Goal: Task Accomplishment & Management: Use online tool/utility

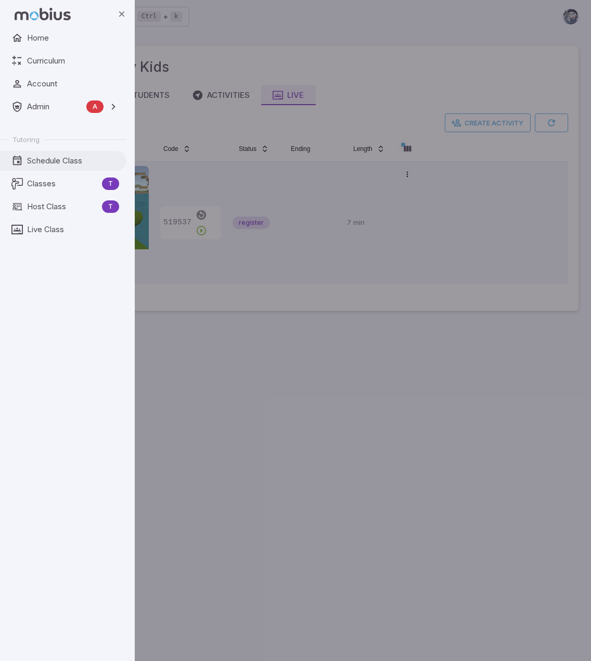
drag, startPoint x: 69, startPoint y: 162, endPoint x: 79, endPoint y: 163, distance: 10.0
click at [69, 162] on span "Schedule Class" at bounding box center [73, 160] width 92 height 11
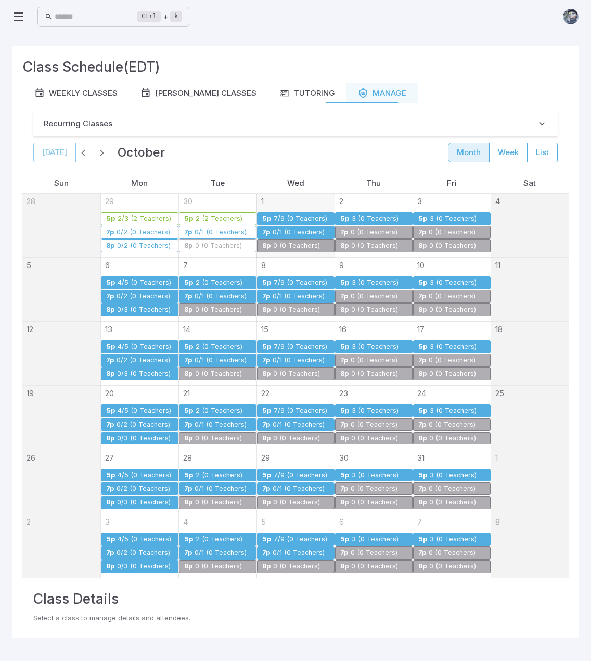
click at [305, 230] on div "0/1 (0 Teachers)" at bounding box center [298, 233] width 53 height 8
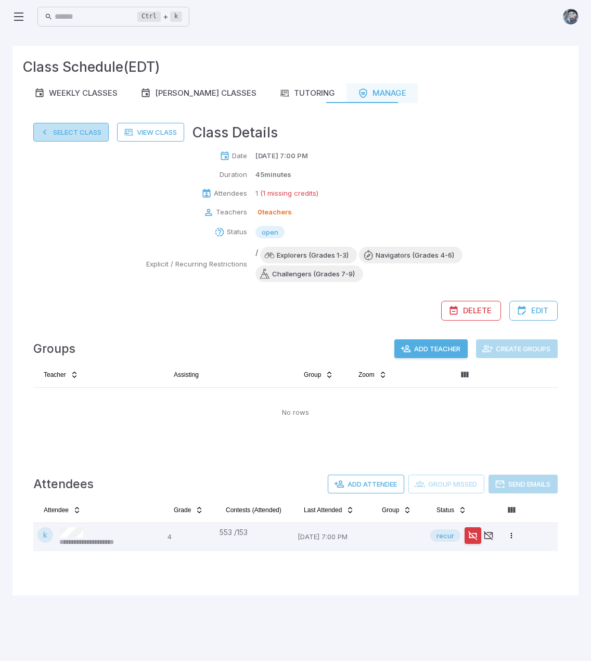
click at [80, 132] on button "Select Class" at bounding box center [70, 132] width 75 height 19
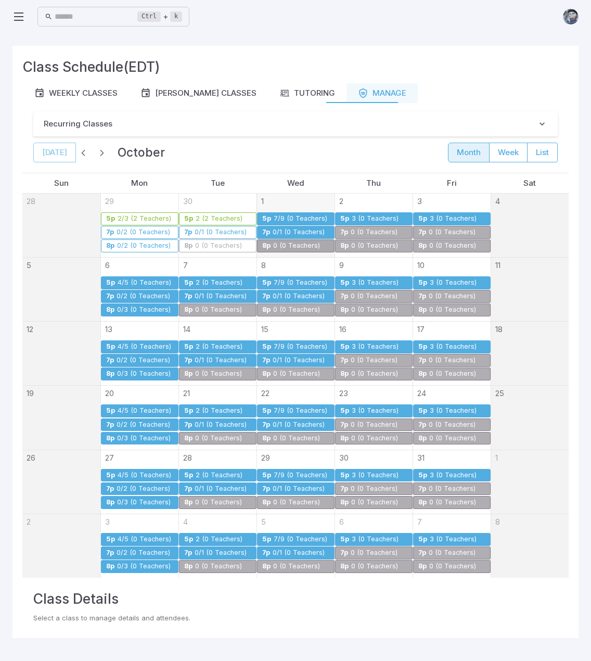
click at [289, 215] on div "7/9 (0 Teachers)" at bounding box center [300, 219] width 55 height 8
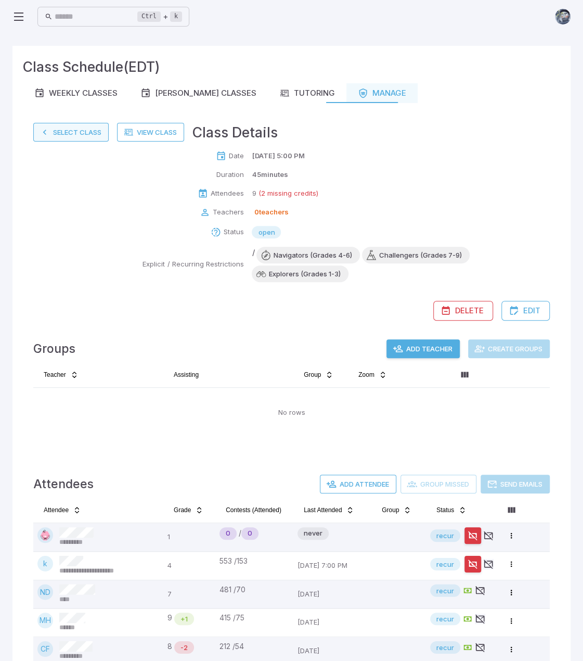
click at [60, 133] on button "Select Class" at bounding box center [70, 132] width 75 height 19
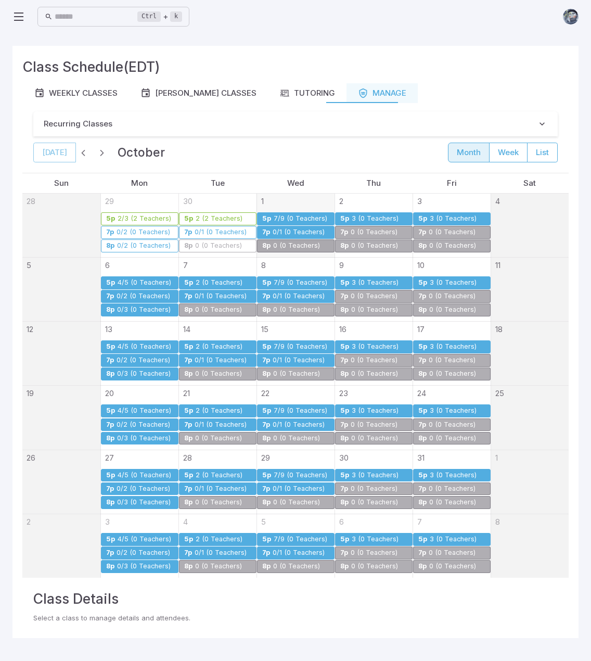
click at [278, 216] on div "7/9 (0 Teachers)" at bounding box center [300, 219] width 55 height 8
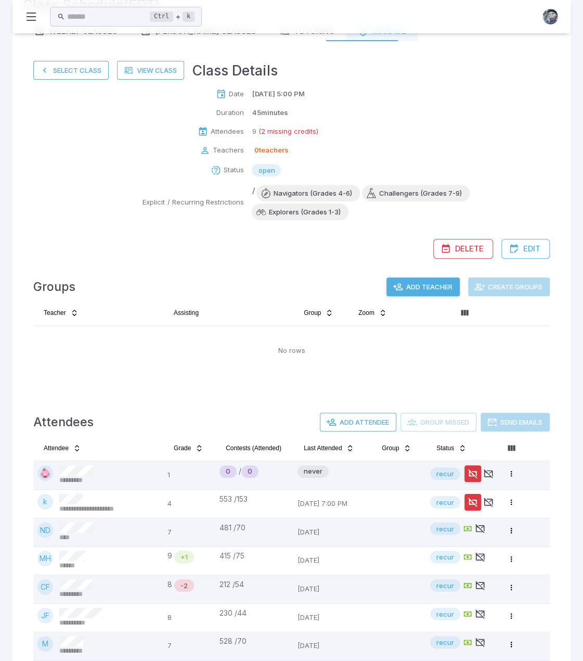
scroll to position [140, 0]
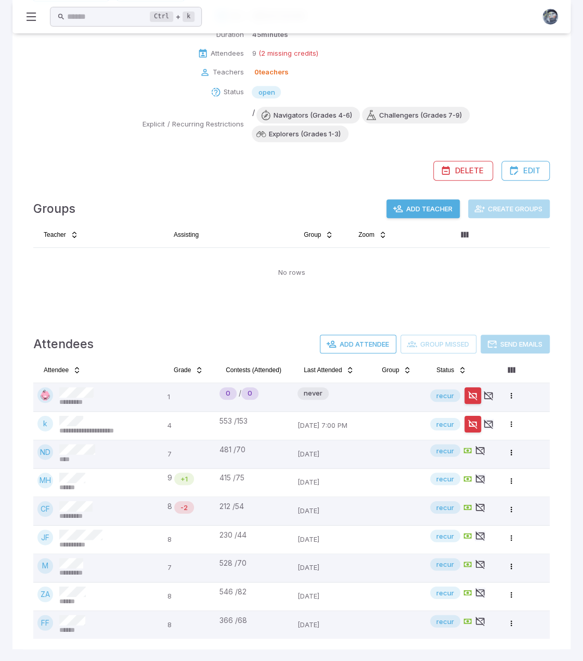
click at [410, 211] on button "Add Teacher" at bounding box center [423, 208] width 73 height 19
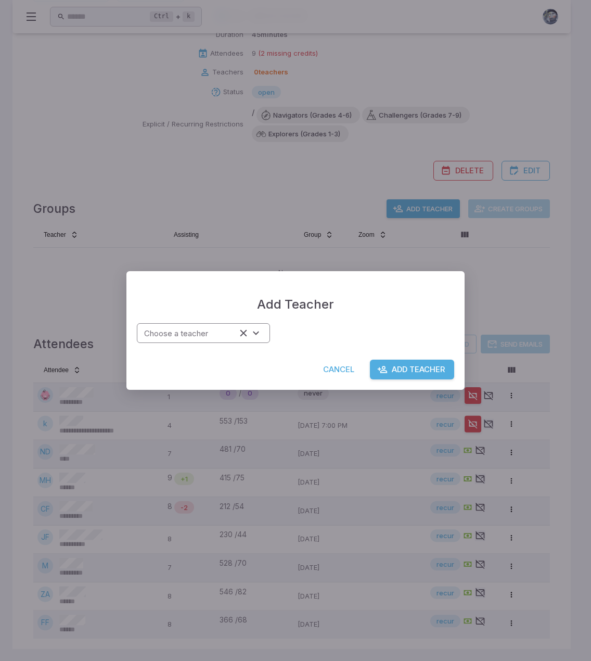
click at [210, 342] on div "Choose a teacher" at bounding box center [203, 333] width 133 height 20
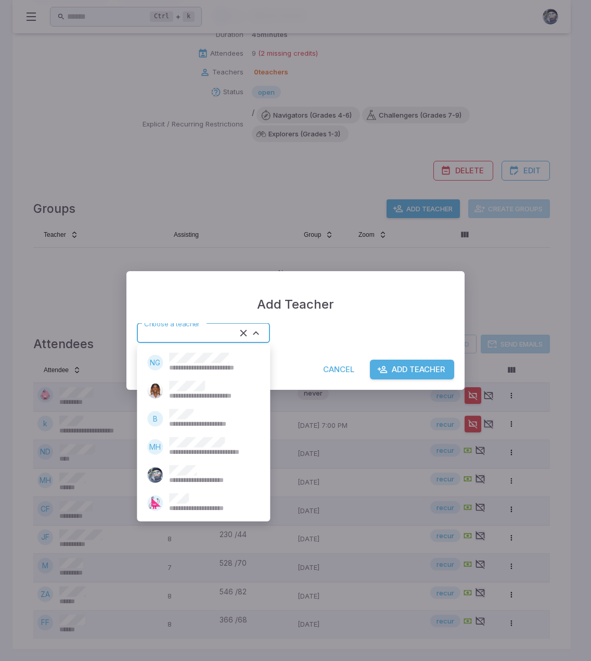
type input "******"
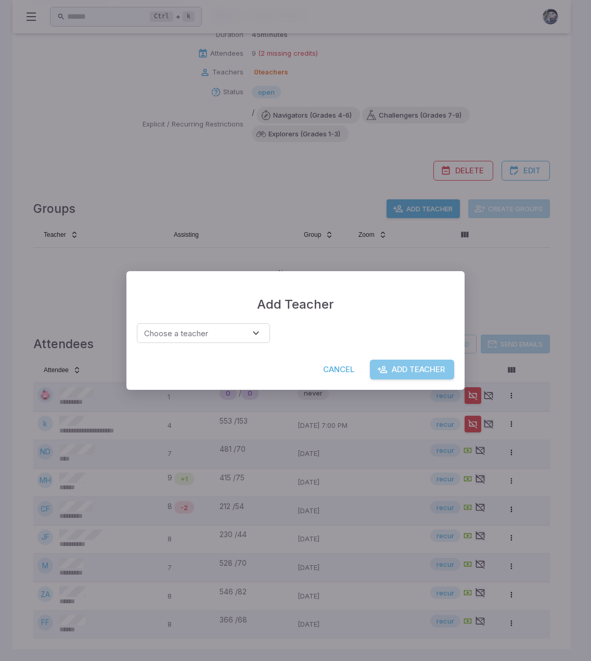
click at [418, 369] on button "Add Teacher" at bounding box center [412, 370] width 84 height 20
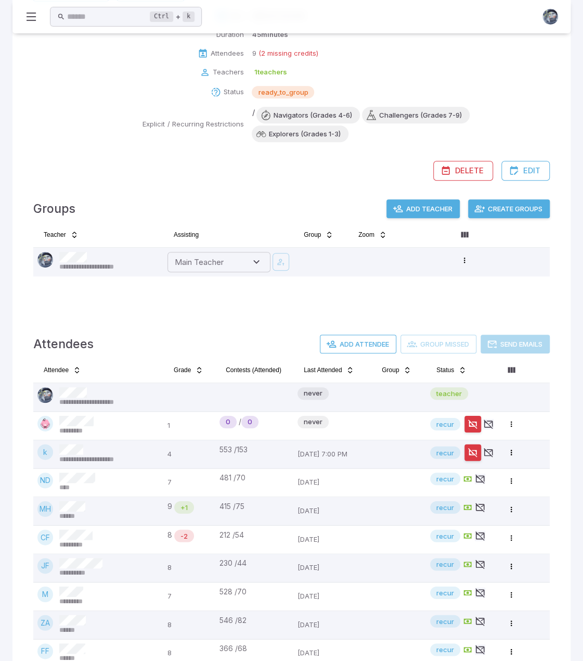
click at [428, 212] on button "Add Teacher" at bounding box center [423, 208] width 73 height 19
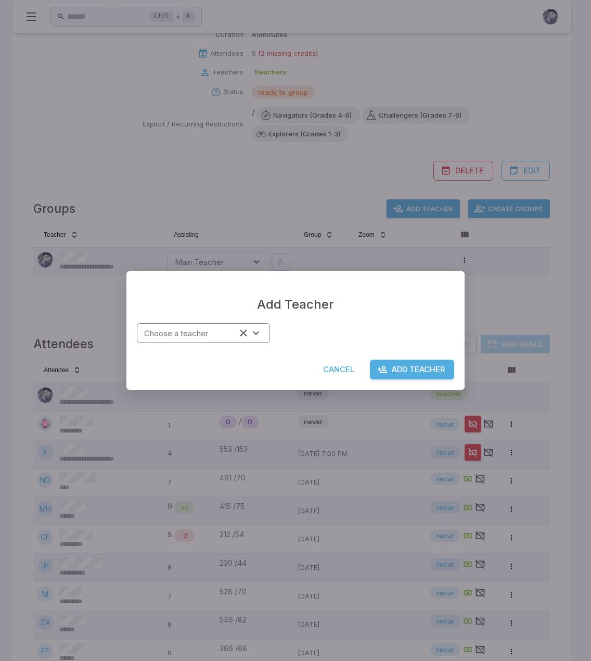
click at [195, 343] on body "**********" at bounding box center [295, 275] width 591 height 830
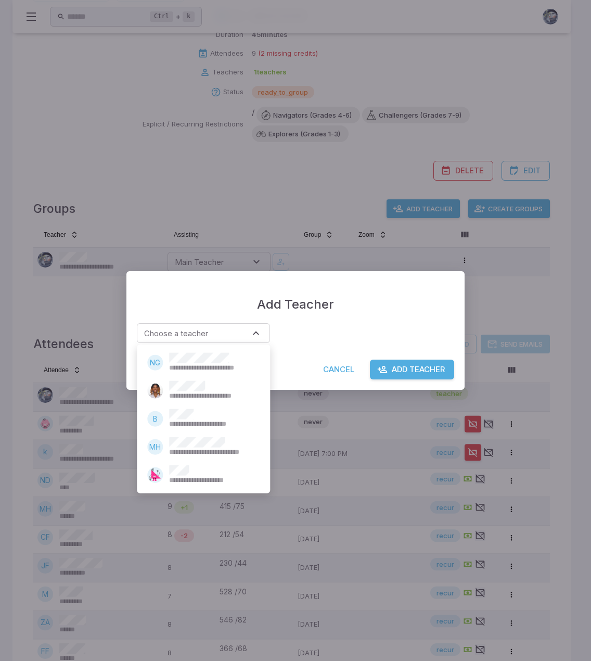
click at [177, 476] on span "**********" at bounding box center [211, 480] width 85 height 9
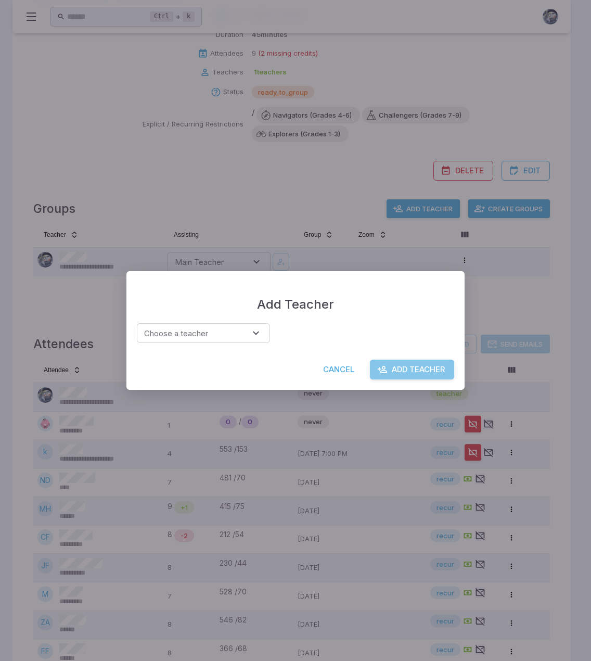
click at [396, 368] on button "Add Teacher" at bounding box center [412, 370] width 84 height 20
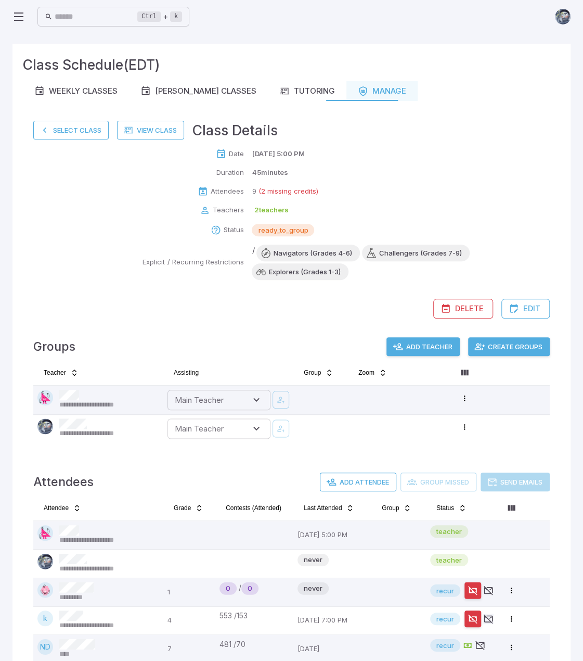
scroll to position [0, 0]
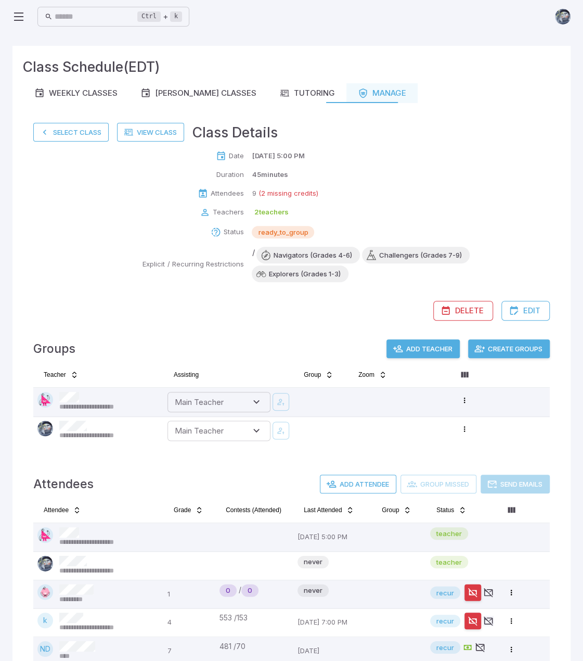
click at [506, 348] on button "Create Groups" at bounding box center [509, 348] width 82 height 19
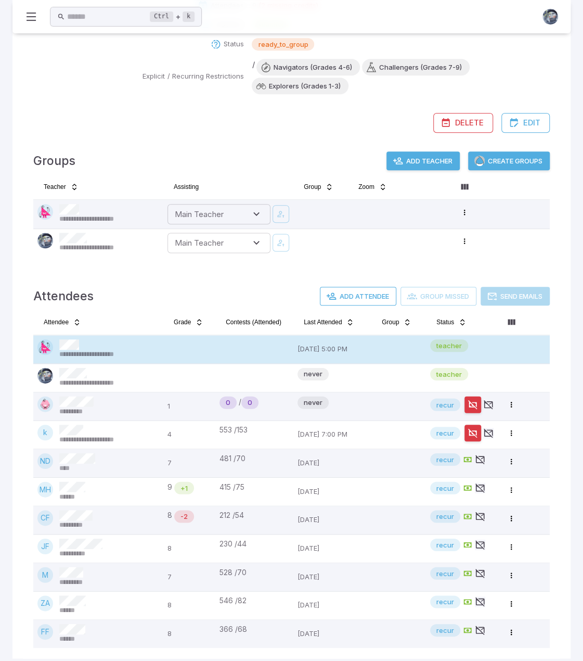
scroll to position [197, 0]
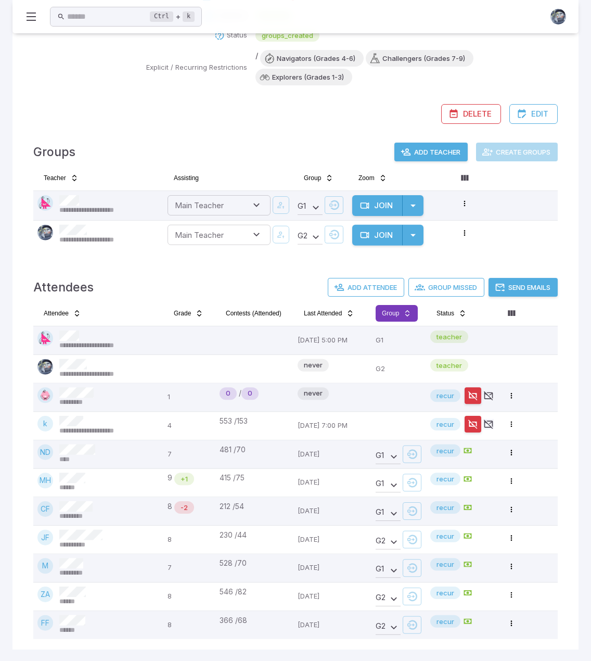
click at [404, 311] on html "**********" at bounding box center [295, 232] width 591 height 859
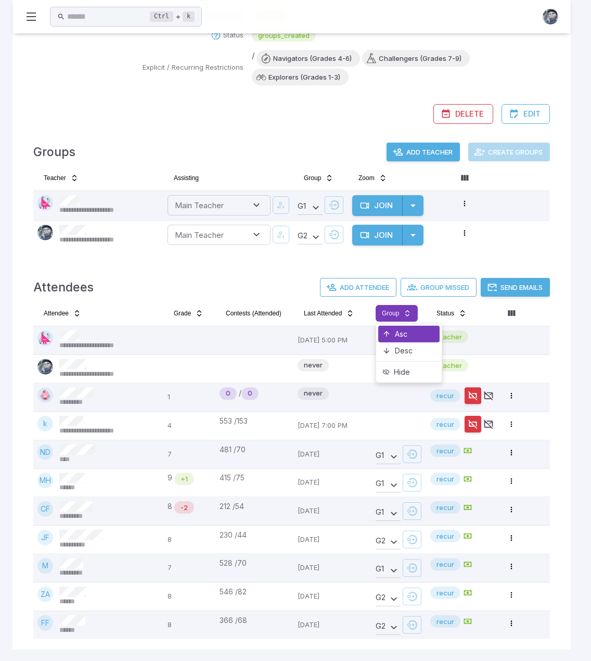
click at [400, 330] on div "Asc" at bounding box center [408, 334] width 61 height 17
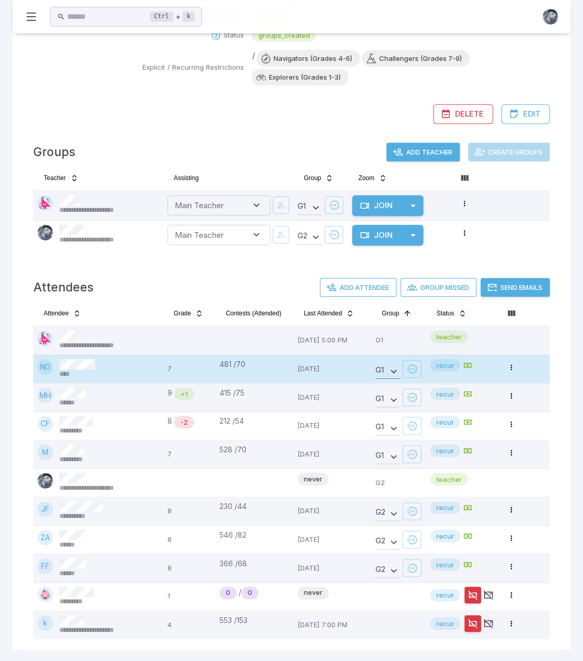
click at [389, 367] on body "**********" at bounding box center [291, 232] width 583 height 859
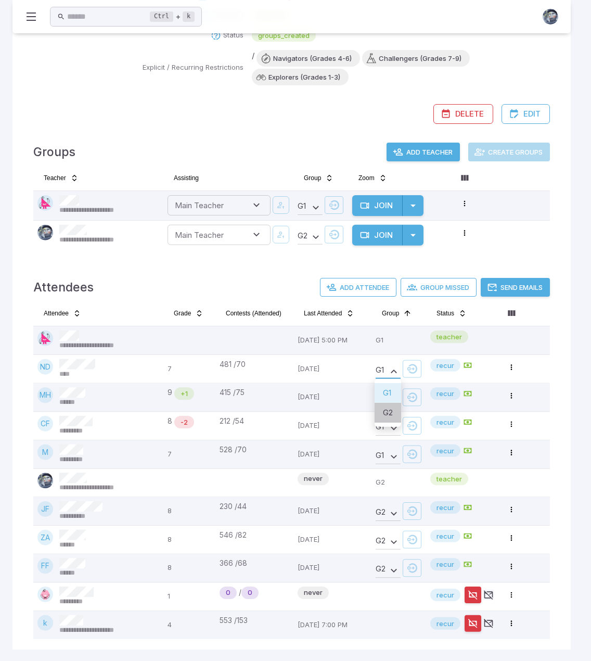
click at [388, 410] on li "G 2" at bounding box center [388, 413] width 27 height 20
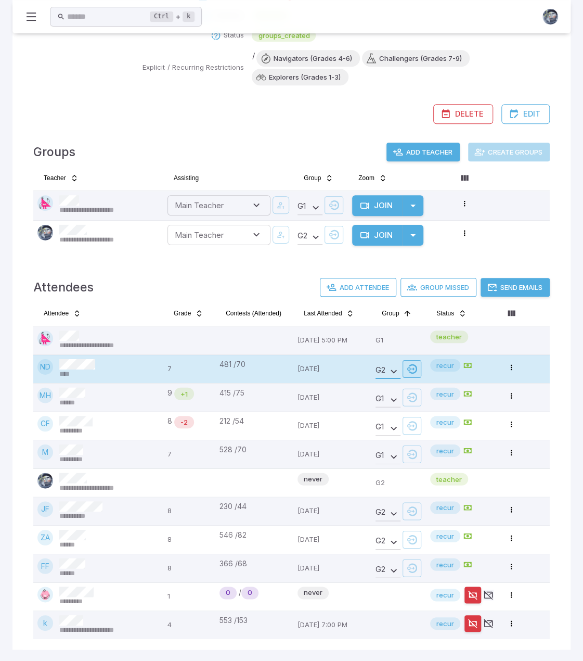
click at [411, 367] on icon "button" at bounding box center [412, 369] width 10 height 10
type input "**********"
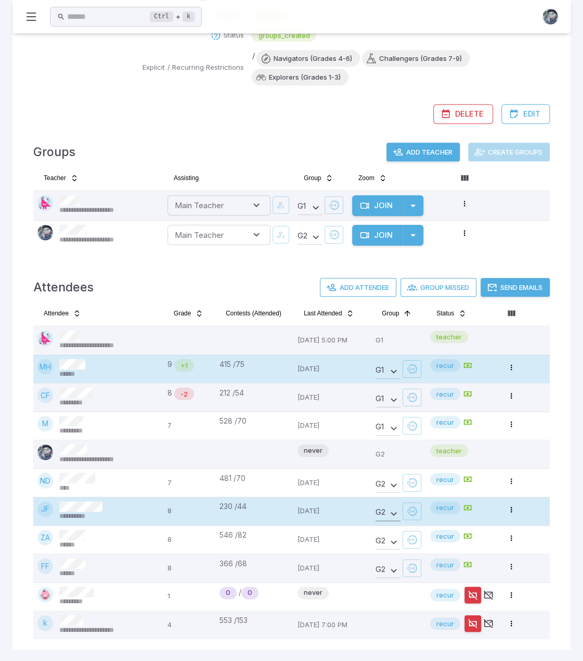
click at [389, 510] on body "**********" at bounding box center [291, 232] width 583 height 859
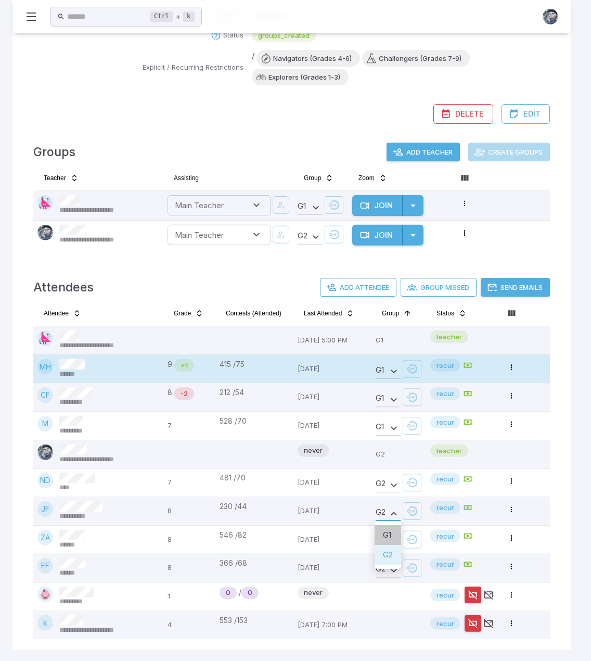
click at [382, 532] on li "G 1" at bounding box center [388, 535] width 27 height 20
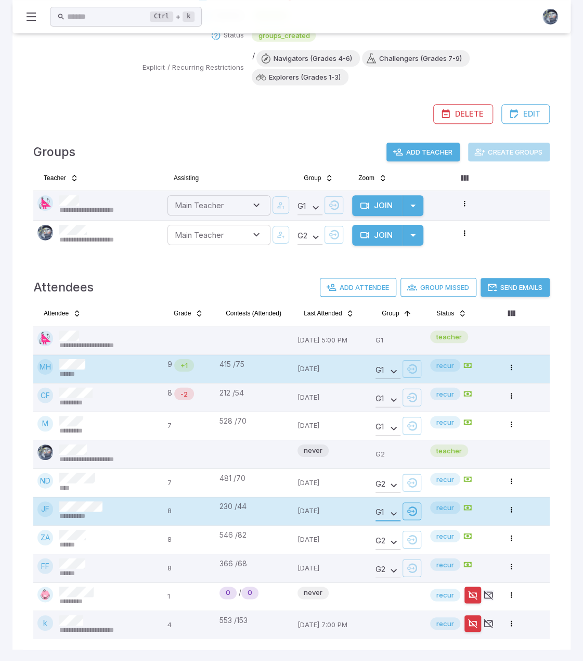
click at [415, 509] on icon "button" at bounding box center [412, 511] width 10 height 10
type input "**********"
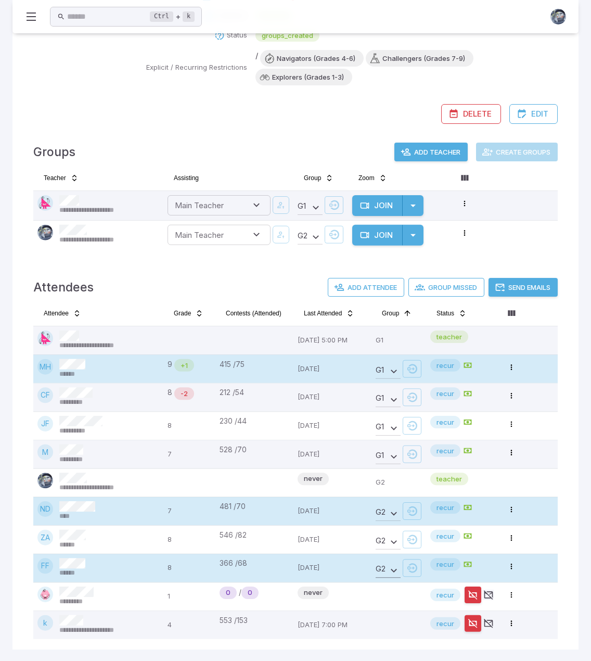
click at [386, 569] on body "**********" at bounding box center [295, 232] width 591 height 859
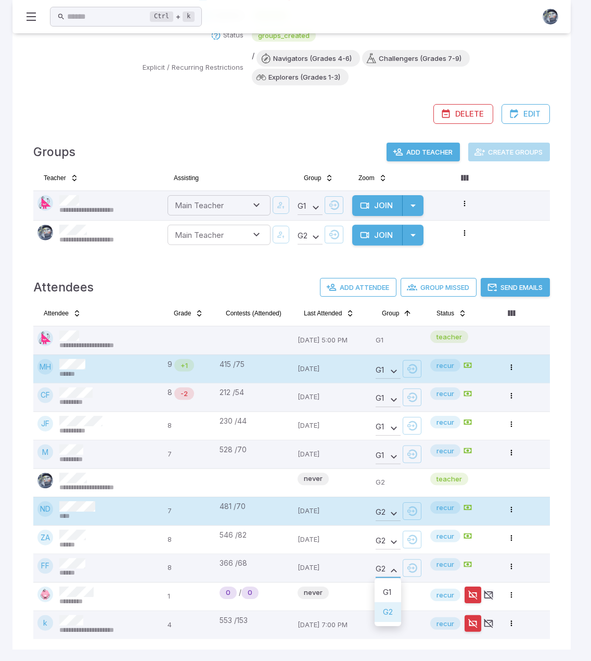
click at [388, 588] on li "G 1" at bounding box center [388, 592] width 27 height 20
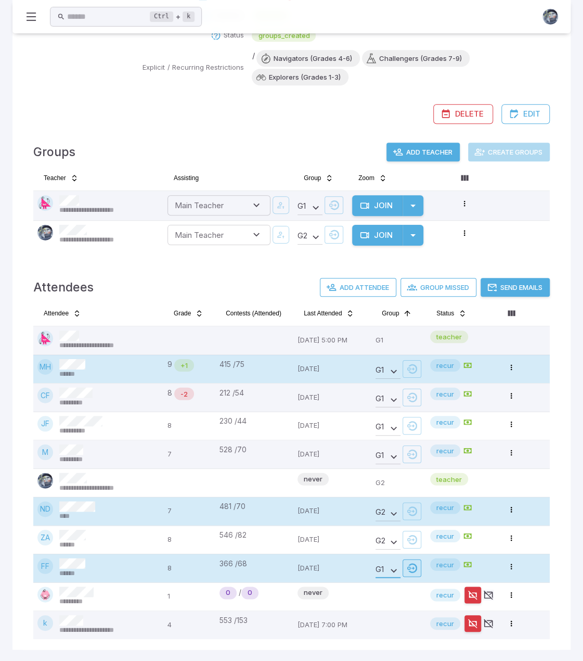
click at [411, 568] on icon "button" at bounding box center [412, 568] width 10 height 10
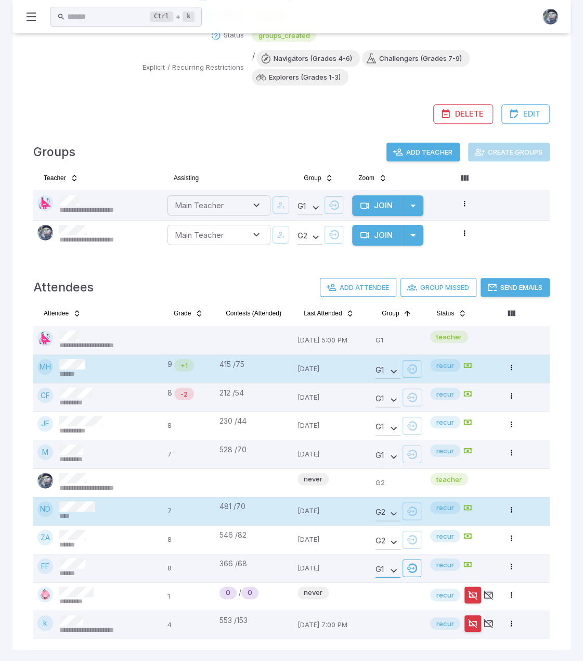
type input "**********"
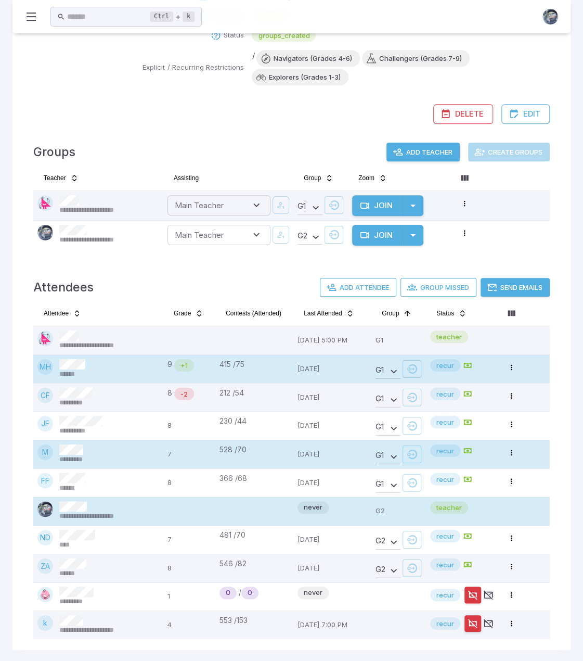
click at [389, 454] on body "**********" at bounding box center [291, 232] width 583 height 859
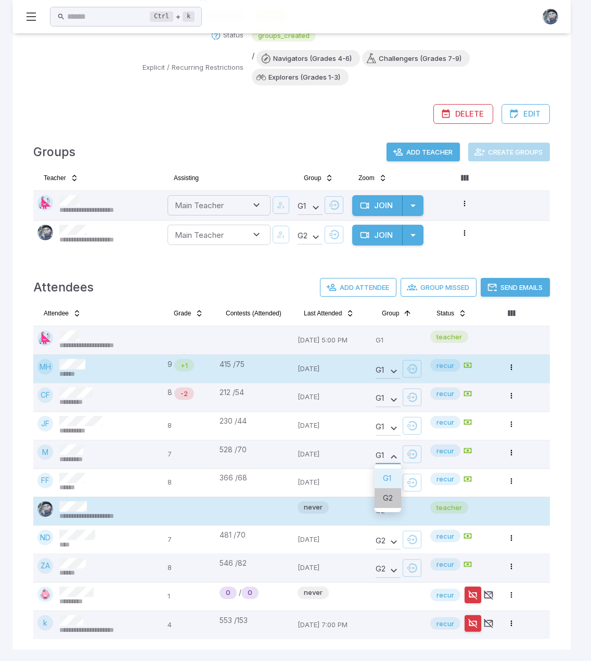
click at [388, 502] on li "G 2" at bounding box center [388, 498] width 27 height 20
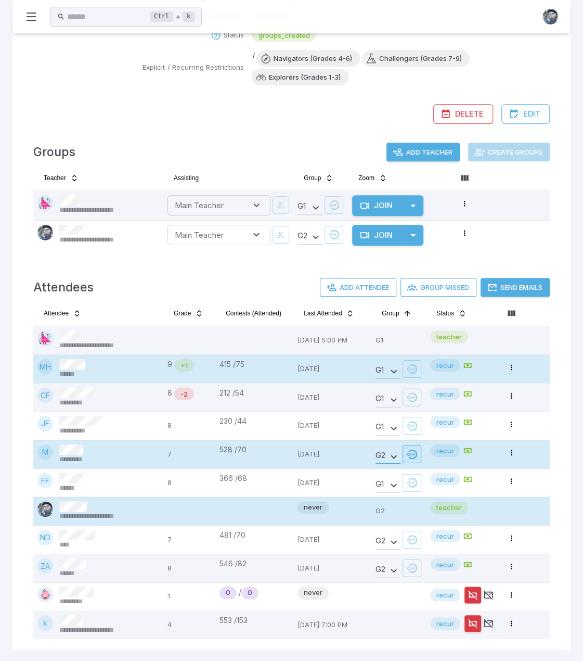
click at [411, 451] on icon "button" at bounding box center [412, 454] width 10 height 10
type input "**********"
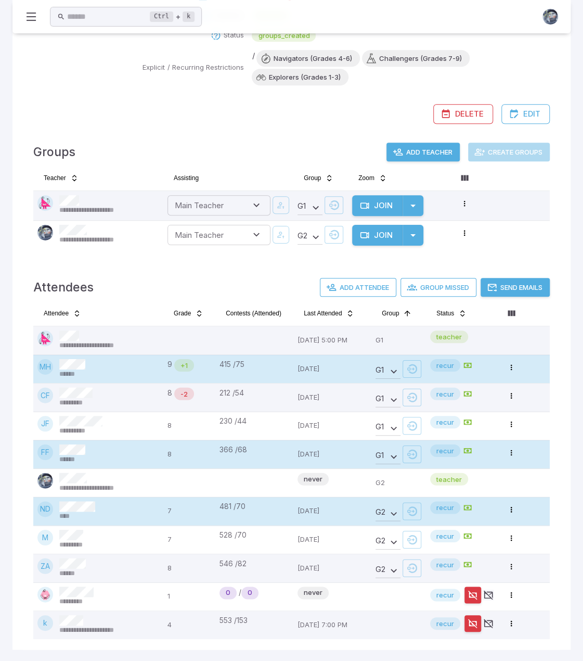
click at [519, 286] on button "Send Emails" at bounding box center [515, 287] width 69 height 19
click at [240, 125] on div "Select Class View Class Class Details Date Oct 1, 2025 @ 5:00 PM Duration 45 mi…" at bounding box center [292, 21] width 538 height 213
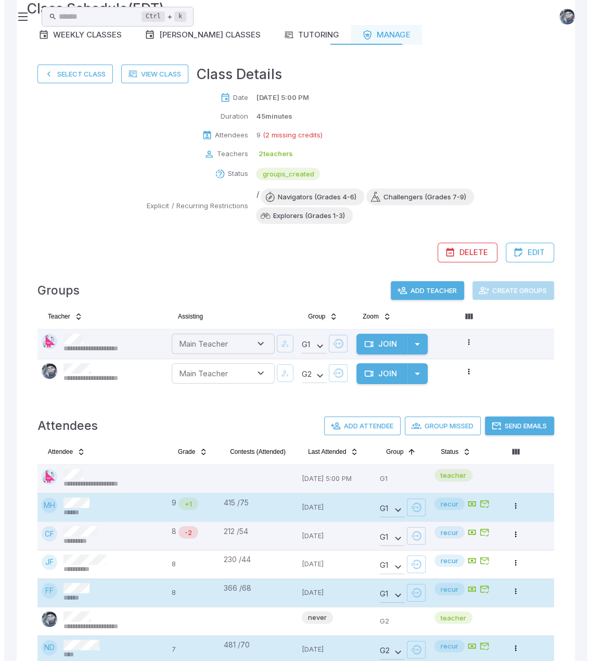
scroll to position [0, 0]
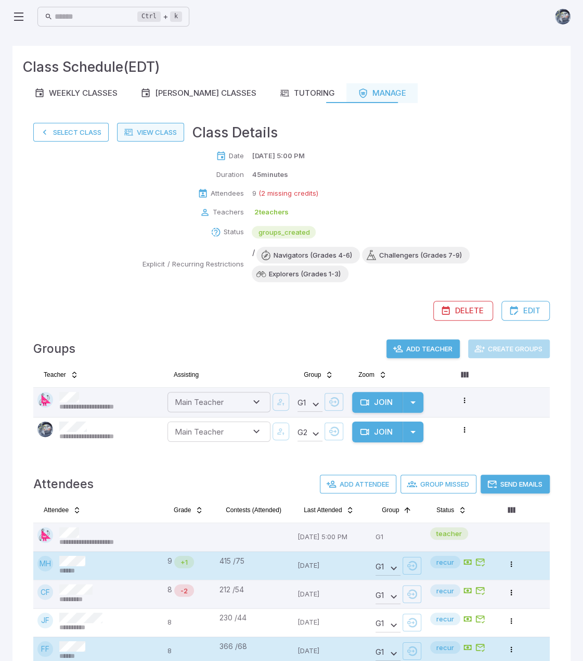
click at [158, 130] on link "View Class" at bounding box center [150, 132] width 67 height 19
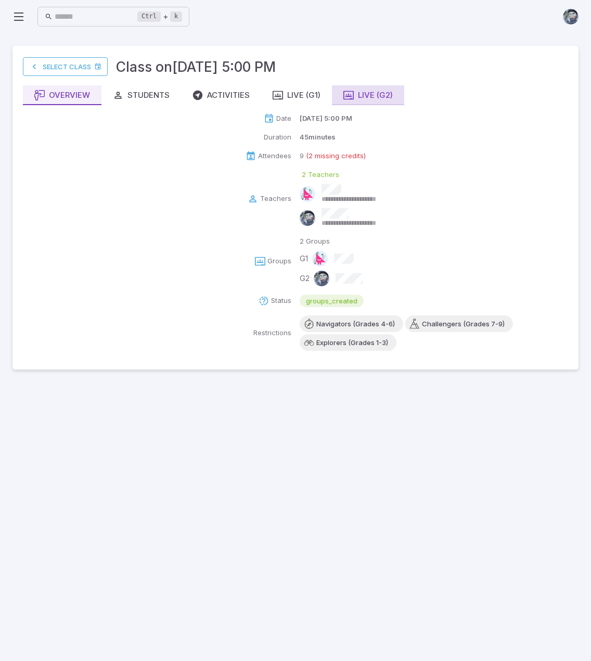
click at [378, 96] on div "Live (G2)" at bounding box center [368, 95] width 49 height 11
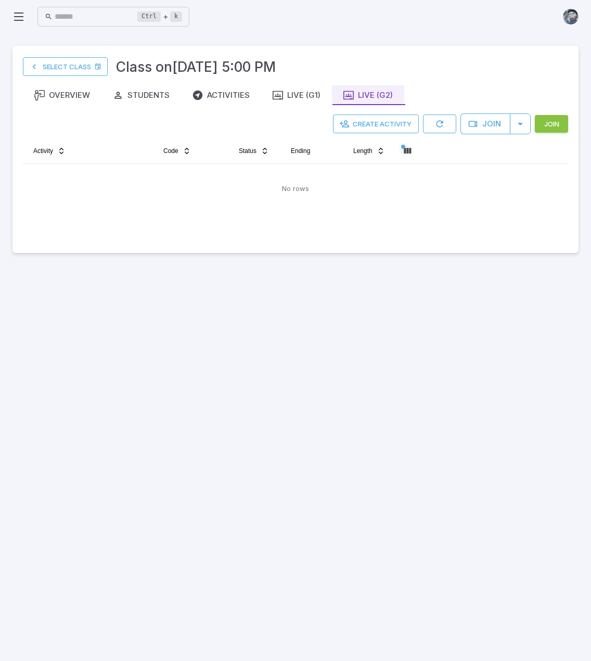
click at [551, 121] on button "Join" at bounding box center [551, 124] width 33 height 18
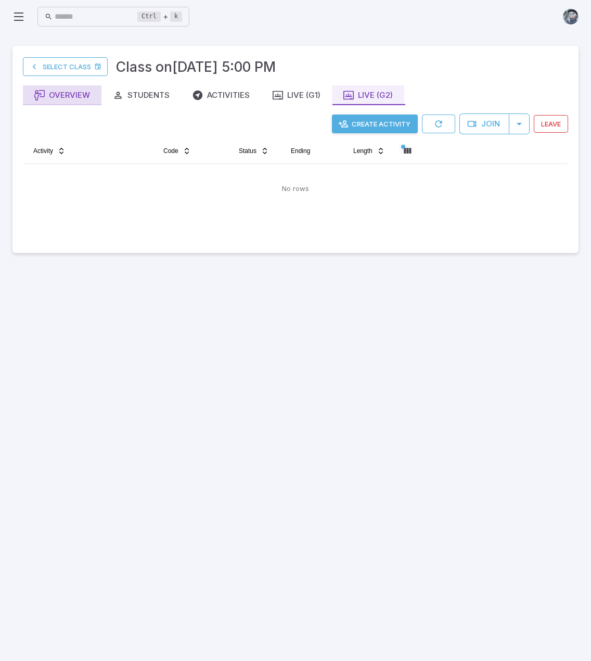
click at [74, 96] on div "Overview" at bounding box center [62, 95] width 56 height 11
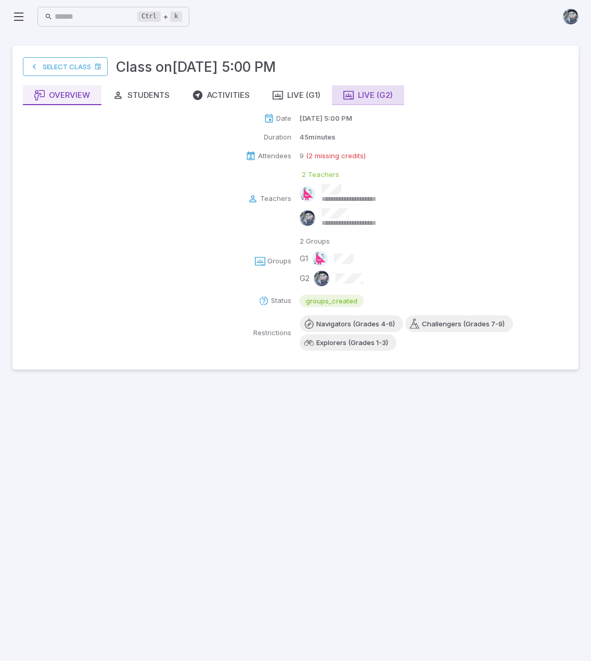
click at [361, 89] on button "Live (G2)" at bounding box center [368, 95] width 72 height 20
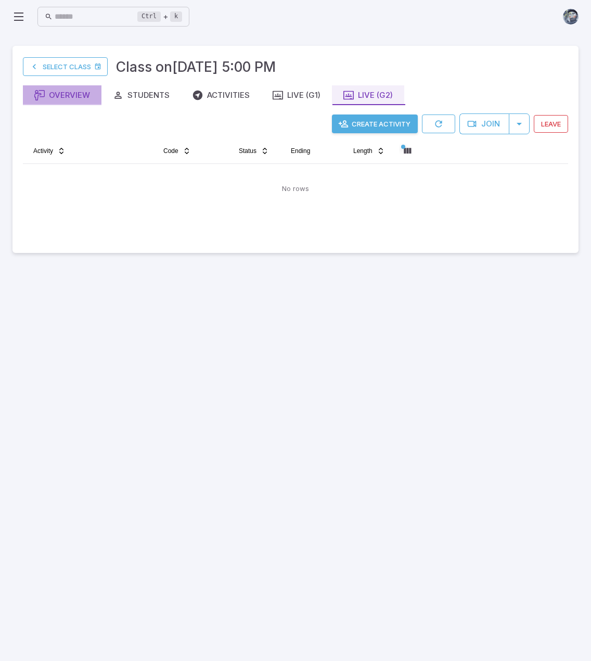
click at [75, 96] on div "Overview" at bounding box center [62, 95] width 56 height 11
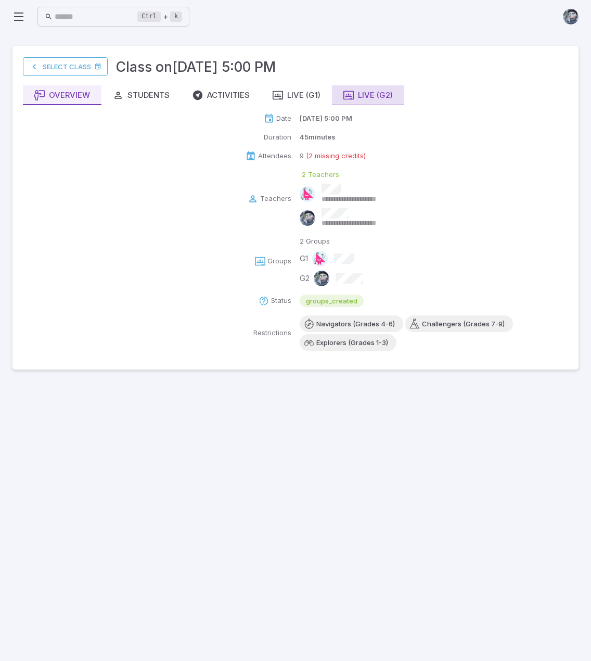
click at [388, 93] on div "Live (G2)" at bounding box center [368, 95] width 49 height 11
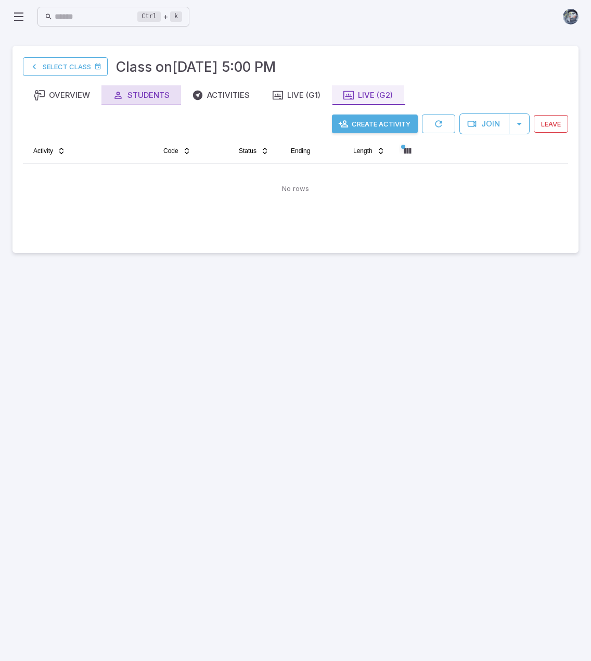
click at [146, 95] on div "Students" at bounding box center [141, 95] width 57 height 11
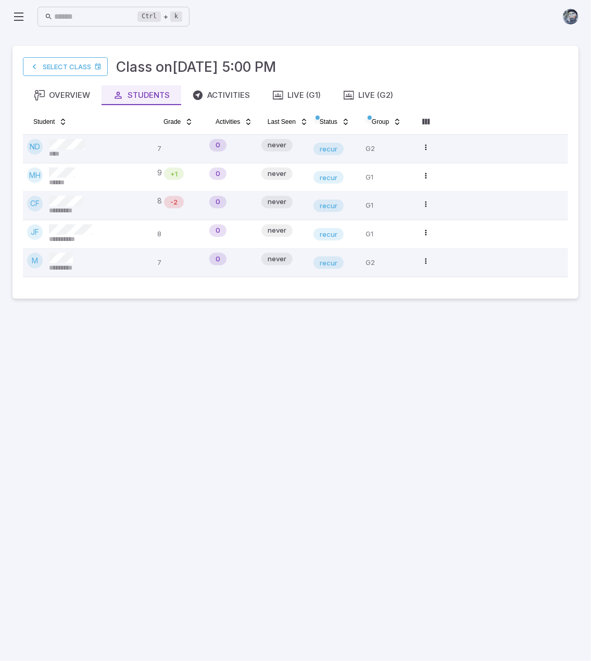
drag, startPoint x: 204, startPoint y: 436, endPoint x: 200, endPoint y: 427, distance: 10.3
click at [204, 437] on main "**********" at bounding box center [295, 347] width 591 height 628
click at [361, 91] on div "Live (G2)" at bounding box center [368, 95] width 49 height 11
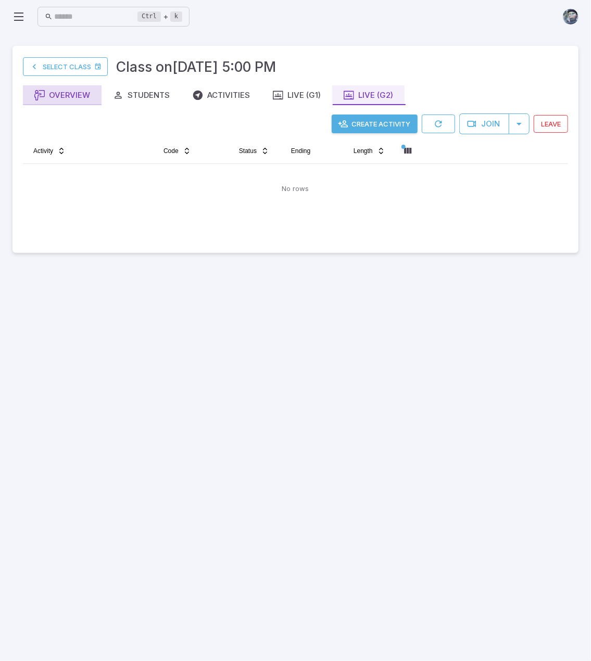
click at [50, 95] on div "Overview" at bounding box center [62, 95] width 56 height 11
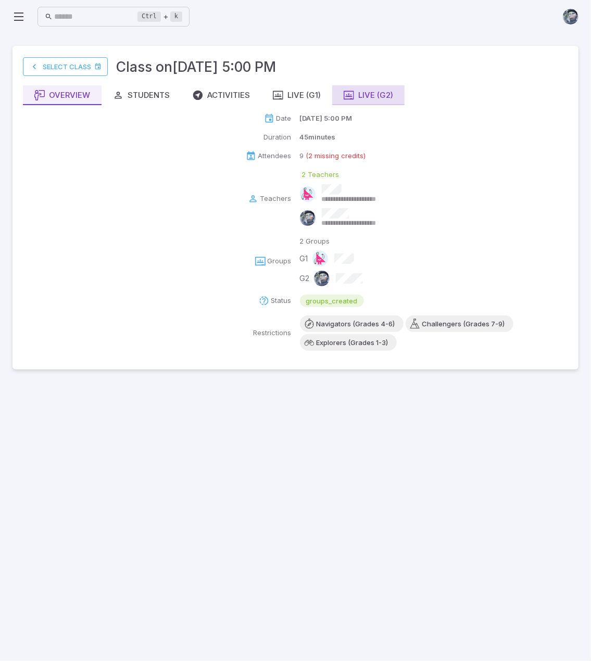
click at [391, 93] on div "Live (G2)" at bounding box center [368, 95] width 49 height 11
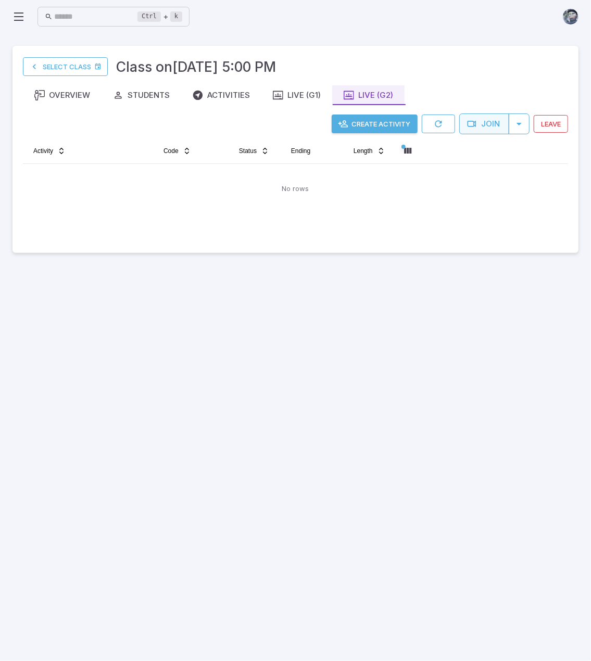
click at [484, 123] on button "Join" at bounding box center [484, 123] width 50 height 21
click at [400, 386] on main "Select Class Class on Oct 1 @ 5:00 PM Overview Students Activities Live (G1) Li…" at bounding box center [295, 347] width 591 height 628
click at [149, 91] on div "Students" at bounding box center [141, 95] width 57 height 11
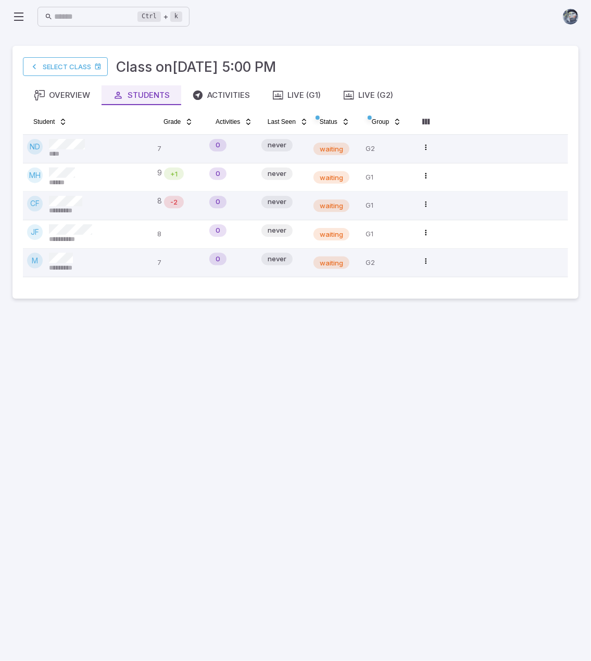
click at [321, 471] on main "**********" at bounding box center [295, 347] width 591 height 628
drag, startPoint x: 263, startPoint y: 460, endPoint x: 234, endPoint y: 337, distance: 126.6
click at [263, 460] on main "**********" at bounding box center [295, 347] width 591 height 628
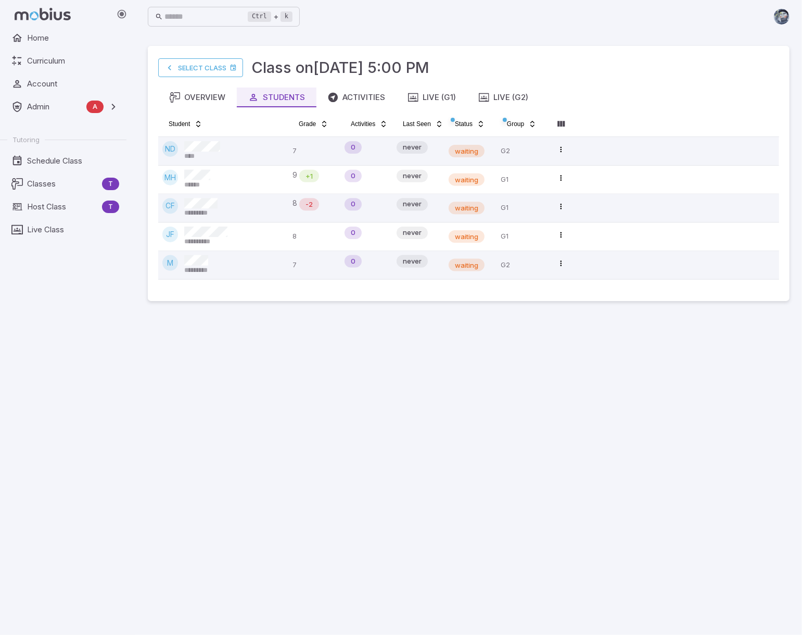
click at [450, 356] on main "**********" at bounding box center [468, 333] width 667 height 601
click at [533, 404] on main "**********" at bounding box center [468, 333] width 667 height 601
click at [529, 98] on button "Live (G2)" at bounding box center [503, 97] width 72 height 20
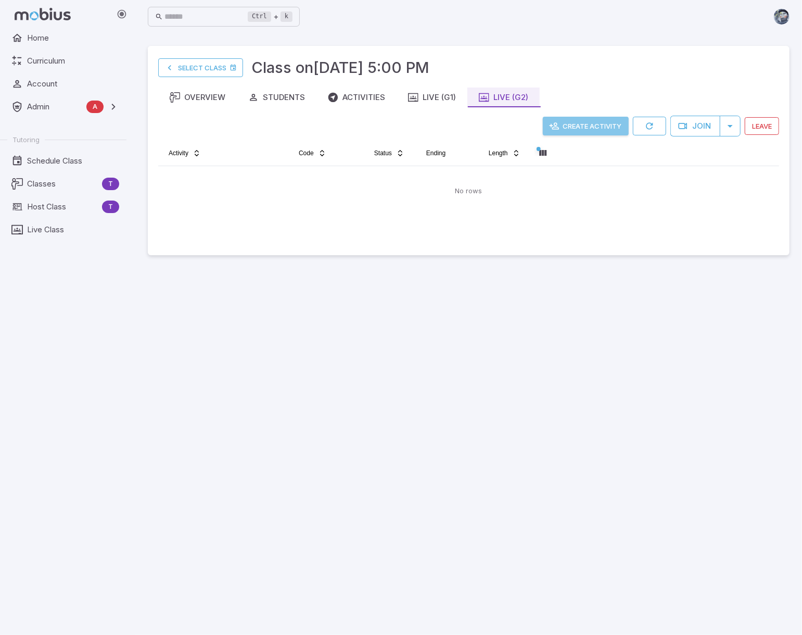
click at [591, 122] on button "Create Activity" at bounding box center [586, 126] width 86 height 19
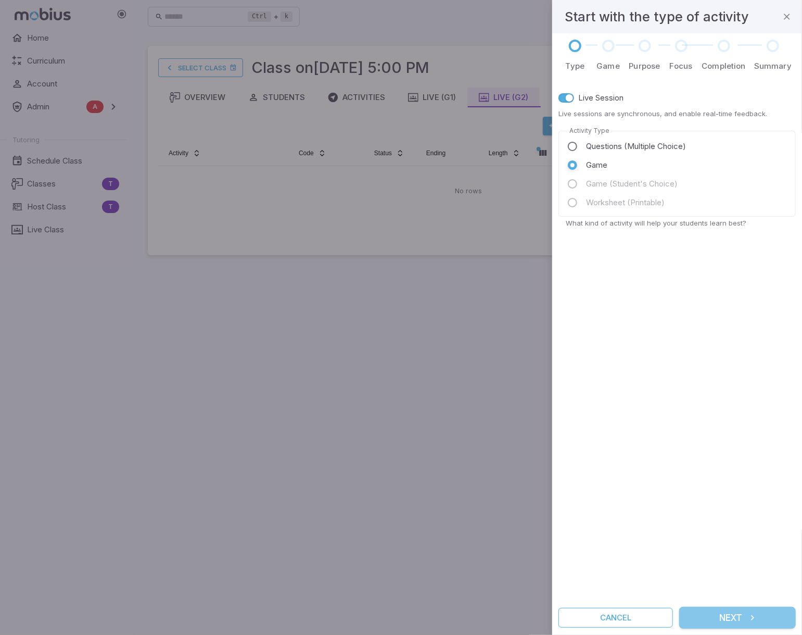
click at [591, 616] on button "Next" at bounding box center [737, 617] width 117 height 22
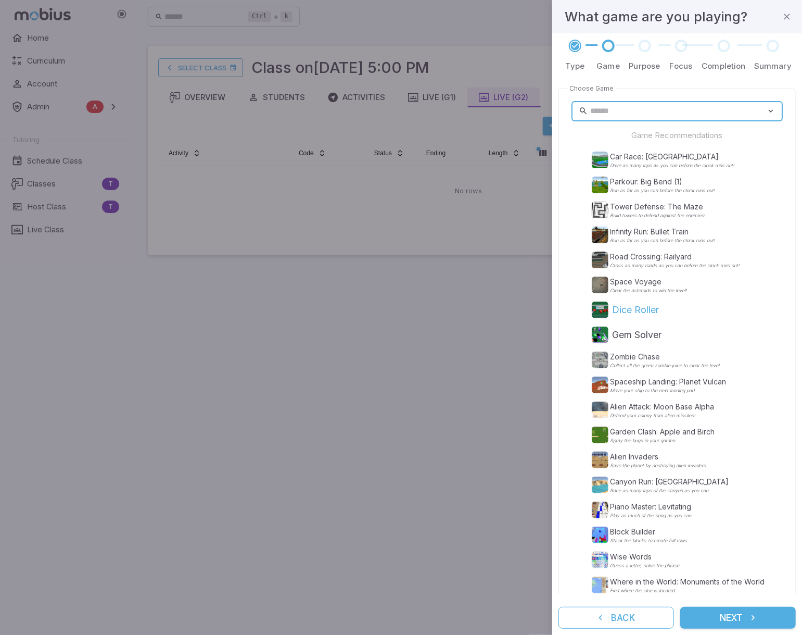
click at [591, 314] on p "Dice Roller" at bounding box center [636, 309] width 47 height 15
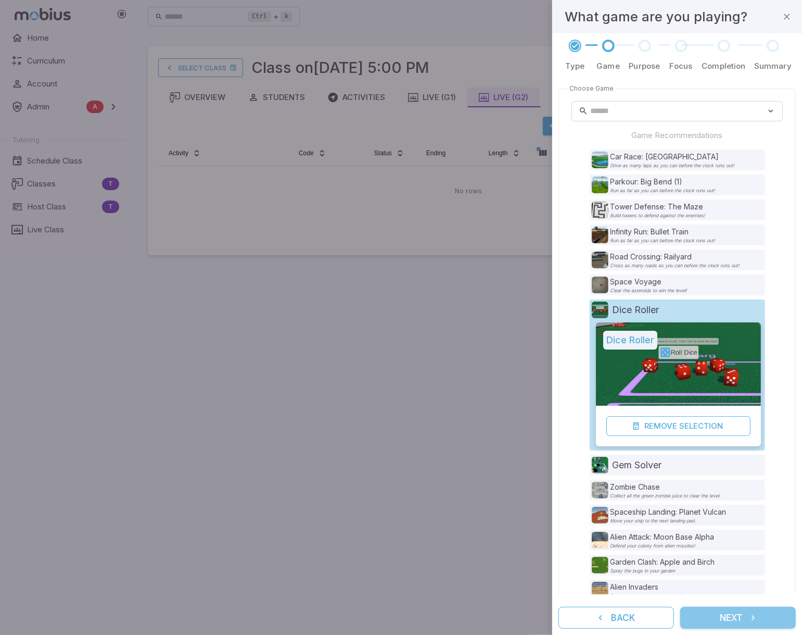
click at [591, 613] on button "Next" at bounding box center [738, 617] width 116 height 22
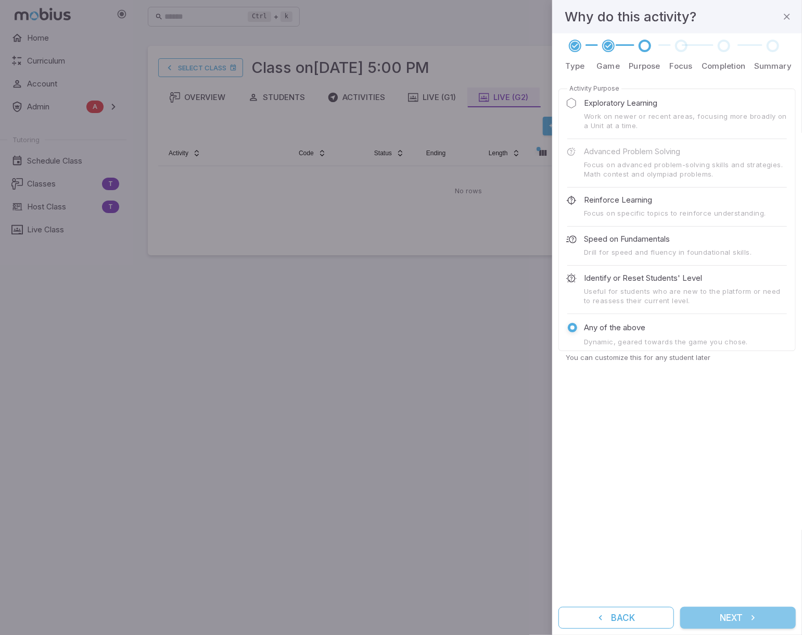
click at [591, 620] on icon "submit" at bounding box center [753, 617] width 10 height 10
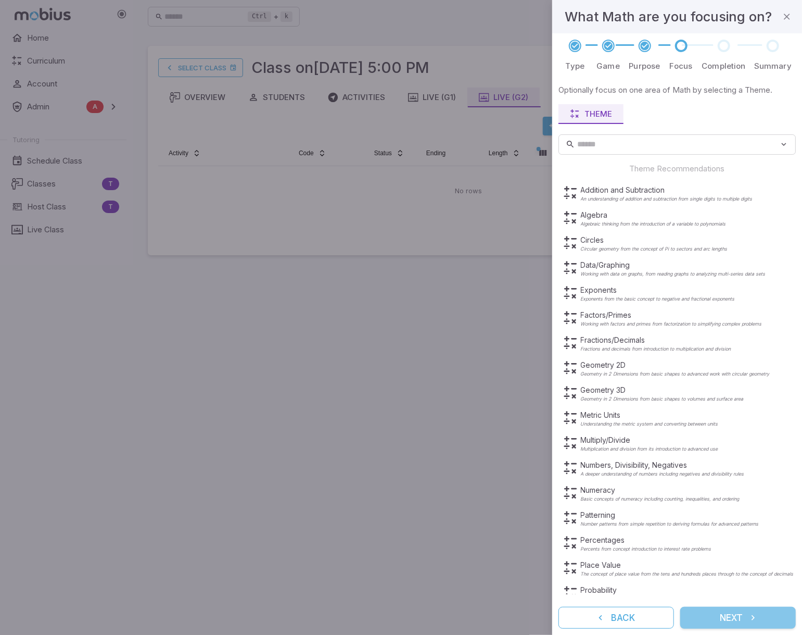
click at [591, 619] on icon "submit" at bounding box center [753, 617] width 10 height 10
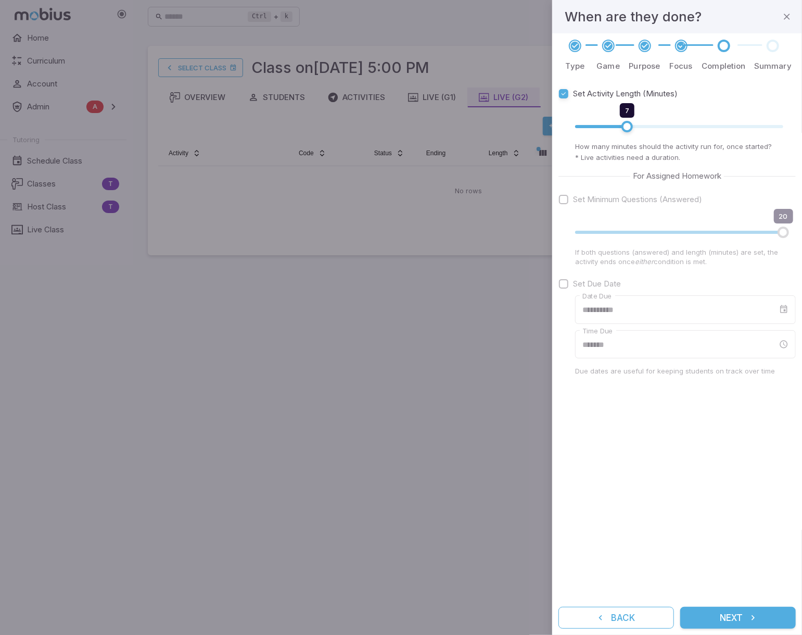
click at [591, 619] on icon "submit" at bounding box center [753, 617] width 10 height 10
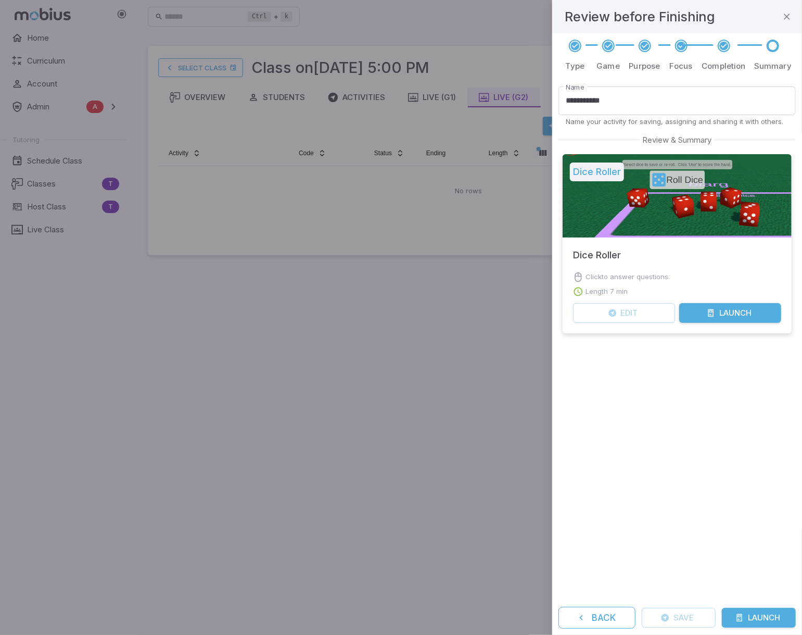
click at [591, 617] on button "Launch" at bounding box center [759, 617] width 74 height 20
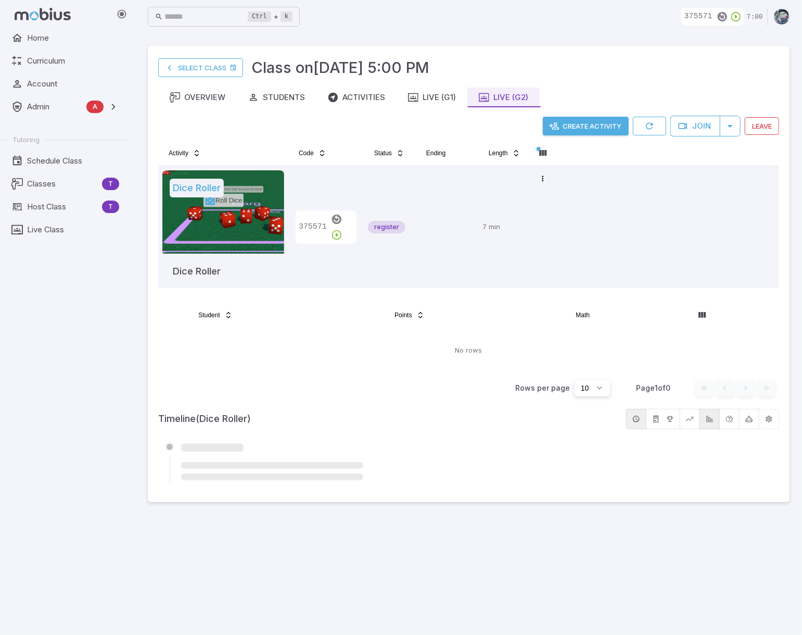
click at [531, 557] on main "Select Class Class on Oct 1 @ 5:00 PM Overview Students Activities Live (G1) Li…" at bounding box center [468, 333] width 667 height 601
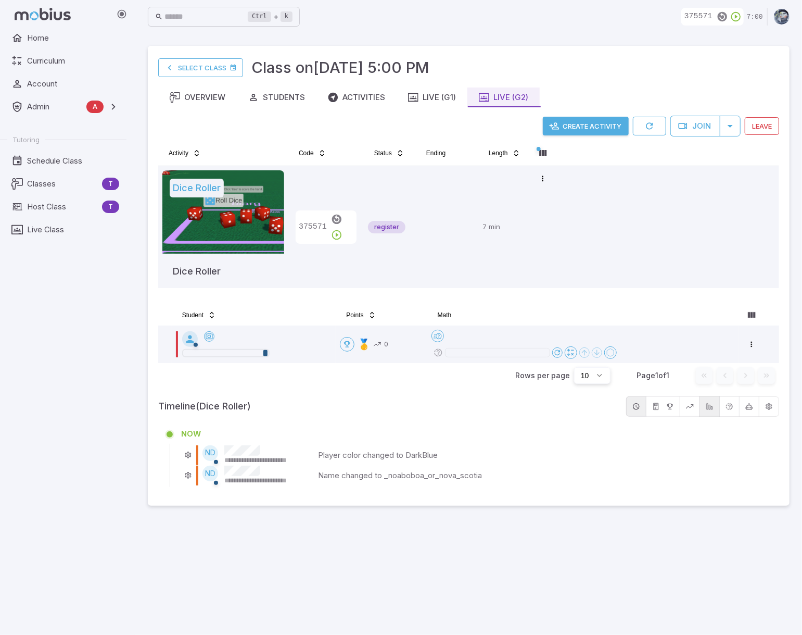
click at [392, 575] on main "**********" at bounding box center [468, 333] width 667 height 601
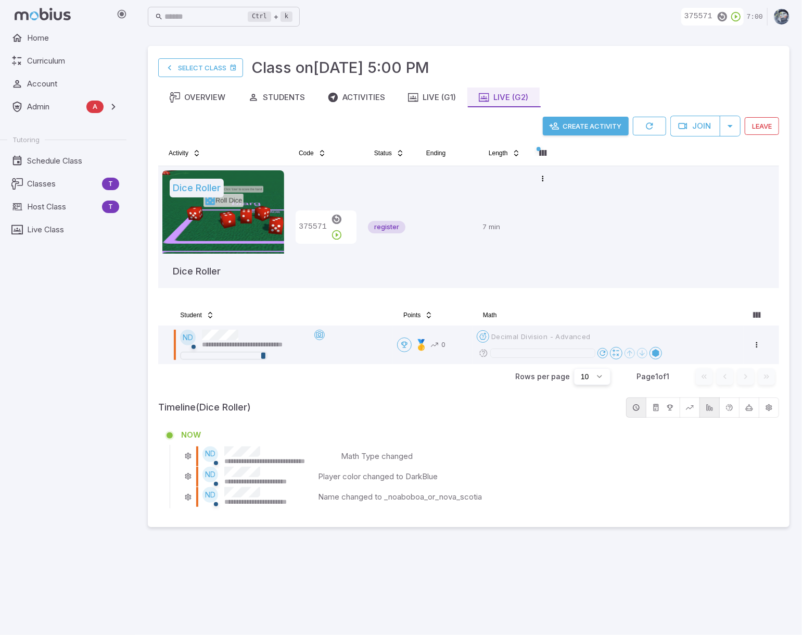
click at [406, 562] on main "**********" at bounding box center [468, 333] width 667 height 601
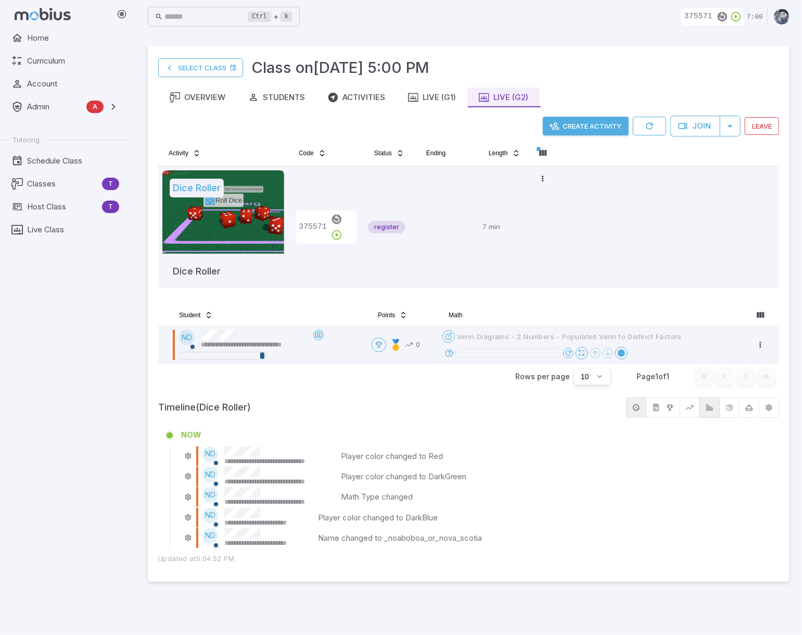
click at [64, 390] on div "Home Curriculum Account Admin A Accounts Finance Testing Tutoring Schedule Clas…" at bounding box center [67, 331] width 135 height 606
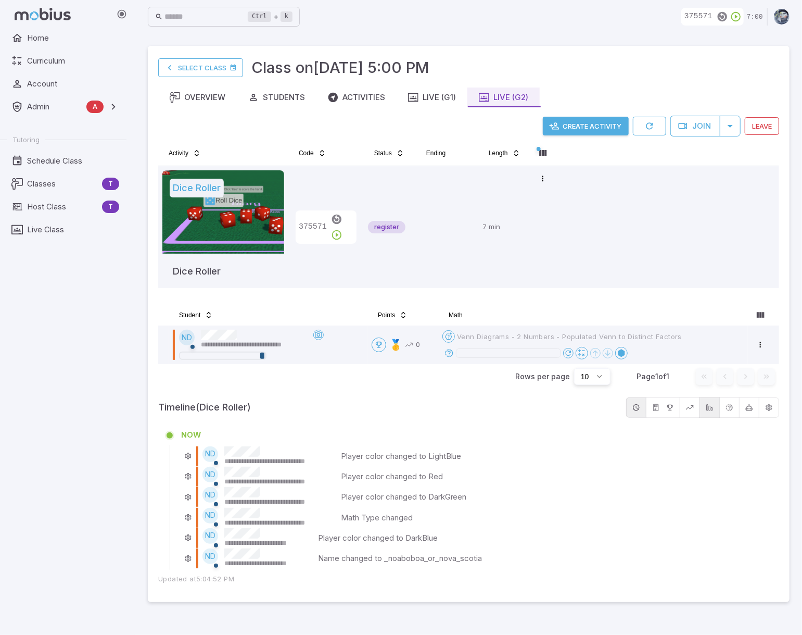
click at [108, 428] on div "Home Curriculum Account Admin A Accounts Finance Testing Tutoring Schedule Clas…" at bounding box center [67, 331] width 135 height 606
click at [72, 496] on div "Home Curriculum Account Admin A Accounts Finance Testing Tutoring Schedule Clas…" at bounding box center [67, 331] width 135 height 606
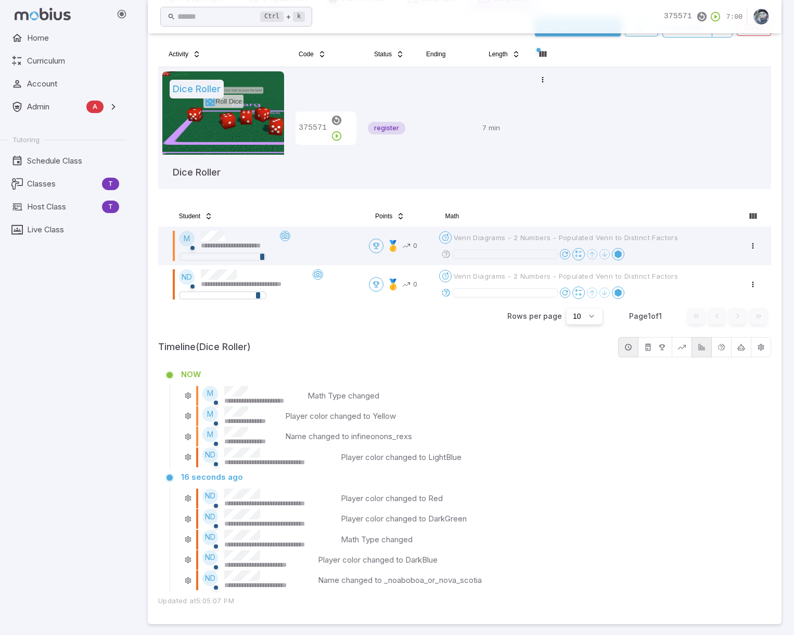
scroll to position [99, 0]
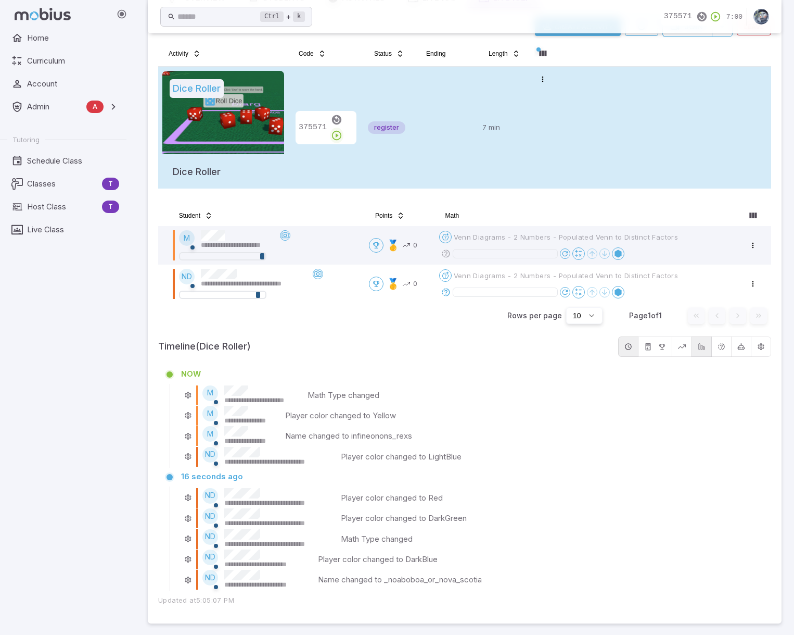
click at [342, 130] on icon "button" at bounding box center [336, 135] width 11 height 11
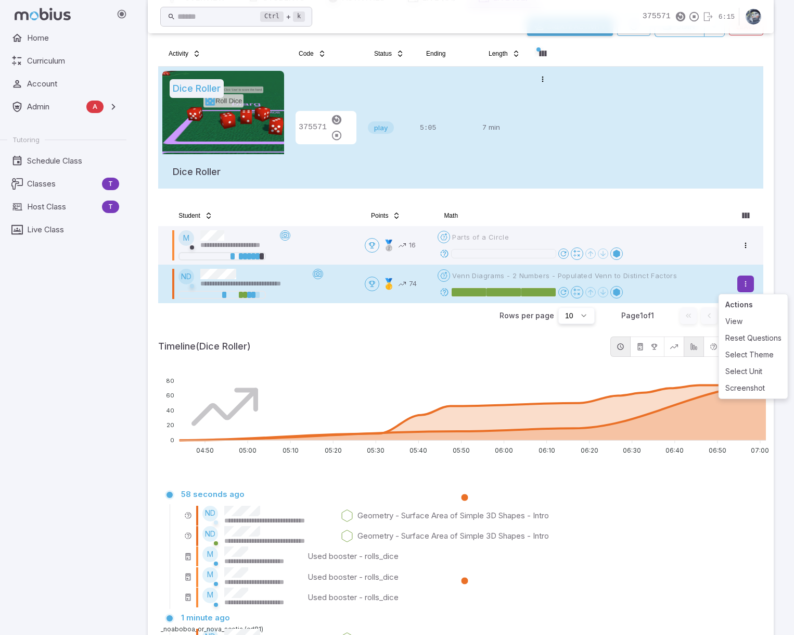
click at [591, 283] on html "**********" at bounding box center [397, 523] width 794 height 1245
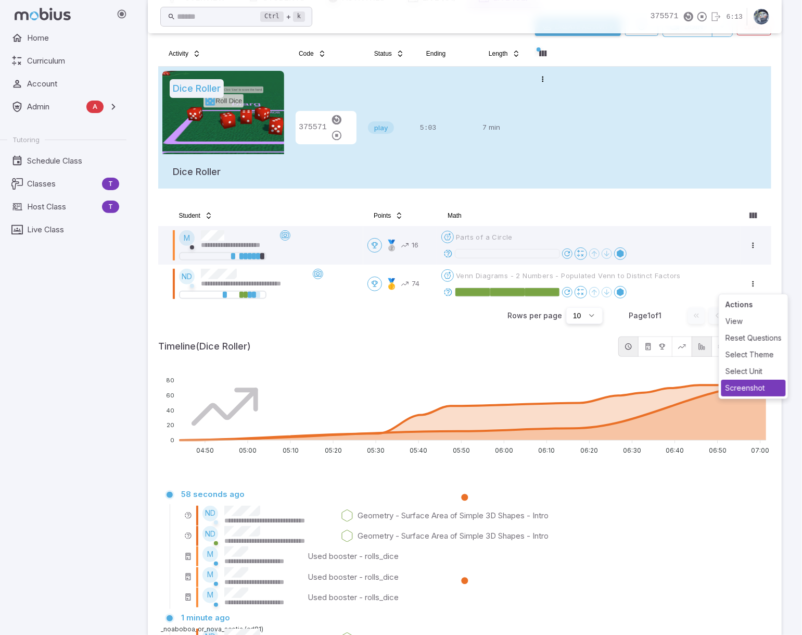
click at [591, 389] on div "Screenshot" at bounding box center [753, 387] width 65 height 17
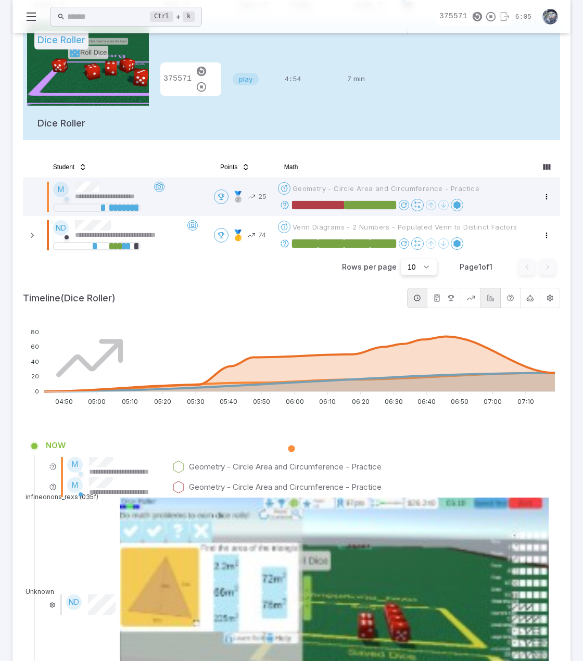
scroll to position [139, 0]
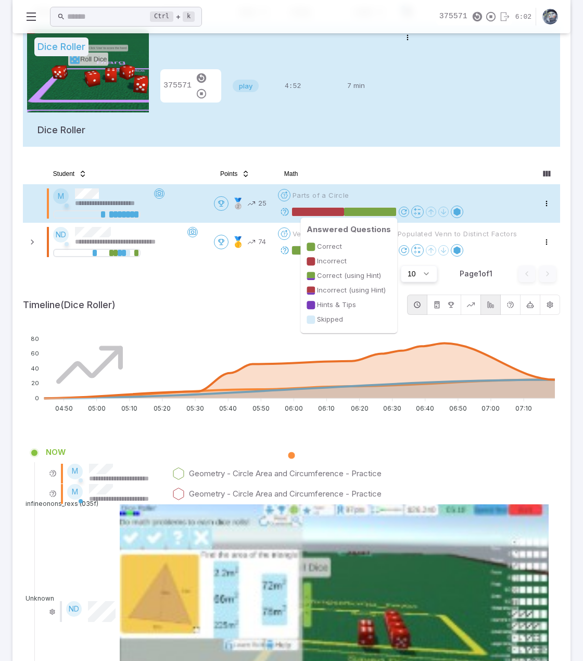
click at [344, 208] on rect at bounding box center [318, 212] width 52 height 8
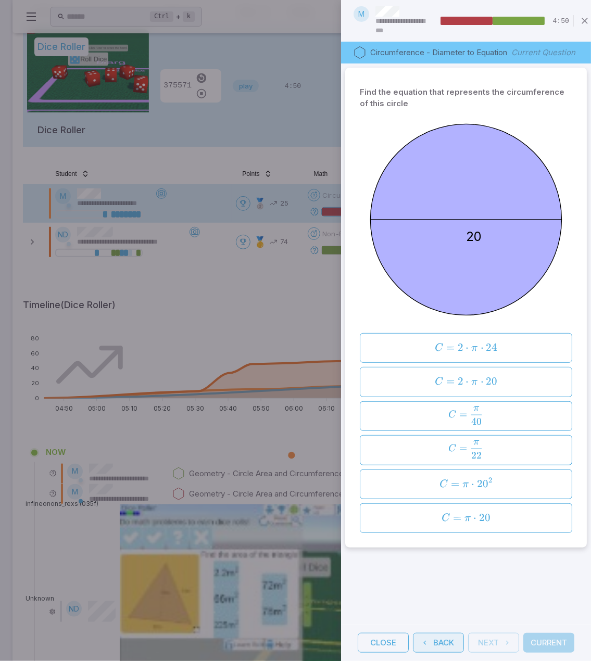
click at [442, 635] on button "Back" at bounding box center [438, 643] width 51 height 20
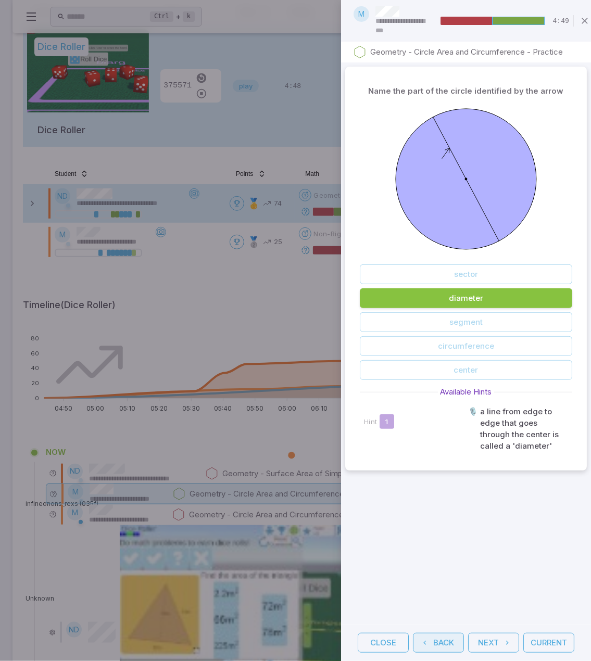
click at [442, 634] on button "Back" at bounding box center [438, 643] width 51 height 20
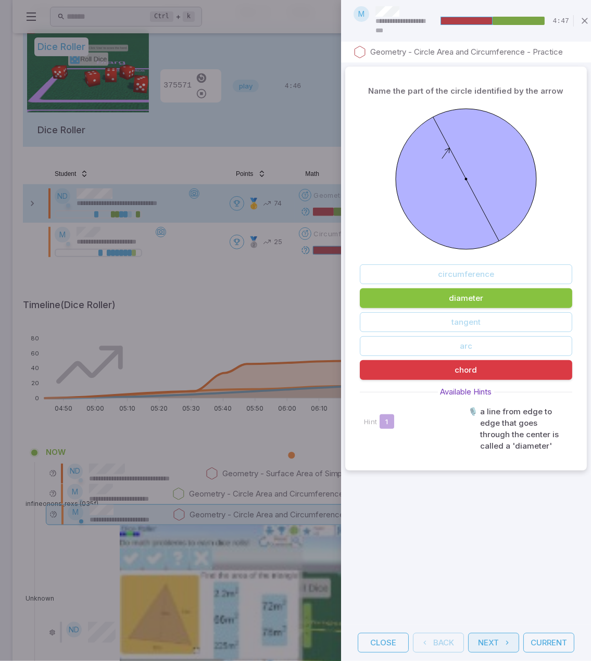
click at [491, 633] on button "Next" at bounding box center [493, 643] width 51 height 20
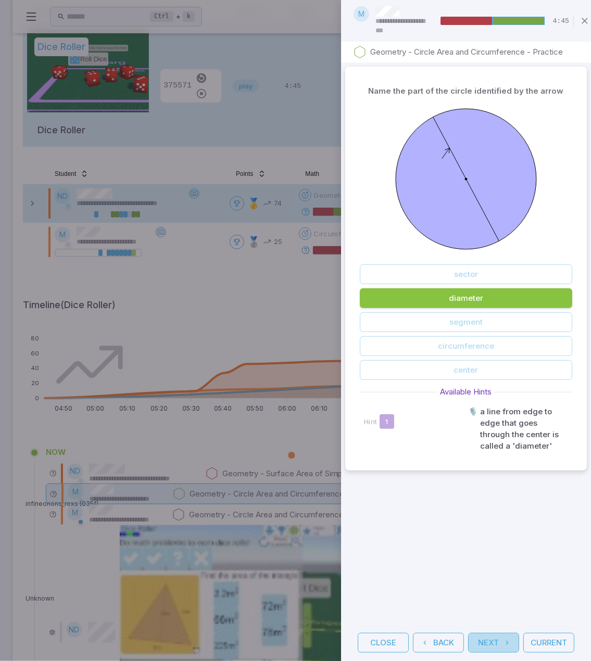
click at [491, 633] on button "Next" at bounding box center [493, 643] width 51 height 20
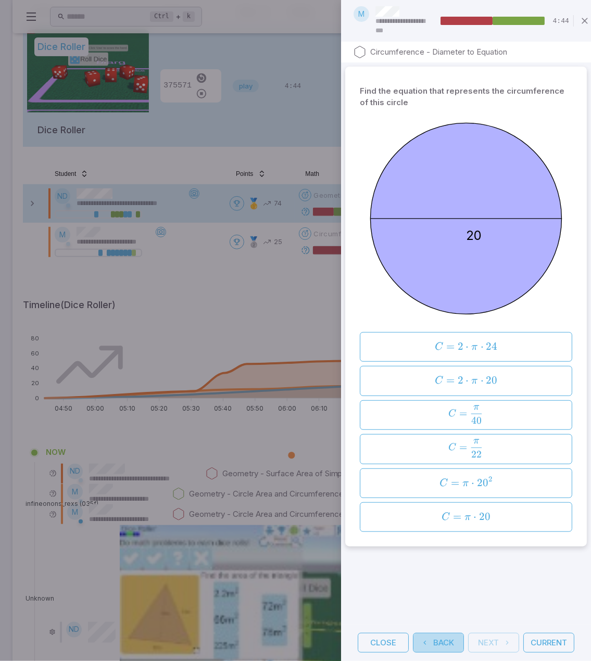
click at [449, 638] on button "Back" at bounding box center [438, 643] width 51 height 20
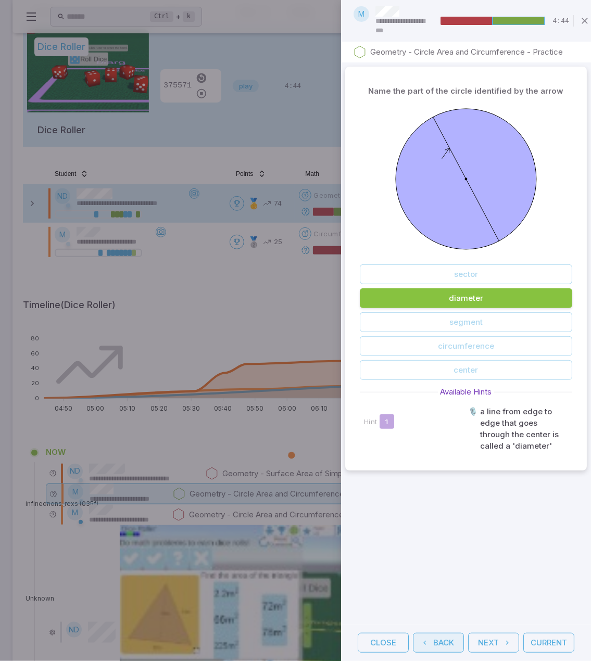
click at [449, 638] on button "Back" at bounding box center [438, 643] width 51 height 20
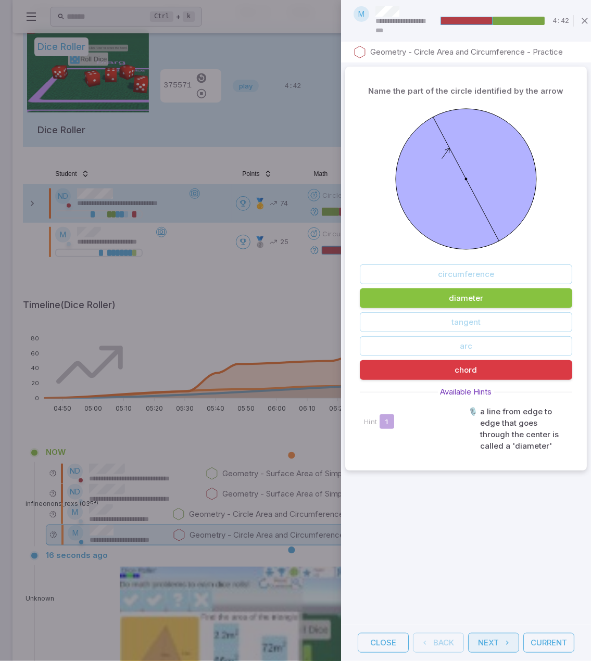
click at [493, 639] on button "Next" at bounding box center [493, 643] width 51 height 20
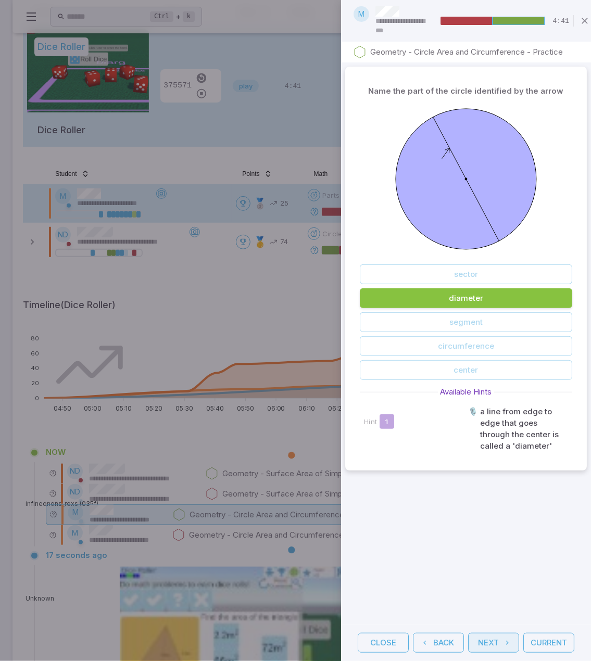
click at [493, 638] on button "Next" at bounding box center [493, 643] width 51 height 20
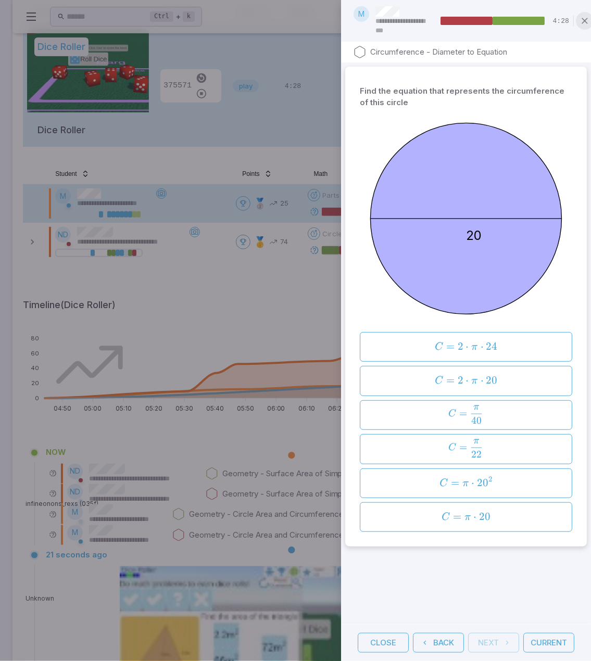
click at [585, 22] on icon "button" at bounding box center [584, 21] width 10 height 10
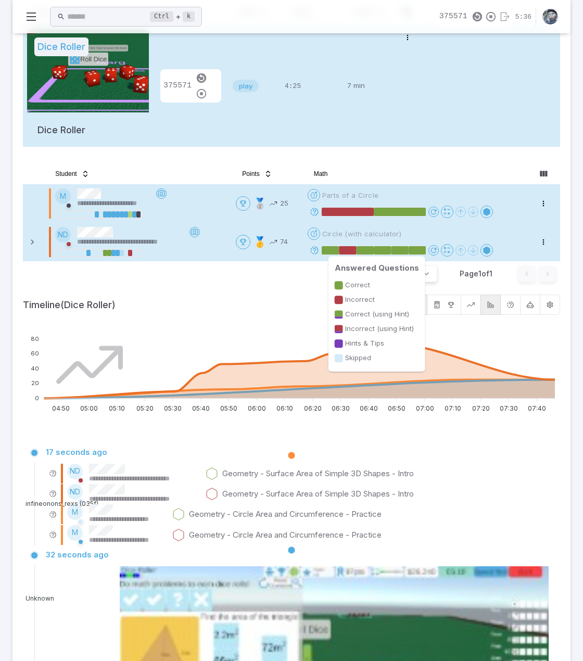
click at [355, 249] on rect at bounding box center [347, 250] width 17 height 8
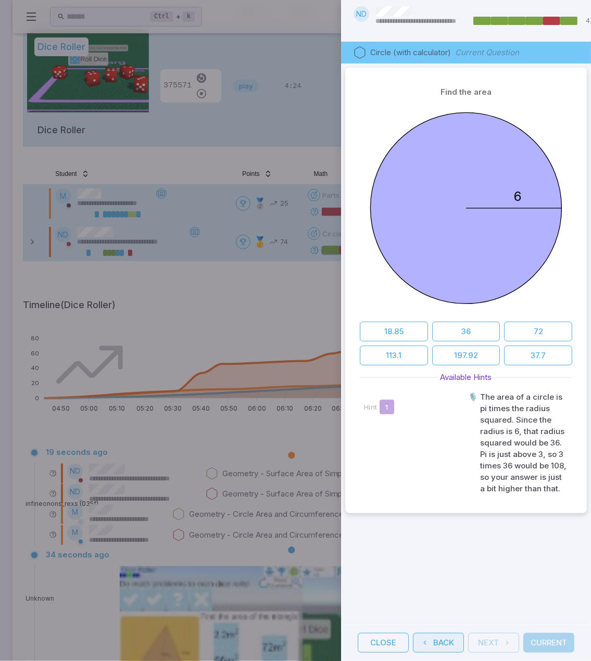
click at [437, 639] on button "Back" at bounding box center [438, 643] width 51 height 20
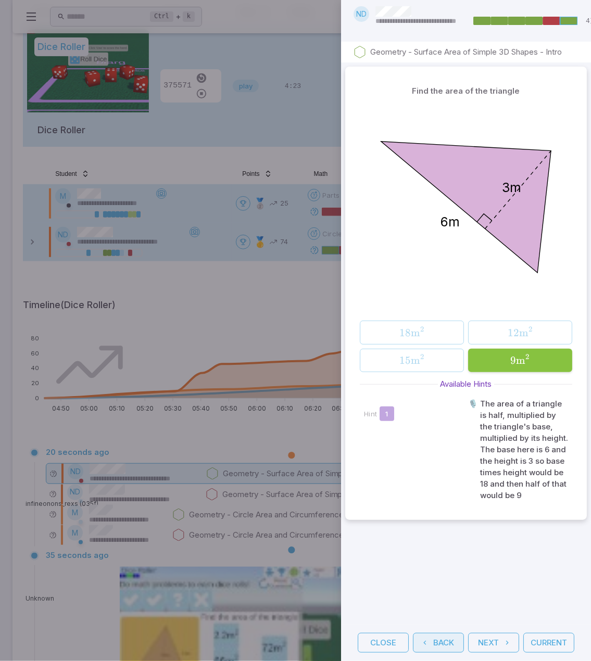
click at [437, 638] on button "Back" at bounding box center [438, 643] width 51 height 20
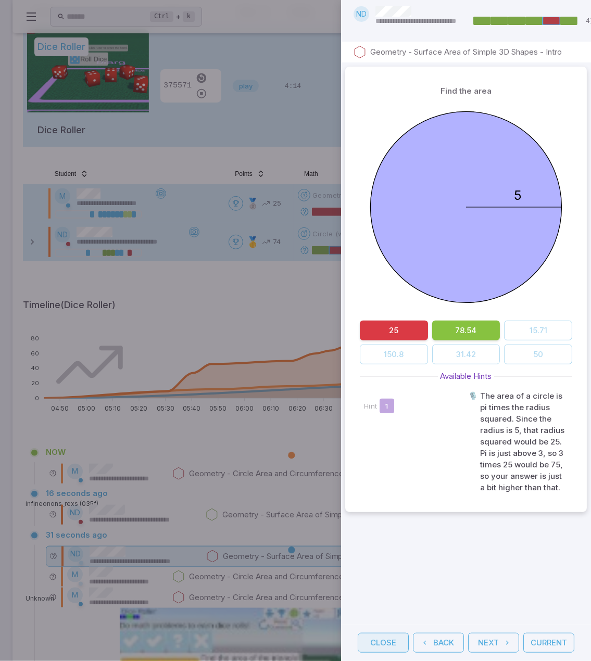
click at [380, 633] on button "Close" at bounding box center [383, 643] width 51 height 20
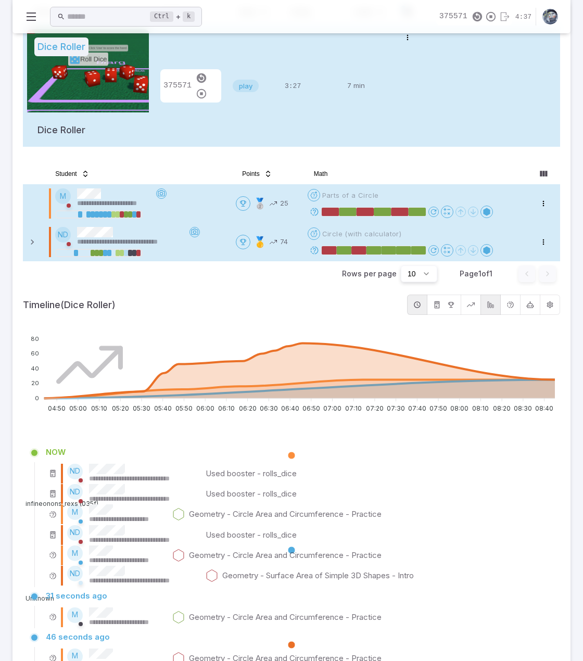
click at [430, 133] on tr "Dice Roller Dice Roller 375571 play 3:27 7 min Open menu" at bounding box center [291, 86] width 537 height 122
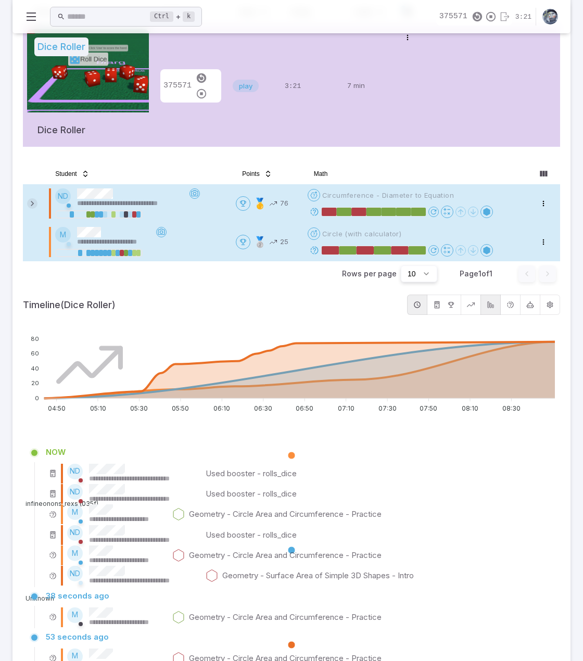
click at [33, 204] on icon at bounding box center [32, 203] width 10 height 10
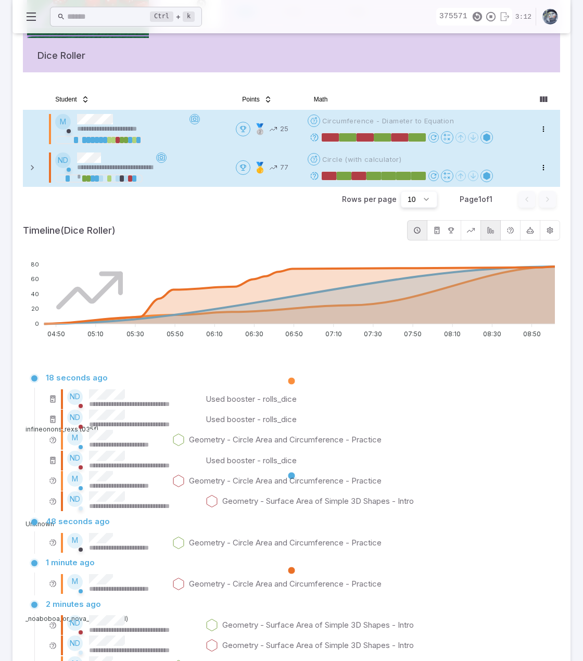
scroll to position [192, 0]
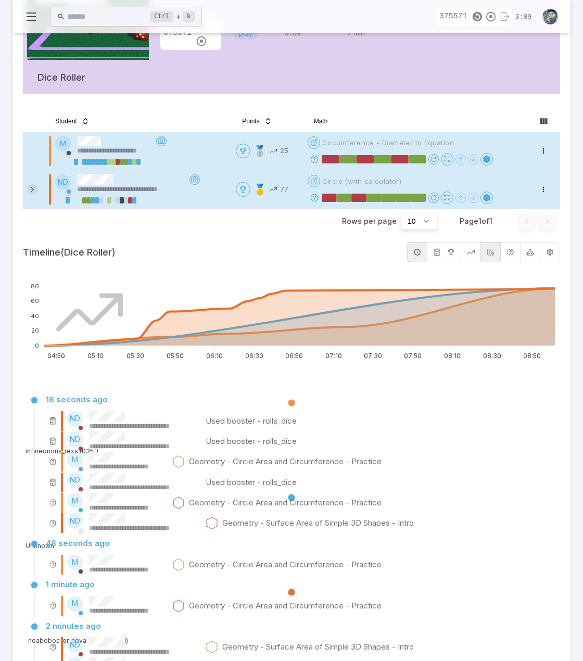
click at [31, 189] on icon at bounding box center [32, 189] width 10 height 10
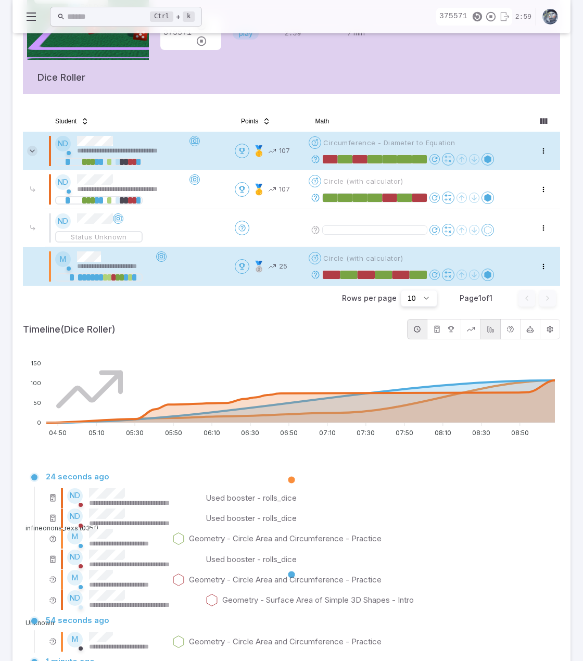
click at [32, 149] on icon at bounding box center [32, 151] width 10 height 10
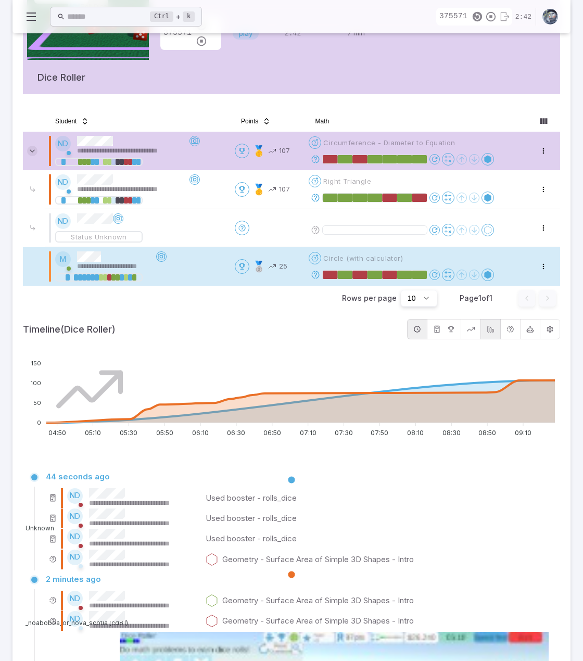
click at [32, 148] on icon at bounding box center [32, 151] width 10 height 10
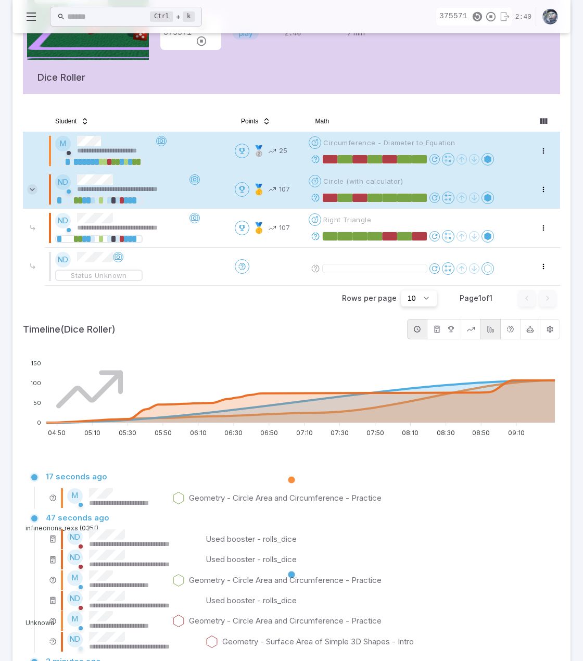
click at [30, 186] on icon at bounding box center [32, 189] width 10 height 10
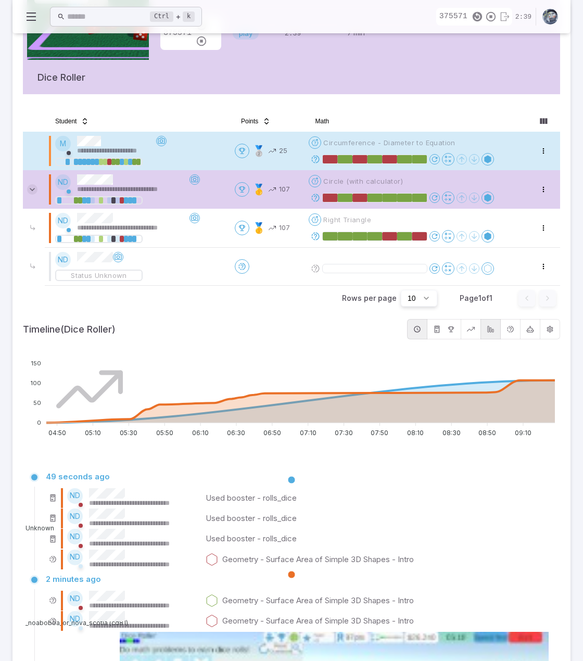
click at [34, 190] on icon at bounding box center [32, 189] width 10 height 10
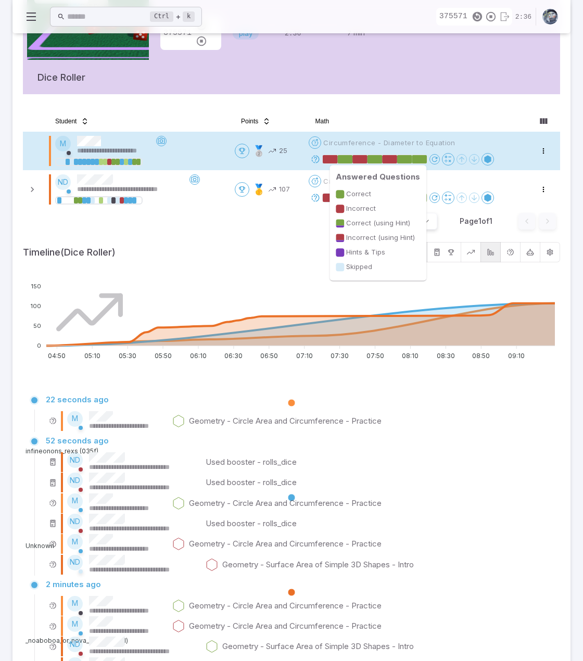
click at [373, 155] on rect at bounding box center [374, 159] width 15 height 8
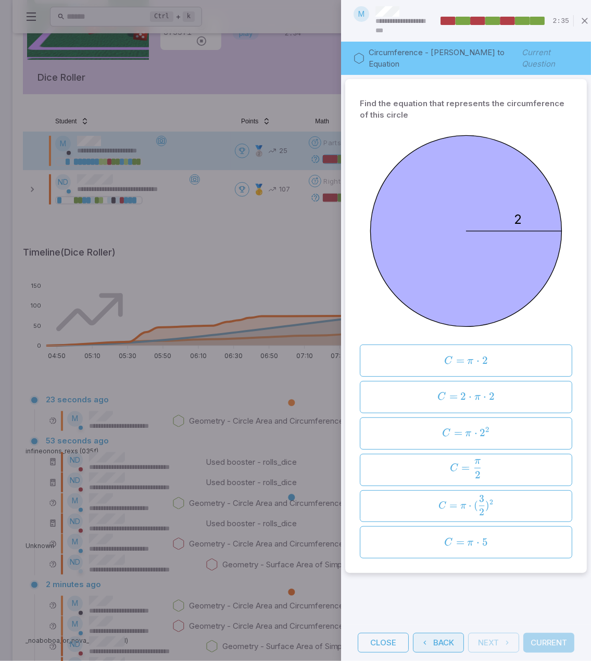
click at [459, 634] on button "Back" at bounding box center [438, 643] width 51 height 20
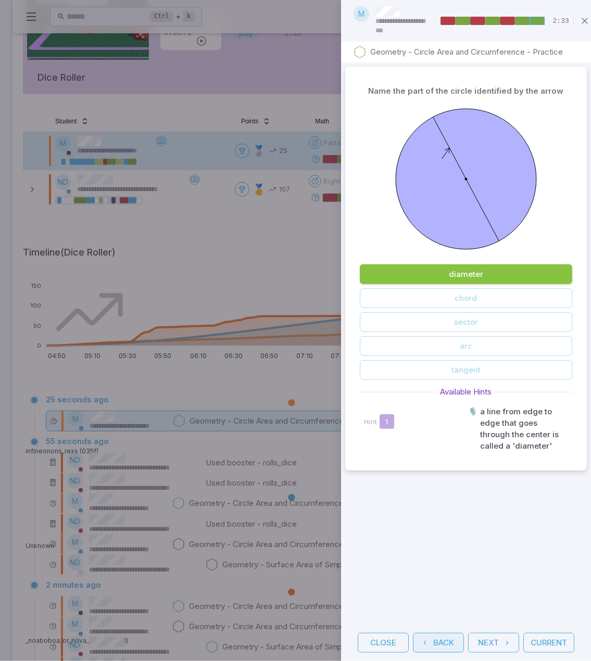
click at [453, 633] on button "Back" at bounding box center [438, 643] width 51 height 20
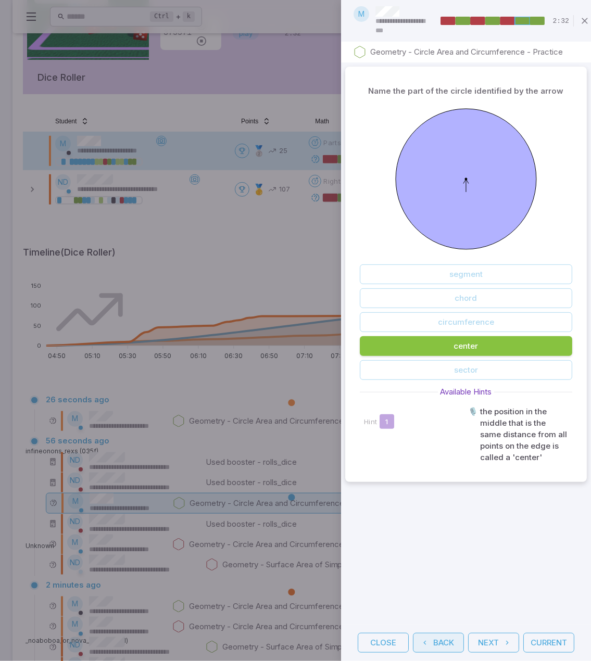
click at [453, 633] on button "Back" at bounding box center [438, 643] width 51 height 20
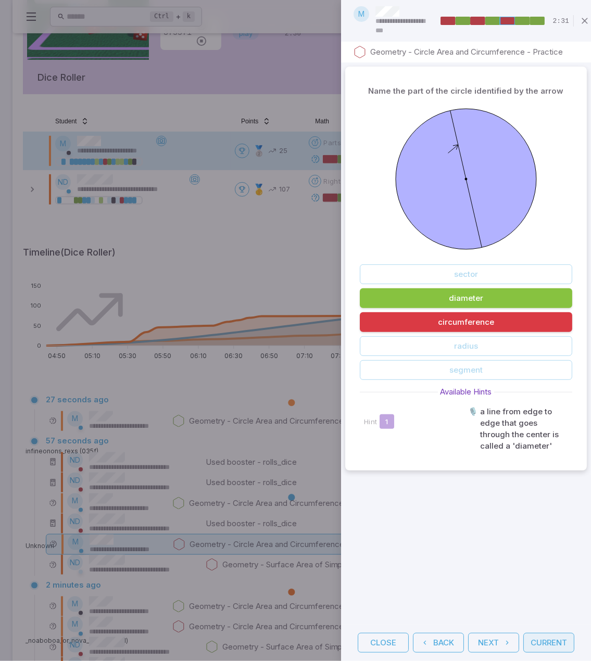
click at [551, 633] on button "Current" at bounding box center [548, 643] width 51 height 20
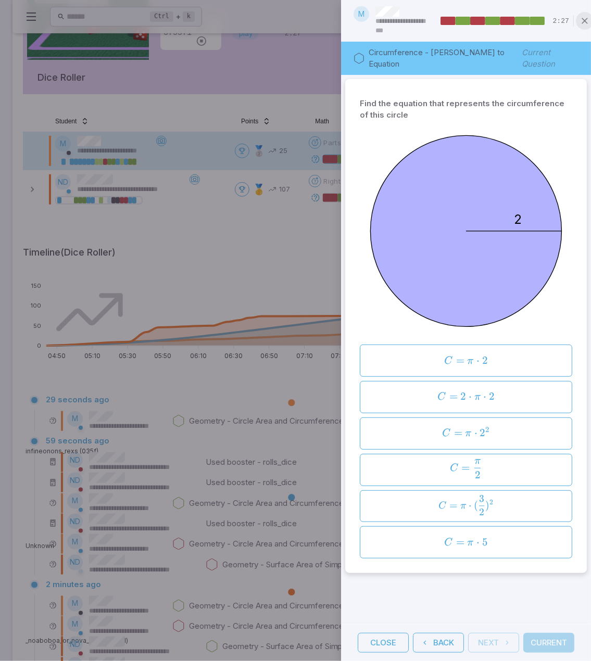
click at [588, 20] on icon "button" at bounding box center [584, 21] width 10 height 10
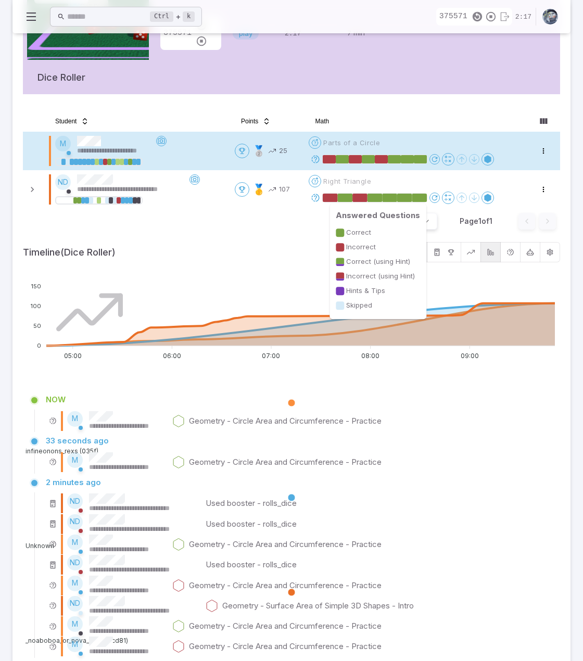
click at [395, 196] on rect at bounding box center [390, 198] width 15 height 8
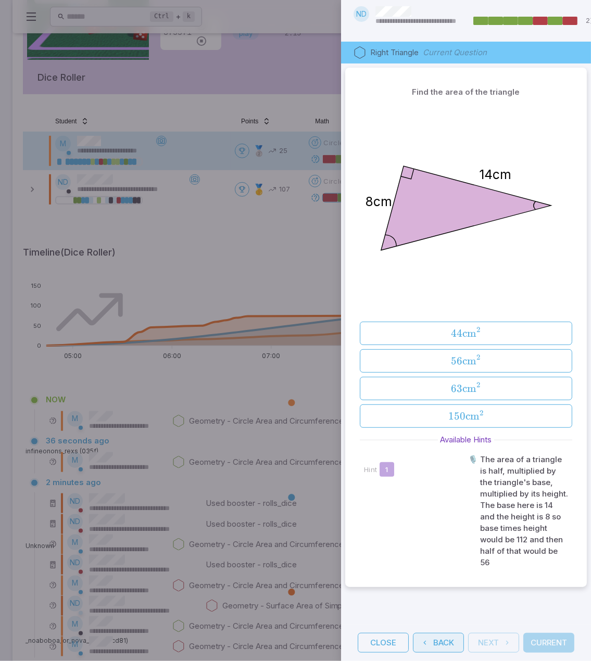
click at [443, 633] on button "Back" at bounding box center [438, 643] width 51 height 20
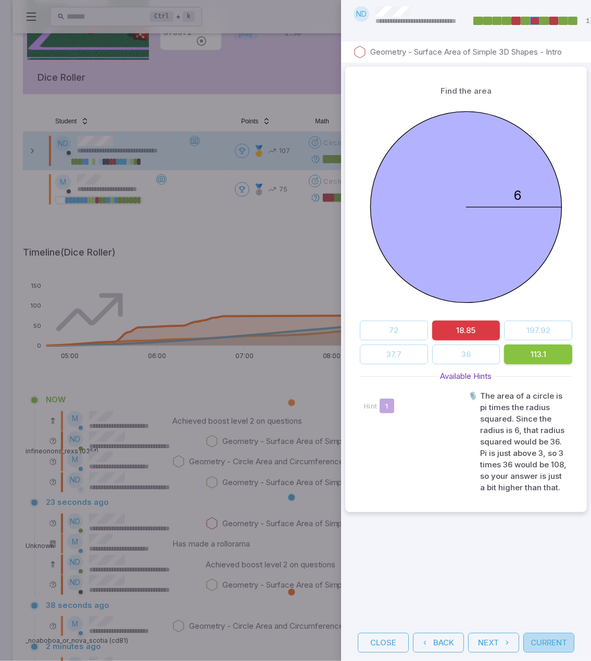
click at [561, 637] on button "Current" at bounding box center [548, 643] width 51 height 20
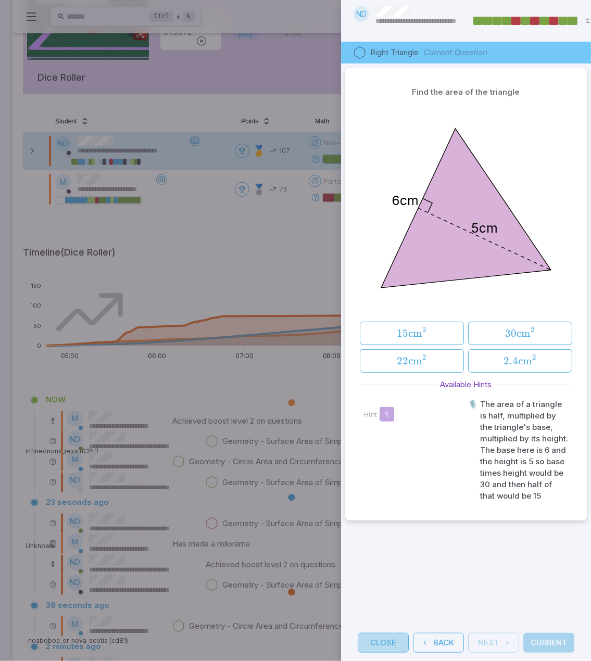
click at [388, 637] on button "Close" at bounding box center [383, 643] width 51 height 20
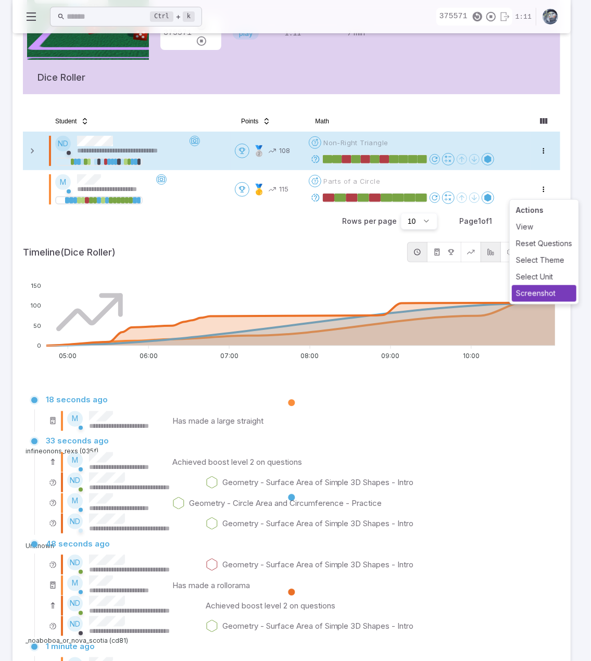
click at [540, 291] on div "Screenshot" at bounding box center [544, 293] width 65 height 17
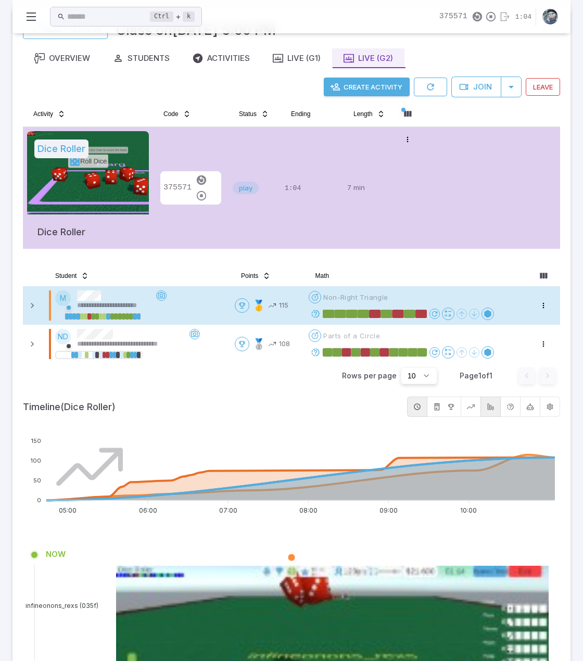
scroll to position [35, 0]
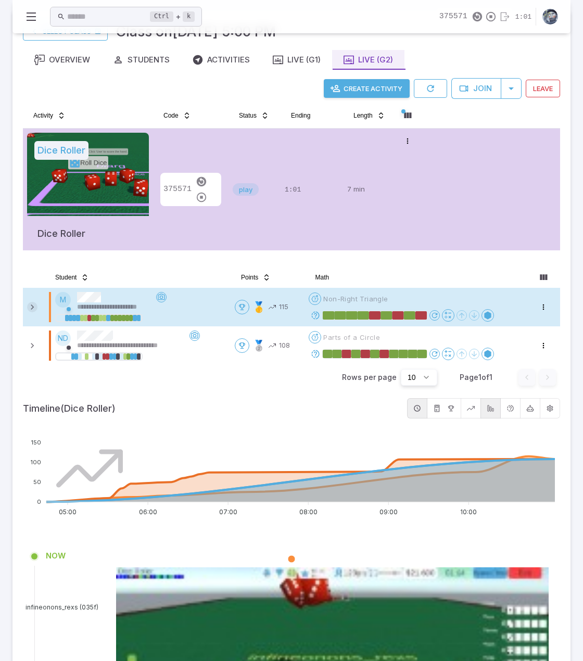
click at [32, 306] on icon at bounding box center [32, 307] width 10 height 10
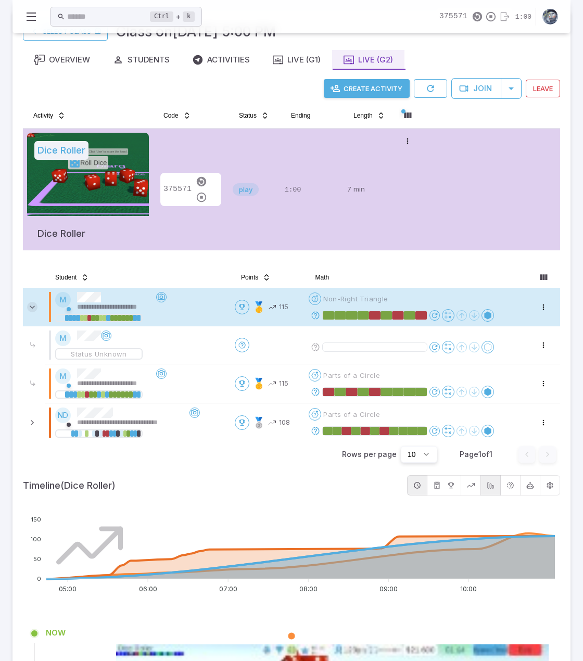
click at [32, 306] on icon at bounding box center [32, 307] width 10 height 10
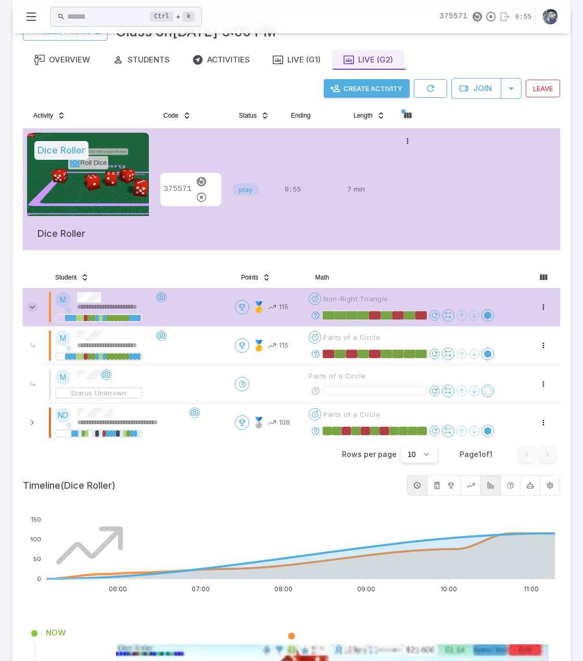
click at [30, 306] on icon at bounding box center [32, 307] width 10 height 10
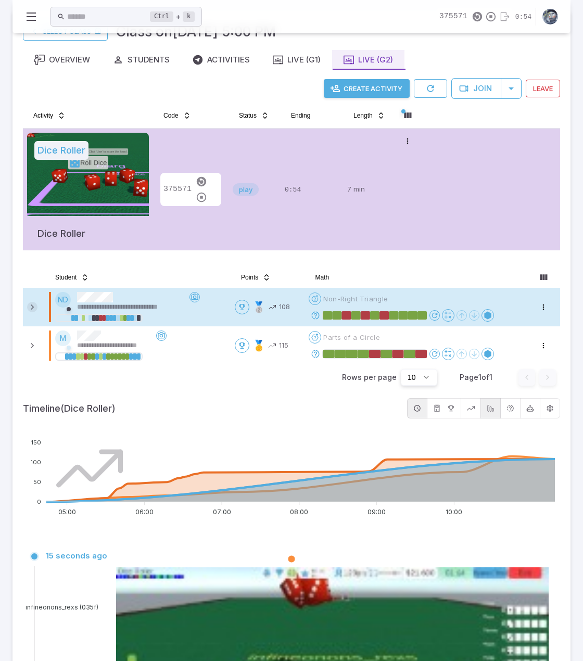
click at [30, 306] on icon at bounding box center [32, 307] width 10 height 10
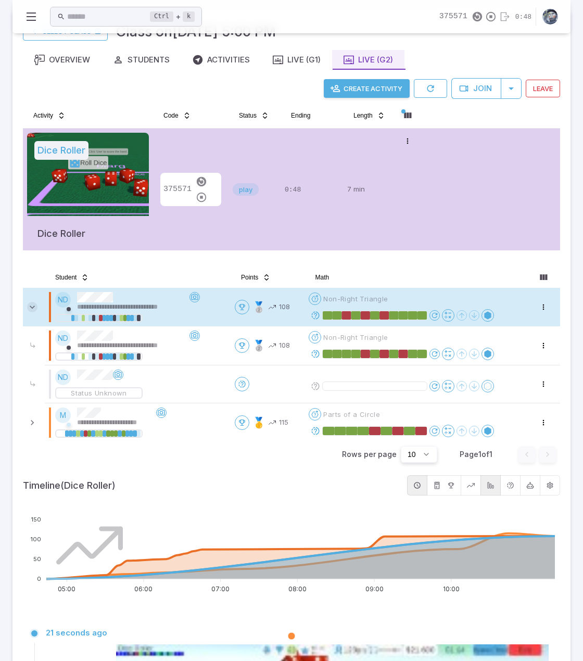
click at [30, 306] on icon at bounding box center [32, 307] width 10 height 10
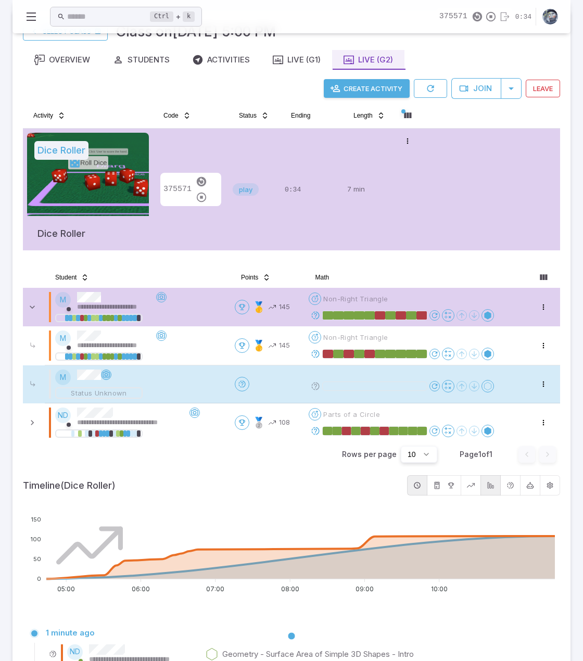
click at [105, 374] on icon at bounding box center [106, 375] width 8 height 8
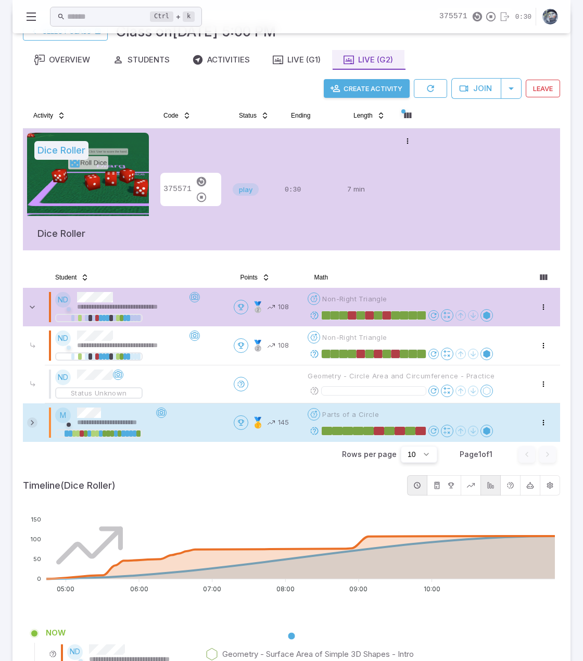
click at [30, 425] on icon at bounding box center [32, 422] width 10 height 10
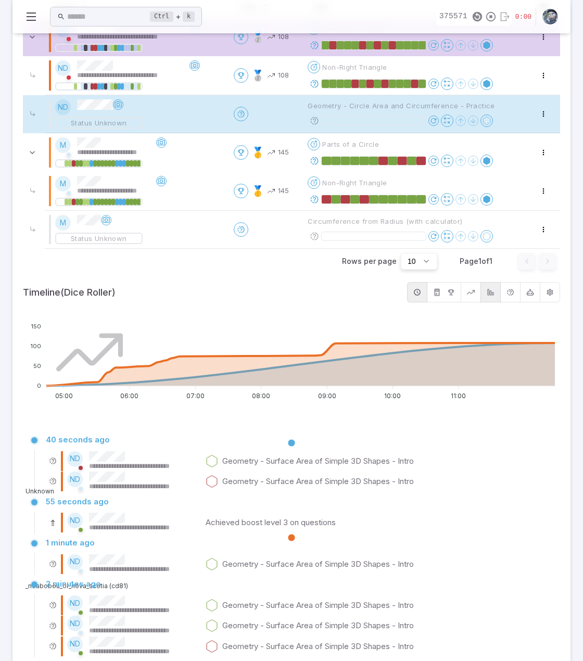
scroll to position [208, 0]
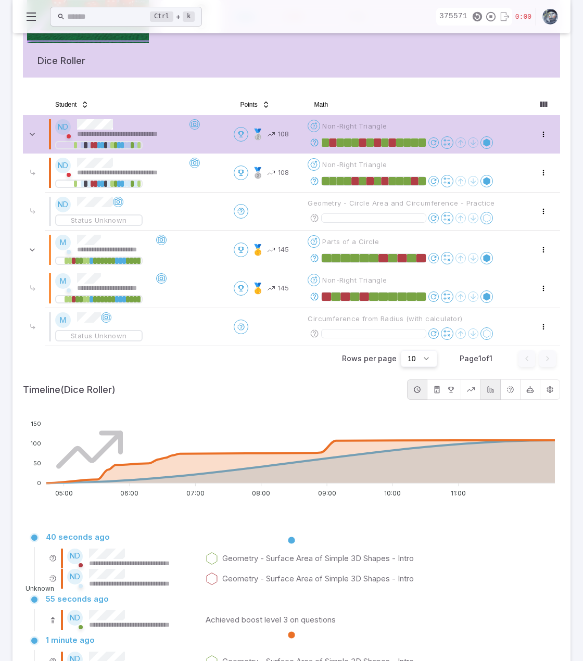
click at [112, 115] on td "**********" at bounding box center [137, 134] width 185 height 39
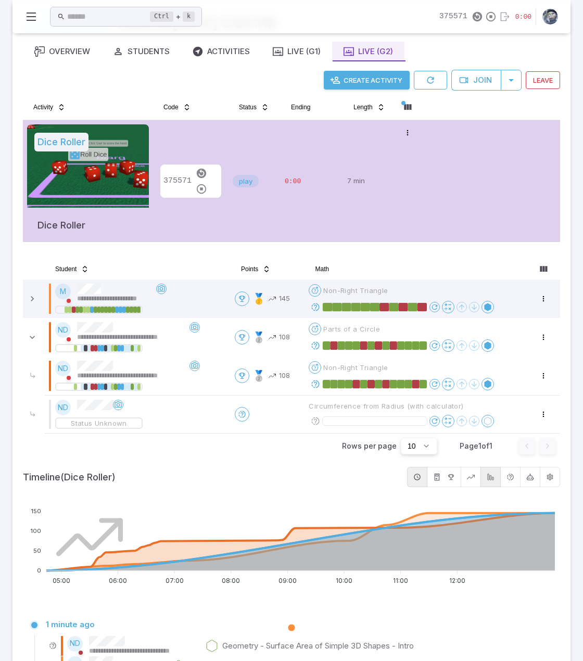
scroll to position [33, 0]
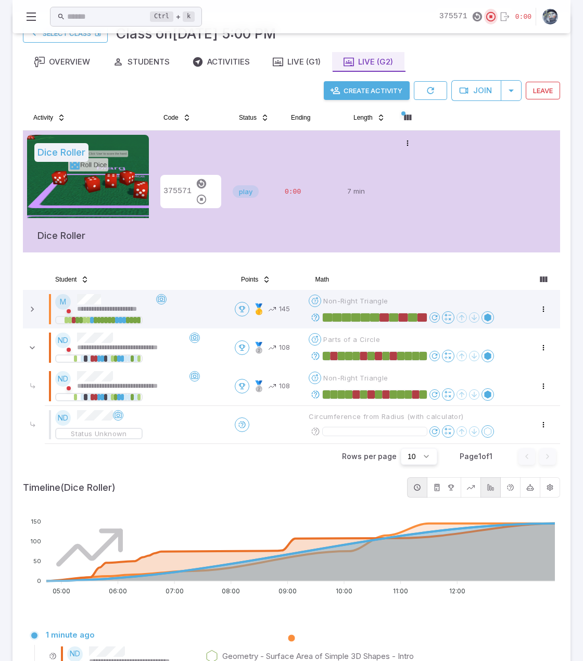
click at [494, 14] on icon "button" at bounding box center [490, 16] width 11 height 11
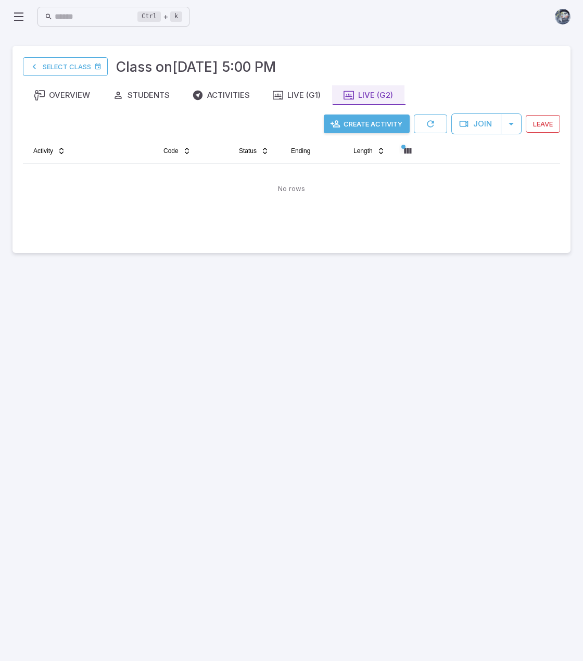
scroll to position [0, 0]
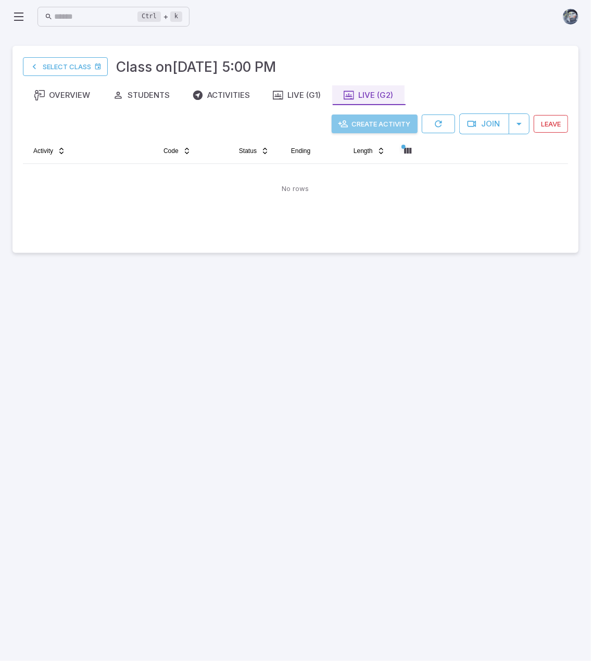
click at [369, 122] on button "Create Activity" at bounding box center [375, 124] width 86 height 19
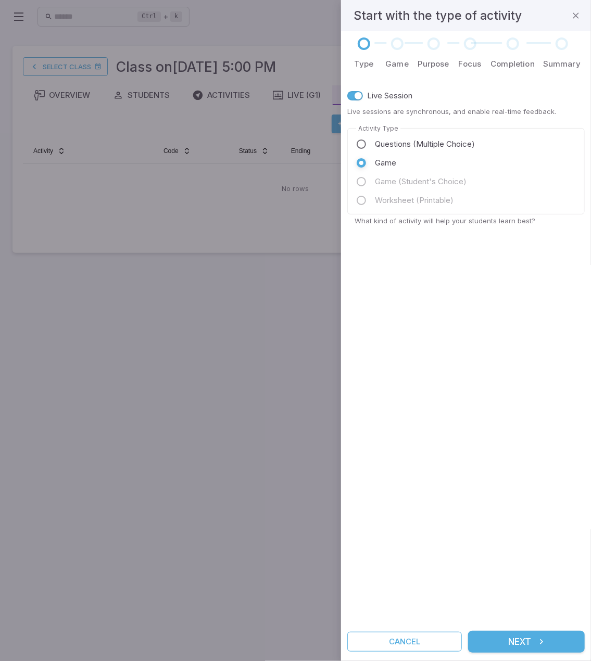
click at [534, 638] on button "Next" at bounding box center [526, 642] width 117 height 22
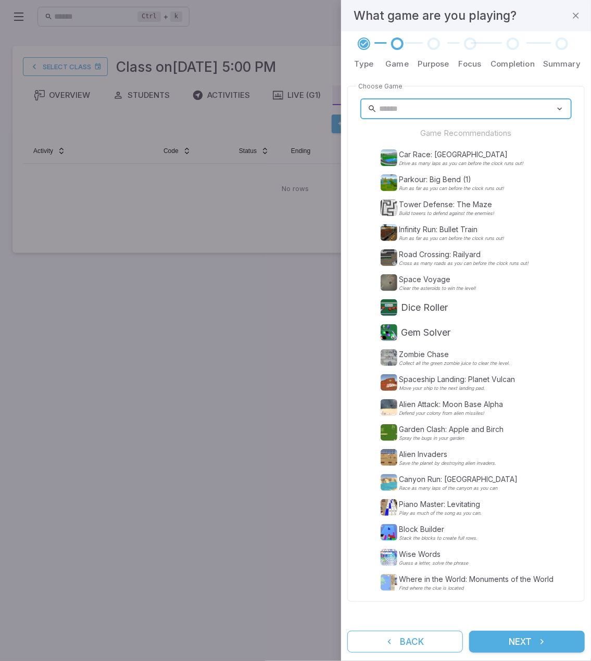
click at [452, 113] on input "text" at bounding box center [467, 109] width 176 height 20
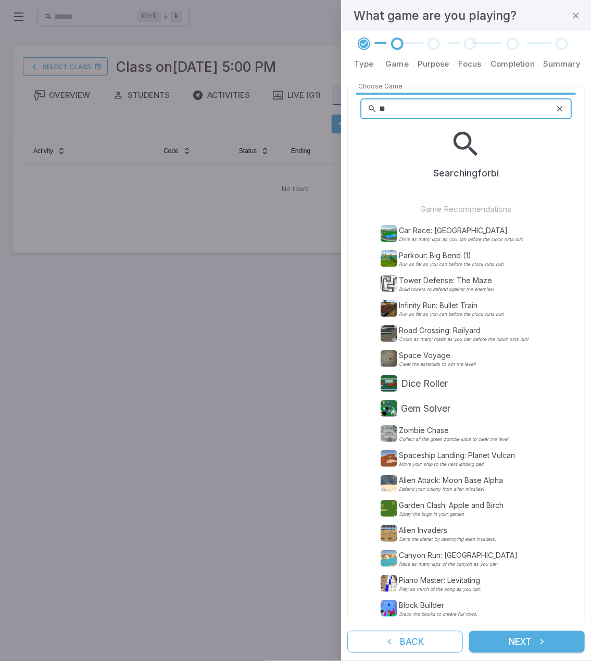
type input "*"
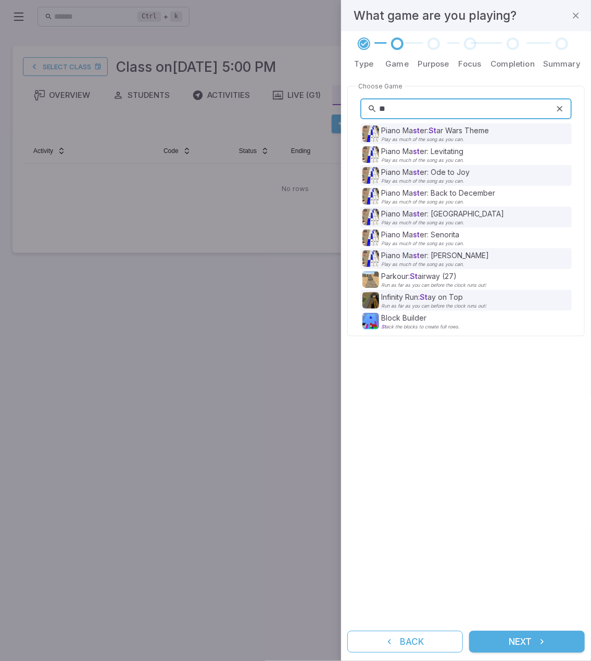
type input "*"
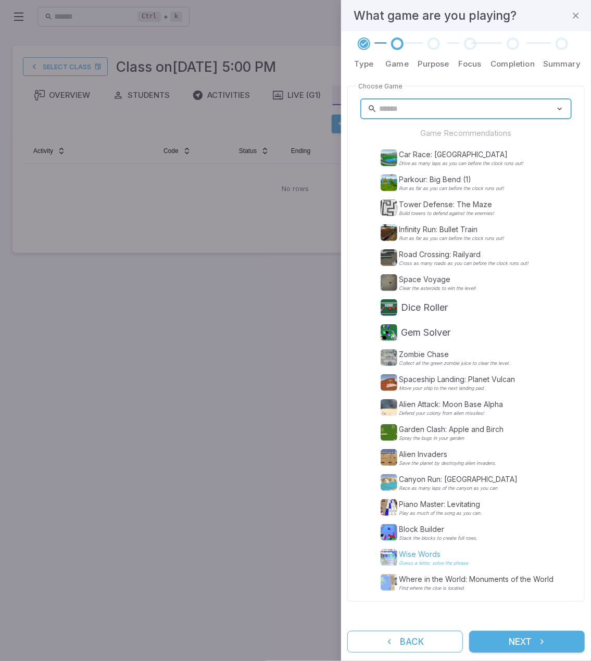
click at [445, 561] on p "Guess a letter, solve the phrase" at bounding box center [433, 563] width 69 height 5
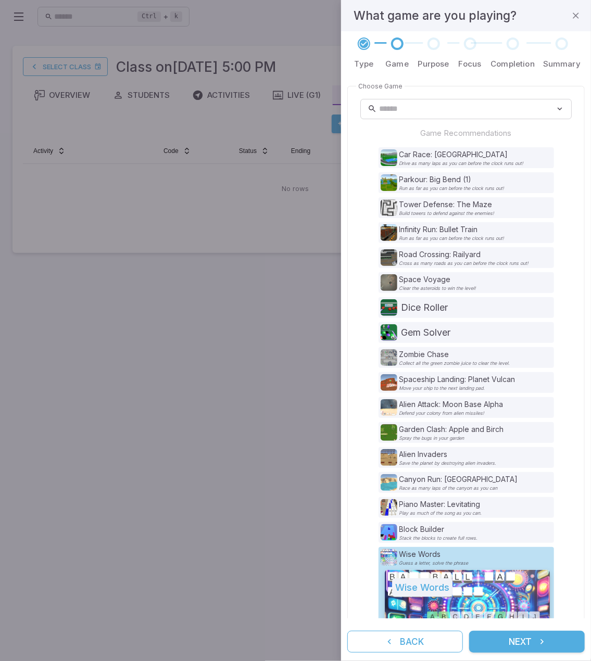
click at [529, 643] on button "Next" at bounding box center [527, 642] width 116 height 22
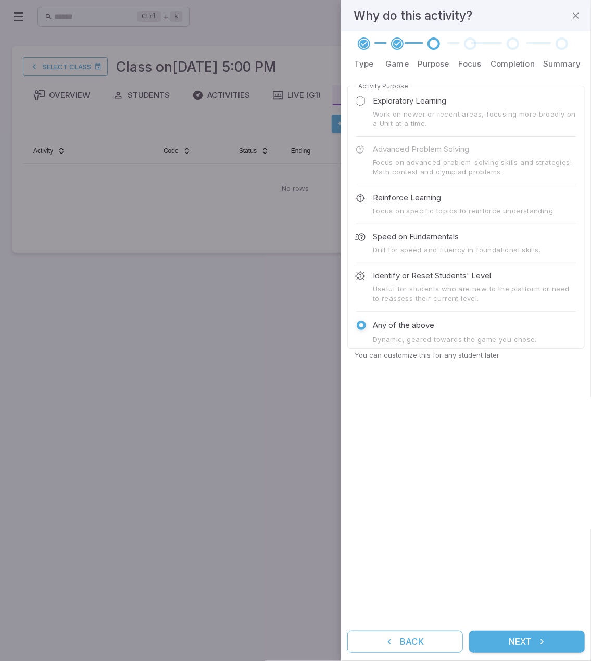
click at [533, 642] on button "Next" at bounding box center [527, 642] width 116 height 22
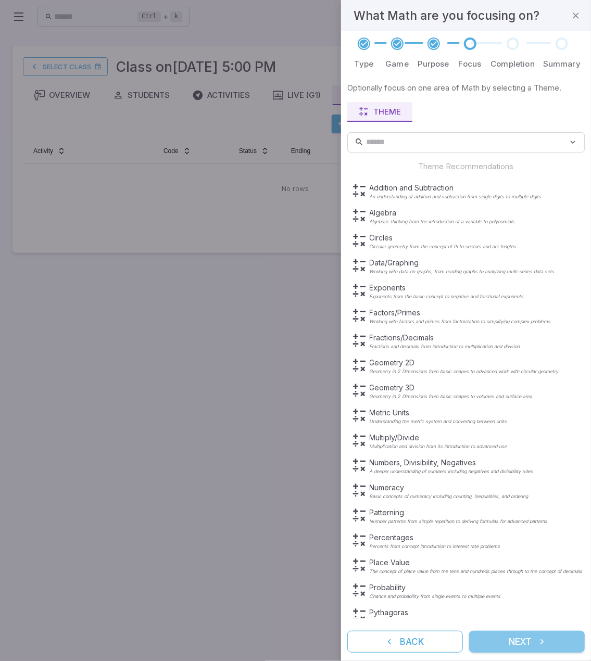
click at [533, 642] on button "Next" at bounding box center [527, 642] width 116 height 22
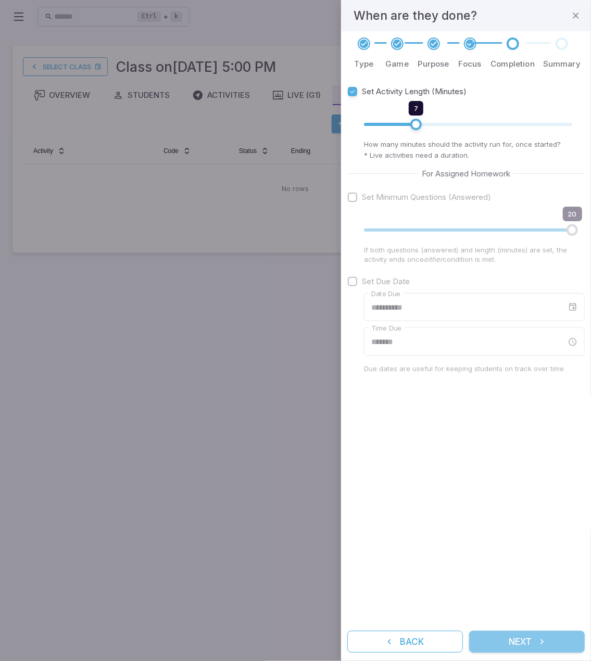
click at [533, 642] on button "Next" at bounding box center [527, 642] width 116 height 22
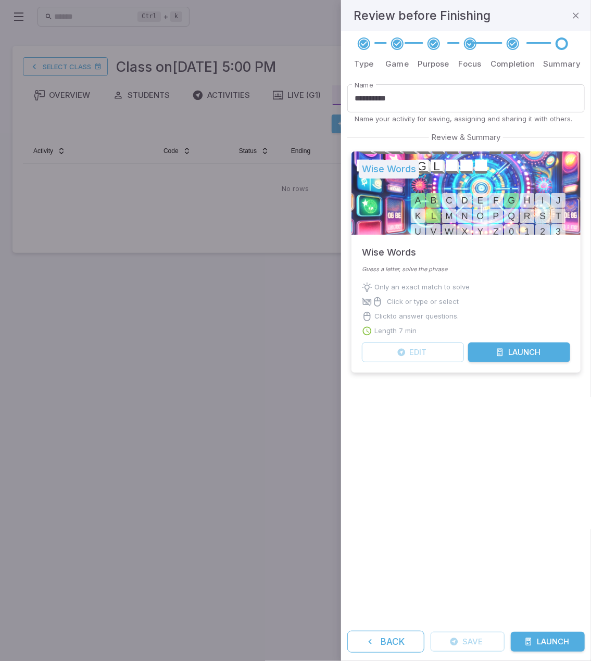
click at [537, 641] on button "Launch" at bounding box center [548, 642] width 74 height 20
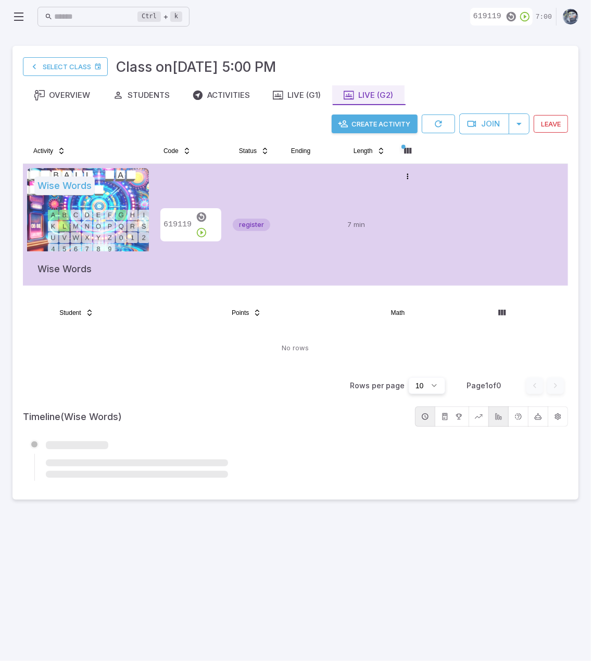
click at [359, 564] on main "Select Class Class on Oct 1 @ 5:00 PM Overview Students Activities Live (G1) Li…" at bounding box center [295, 347] width 591 height 628
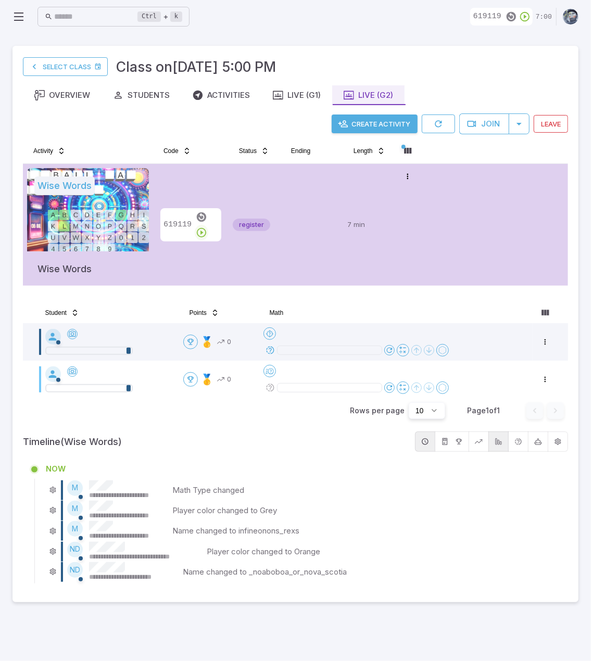
click at [207, 227] on icon "button" at bounding box center [201, 232] width 11 height 11
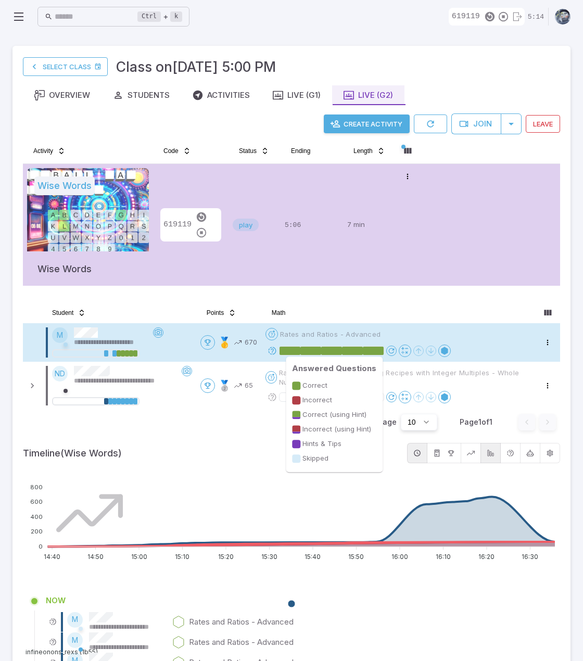
click at [335, 350] on rect at bounding box center [331, 351] width 21 height 8
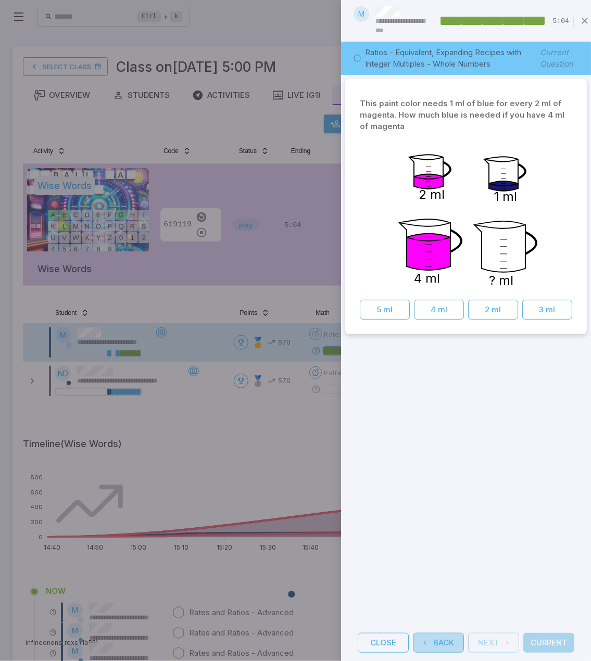
click at [451, 636] on button "Back" at bounding box center [438, 643] width 51 height 20
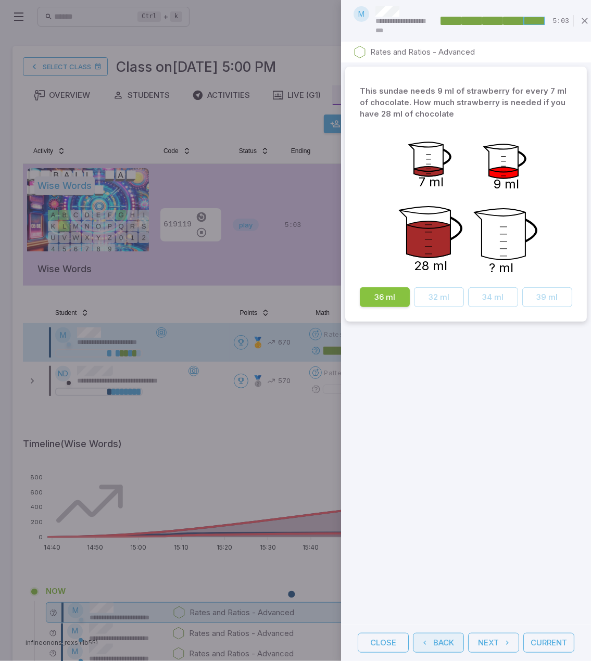
click at [451, 636] on button "Back" at bounding box center [438, 643] width 51 height 20
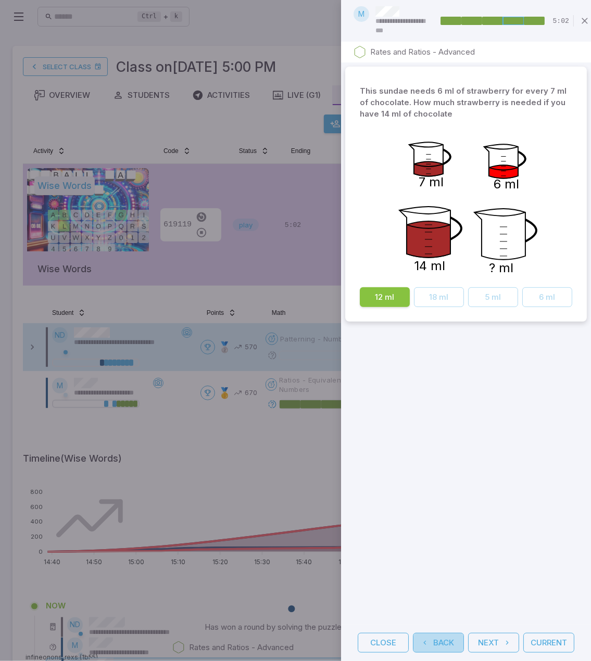
click at [451, 636] on button "Back" at bounding box center [438, 643] width 51 height 20
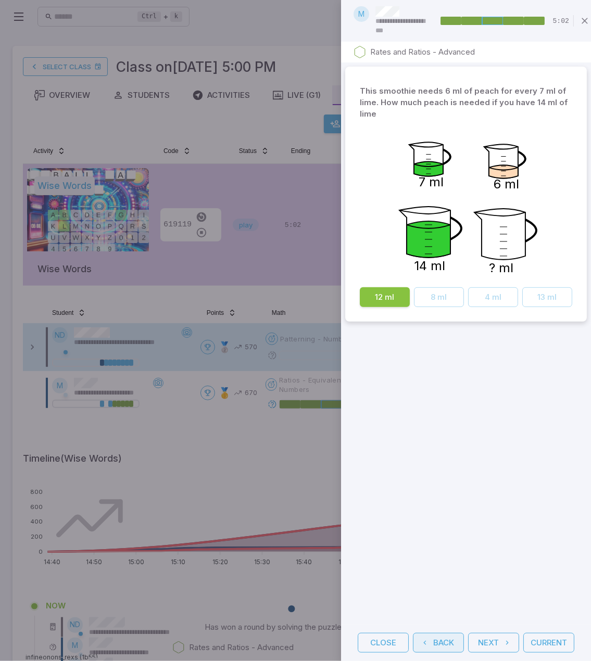
click at [451, 636] on button "Back" at bounding box center [438, 643] width 51 height 20
click at [388, 635] on button "Close" at bounding box center [383, 643] width 51 height 20
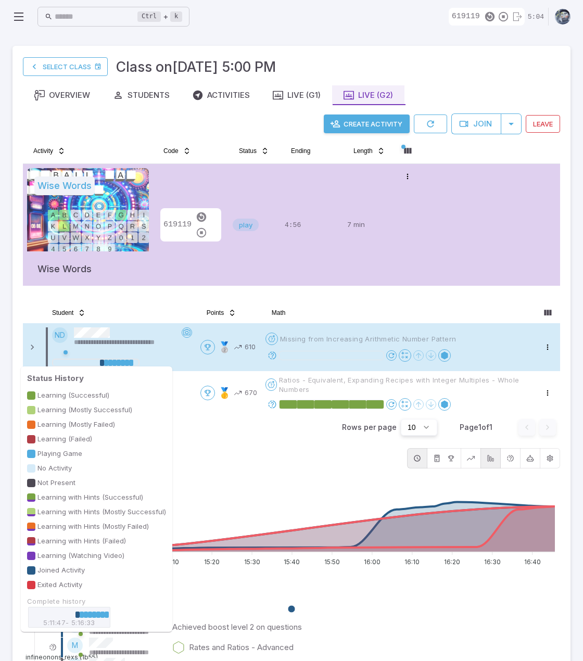
click at [125, 365] on div at bounding box center [127, 363] width 4 height 6
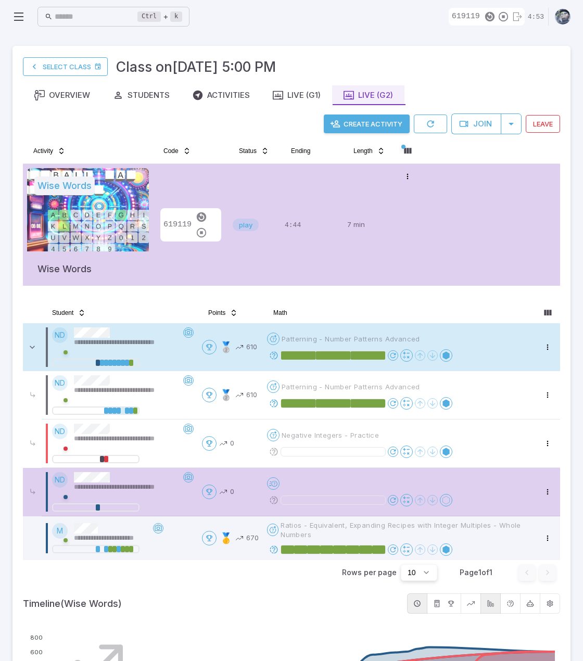
click at [128, 336] on div "**********" at bounding box center [128, 341] width 109 height 29
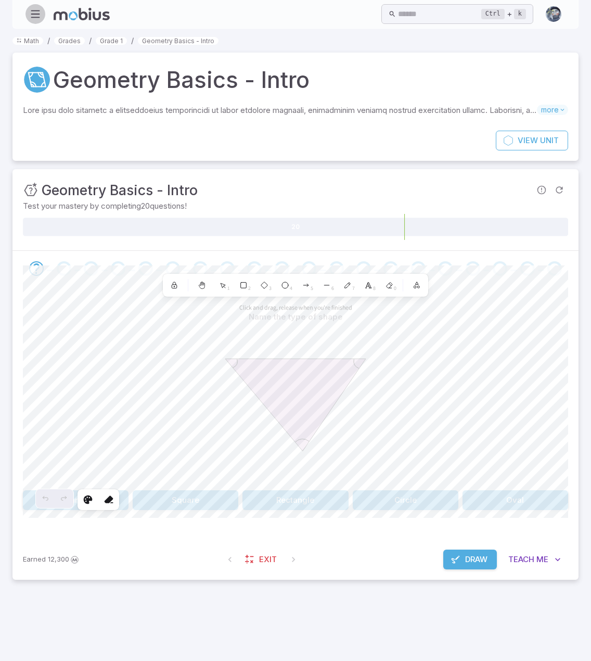
click at [35, 11] on icon "button" at bounding box center [35, 13] width 11 height 11
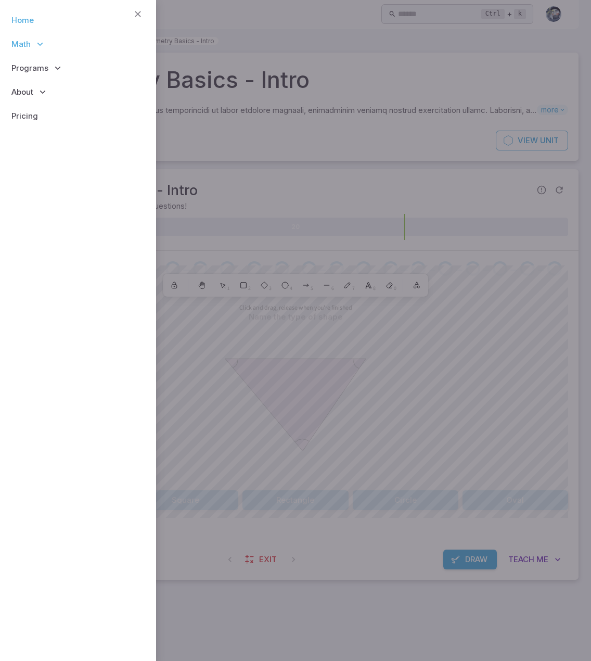
click at [29, 26] on link "Home" at bounding box center [77, 20] width 139 height 24
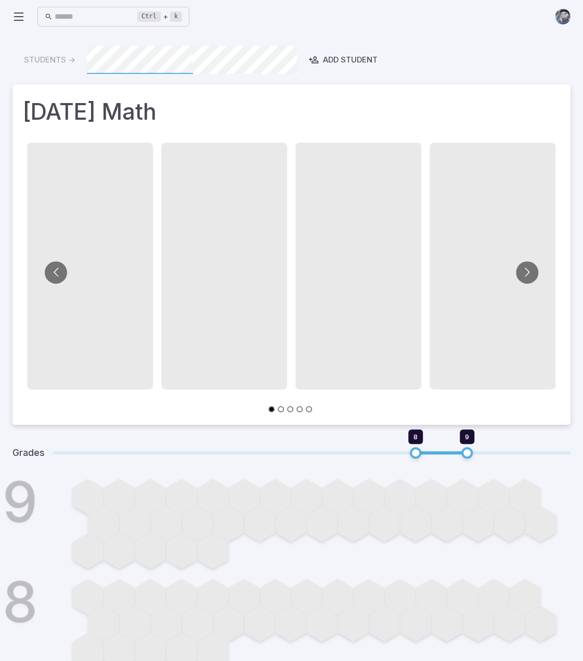
click at [22, 16] on icon at bounding box center [18, 16] width 12 height 12
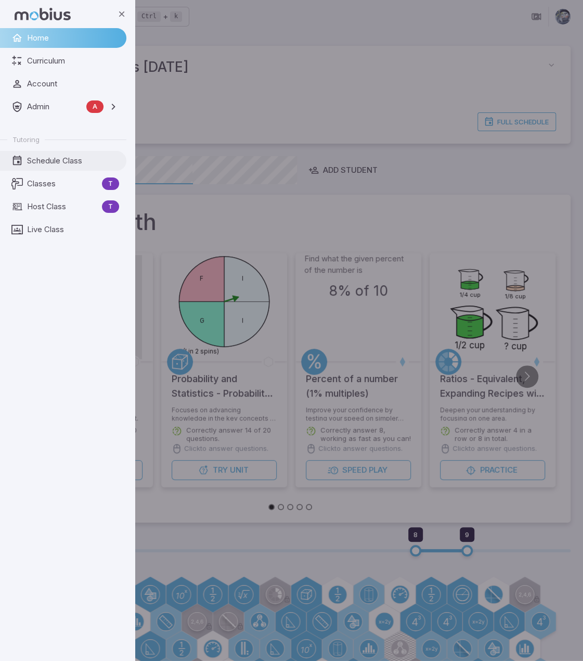
click at [38, 158] on span "Schedule Class" at bounding box center [73, 160] width 92 height 11
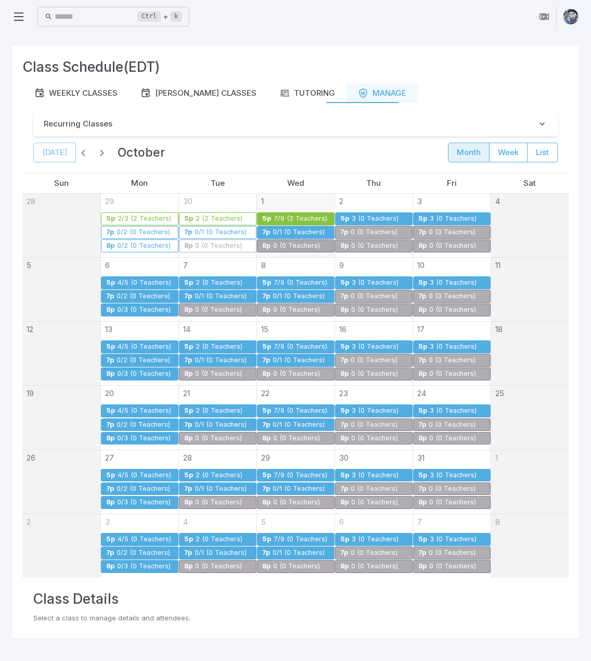
click at [286, 230] on div "0/1 (0 Teachers)" at bounding box center [298, 233] width 53 height 8
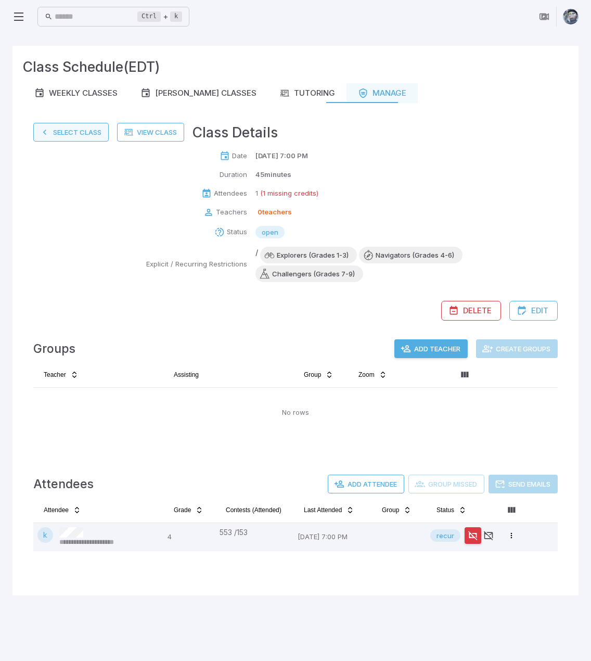
click at [82, 132] on button "Select Class" at bounding box center [70, 132] width 75 height 19
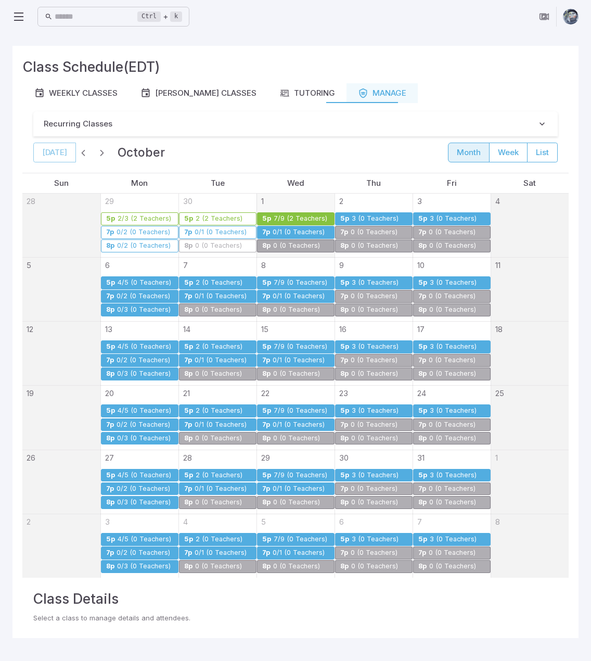
click at [284, 230] on div "0/1 (0 Teachers)" at bounding box center [298, 233] width 53 height 8
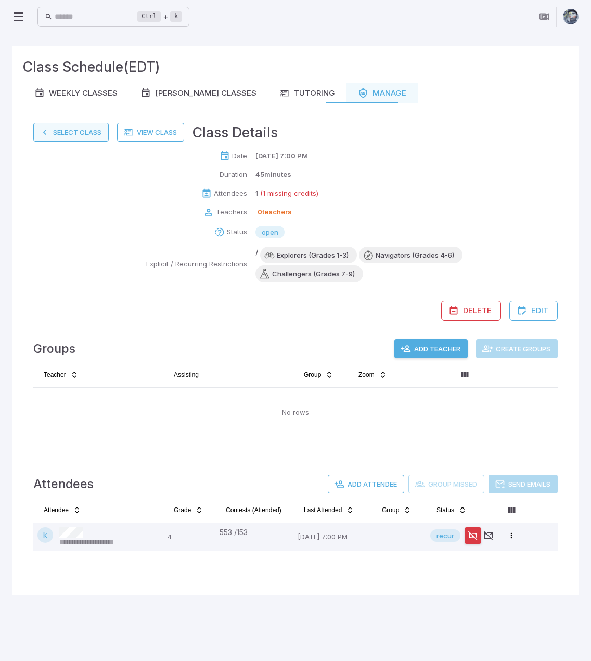
click at [74, 126] on button "Select Class" at bounding box center [70, 132] width 75 height 19
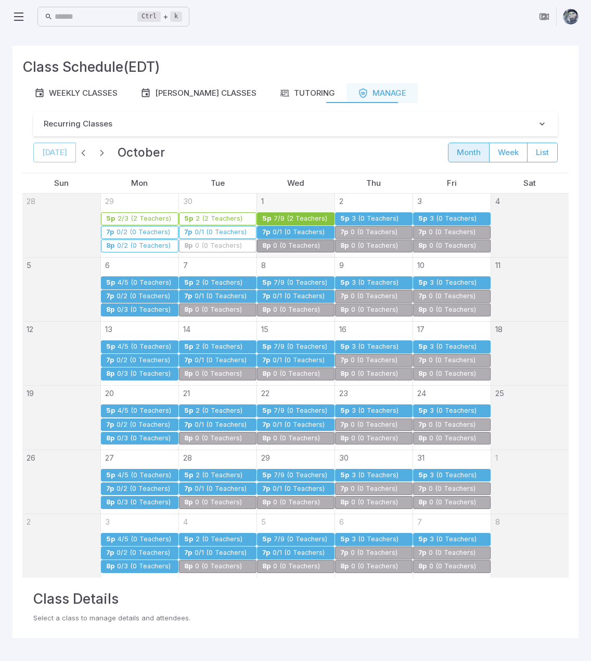
click at [388, 29] on div "Ctrl + k ​" at bounding box center [295, 16] width 566 height 33
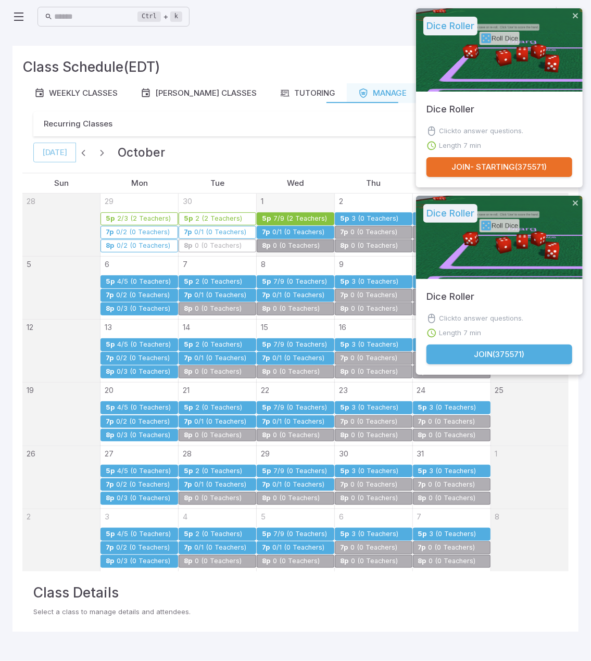
click at [279, 37] on main "Class Schedule (EDT) Weekly Classes Ms Moore Classes Tutoring Manage Recurring …" at bounding box center [295, 347] width 591 height 628
click at [16, 18] on icon at bounding box center [18, 16] width 12 height 12
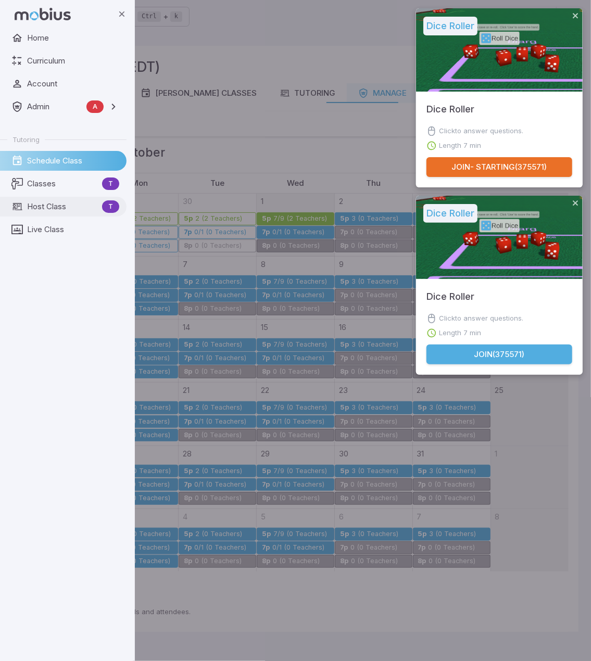
click at [42, 204] on span "Host Class" at bounding box center [62, 206] width 71 height 11
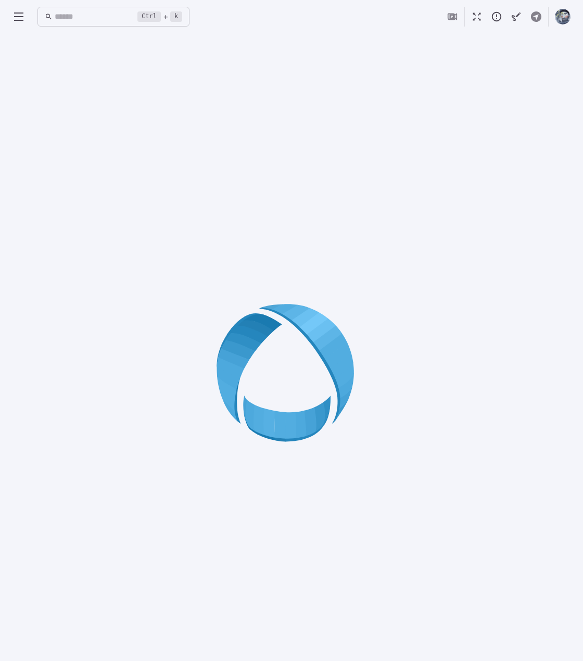
click at [296, 382] on icon at bounding box center [292, 376] width 150 height 150
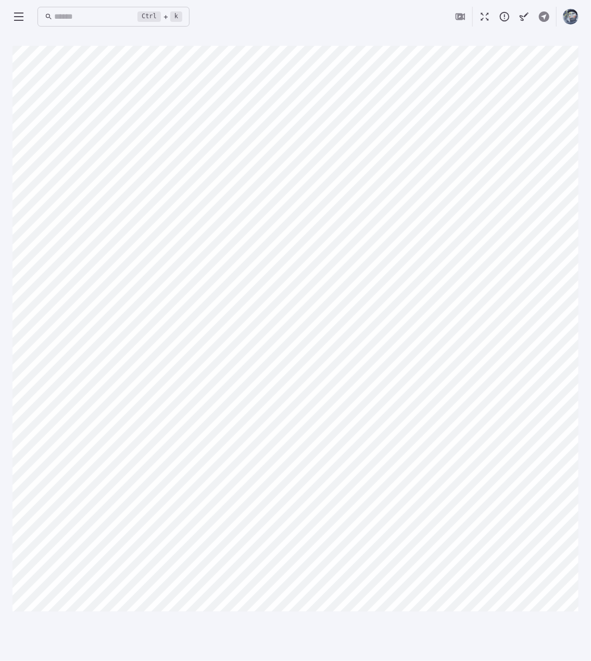
click at [16, 15] on icon at bounding box center [18, 16] width 12 height 12
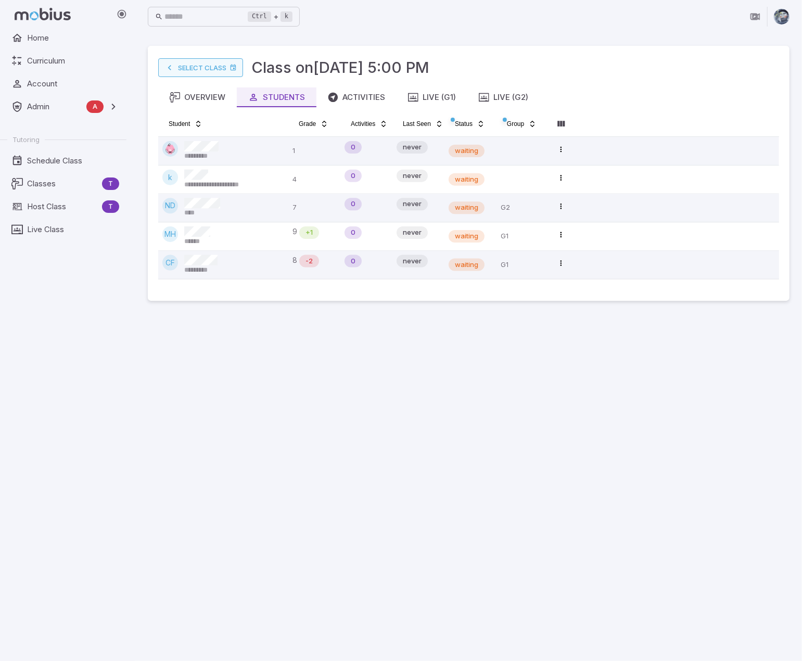
click at [208, 67] on link "Select Class" at bounding box center [200, 67] width 85 height 19
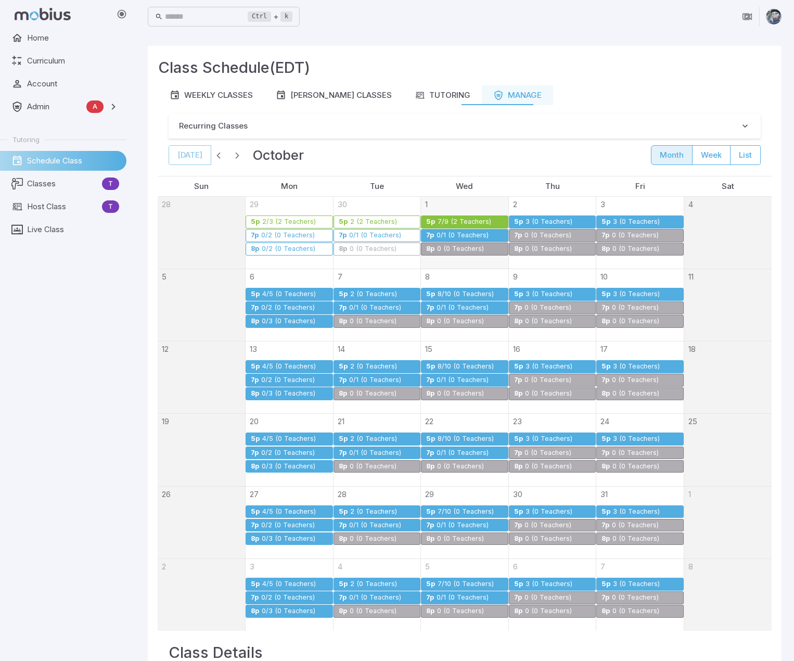
click at [471, 221] on div "7/9 (2 Teachers)" at bounding box center [464, 222] width 55 height 8
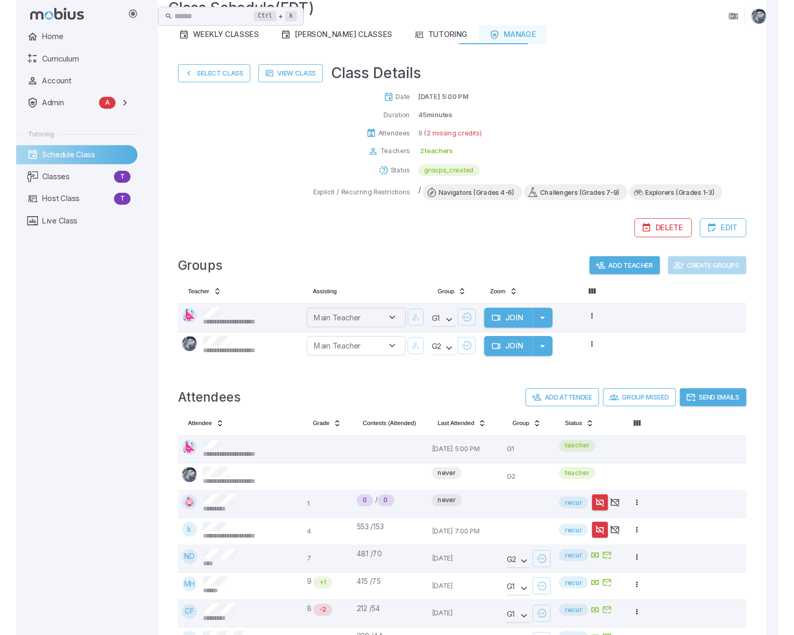
scroll to position [186, 0]
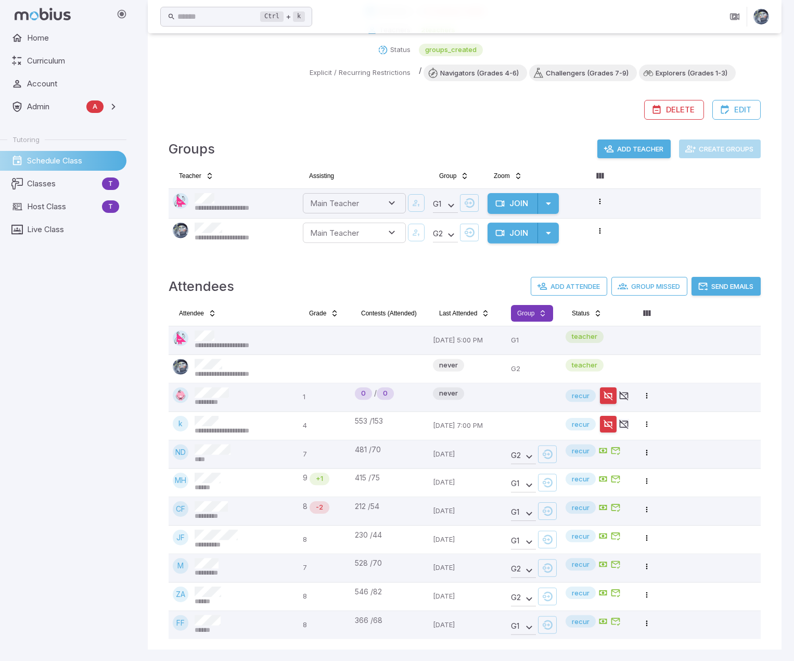
click at [536, 310] on html "**********" at bounding box center [397, 238] width 794 height 848
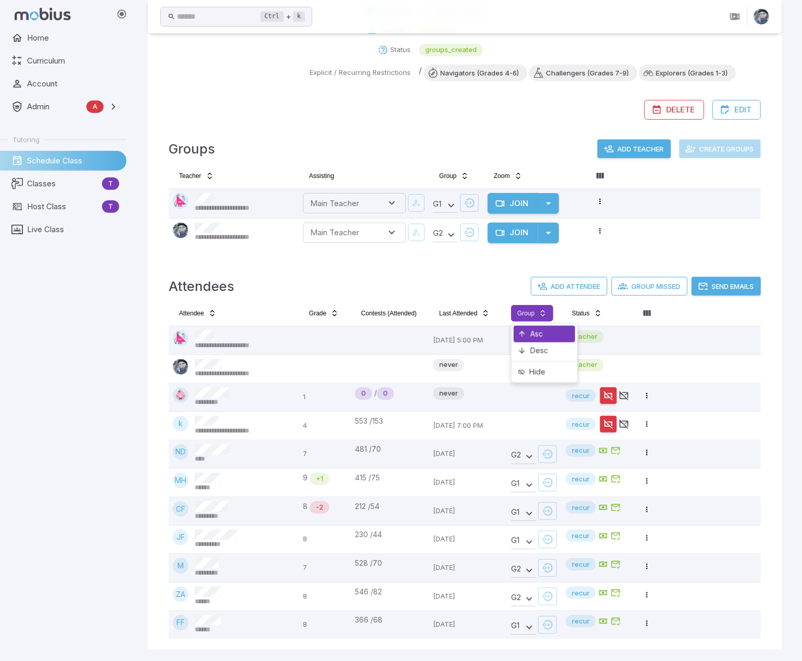
click at [543, 335] on div "Asc" at bounding box center [544, 334] width 61 height 17
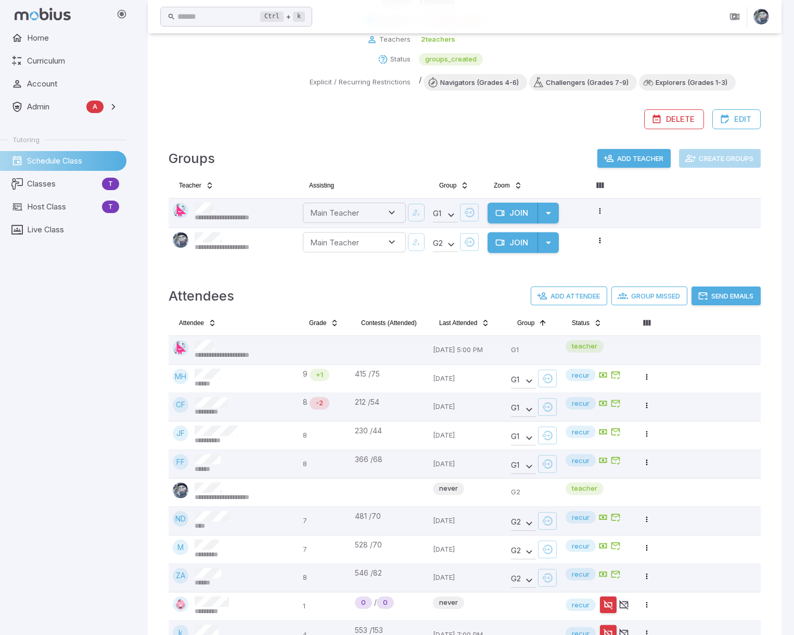
scroll to position [109, 0]
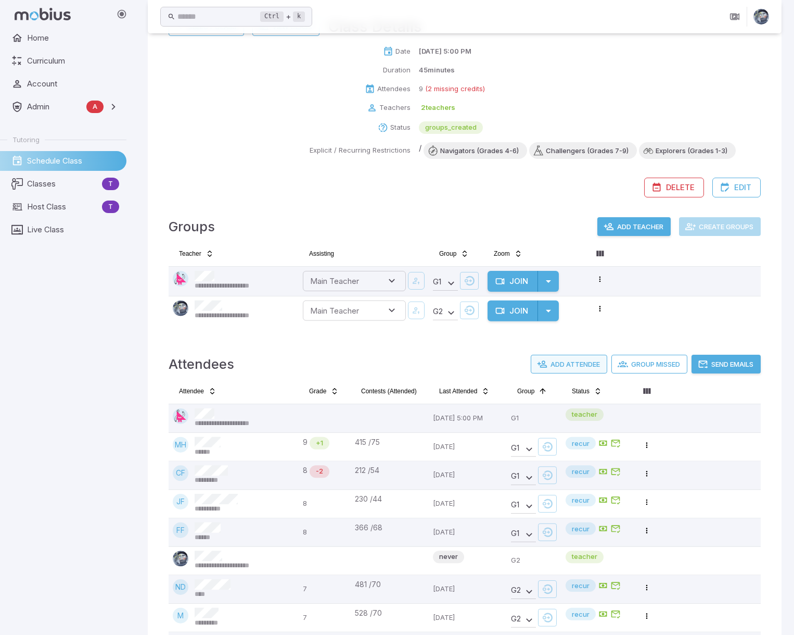
click at [569, 362] on button "Add Attendee" at bounding box center [569, 363] width 77 height 19
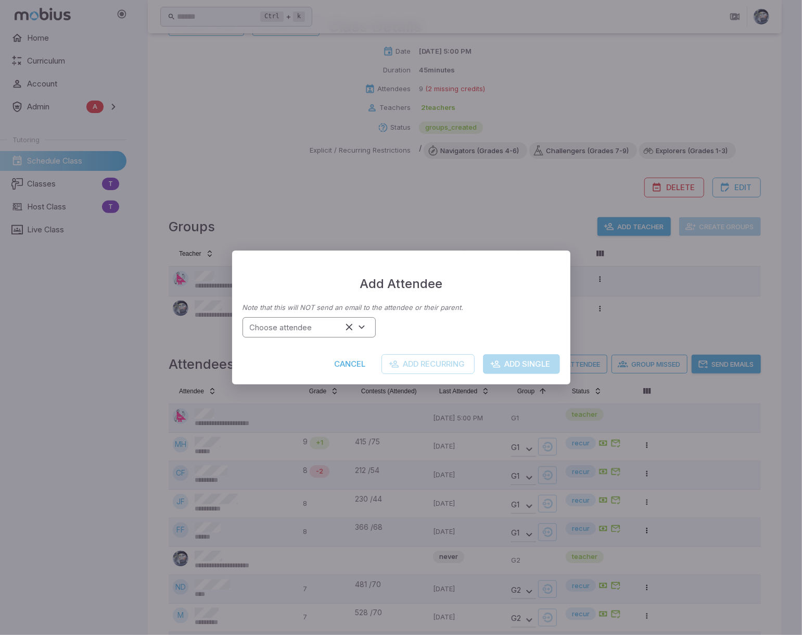
click at [323, 334] on input "Choose attendee" at bounding box center [294, 327] width 96 height 14
click at [323, 361] on li "NC *******" at bounding box center [309, 356] width 133 height 28
type input "********"
click at [535, 363] on button "Add Single" at bounding box center [521, 364] width 77 height 20
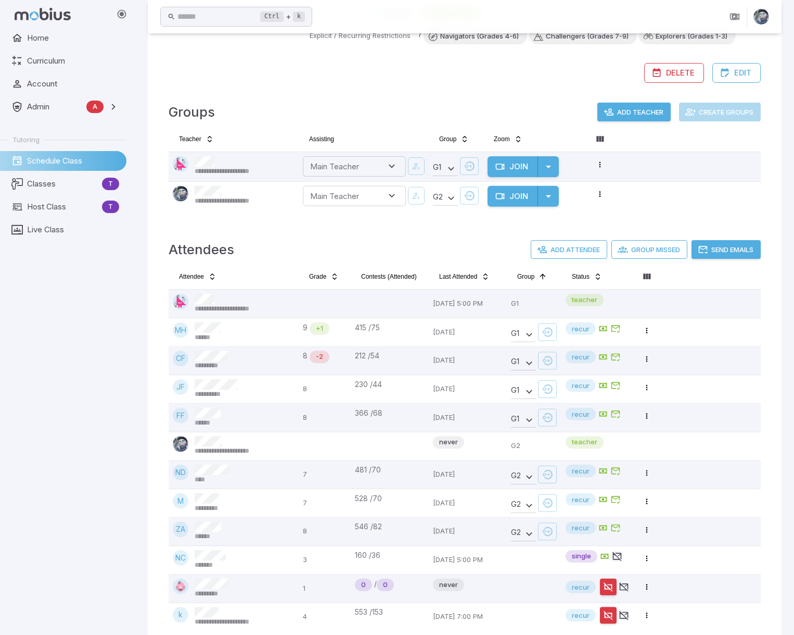
scroll to position [242, 0]
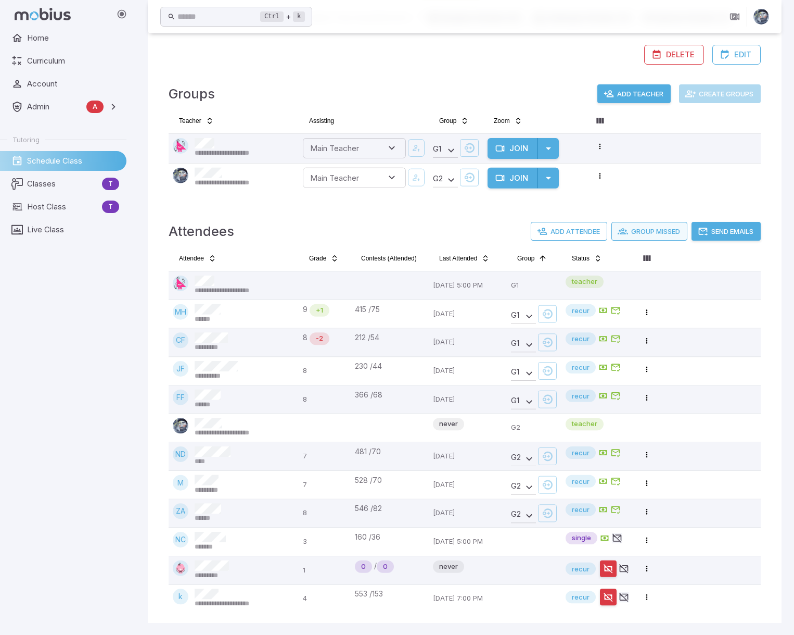
click at [590, 229] on button "Group Missed" at bounding box center [650, 231] width 76 height 19
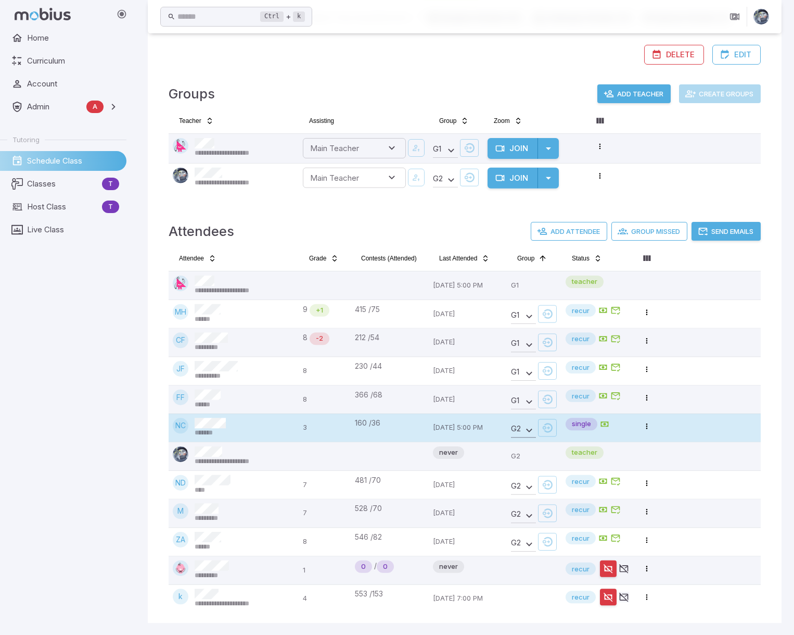
click at [527, 427] on body "**********" at bounding box center [397, 196] width 794 height 877
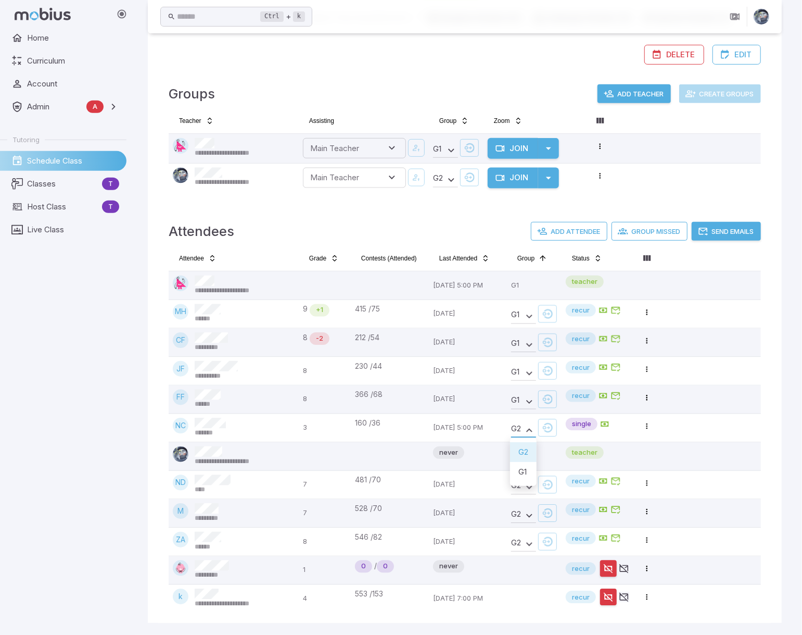
click at [523, 469] on li "G 1" at bounding box center [523, 472] width 27 height 20
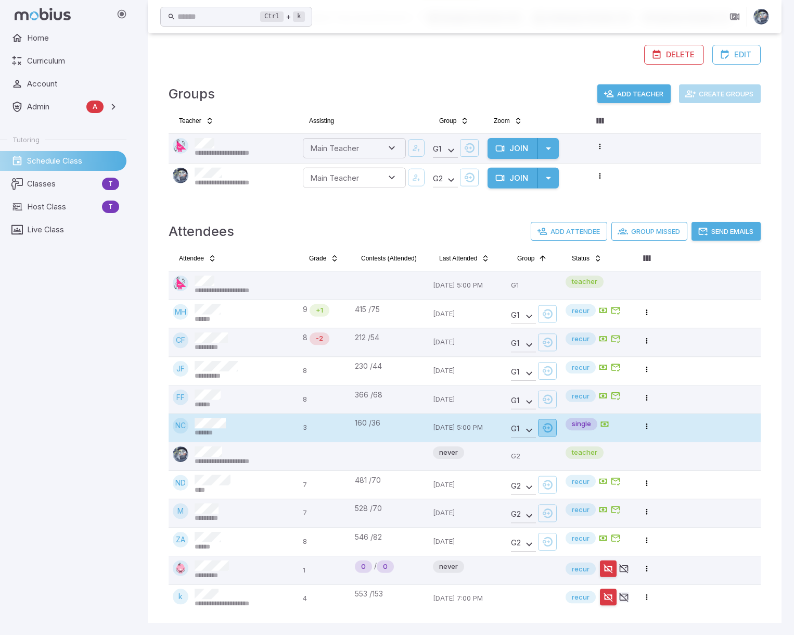
click at [552, 423] on icon "button" at bounding box center [547, 427] width 10 height 10
type input "**********"
drag, startPoint x: 730, startPoint y: 180, endPoint x: 734, endPoint y: 175, distance: 5.5
click at [590, 180] on tr "**********" at bounding box center [465, 177] width 592 height 29
click at [590, 173] on tr "**********" at bounding box center [465, 177] width 592 height 29
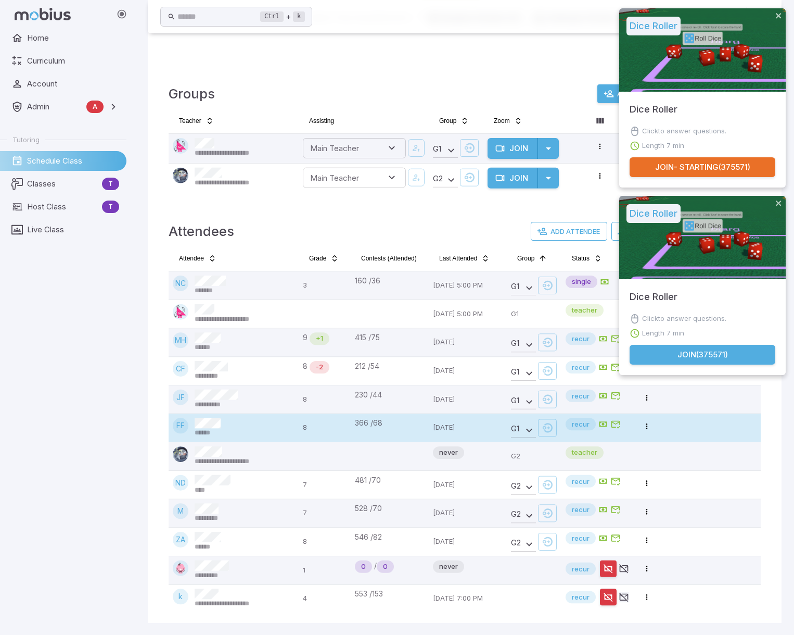
click at [240, 204] on div "**********" at bounding box center [464, 137] width 613 height 137
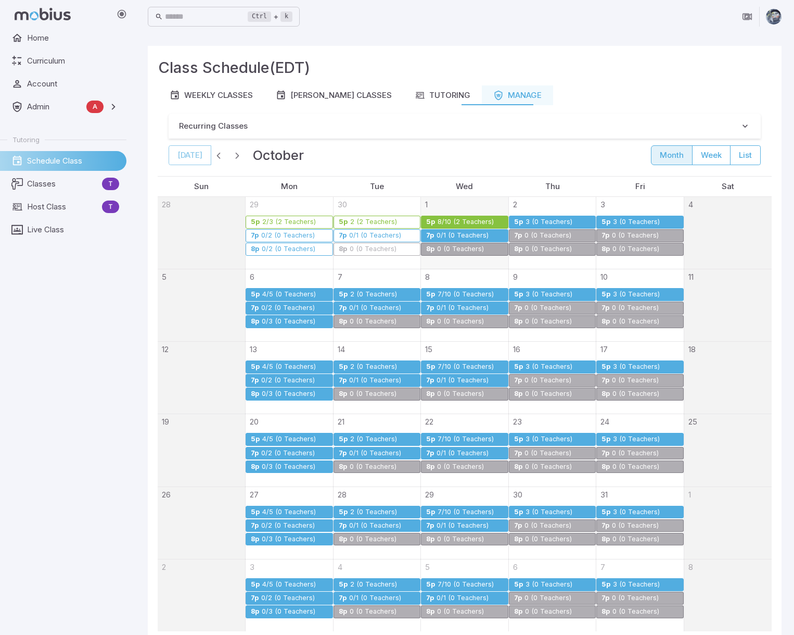
click at [467, 218] on div "8/10 (2 Teachers)" at bounding box center [465, 222] width 57 height 8
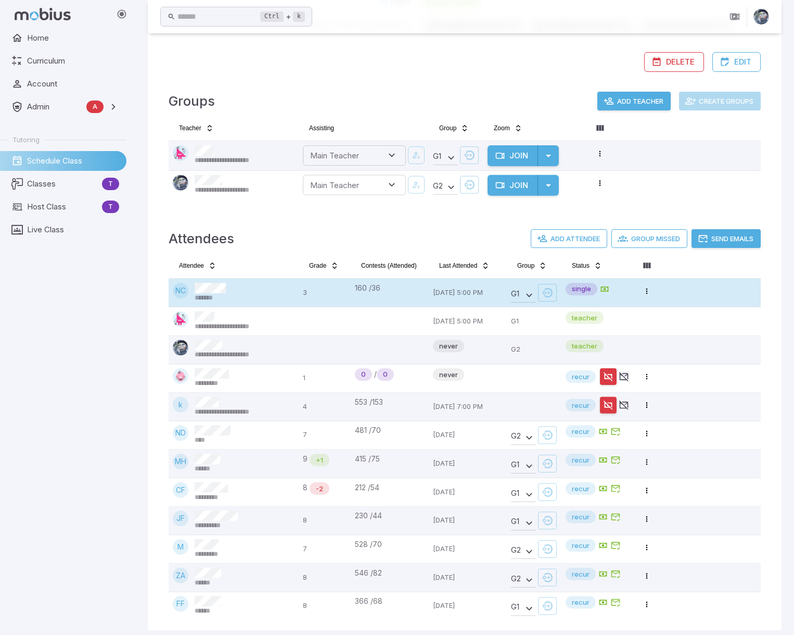
scroll to position [242, 0]
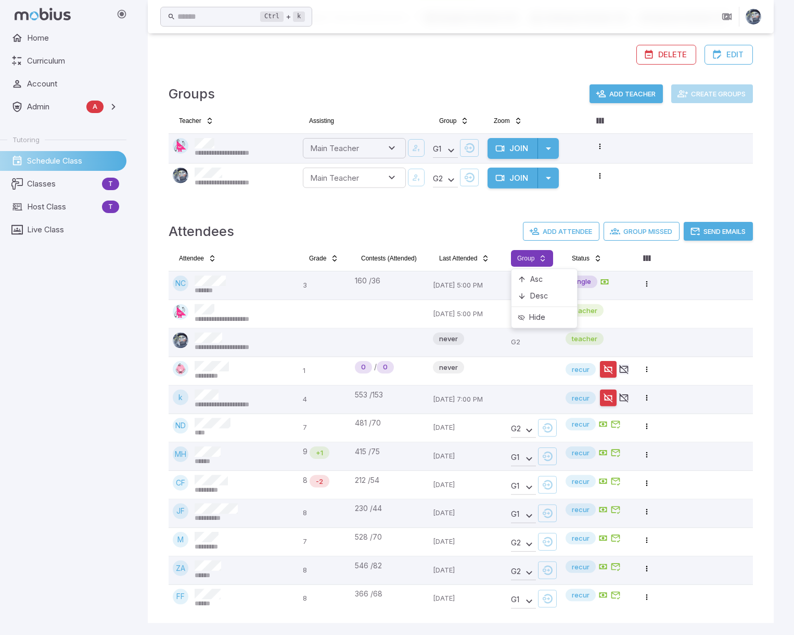
click at [539, 260] on html "**********" at bounding box center [397, 196] width 794 height 877
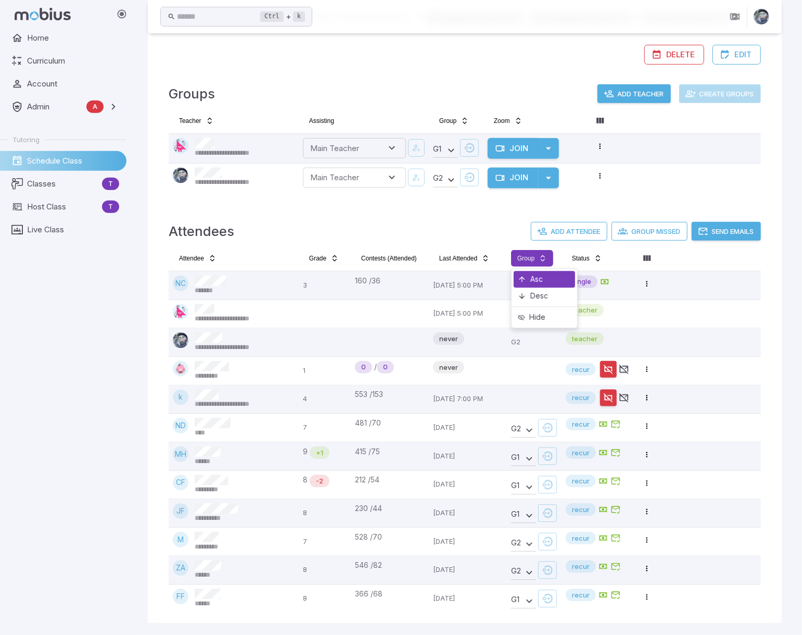
click at [535, 282] on div "Asc" at bounding box center [544, 279] width 61 height 17
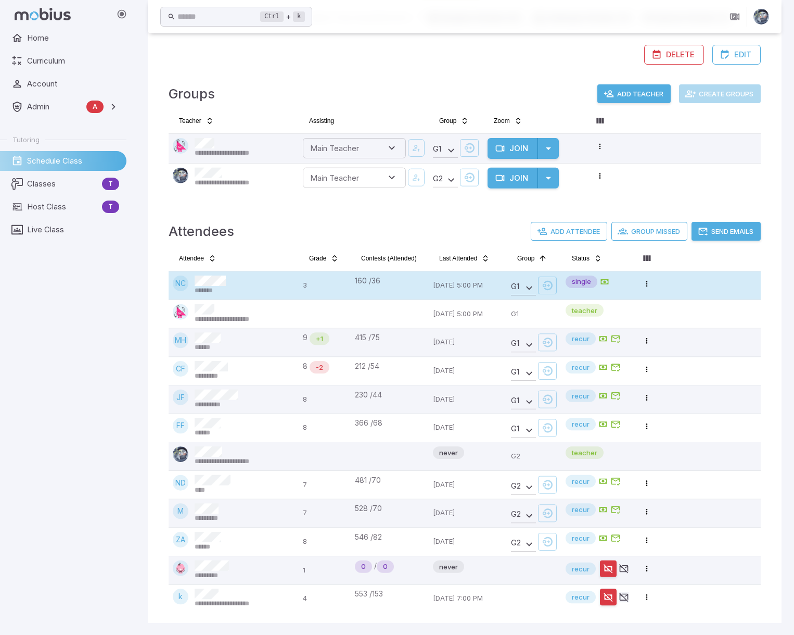
click at [528, 287] on body "**********" at bounding box center [397, 196] width 794 height 877
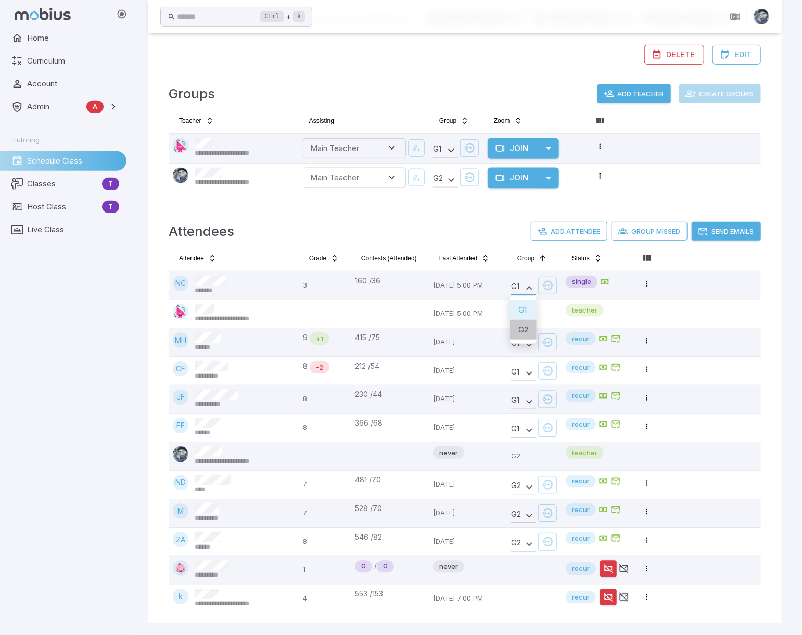
click at [523, 331] on li "G 2" at bounding box center [523, 330] width 27 height 20
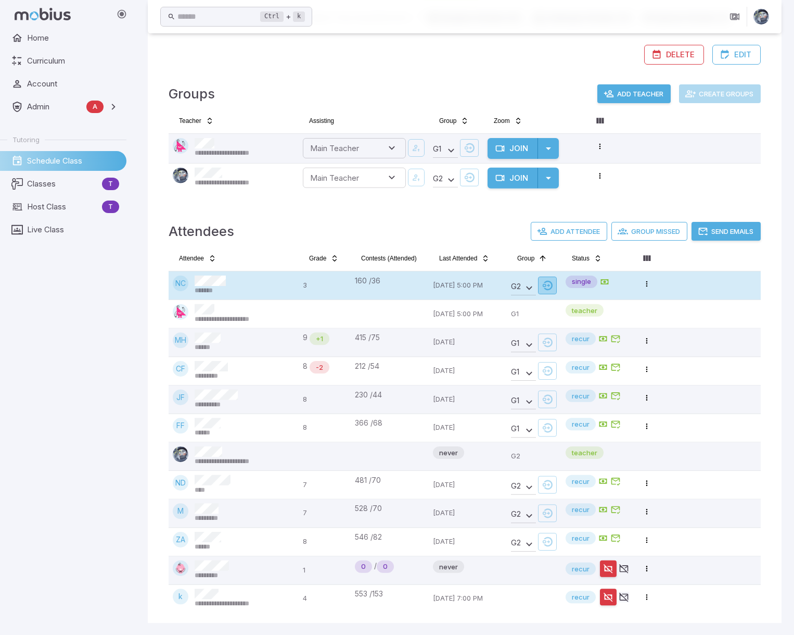
click at [547, 284] on icon "button" at bounding box center [547, 285] width 10 height 10
type input "**********"
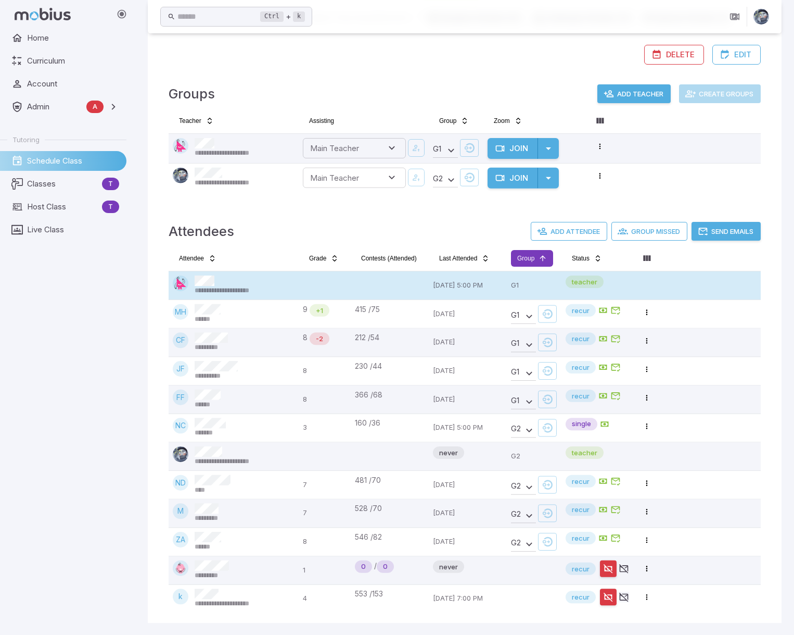
click at [540, 258] on html "**********" at bounding box center [397, 196] width 794 height 877
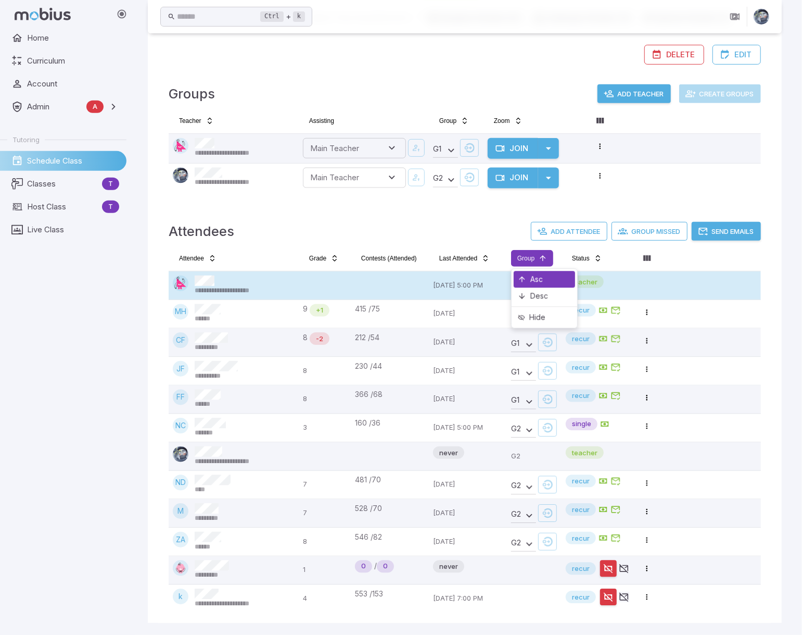
click at [536, 284] on div "Asc" at bounding box center [544, 279] width 61 height 17
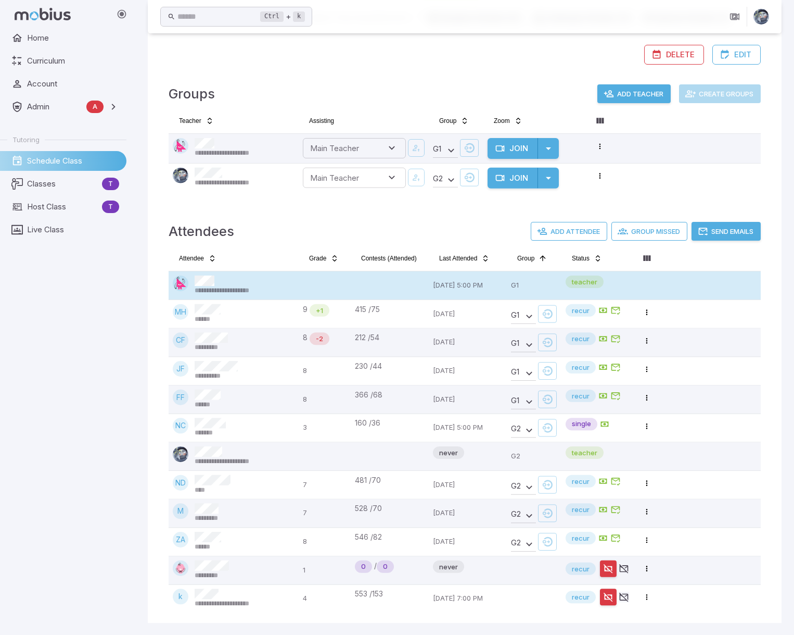
click at [721, 183] on tr "**********" at bounding box center [465, 177] width 592 height 29
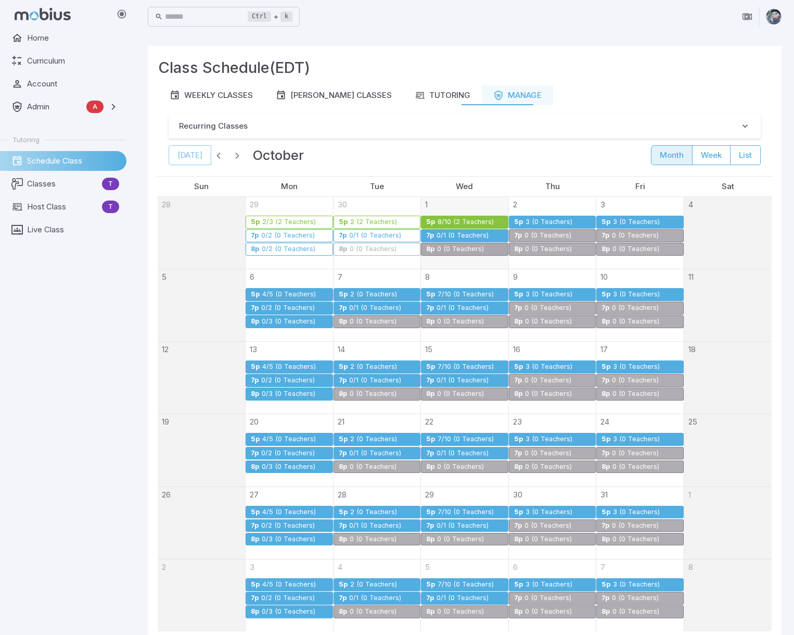
click at [455, 223] on div "8/10 (2 Teachers)" at bounding box center [465, 222] width 57 height 8
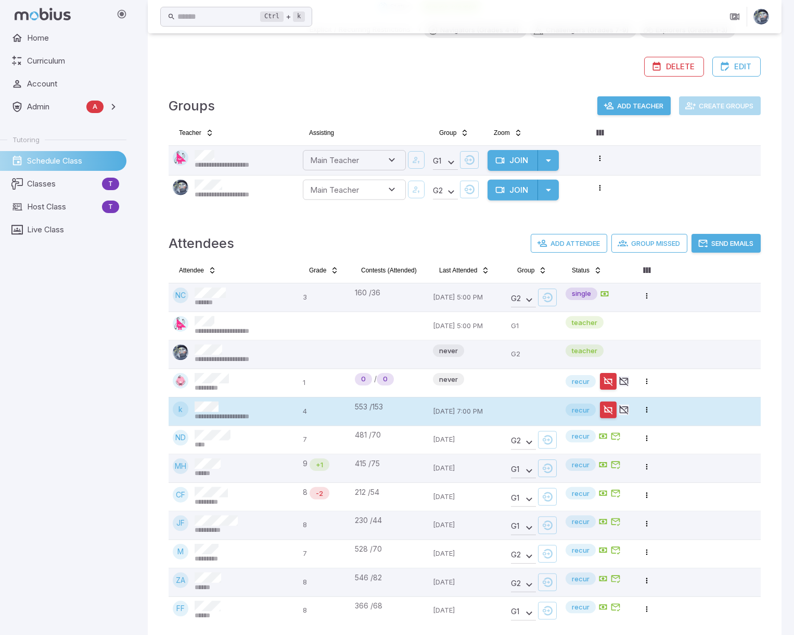
scroll to position [242, 0]
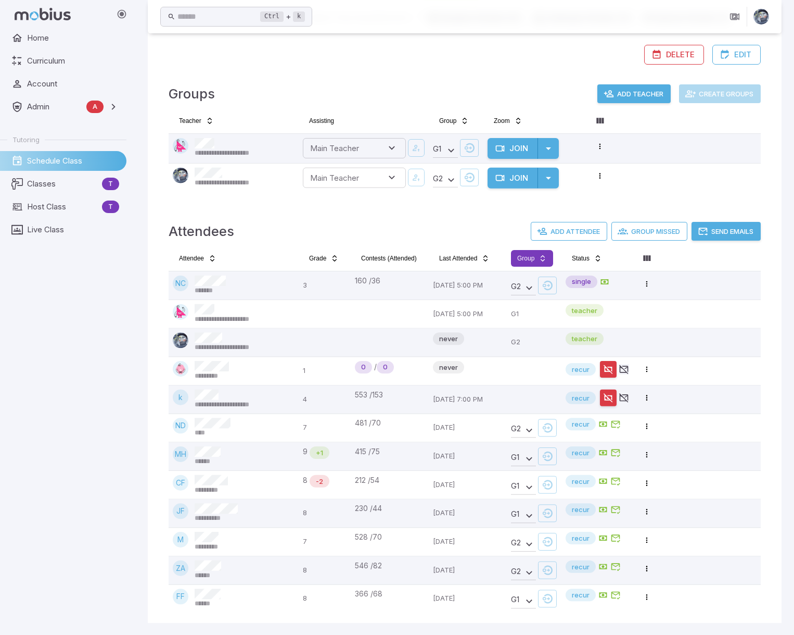
click at [540, 253] on html "**********" at bounding box center [397, 196] width 794 height 877
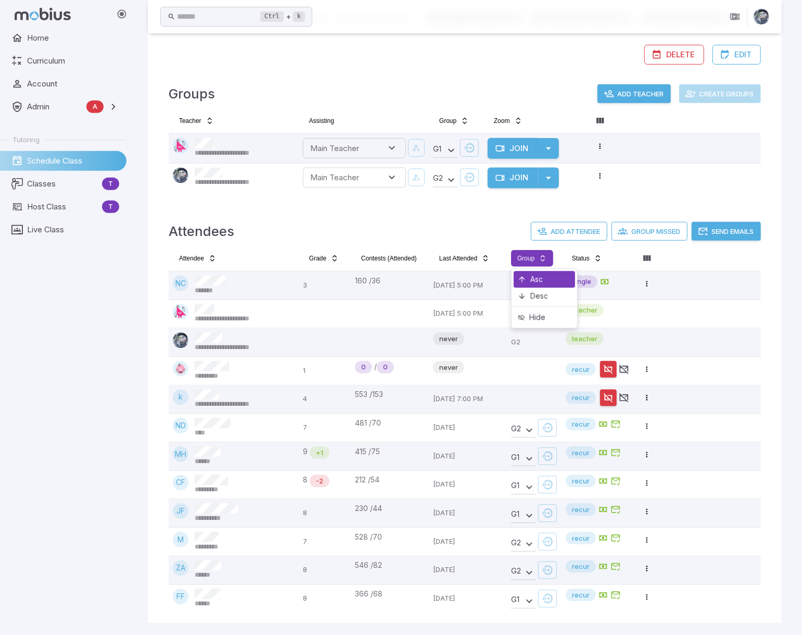
click at [555, 277] on div "Asc" at bounding box center [544, 279] width 61 height 17
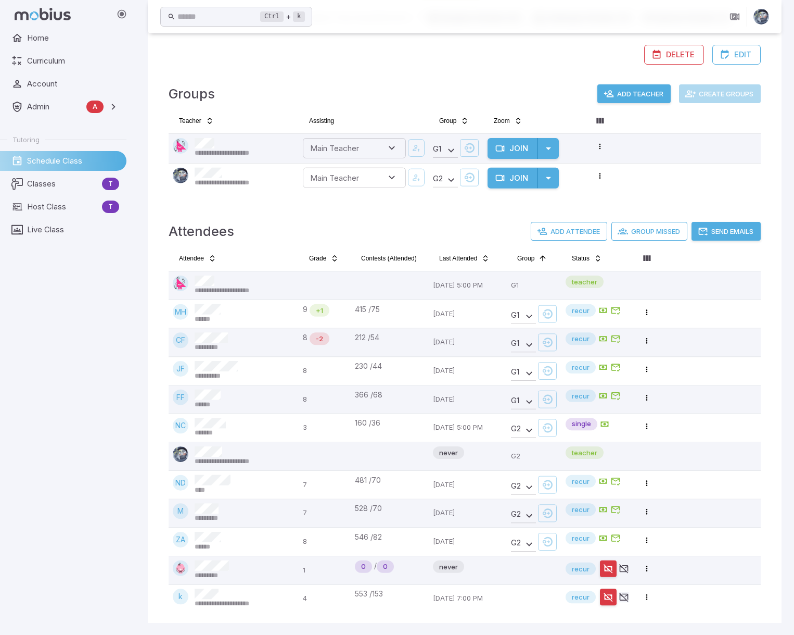
click at [149, 377] on div "**********" at bounding box center [465, 213] width 634 height 818
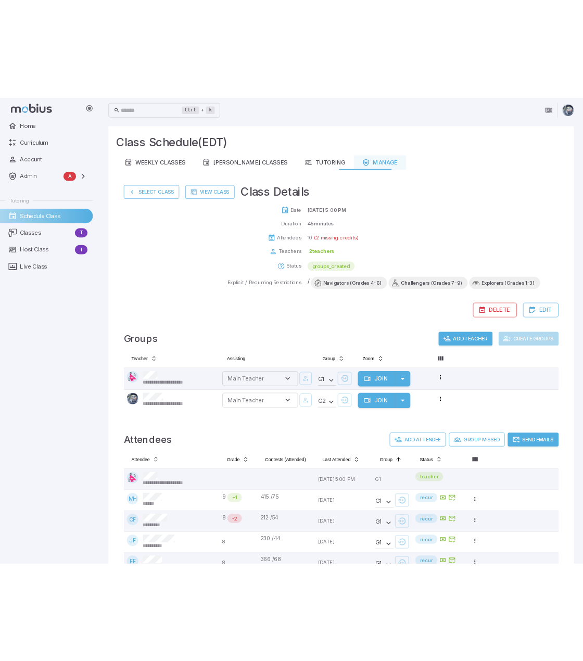
scroll to position [0, 0]
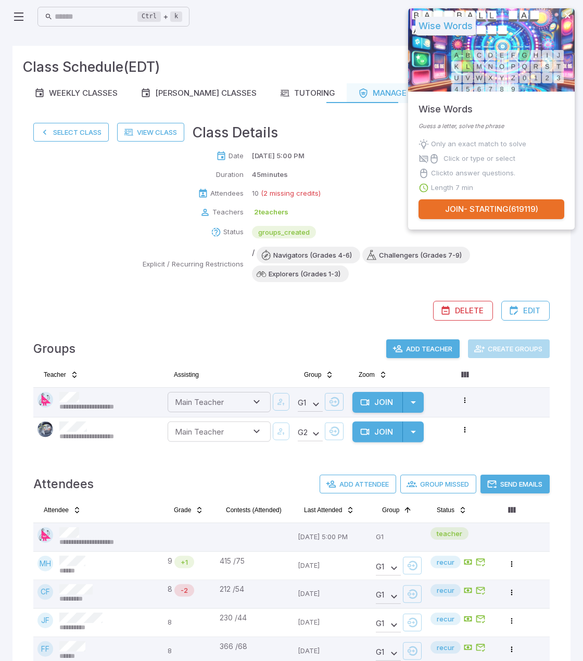
click at [564, 15] on icon "close" at bounding box center [567, 15] width 7 height 8
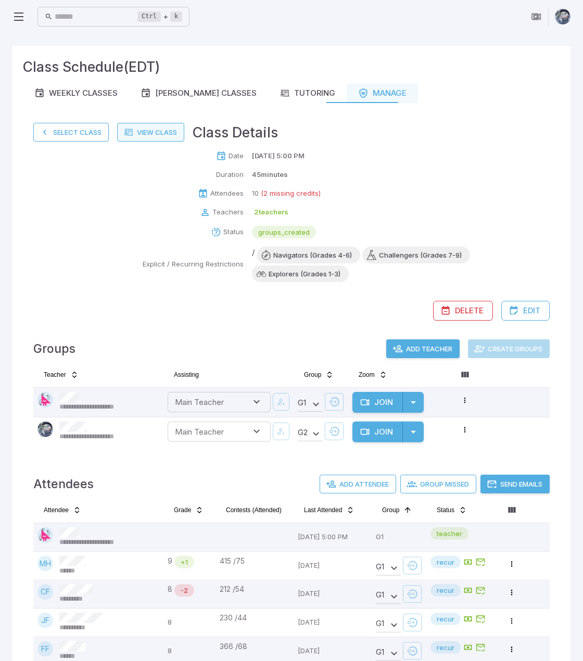
click at [148, 129] on link "View Class" at bounding box center [150, 132] width 67 height 19
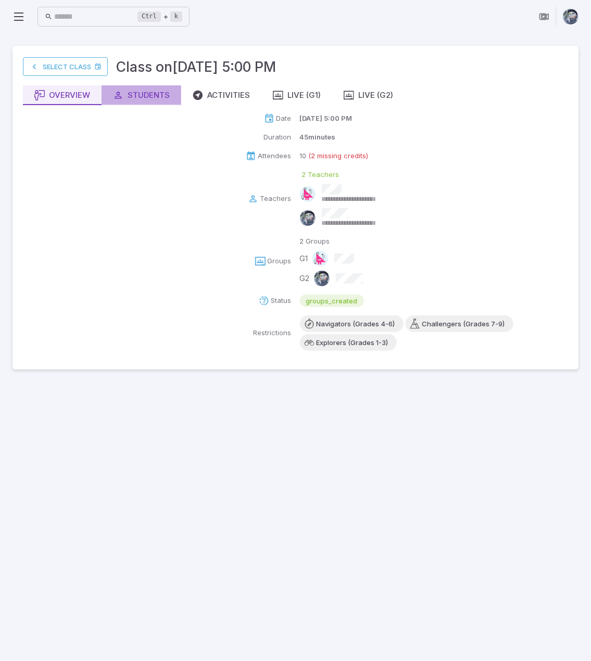
click at [159, 96] on div "Students" at bounding box center [141, 95] width 57 height 11
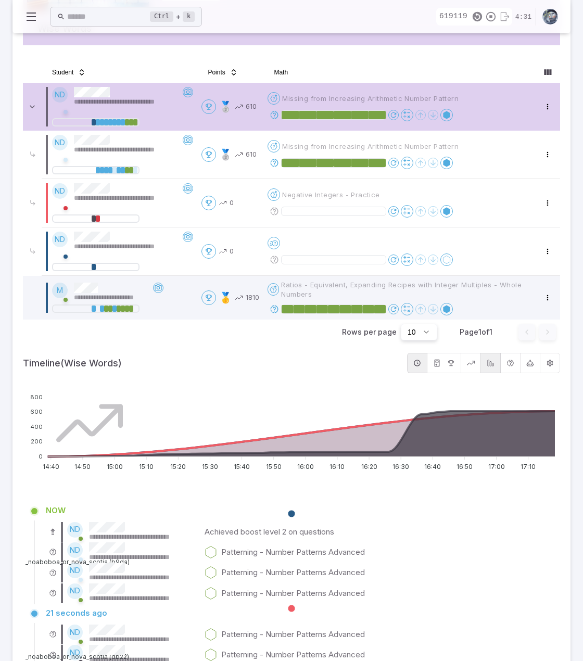
scroll to position [190, 0]
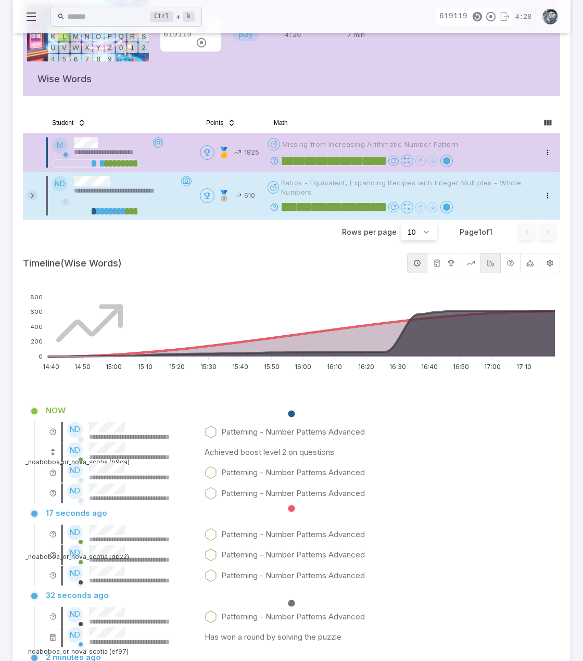
click at [31, 193] on icon at bounding box center [32, 196] width 10 height 10
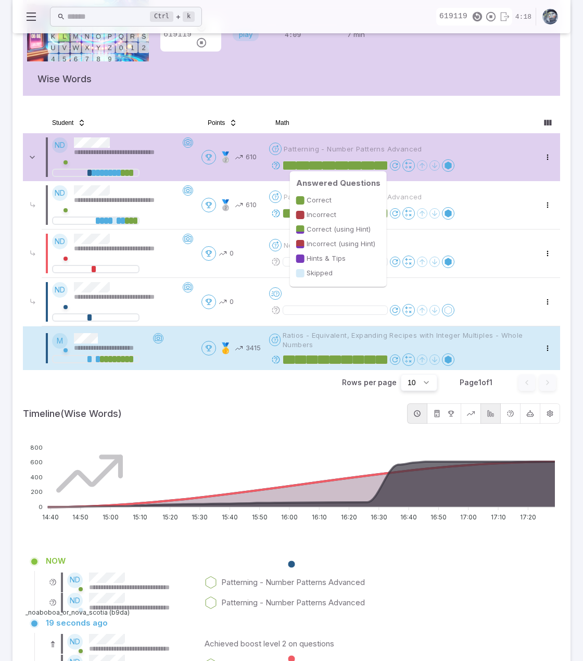
click at [312, 164] on rect at bounding box center [315, 165] width 13 height 8
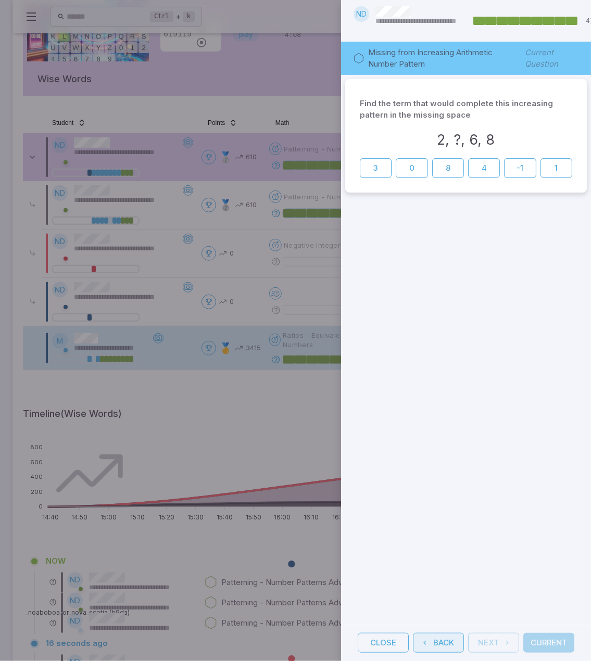
click at [442, 633] on button "Back" at bounding box center [438, 643] width 51 height 20
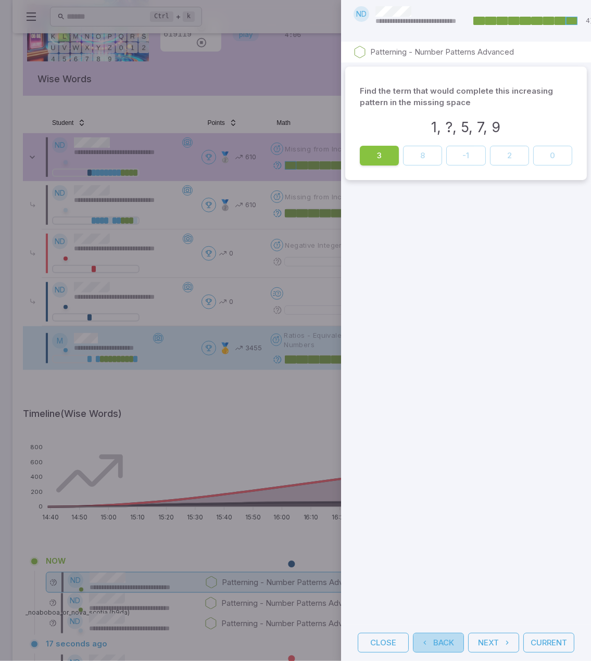
click at [442, 633] on button "Back" at bounding box center [438, 643] width 51 height 20
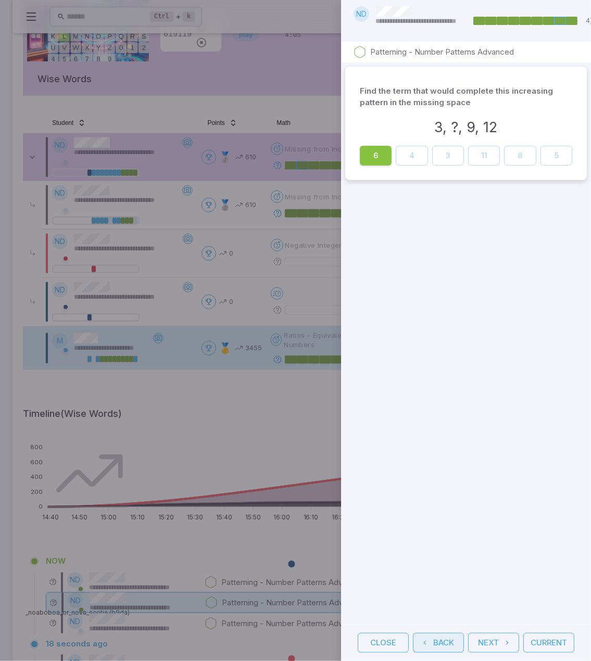
click at [442, 634] on button "Back" at bounding box center [438, 643] width 51 height 20
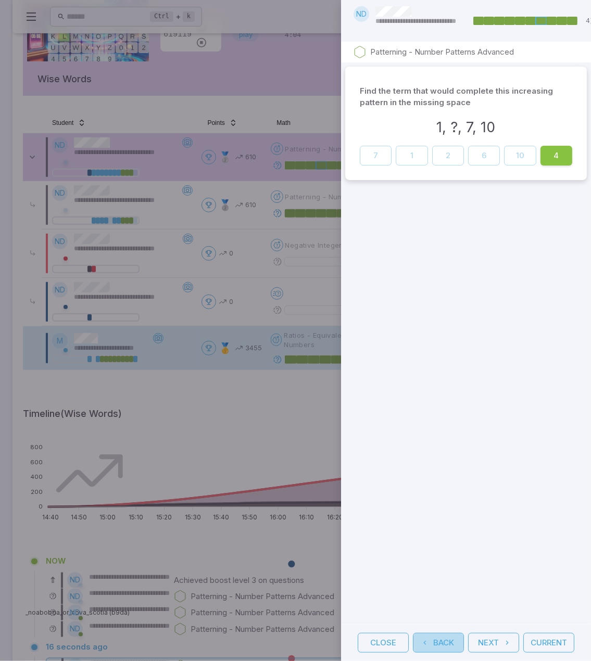
click at [442, 634] on button "Back" at bounding box center [438, 643] width 51 height 20
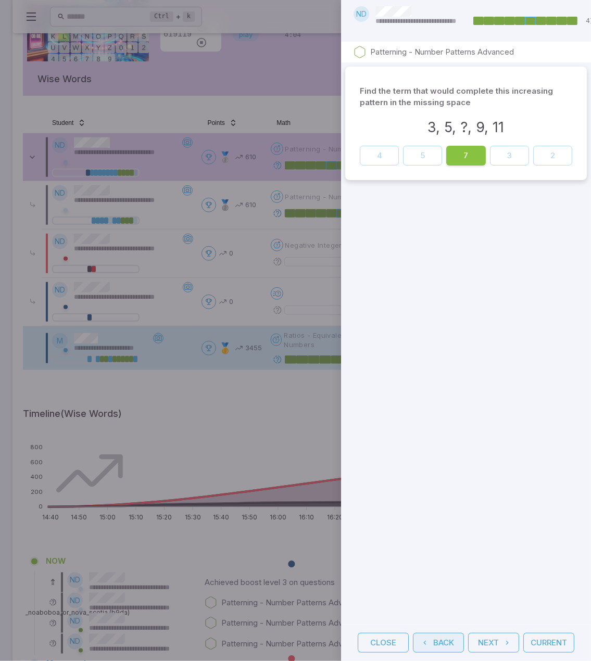
click at [442, 634] on button "Back" at bounding box center [438, 643] width 51 height 20
click at [389, 633] on button "Close" at bounding box center [383, 643] width 51 height 20
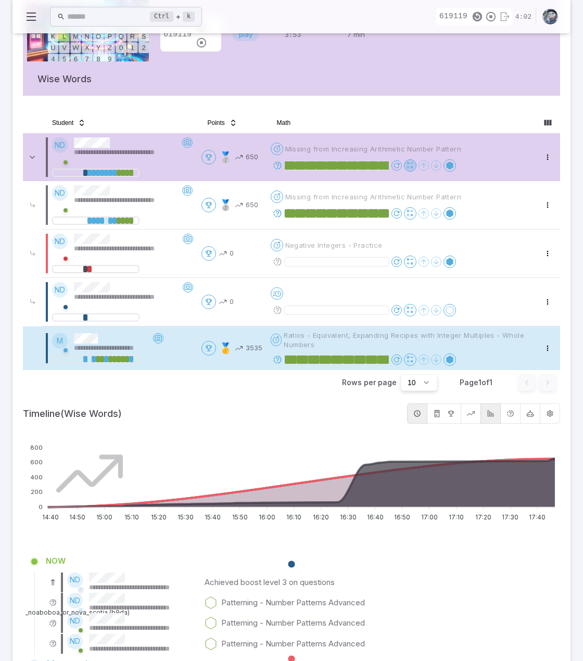
click at [409, 162] on icon at bounding box center [410, 165] width 8 height 8
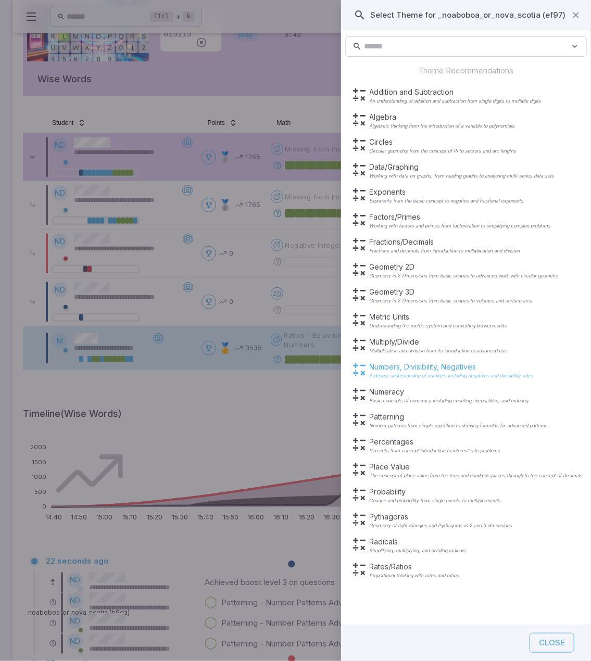
click at [433, 372] on div "Numbers, Divisibility, Negatives A deeper understanding of numbers including ne…" at bounding box center [451, 370] width 163 height 17
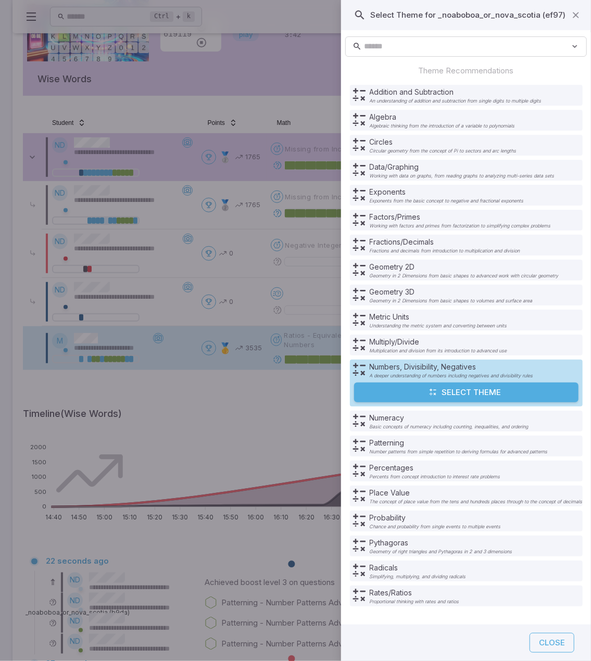
click at [451, 390] on button "Select Theme" at bounding box center [466, 393] width 224 height 20
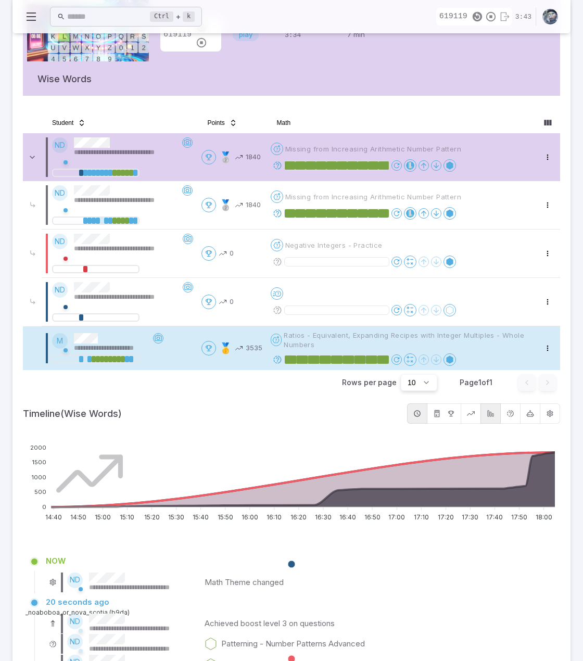
click at [342, 145] on span "Missing from Increasing Arithmetic Number Pattern" at bounding box center [373, 148] width 176 height 9
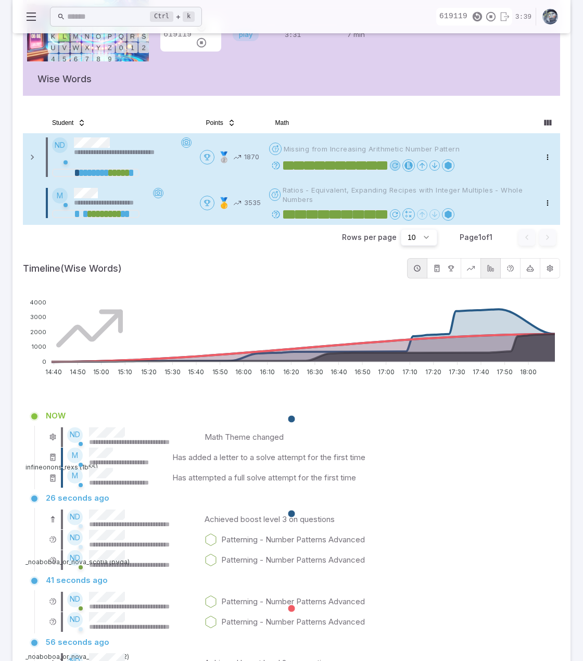
click at [396, 164] on icon at bounding box center [395, 165] width 8 height 8
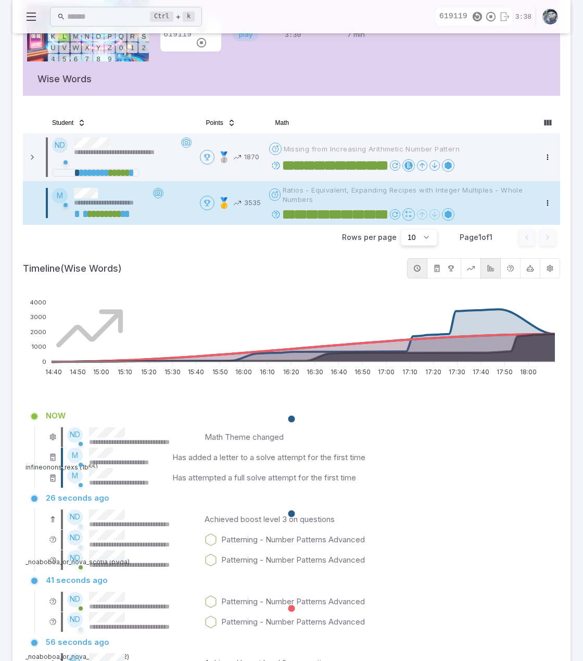
drag, startPoint x: 396, startPoint y: 164, endPoint x: 396, endPoint y: 110, distance: 54.1
click at [396, 110] on div "Create Activity Join Leave Activity Code Status Ending Length Wise Words Wise W…" at bounding box center [291, 17] width 537 height 189
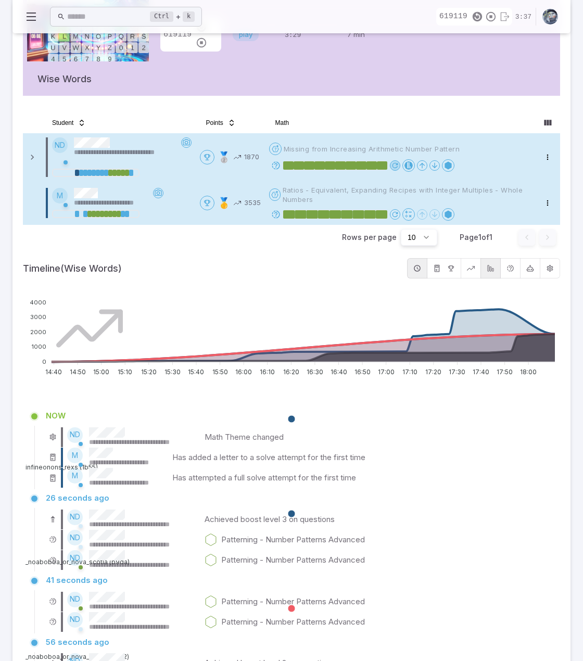
click at [395, 164] on icon at bounding box center [395, 165] width 8 height 8
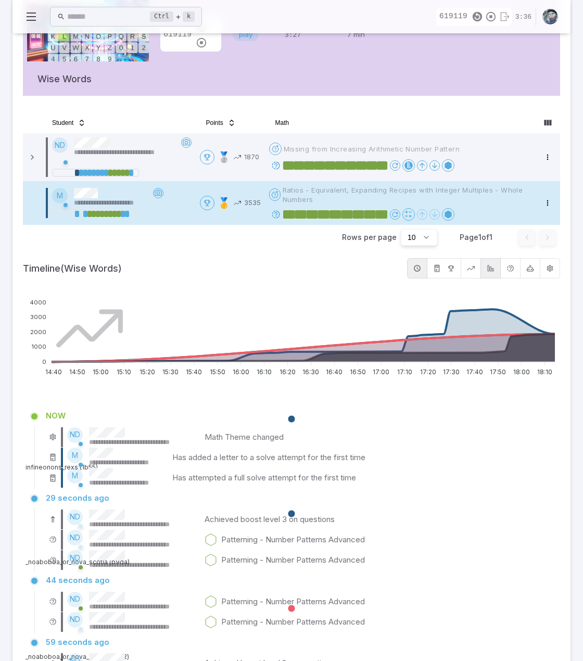
click at [453, 505] on div "**********" at bounding box center [298, 530] width 523 height 82
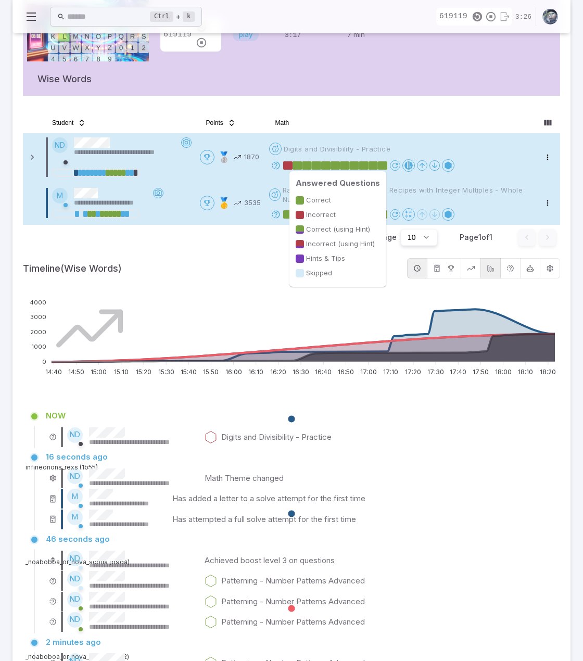
click at [298, 162] on rect at bounding box center [297, 165] width 9 height 8
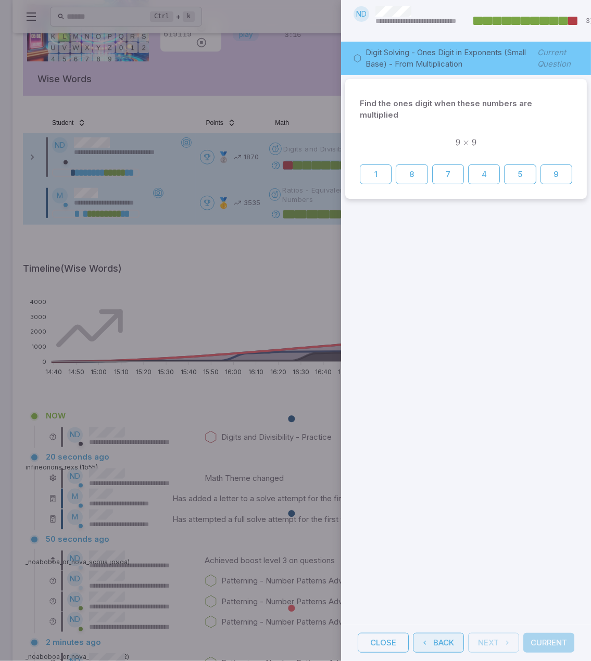
click at [442, 641] on button "Back" at bounding box center [438, 643] width 51 height 20
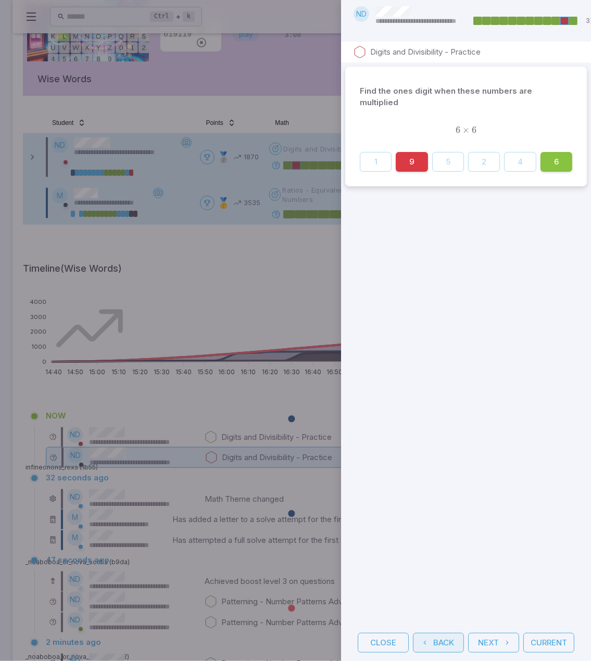
click at [443, 637] on button "Back" at bounding box center [438, 643] width 51 height 20
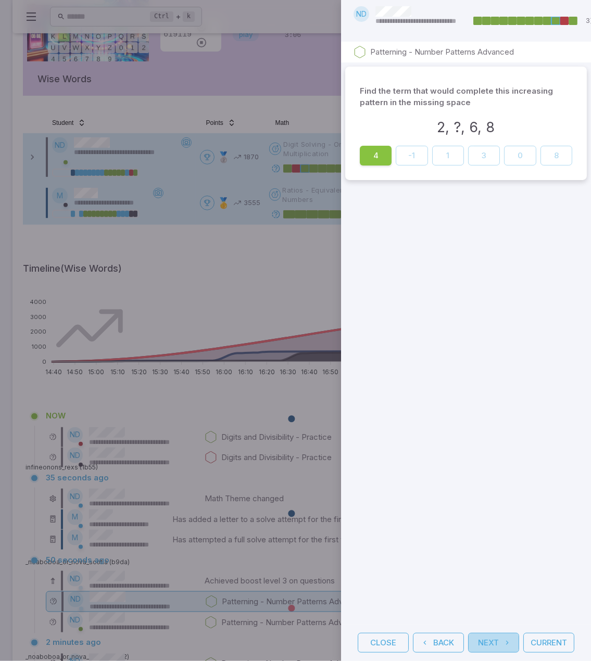
click at [488, 635] on button "Next" at bounding box center [493, 643] width 51 height 20
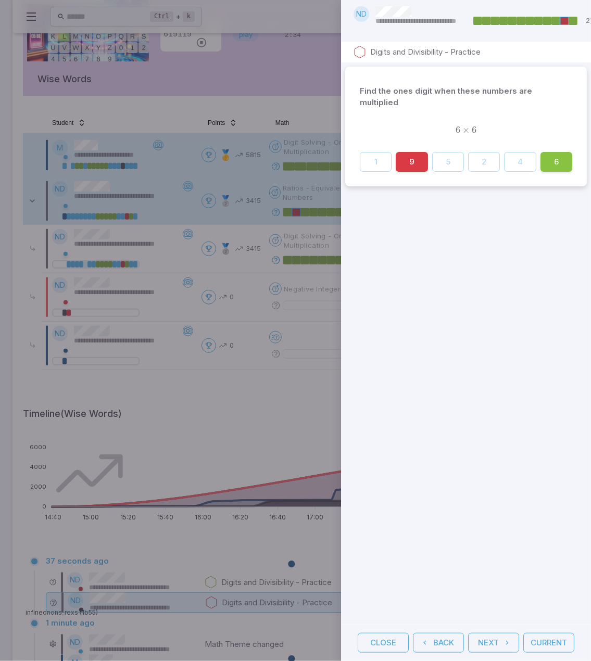
click at [282, 390] on div at bounding box center [295, 330] width 591 height 661
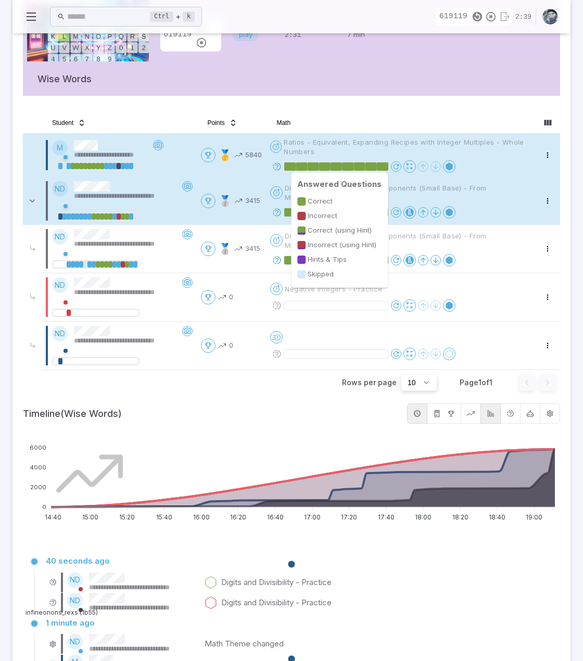
click at [354, 166] on rect at bounding box center [347, 166] width 11 height 8
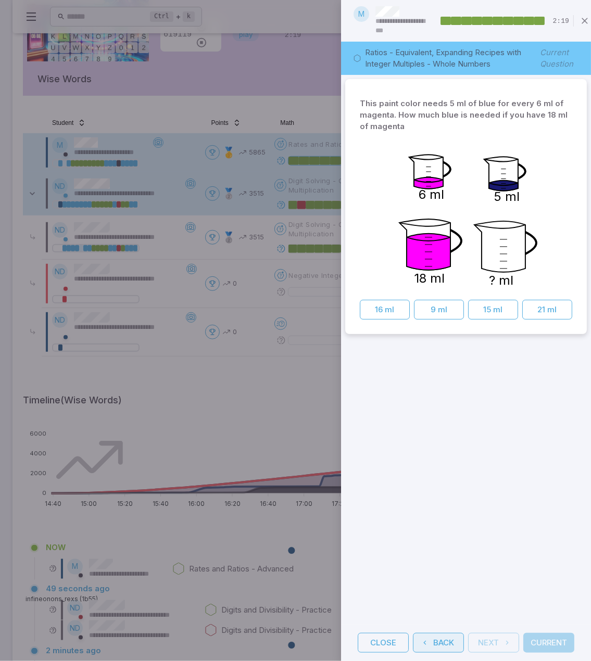
click at [450, 635] on button "Back" at bounding box center [438, 643] width 51 height 20
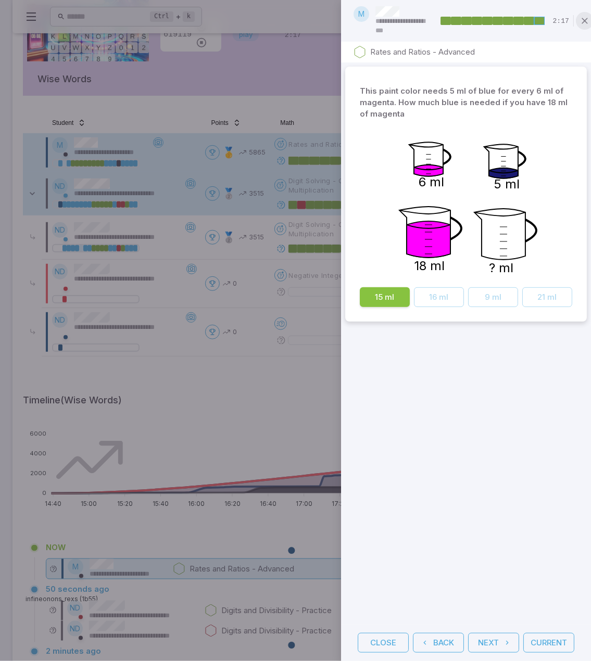
click at [582, 21] on icon "button" at bounding box center [584, 21] width 10 height 10
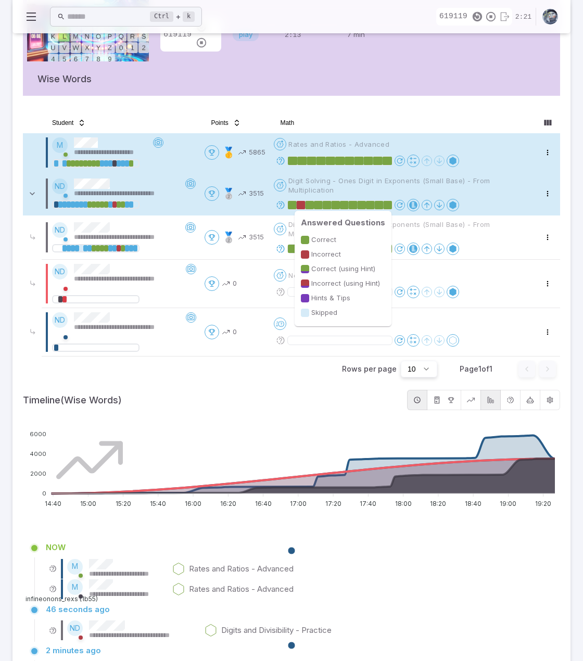
click at [355, 203] on rect at bounding box center [353, 205] width 9 height 8
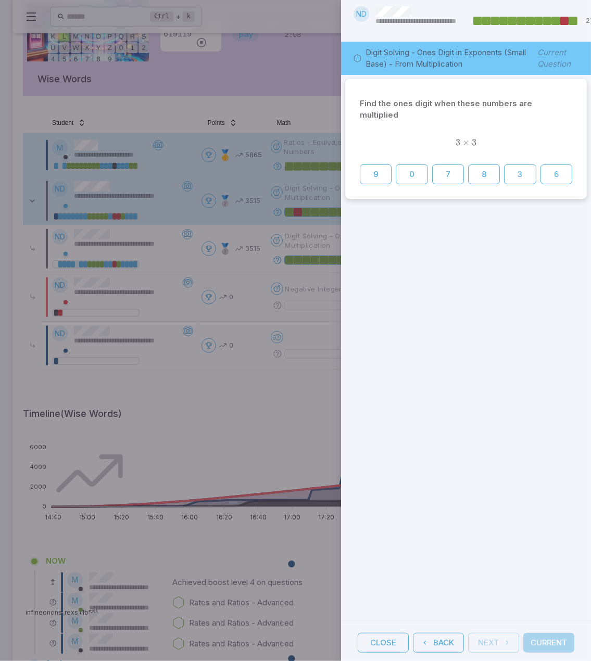
click at [477, 275] on div "Find the ones digit when these numbers are multiplied 3 × 3 3 \times 3 3 × 3 9 …" at bounding box center [466, 350] width 250 height 550
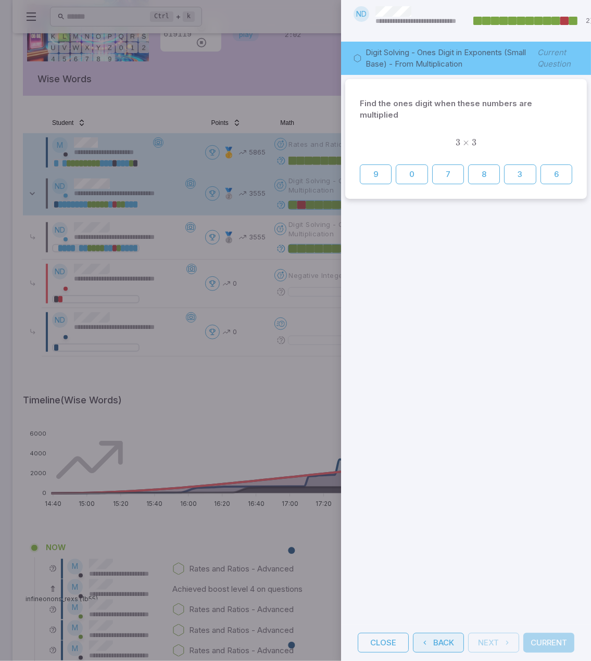
click at [445, 633] on button "Back" at bounding box center [438, 643] width 51 height 20
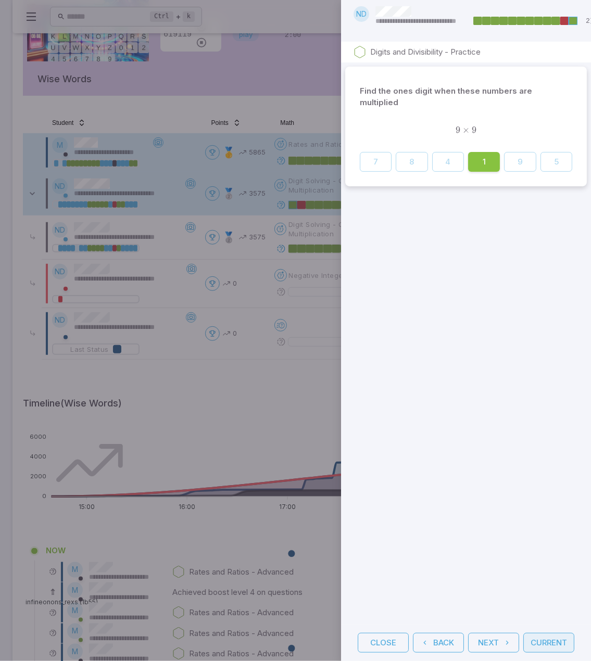
click at [552, 633] on button "Current" at bounding box center [548, 643] width 51 height 20
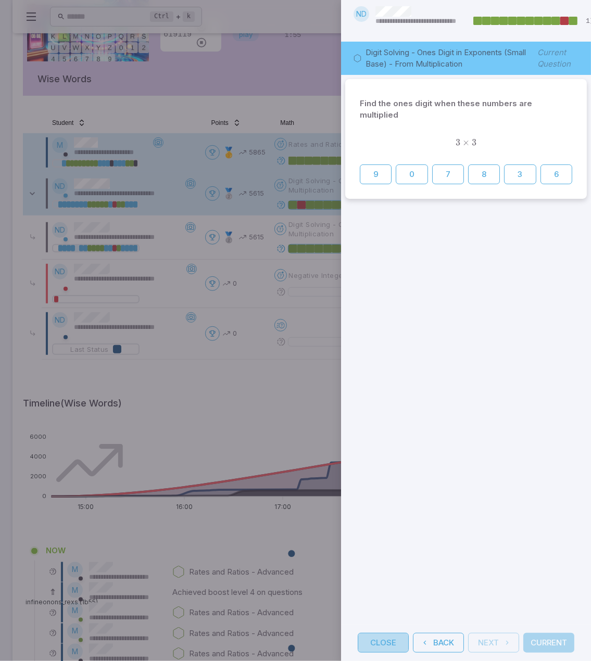
click at [391, 633] on button "Close" at bounding box center [383, 643] width 51 height 20
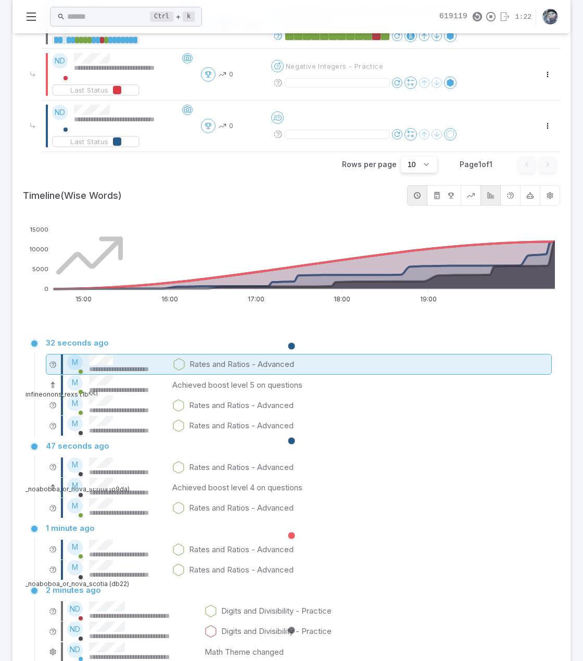
scroll to position [416, 0]
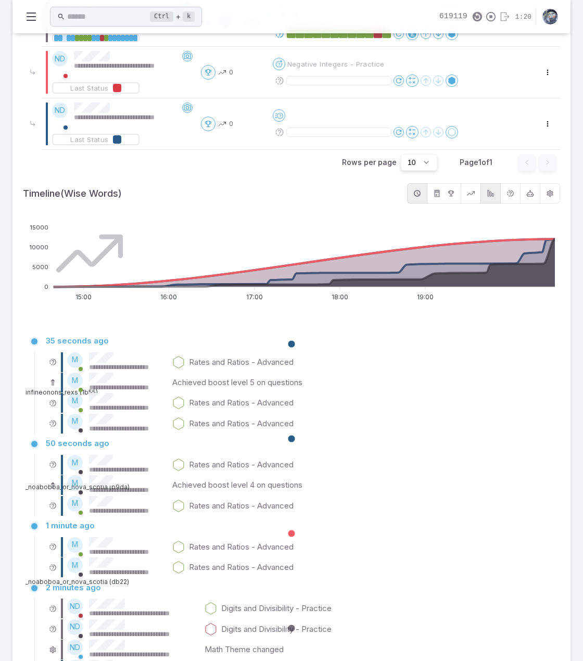
click at [493, 190] on icon "button" at bounding box center [491, 193] width 8 height 8
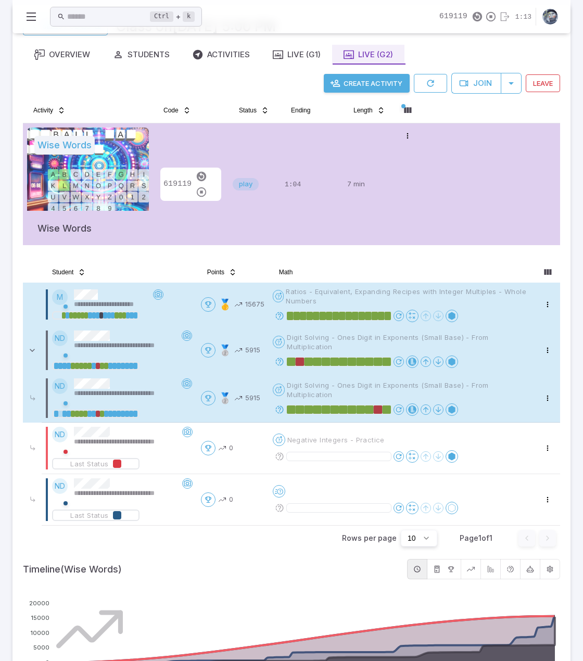
scroll to position [0, 0]
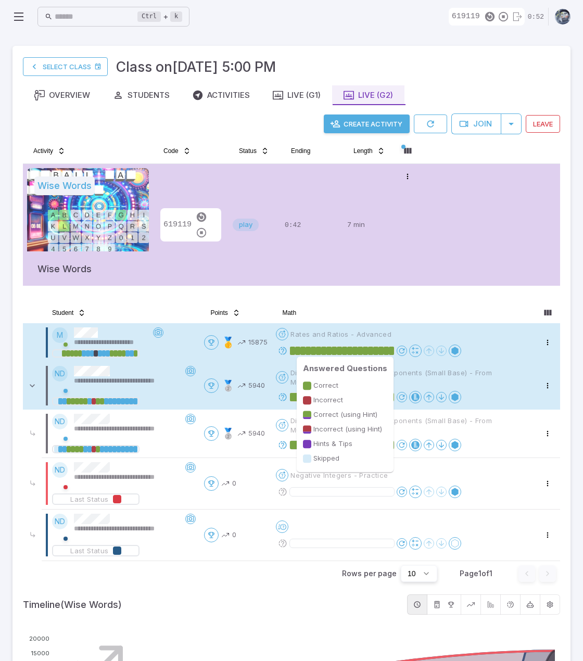
click at [383, 349] on rect at bounding box center [380, 351] width 5 height 8
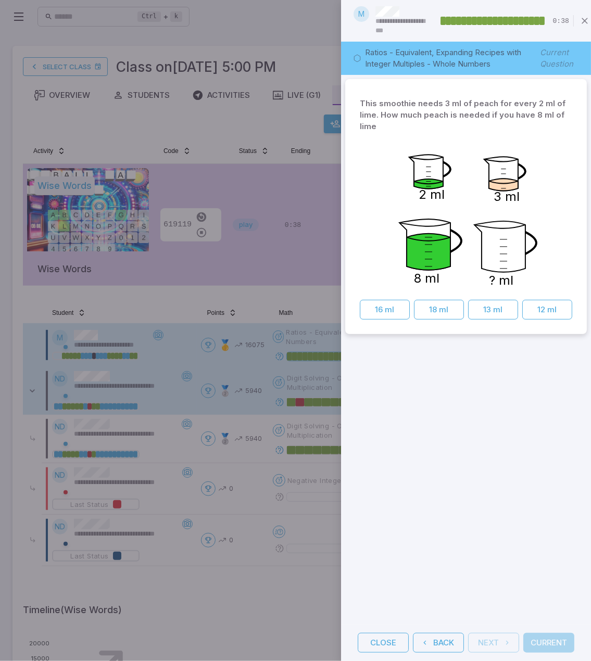
click at [483, 439] on div "This smoothie needs 3 ml of peach for every 2 ml of lime. How much peach is nee…" at bounding box center [466, 350] width 250 height 550
click at [447, 633] on button "Back" at bounding box center [438, 643] width 51 height 20
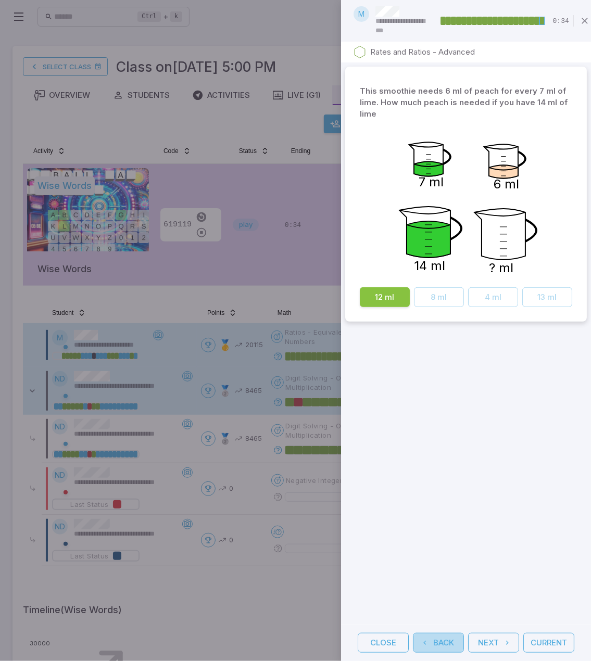
click at [448, 633] on button "Back" at bounding box center [438, 643] width 51 height 20
click at [449, 633] on button "Back" at bounding box center [438, 643] width 51 height 20
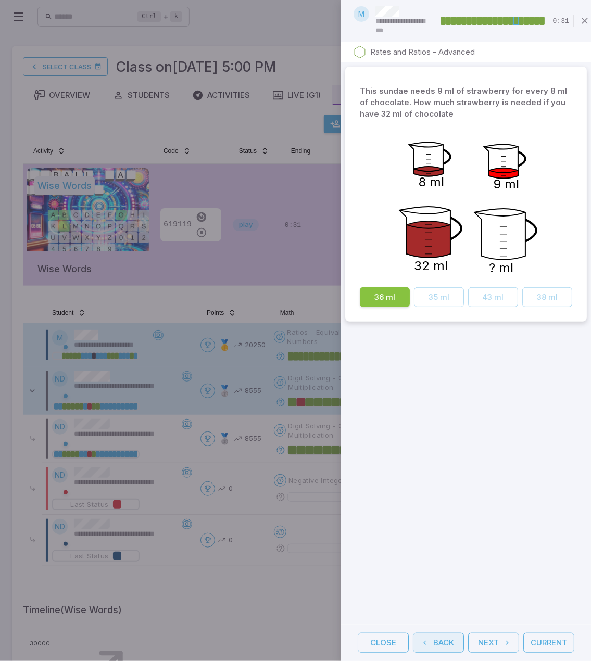
click at [449, 633] on button "Back" at bounding box center [438, 643] width 51 height 20
click at [450, 633] on button "Back" at bounding box center [438, 643] width 51 height 20
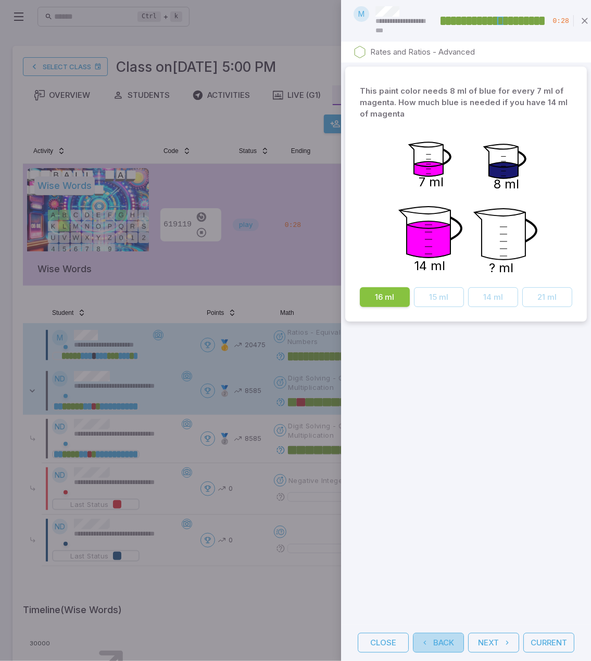
click at [450, 633] on button "Back" at bounding box center [438, 643] width 51 height 20
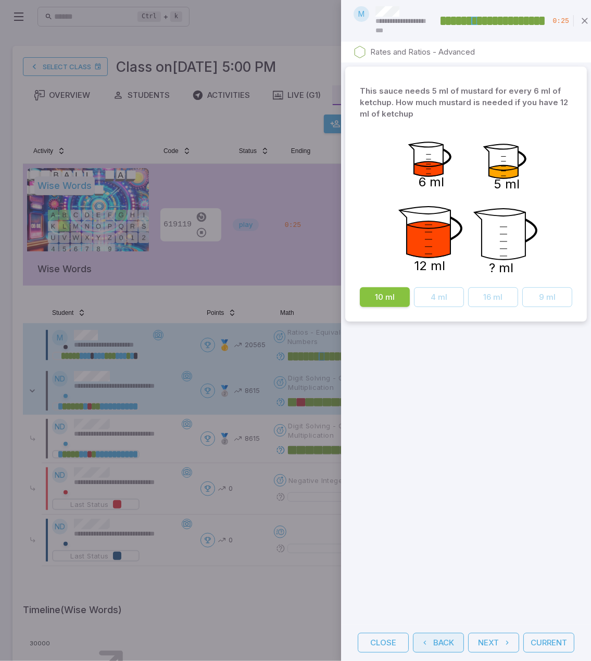
click at [450, 633] on button "Back" at bounding box center [438, 643] width 51 height 20
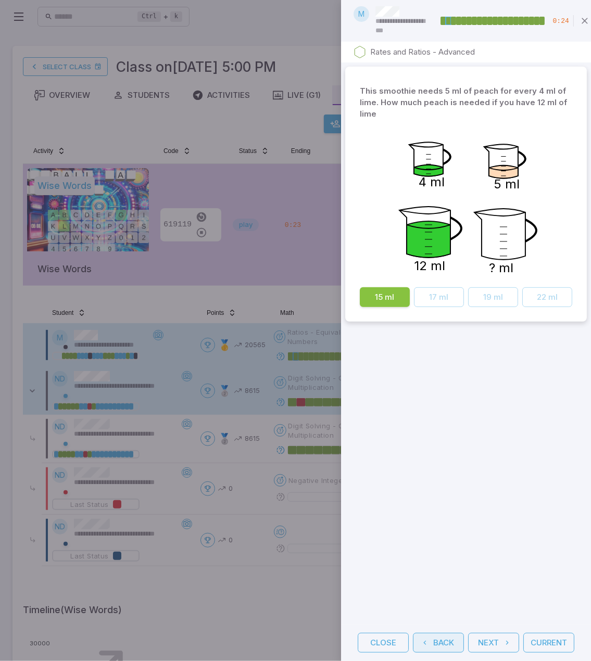
click at [450, 633] on button "Back" at bounding box center [438, 643] width 51 height 20
click at [450, 633] on div "Close Back Next Current" at bounding box center [466, 643] width 250 height 36
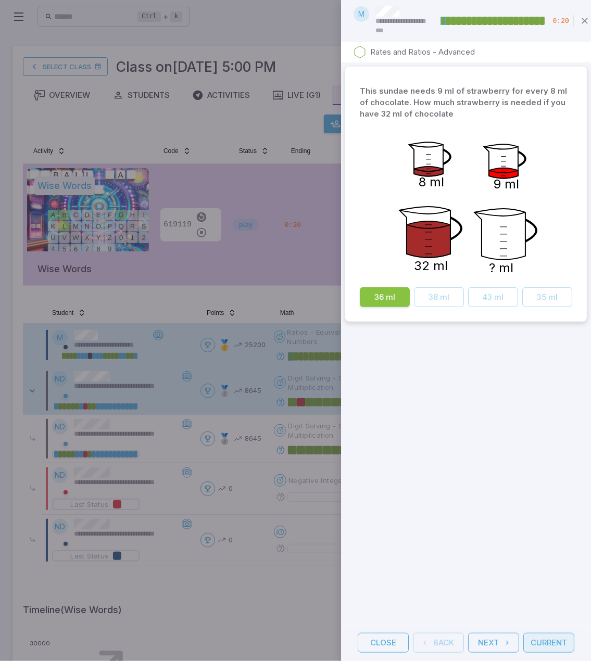
click at [542, 634] on button "Current" at bounding box center [548, 643] width 51 height 20
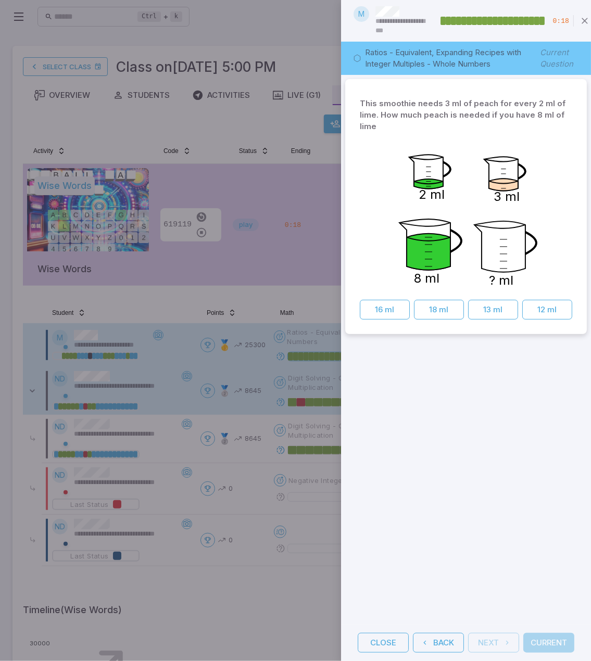
click at [246, 617] on div at bounding box center [295, 330] width 591 height 661
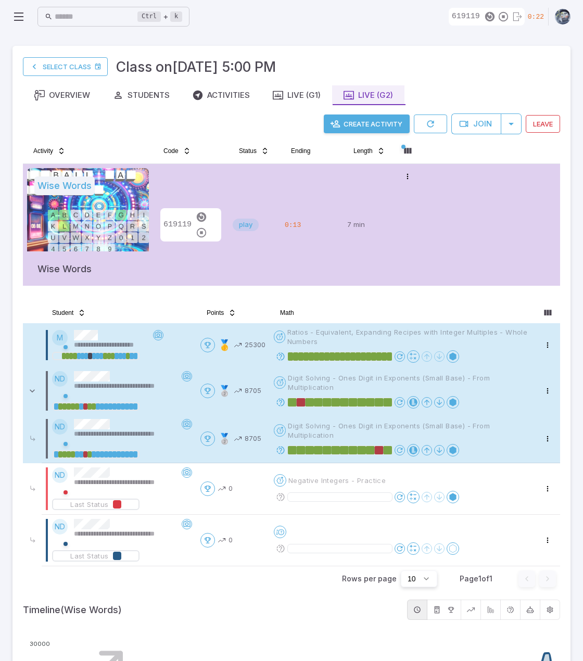
click at [363, 448] on rect at bounding box center [361, 450] width 9 height 8
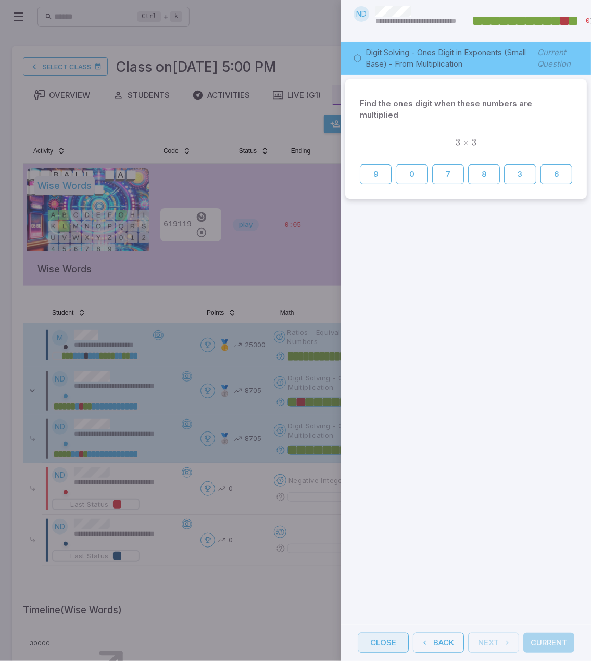
click at [387, 638] on button "Close" at bounding box center [383, 643] width 51 height 20
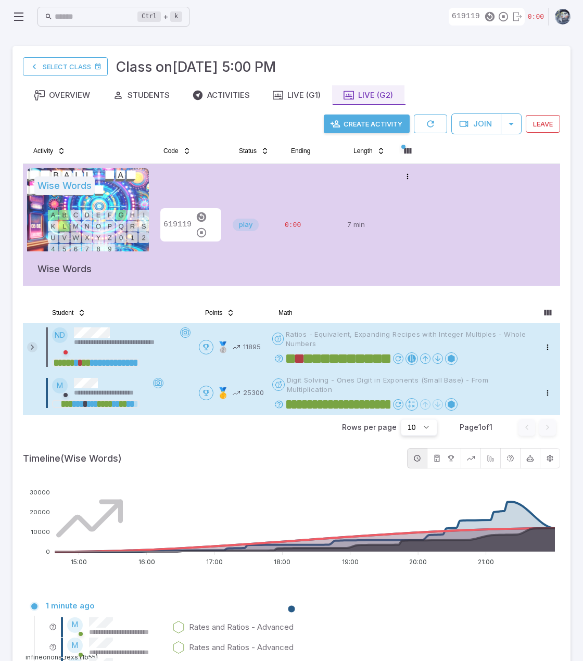
click at [32, 348] on icon at bounding box center [32, 347] width 10 height 10
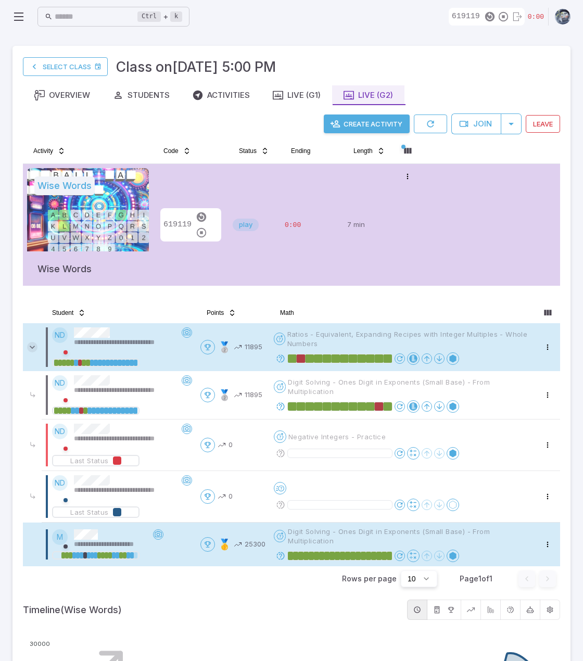
click at [32, 348] on icon at bounding box center [32, 347] width 10 height 10
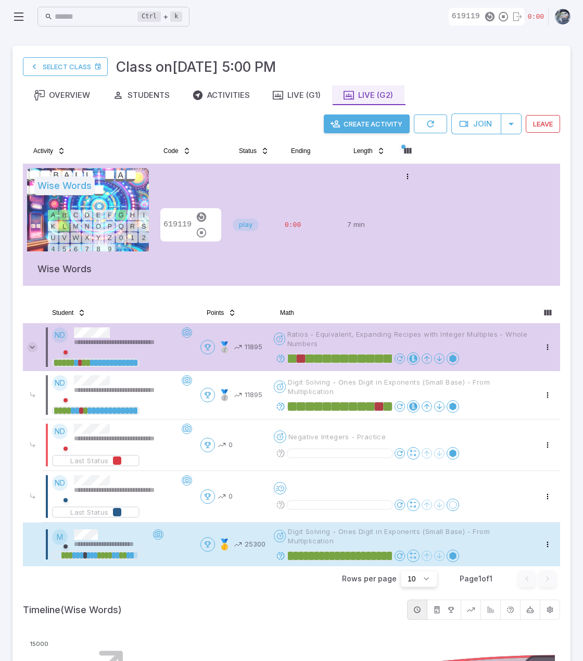
click at [32, 347] on icon at bounding box center [32, 347] width 10 height 10
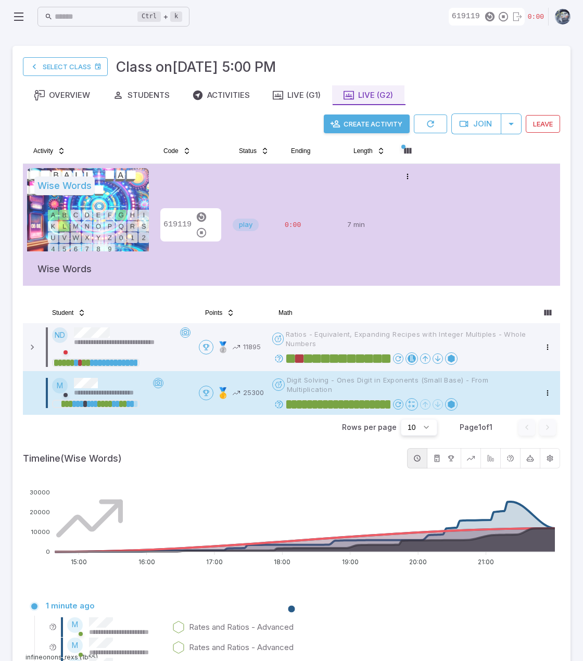
click at [433, 289] on div "Create Activity Join Leave Activity Code Status Ending Length Wise Words Wise W…" at bounding box center [291, 207] width 537 height 189
click at [326, 401] on rect at bounding box center [325, 404] width 5 height 8
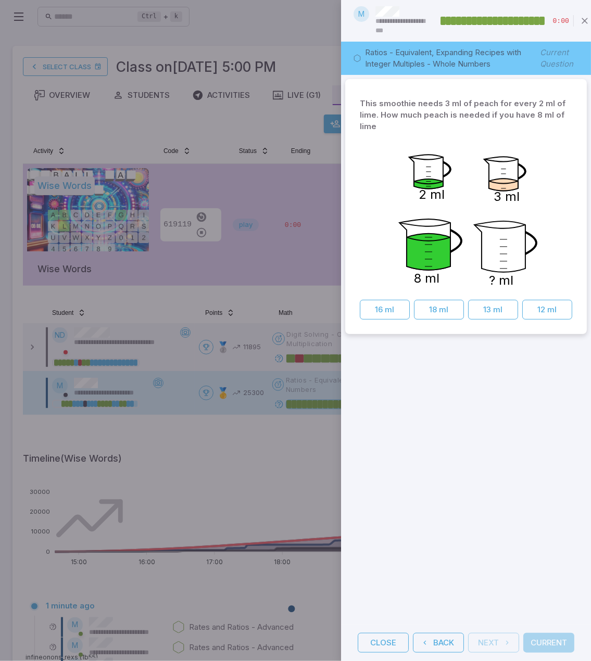
click at [372, 633] on button "Close" at bounding box center [383, 643] width 51 height 20
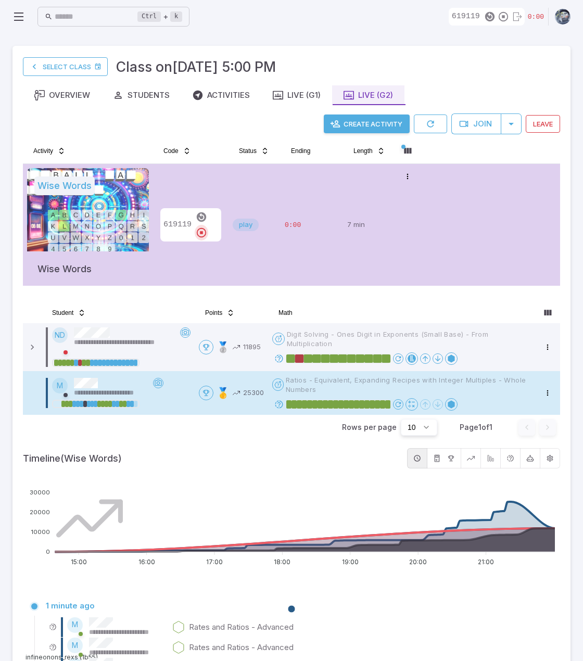
click at [207, 227] on icon "button" at bounding box center [201, 232] width 11 height 11
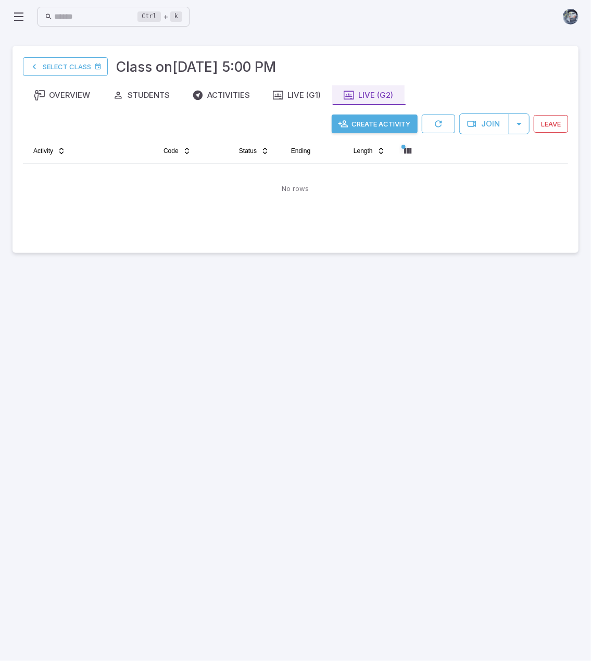
click at [373, 121] on button "Create Activity" at bounding box center [375, 124] width 86 height 19
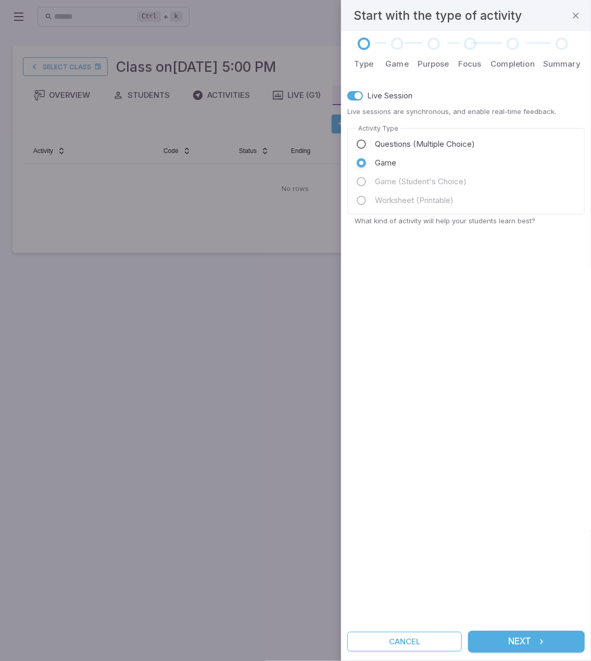
click at [403, 144] on span "Questions (Multiple Choice)" at bounding box center [425, 143] width 100 height 11
click at [525, 636] on button "Next" at bounding box center [526, 642] width 117 height 22
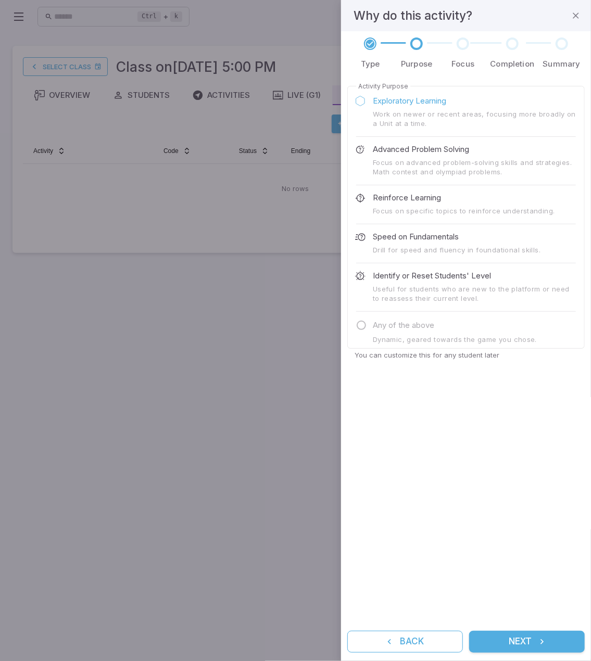
click at [450, 457] on div "Activity Purpose Exploratory Learning Work on newer or recent areas, focusing m…" at bounding box center [465, 350] width 237 height 536
click at [533, 642] on button "Next" at bounding box center [527, 642] width 116 height 22
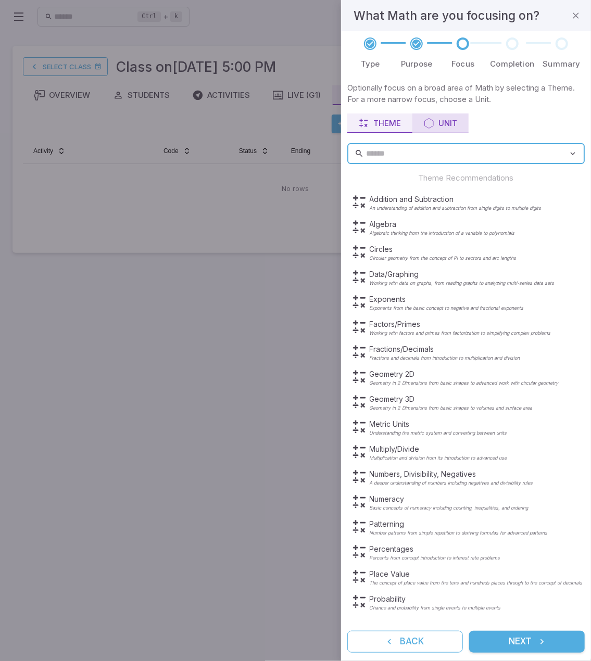
click at [438, 128] on div "Unit" at bounding box center [440, 123] width 33 height 11
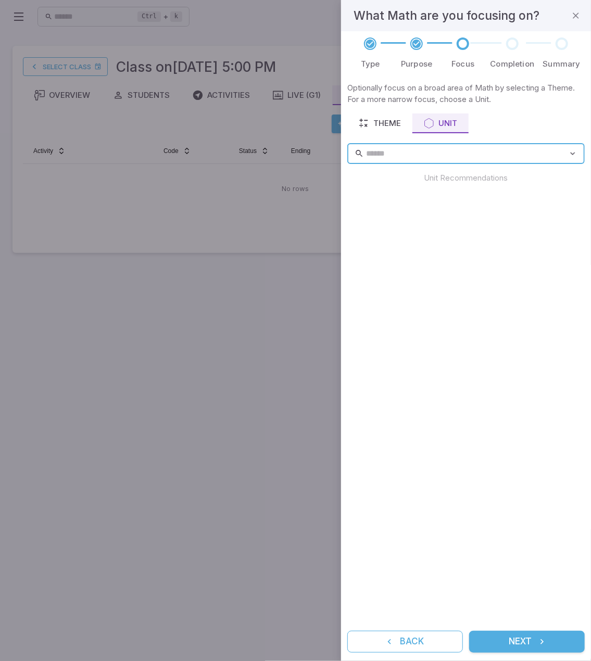
click at [424, 158] on input "text" at bounding box center [467, 154] width 202 height 20
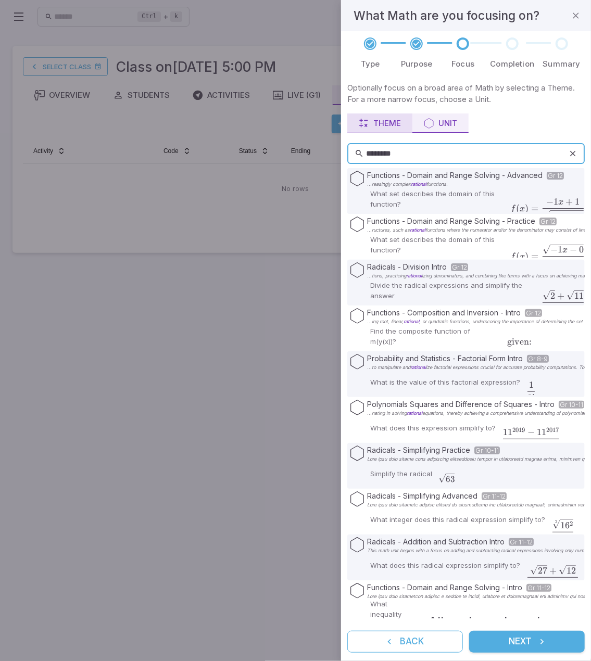
type input "********"
click at [380, 118] on div "Theme" at bounding box center [380, 123] width 42 height 11
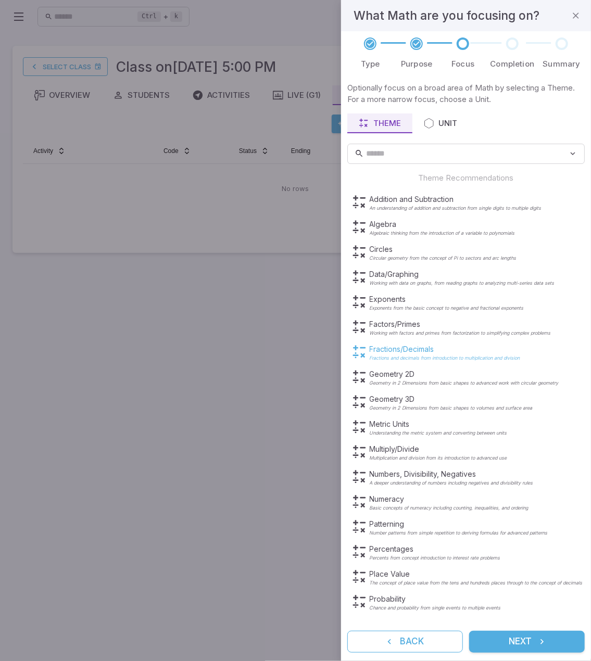
click at [409, 349] on p "Fractions/Decimals" at bounding box center [445, 349] width 150 height 10
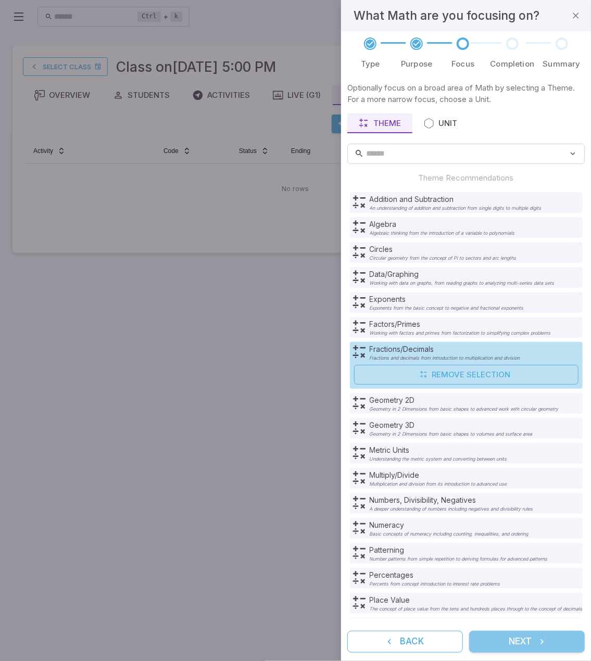
click at [530, 638] on button "Next" at bounding box center [527, 642] width 116 height 22
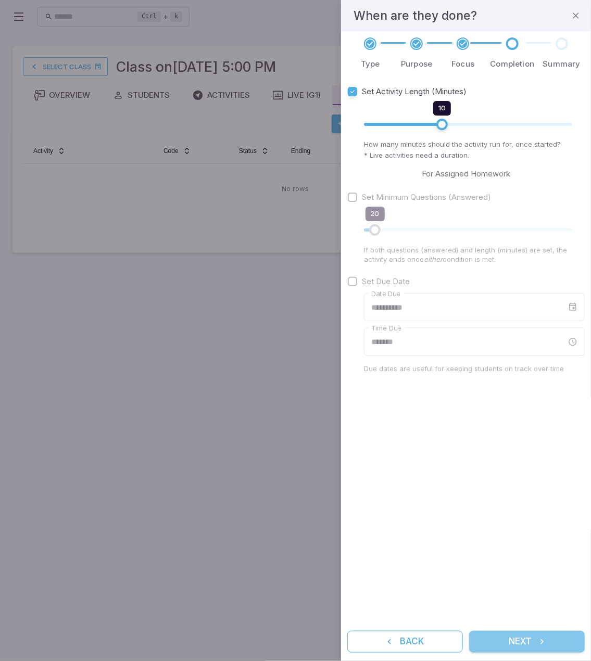
click at [534, 642] on button "Next" at bounding box center [527, 642] width 116 height 22
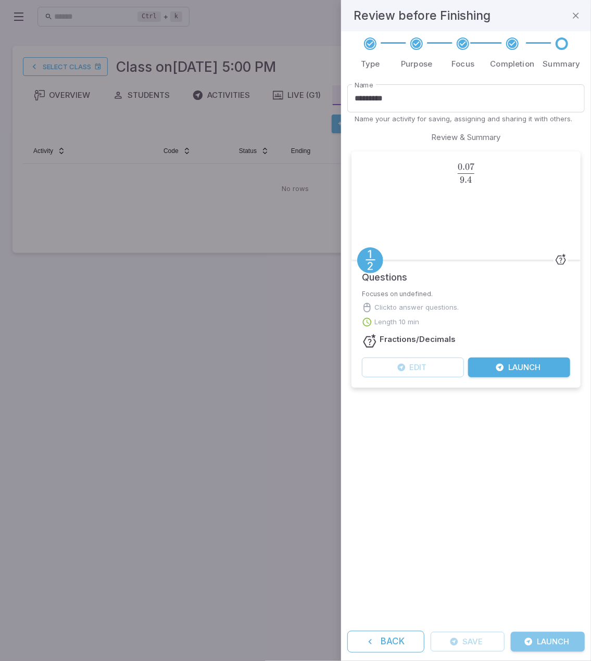
click at [541, 642] on button "Launch" at bounding box center [548, 642] width 74 height 20
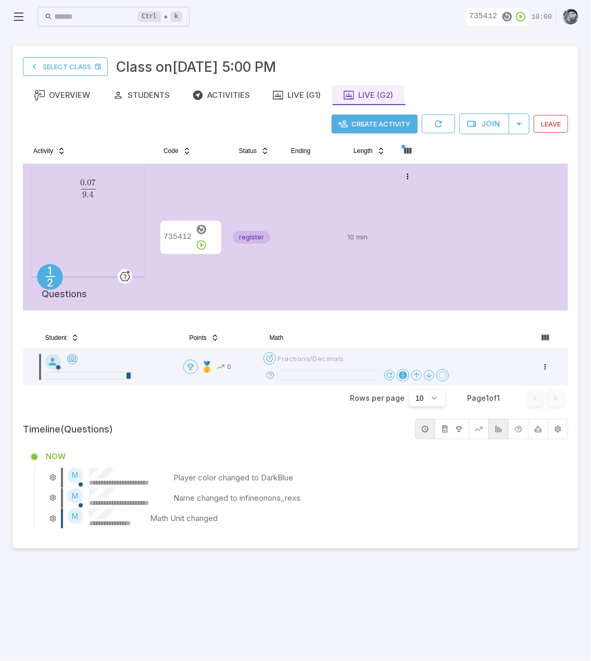
click at [287, 615] on main "**********" at bounding box center [295, 347] width 591 height 628
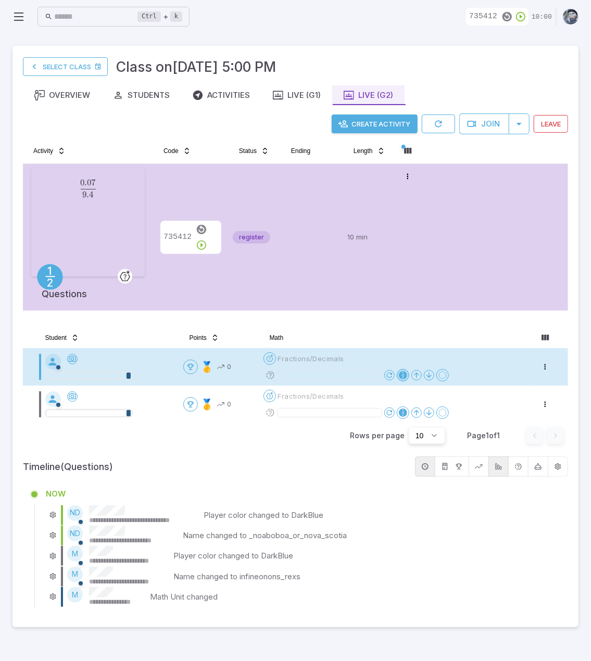
click at [403, 373] on div at bounding box center [403, 375] width 8 height 8
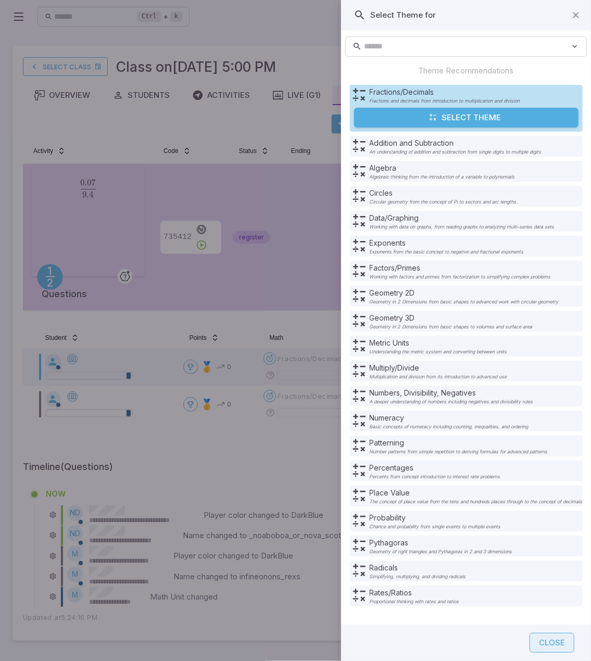
click at [565, 641] on button "Close" at bounding box center [551, 643] width 45 height 20
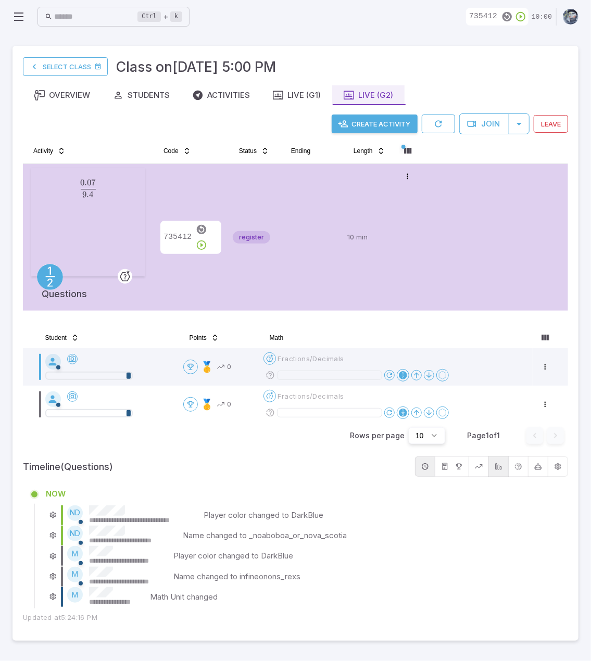
click at [428, 627] on div "**********" at bounding box center [295, 343] width 566 height 595
click at [207, 239] on icon "button" at bounding box center [201, 244] width 11 height 11
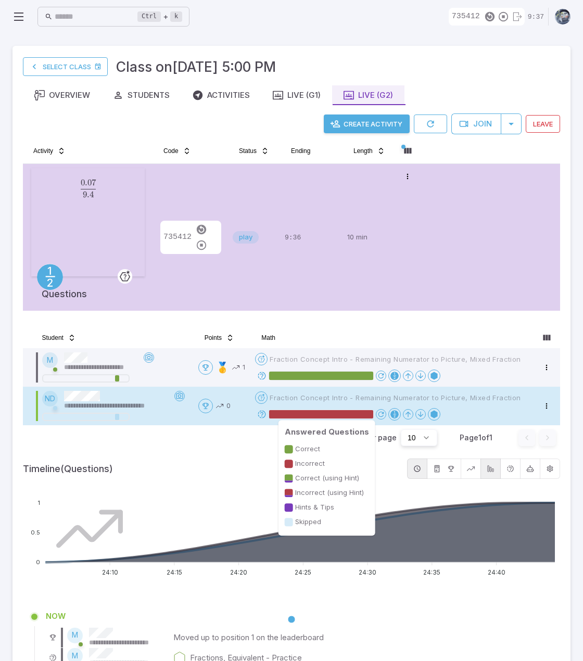
click at [291, 412] on rect at bounding box center [321, 414] width 104 height 8
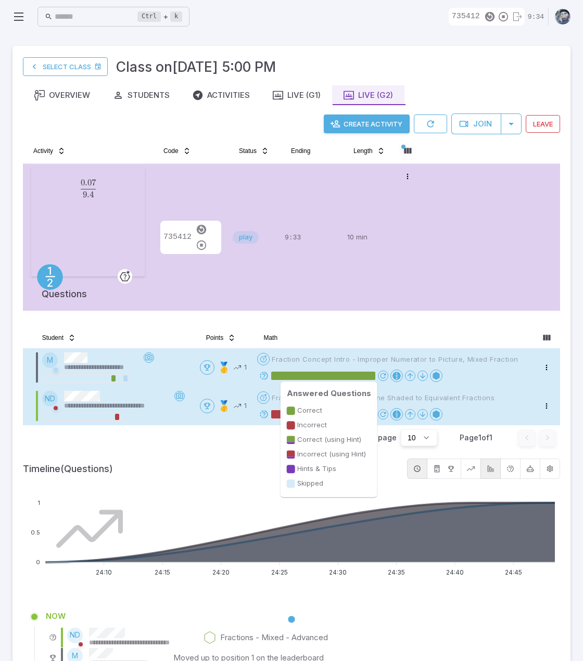
click at [304, 374] on rect at bounding box center [323, 376] width 104 height 8
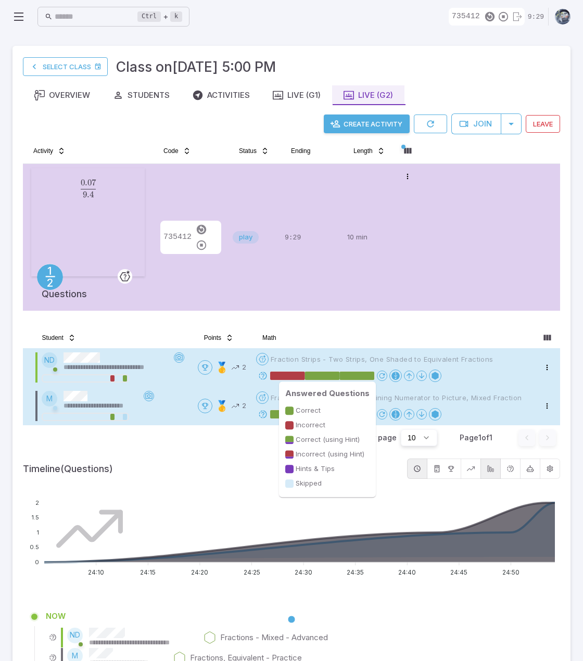
click at [304, 376] on rect at bounding box center [287, 376] width 35 height 8
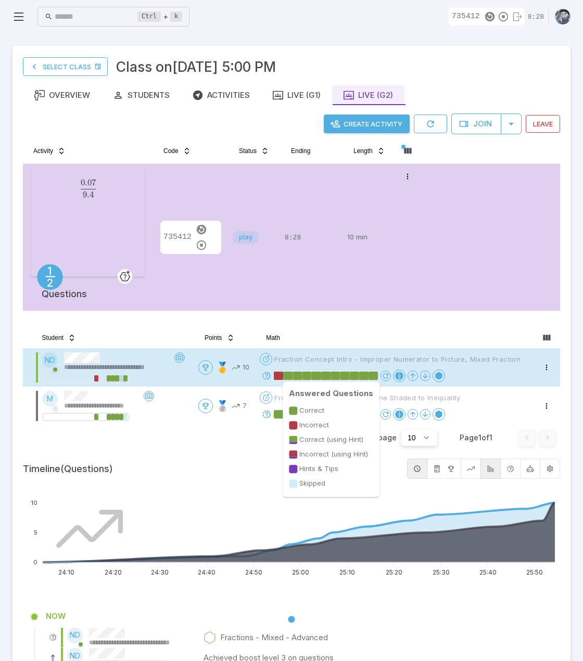
click at [336, 376] on rect at bounding box center [335, 376] width 9 height 8
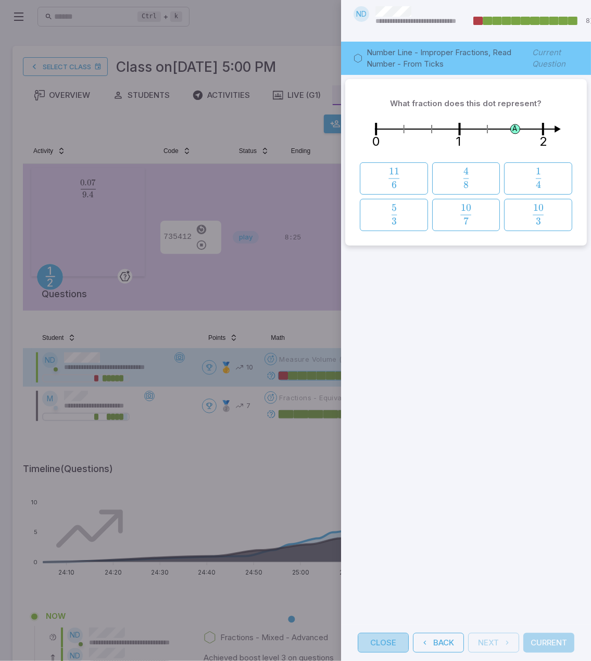
click at [392, 636] on button "Close" at bounding box center [383, 643] width 51 height 20
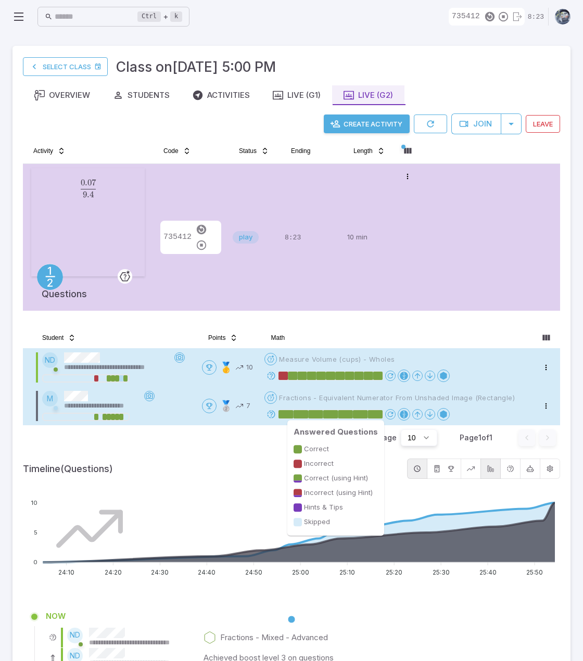
click at [336, 414] on rect at bounding box center [330, 414] width 15 height 8
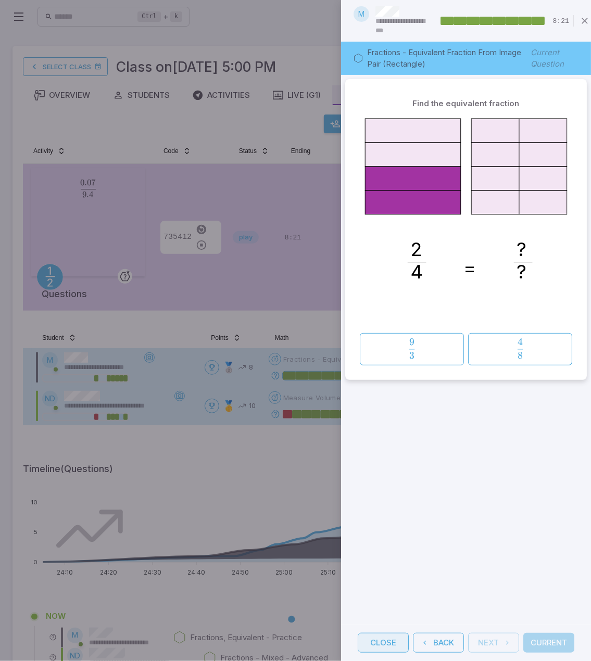
click at [384, 633] on button "Close" at bounding box center [383, 643] width 51 height 20
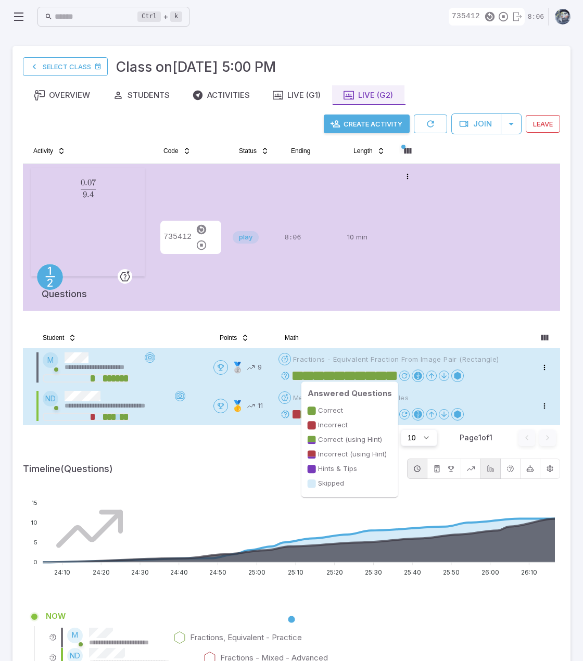
click at [364, 373] on rect at bounding box center [360, 376] width 10 height 8
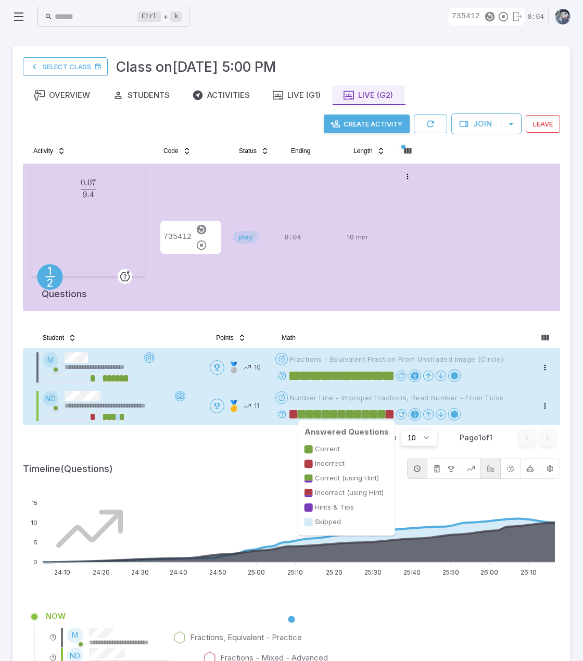
click at [361, 413] on rect at bounding box center [357, 414] width 8 height 8
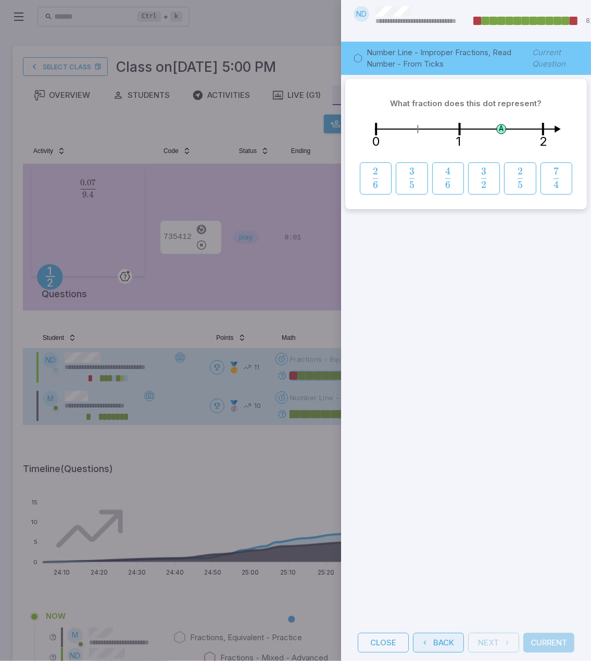
click at [436, 633] on button "Back" at bounding box center [438, 643] width 51 height 20
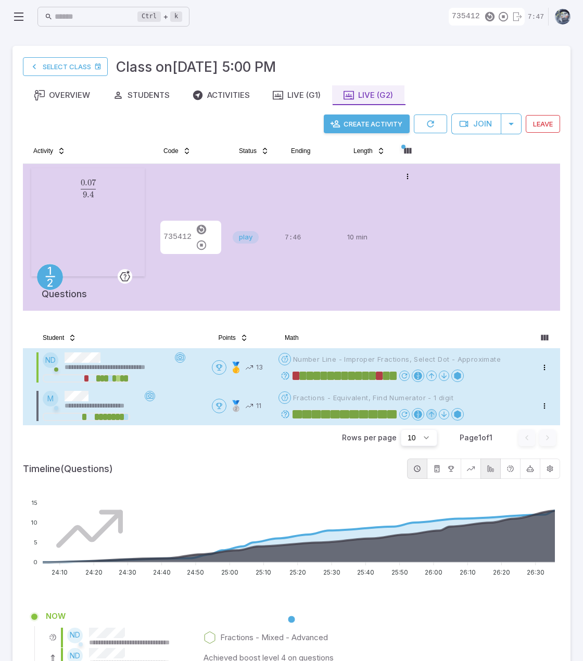
click at [433, 416] on icon at bounding box center [431, 414] width 8 height 8
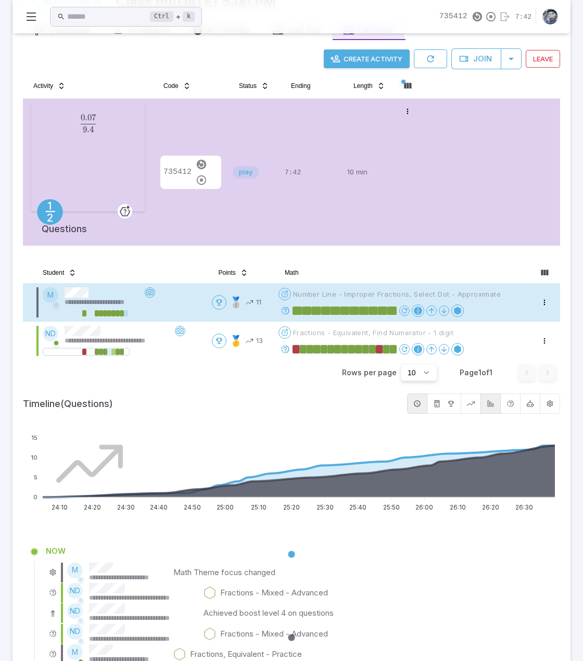
scroll to position [52, 0]
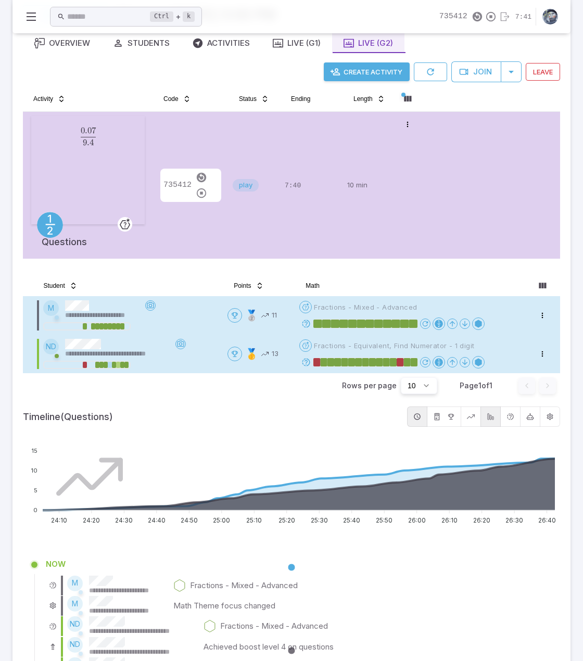
click at [347, 345] on span "Fractions - Equivalent, Find Numerator - 1 digit" at bounding box center [394, 345] width 160 height 9
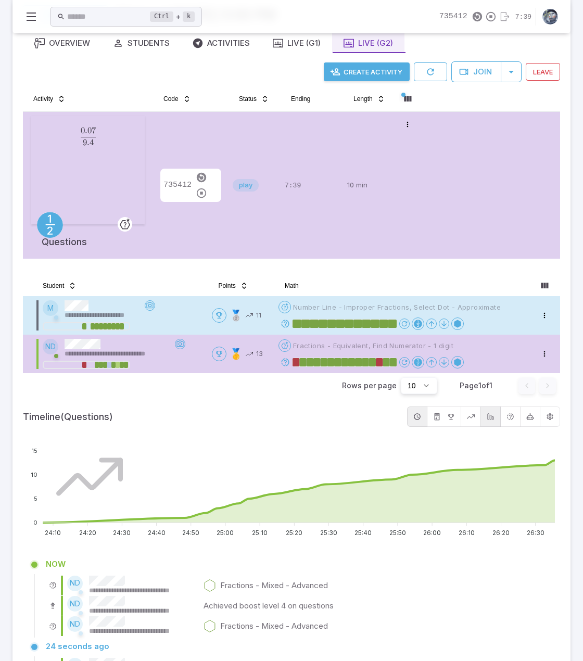
click at [350, 347] on span "Fractions - Equivalent, Find Numerator - 1 digit" at bounding box center [373, 345] width 160 height 9
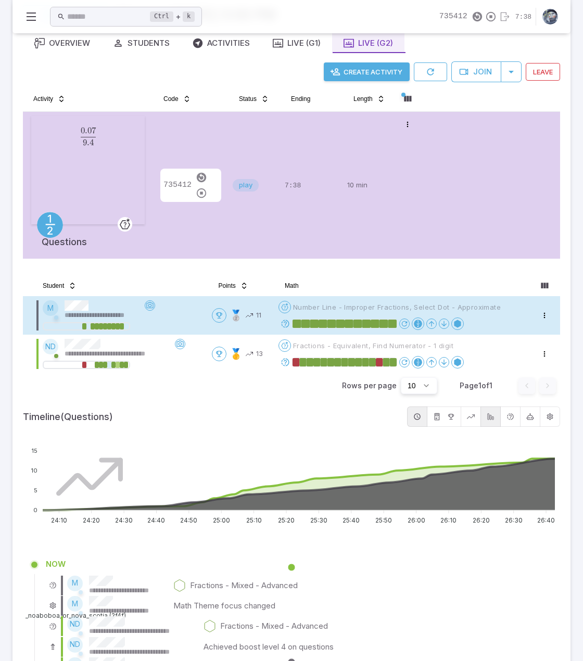
click at [358, 307] on span "Number Line - Improper Fractions, Select Dot - Approximate" at bounding box center [397, 306] width 208 height 9
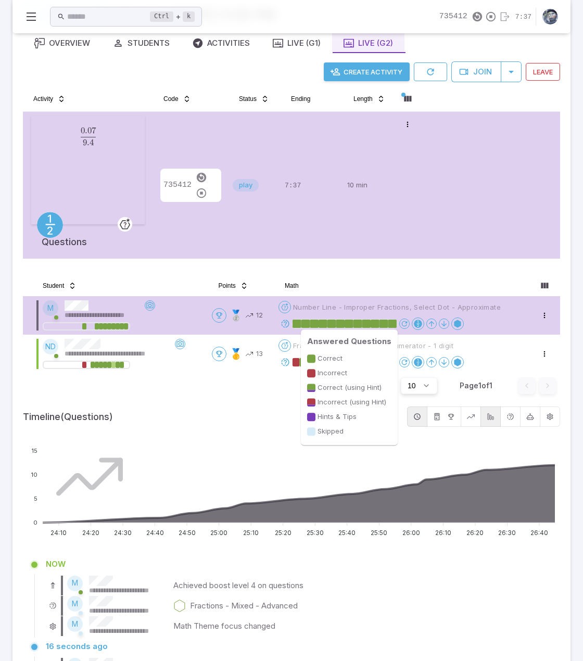
click at [369, 321] on rect at bounding box center [366, 324] width 9 height 8
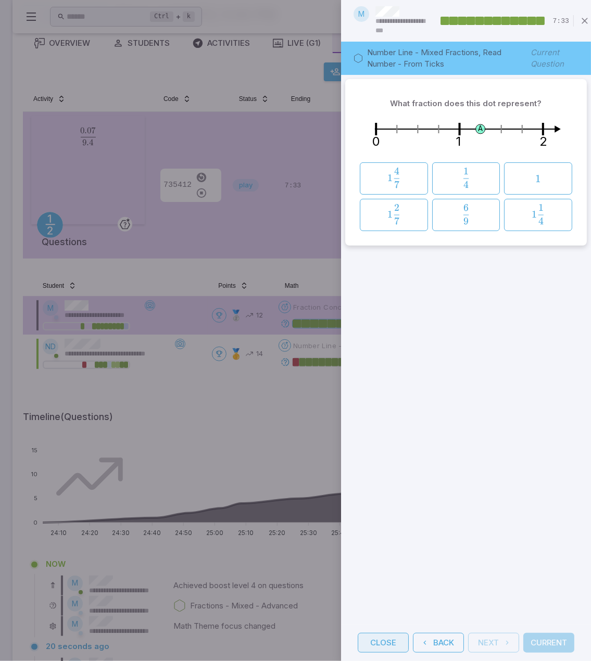
click at [378, 635] on button "Close" at bounding box center [383, 643] width 51 height 20
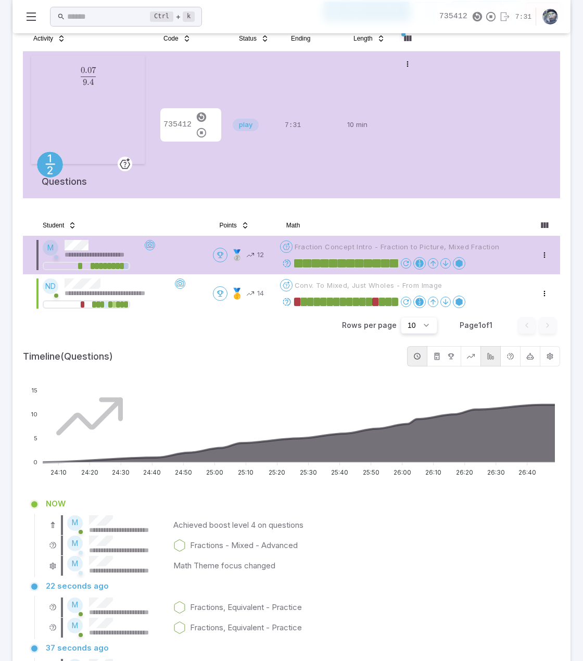
scroll to position [104, 0]
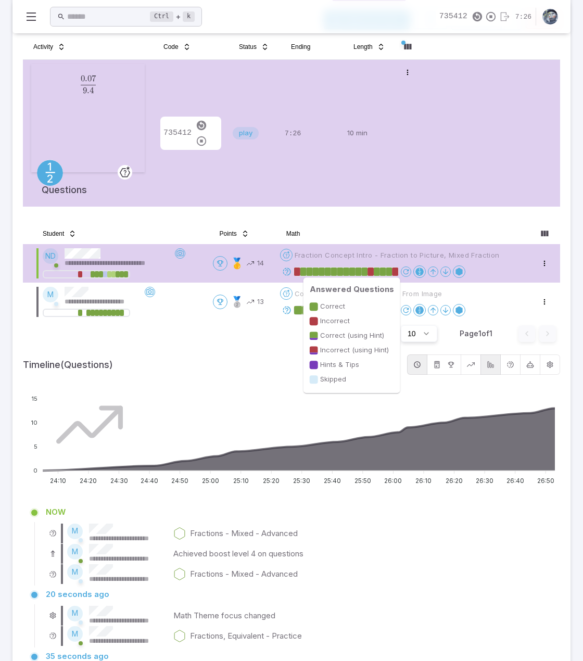
click at [361, 269] on rect at bounding box center [358, 272] width 6 height 8
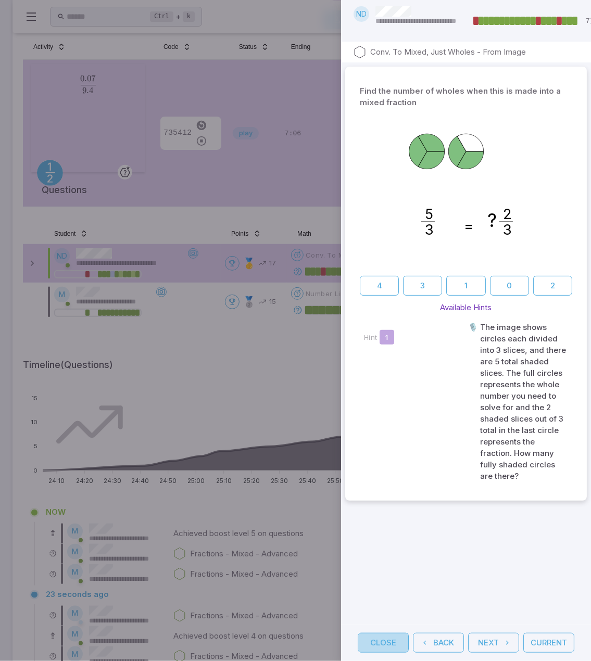
click at [398, 635] on button "Close" at bounding box center [383, 643] width 51 height 20
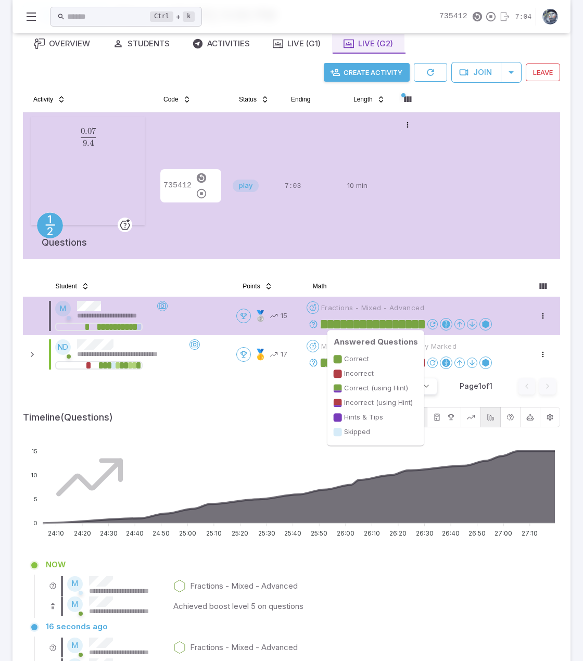
scroll to position [0, 0]
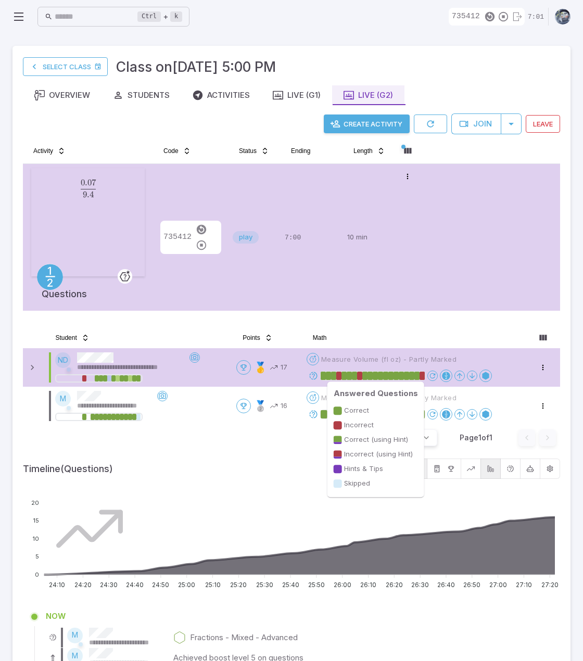
click at [394, 373] on rect at bounding box center [390, 376] width 5 height 8
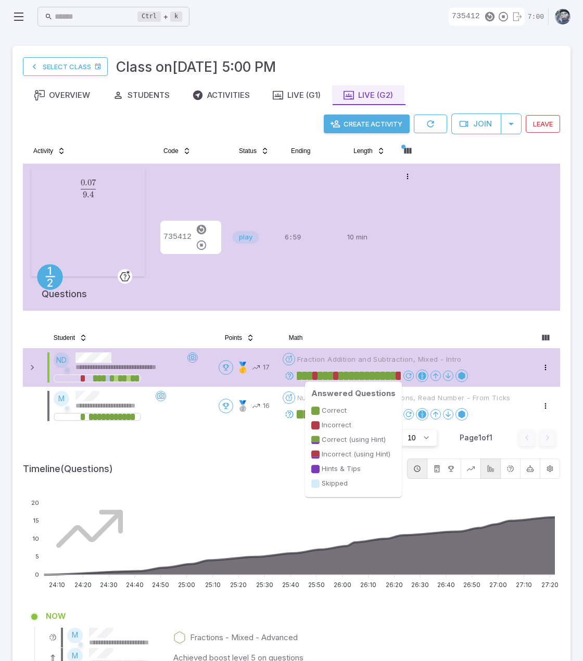
click at [394, 374] on rect at bounding box center [392, 376] width 5 height 8
click at [363, 376] on rect at bounding box center [361, 376] width 5 height 8
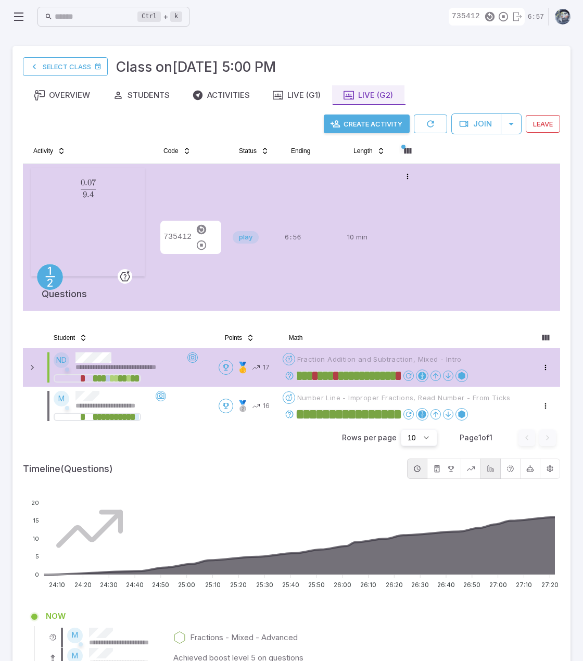
click at [290, 372] on icon at bounding box center [289, 375] width 9 height 9
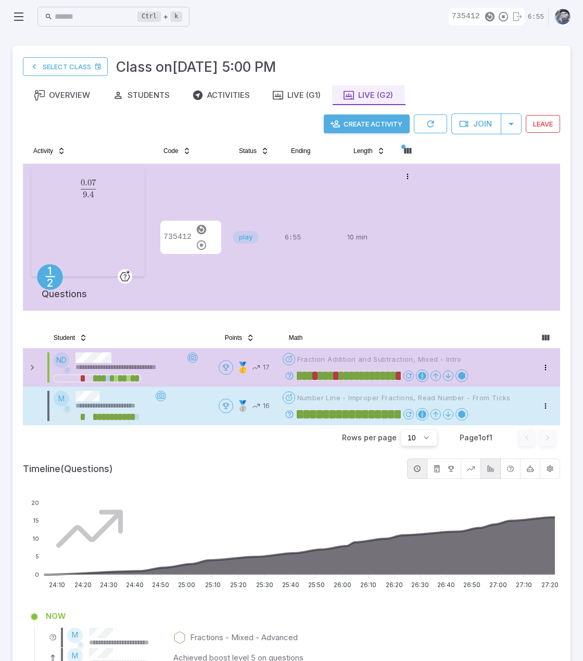
click at [290, 415] on icon at bounding box center [289, 414] width 9 height 9
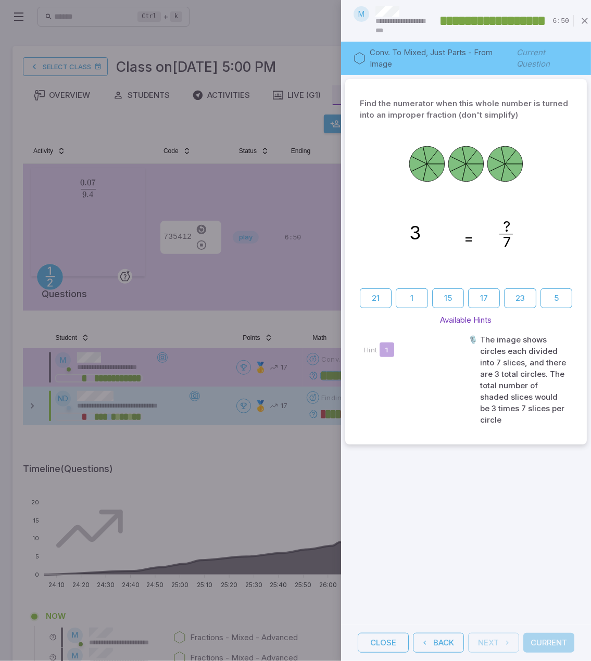
click at [411, 591] on div "Find the numerator when this whole number is turned into an improper fraction (…" at bounding box center [466, 350] width 250 height 550
click at [387, 636] on button "Close" at bounding box center [383, 643] width 51 height 20
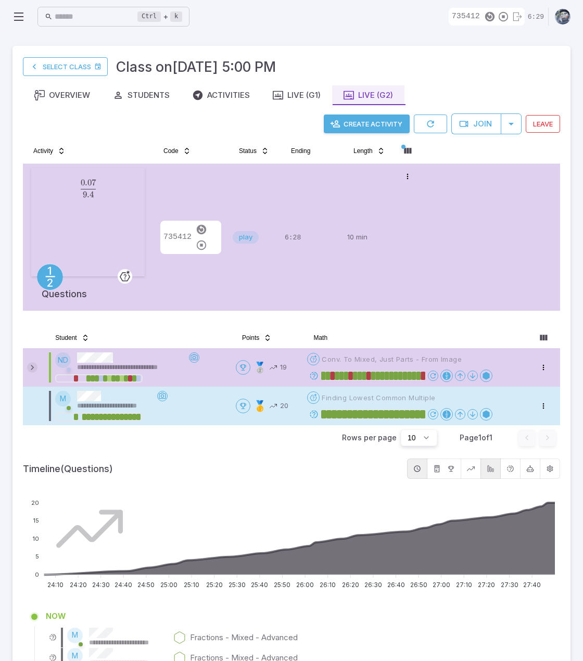
click at [33, 367] on icon at bounding box center [32, 367] width 10 height 10
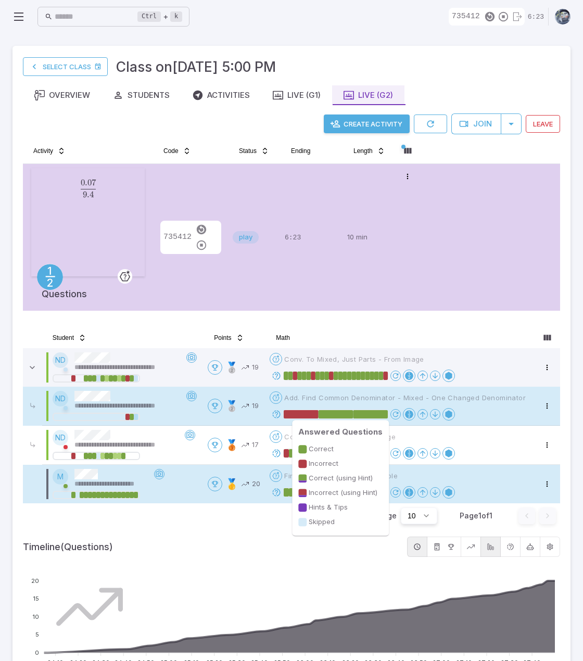
click at [312, 411] on rect at bounding box center [301, 414] width 35 height 8
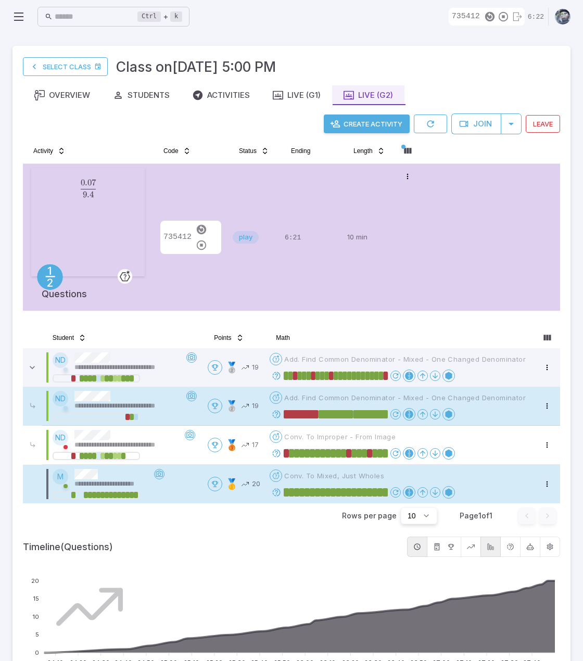
click at [277, 413] on icon at bounding box center [276, 414] width 9 height 9
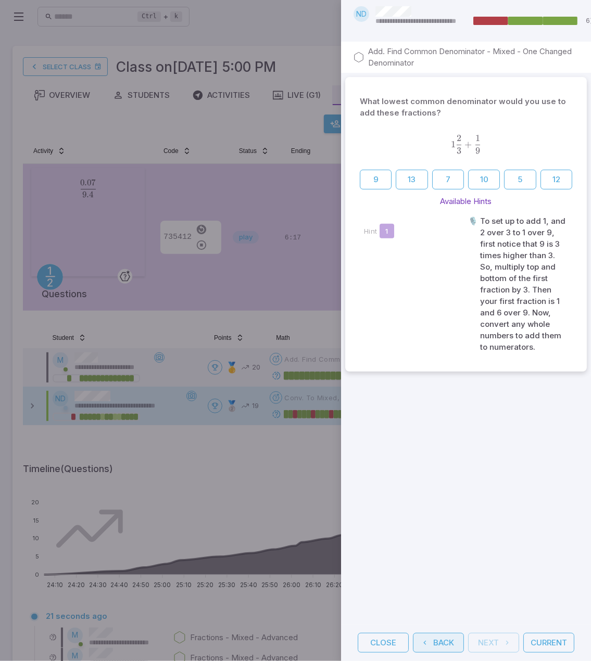
click at [450, 635] on button "Back" at bounding box center [438, 643] width 51 height 20
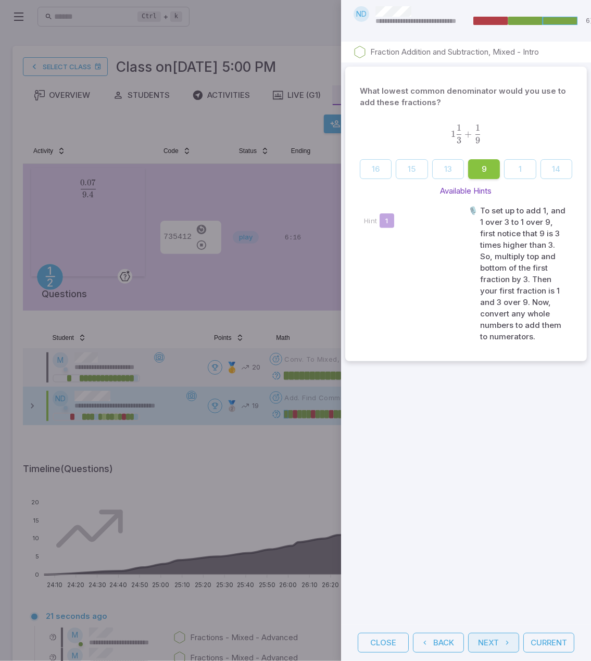
click at [498, 634] on button "Next" at bounding box center [493, 643] width 51 height 20
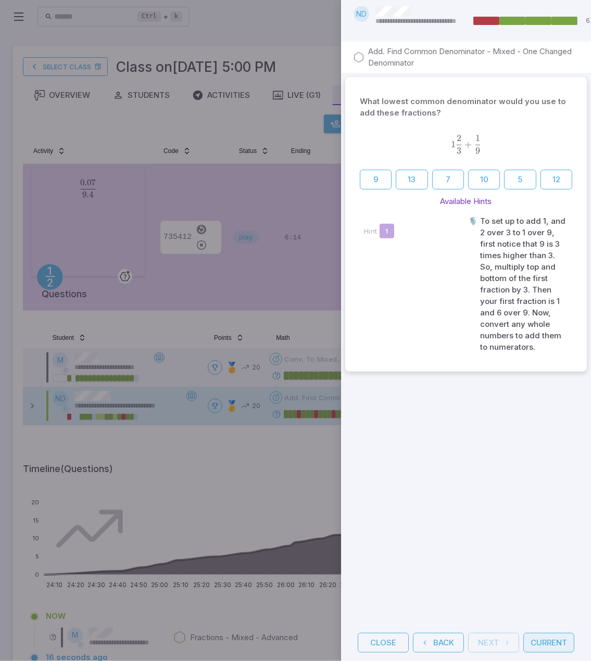
click at [539, 633] on button "Current" at bounding box center [548, 643] width 51 height 20
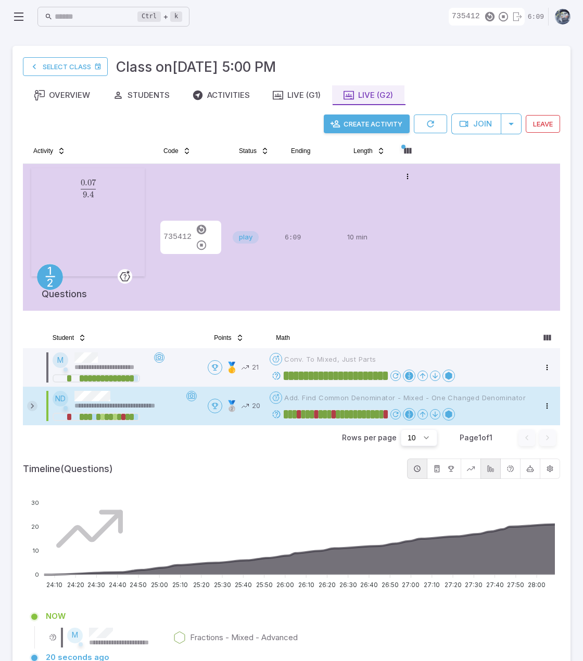
click at [35, 403] on icon at bounding box center [32, 406] width 10 height 10
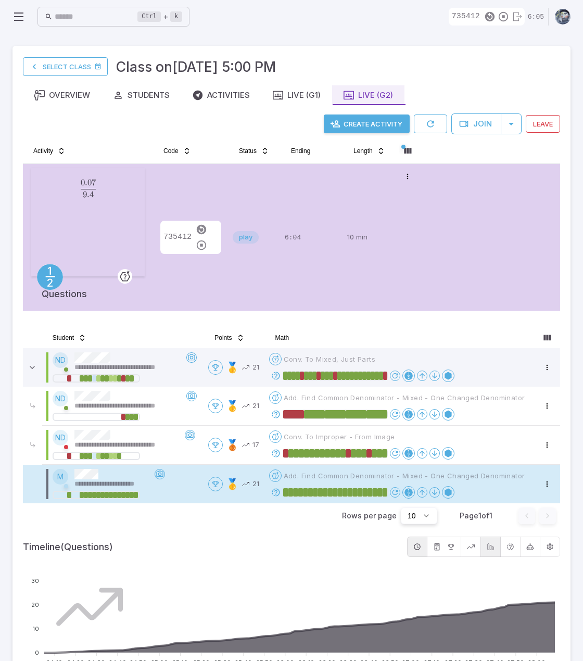
click at [274, 412] on icon at bounding box center [275, 414] width 9 height 9
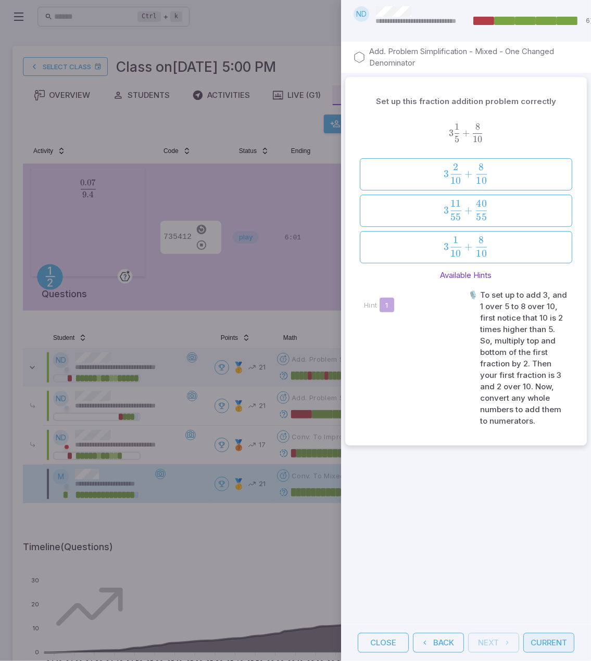
click at [547, 639] on button "Current" at bounding box center [548, 643] width 51 height 20
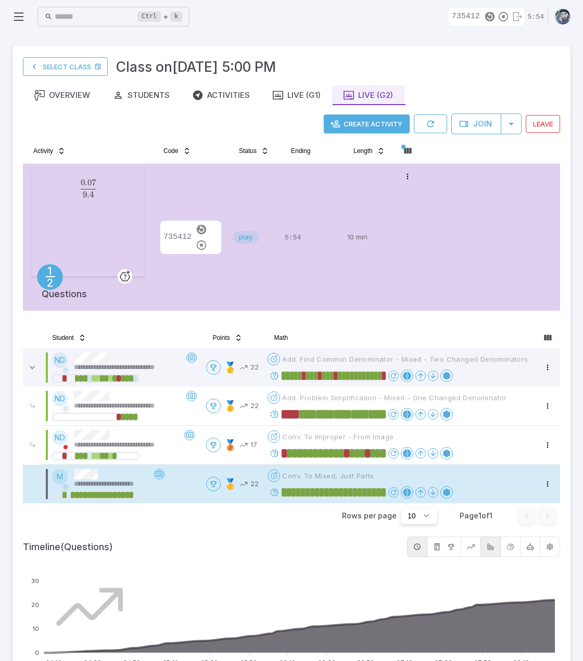
click at [279, 374] on icon at bounding box center [274, 375] width 9 height 9
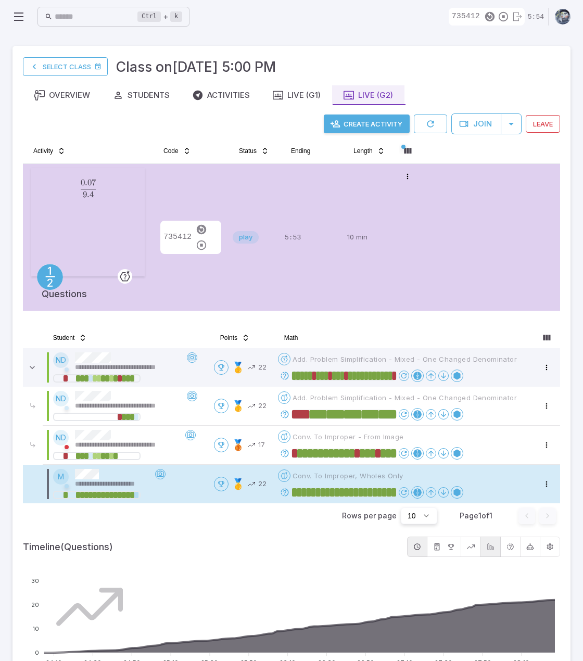
click at [280, 374] on div at bounding box center [370, 376] width 185 height 12
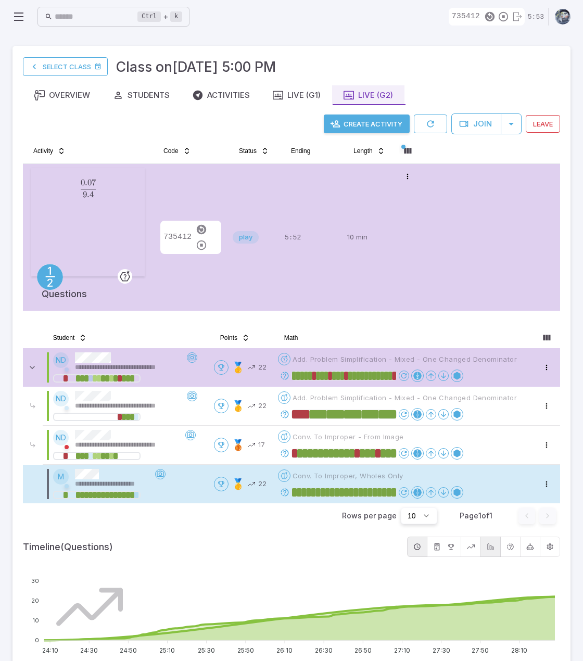
click at [284, 374] on icon at bounding box center [284, 375] width 9 height 9
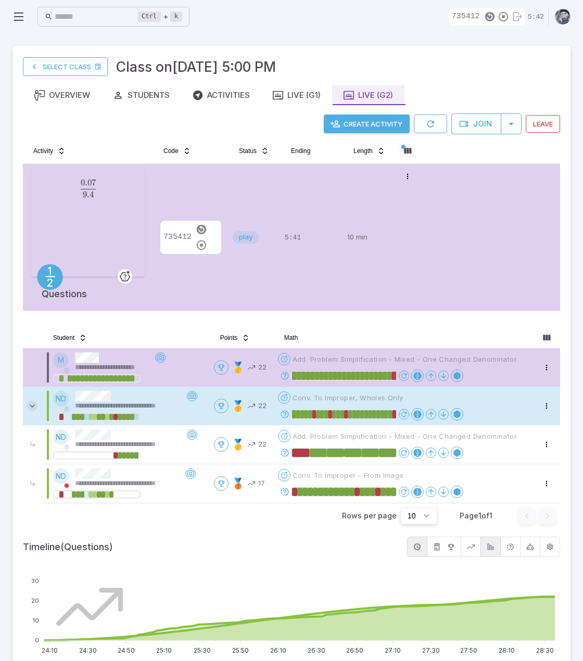
click at [33, 404] on icon at bounding box center [32, 406] width 10 height 10
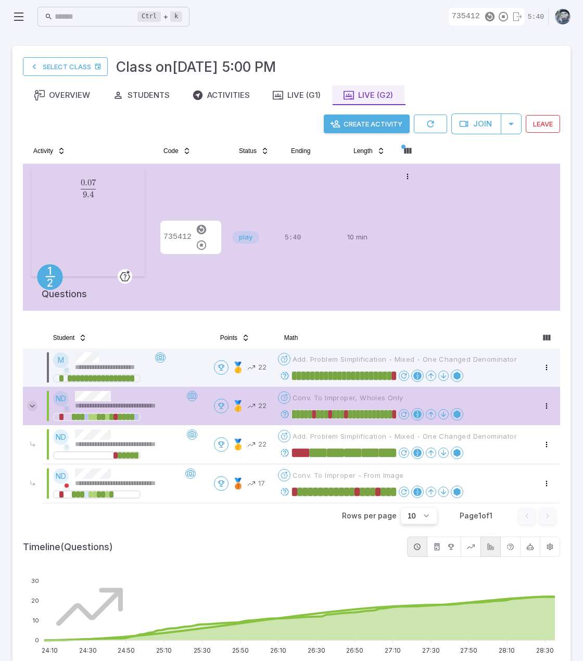
click at [33, 406] on icon at bounding box center [32, 406] width 10 height 10
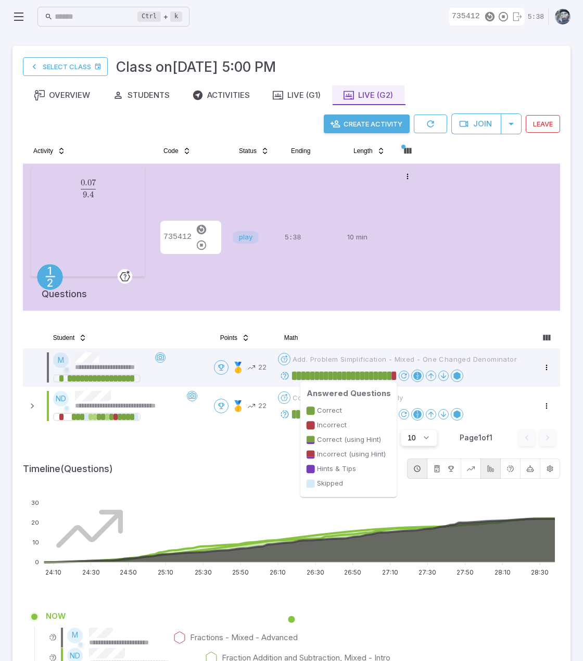
click at [353, 374] on rect at bounding box center [353, 376] width 5 height 8
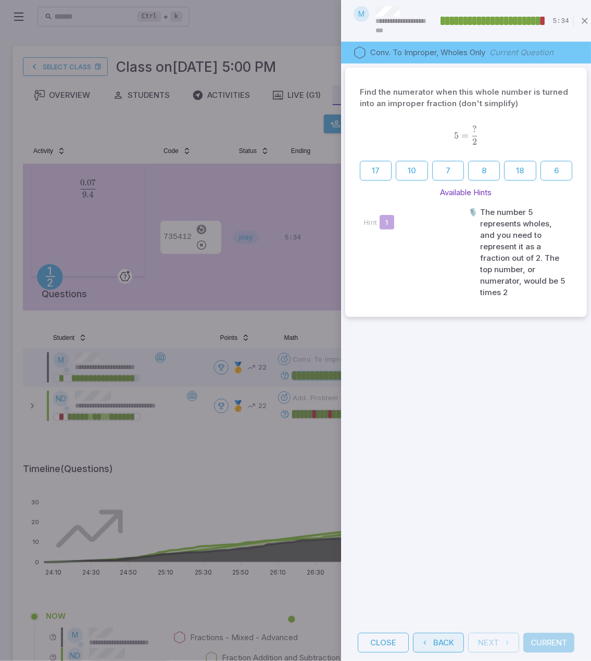
click at [435, 633] on button "Back" at bounding box center [438, 643] width 51 height 20
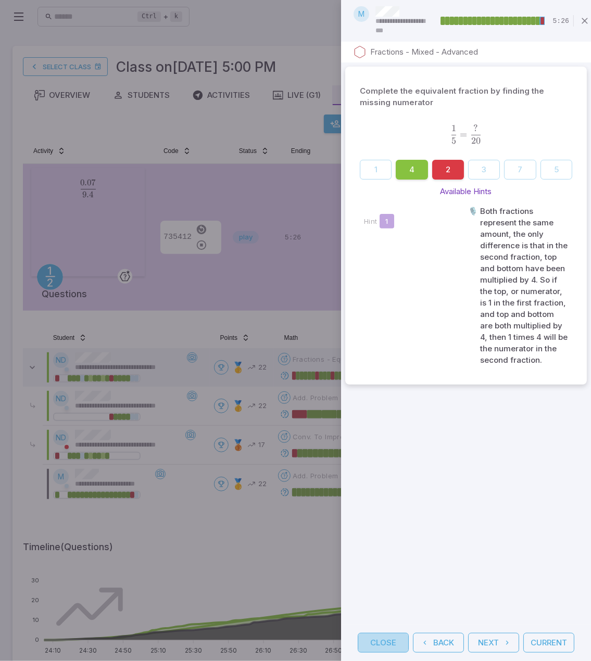
click at [382, 633] on button "Close" at bounding box center [383, 643] width 51 height 20
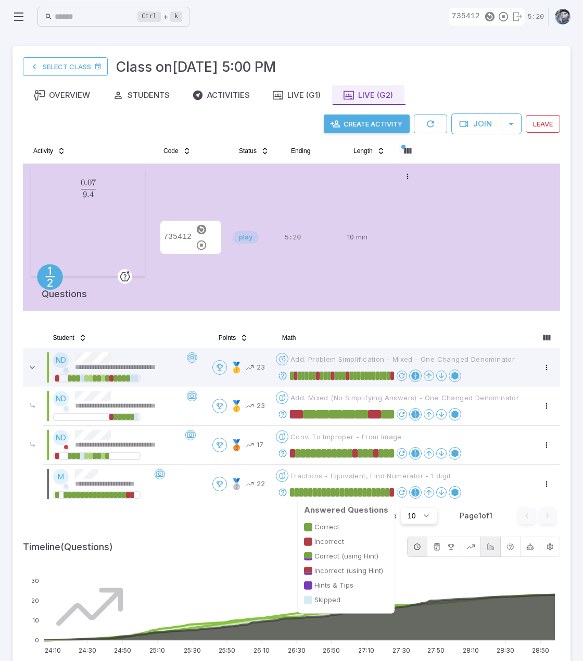
click at [379, 492] on rect at bounding box center [378, 492] width 5 height 8
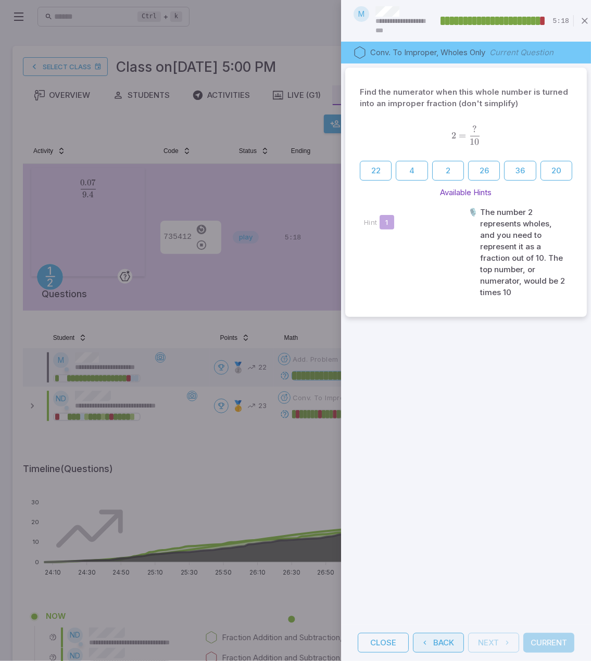
click at [449, 633] on button "Back" at bounding box center [438, 643] width 51 height 20
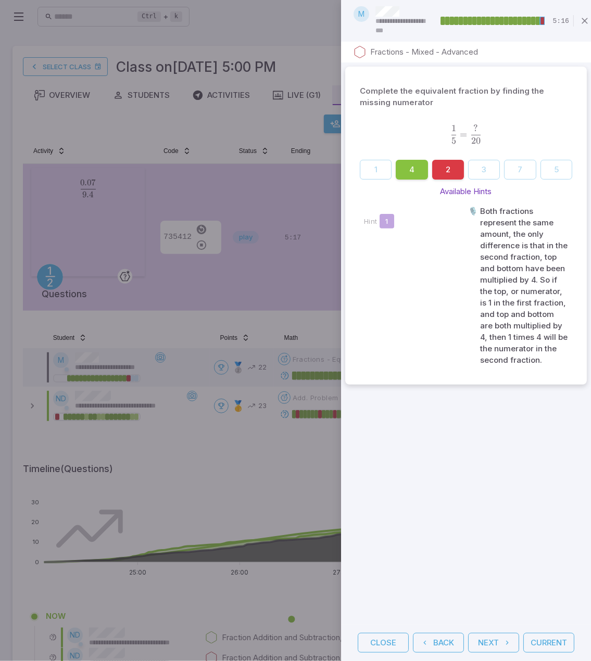
click at [491, 637] on button "Next" at bounding box center [493, 643] width 51 height 20
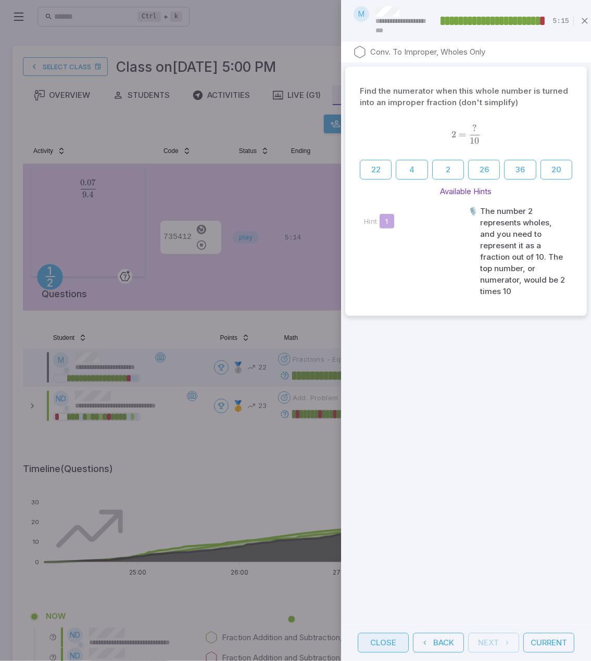
click at [378, 633] on button "Close" at bounding box center [383, 643] width 51 height 20
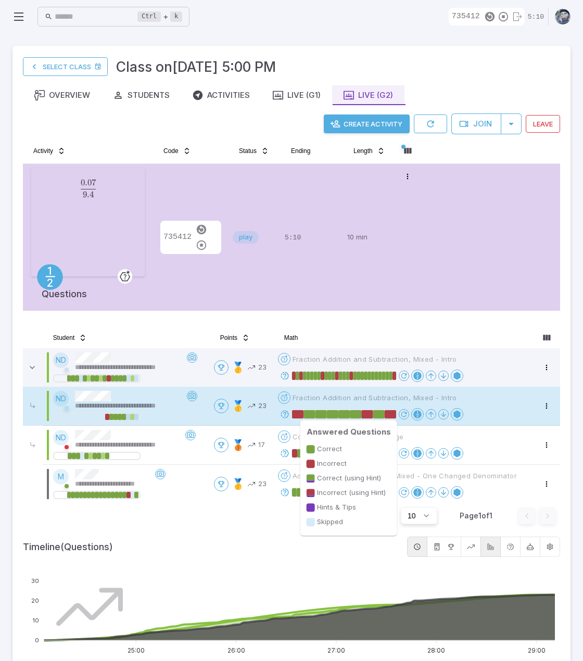
click at [382, 412] on rect at bounding box center [378, 414] width 11 height 8
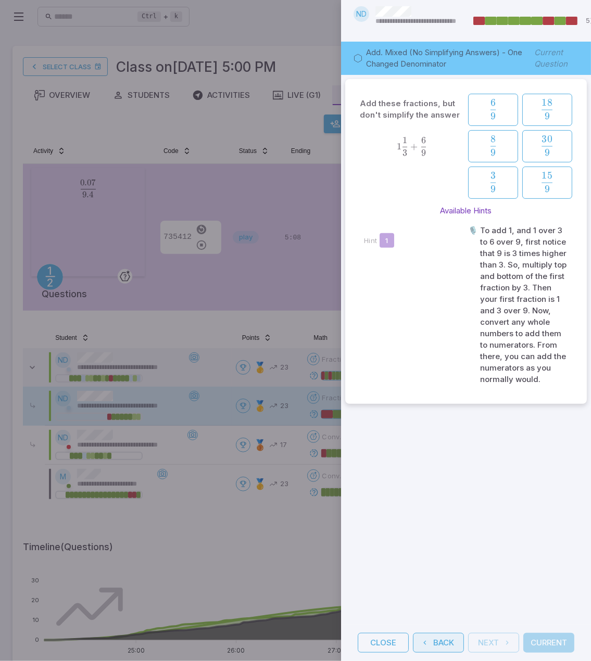
click at [446, 638] on button "Back" at bounding box center [438, 643] width 51 height 20
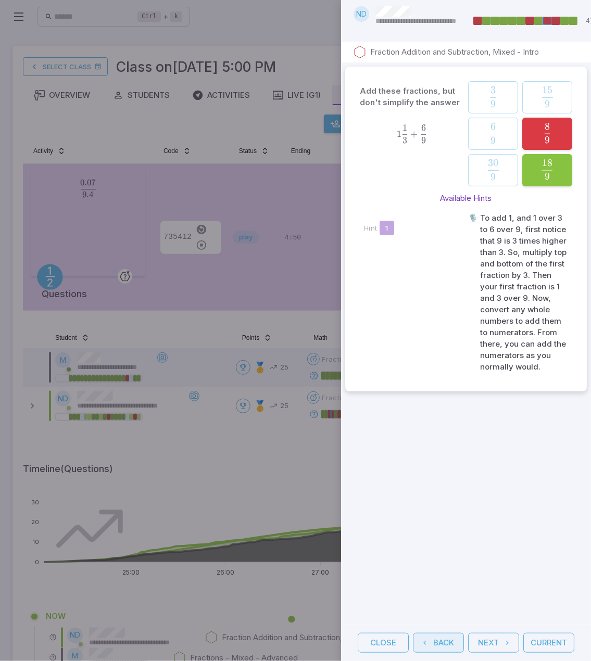
click at [444, 639] on button "Back" at bounding box center [438, 643] width 51 height 20
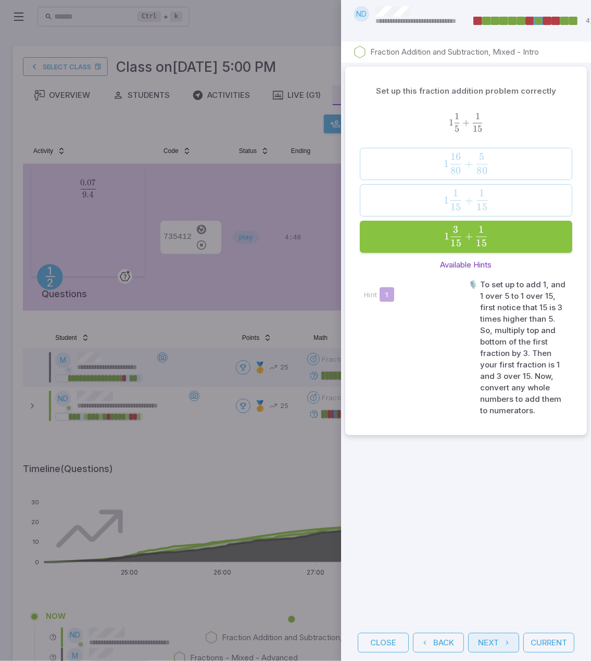
click at [492, 635] on button "Next" at bounding box center [493, 643] width 51 height 20
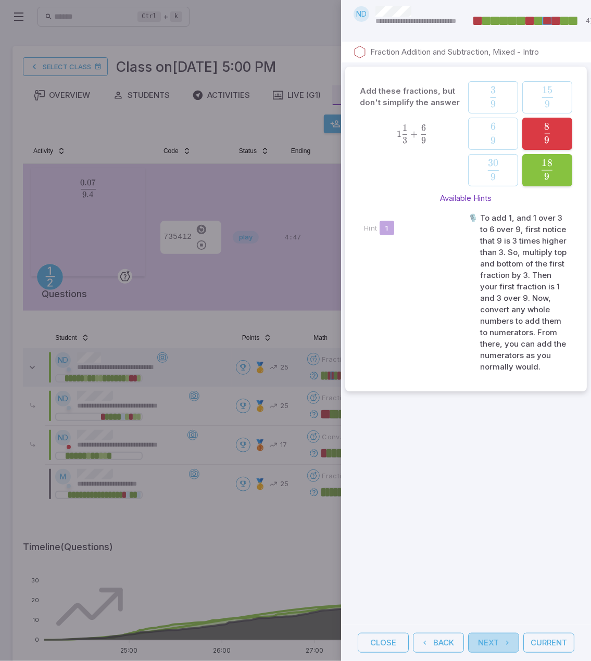
click at [492, 635] on button "Next" at bounding box center [493, 643] width 51 height 20
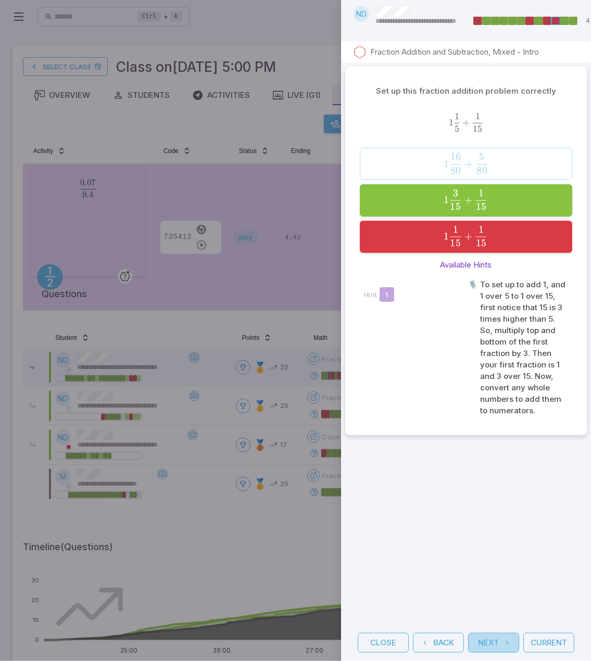
click at [493, 635] on button "Next" at bounding box center [493, 643] width 51 height 20
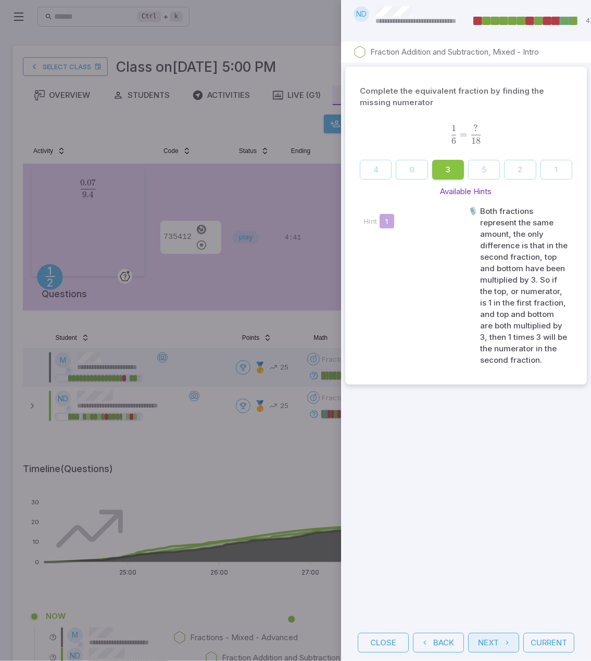
click at [493, 635] on button "Next" at bounding box center [493, 643] width 51 height 20
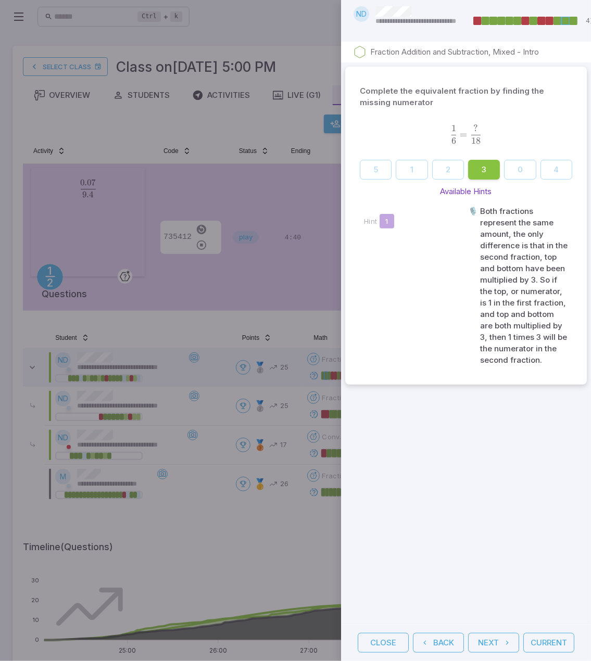
click at [545, 633] on button "Current" at bounding box center [548, 643] width 51 height 20
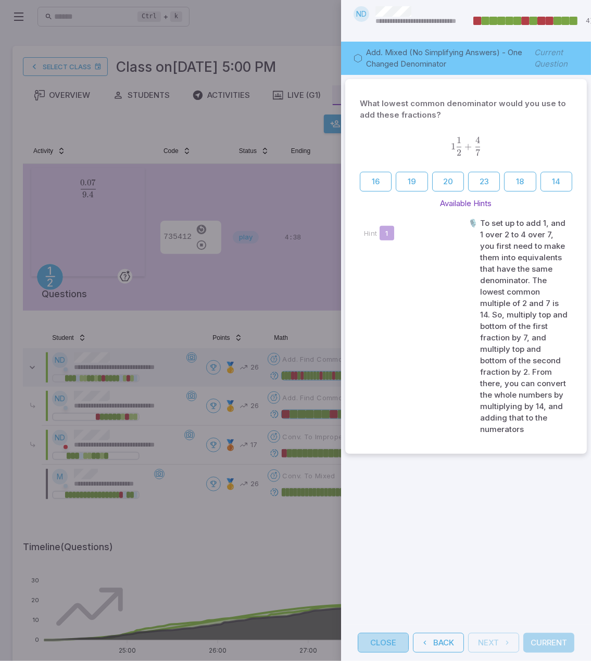
click at [386, 633] on button "Close" at bounding box center [383, 643] width 51 height 20
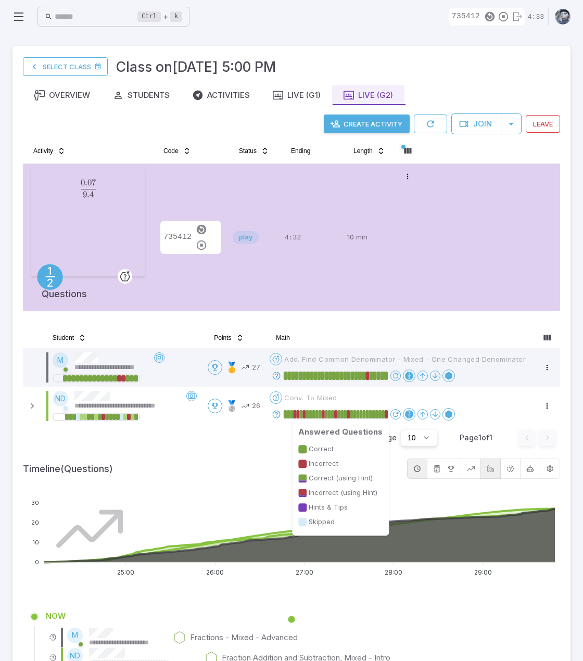
click at [353, 413] on rect at bounding box center [351, 414] width 3 height 8
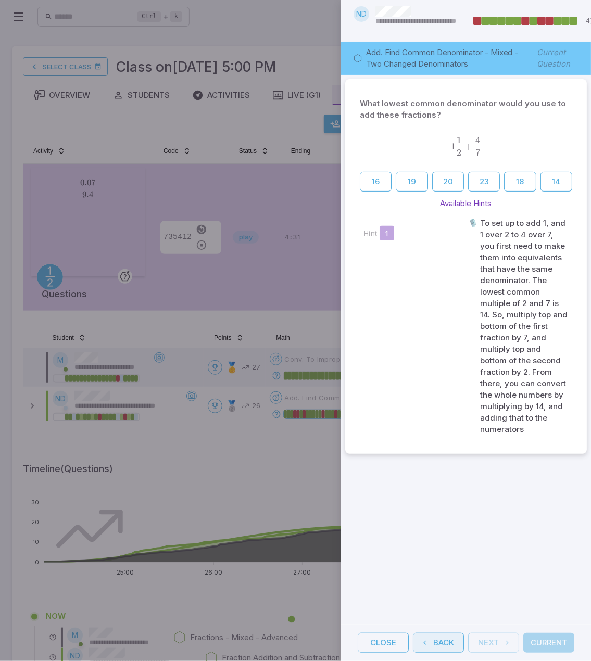
click at [446, 633] on button "Back" at bounding box center [438, 643] width 51 height 20
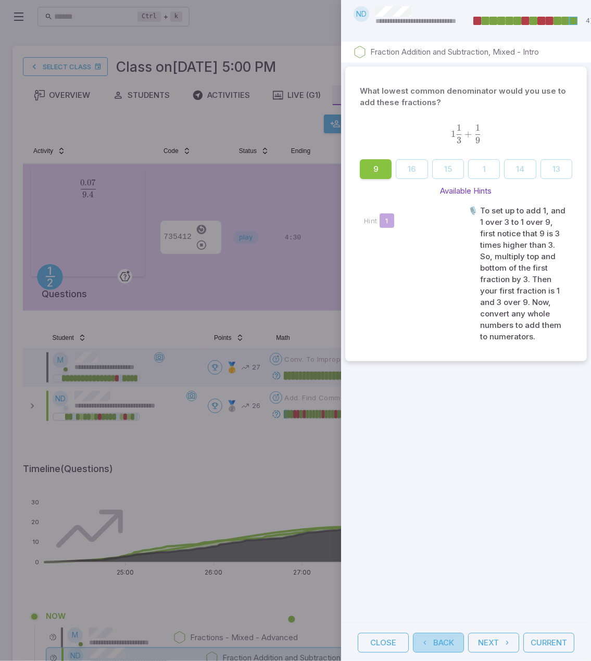
click at [446, 633] on button "Back" at bounding box center [438, 643] width 51 height 20
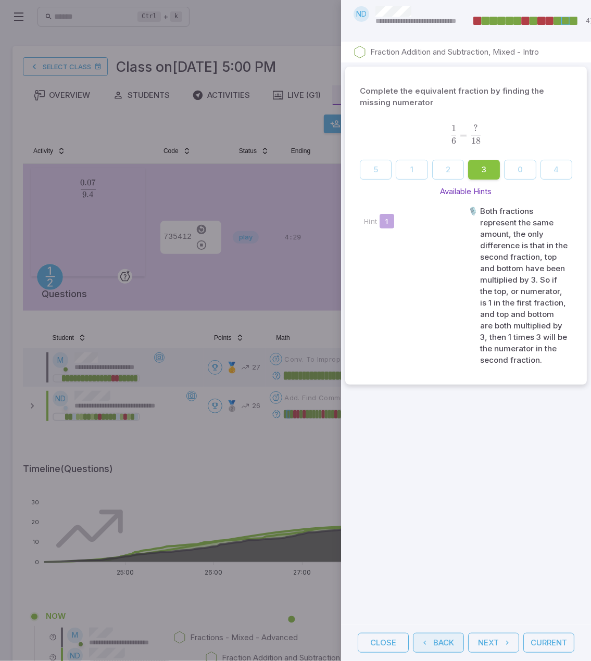
click at [446, 633] on button "Back" at bounding box center [438, 643] width 51 height 20
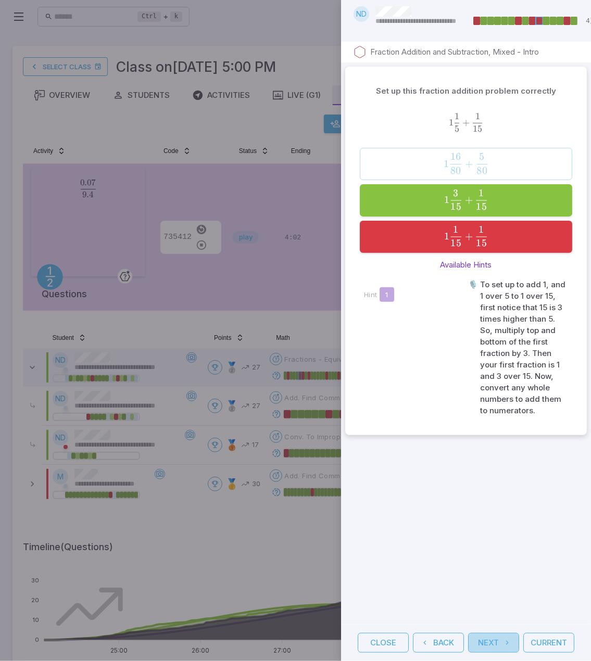
click at [503, 639] on icon "button" at bounding box center [507, 643] width 8 height 8
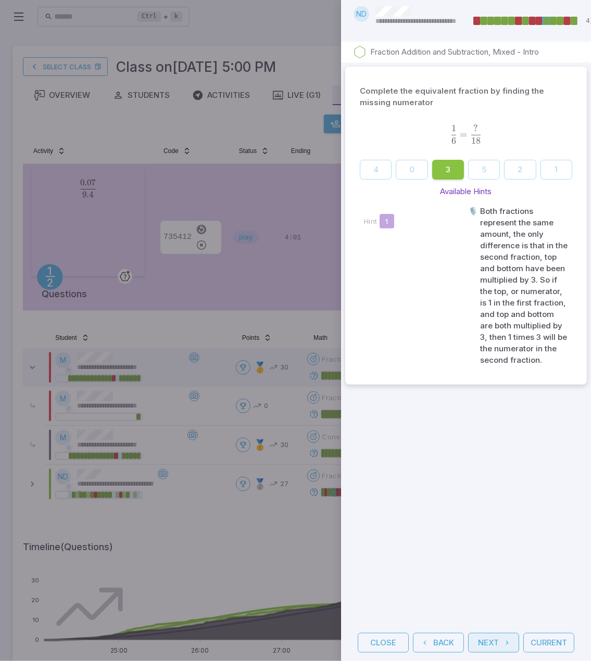
click at [503, 639] on icon "button" at bounding box center [507, 643] width 8 height 8
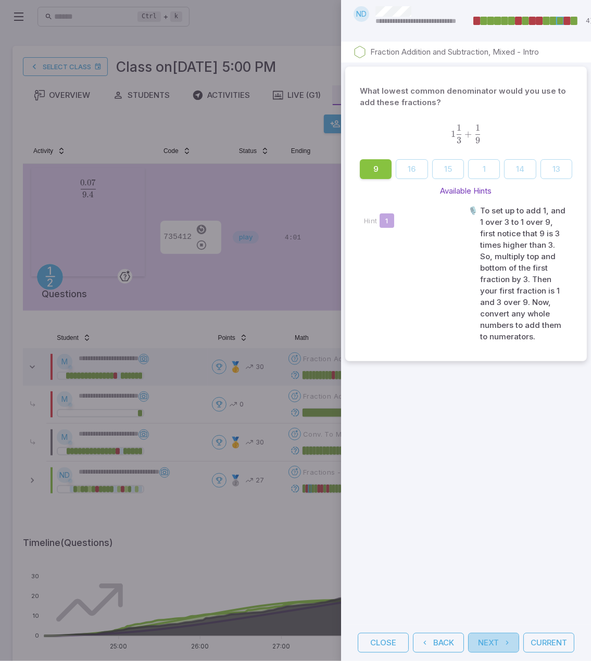
click at [504, 639] on icon "button" at bounding box center [507, 643] width 8 height 8
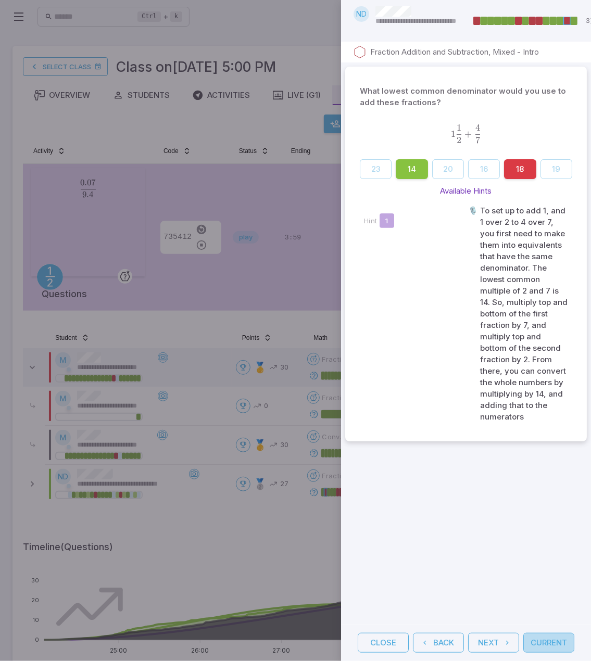
click at [550, 638] on button "Current" at bounding box center [548, 643] width 51 height 20
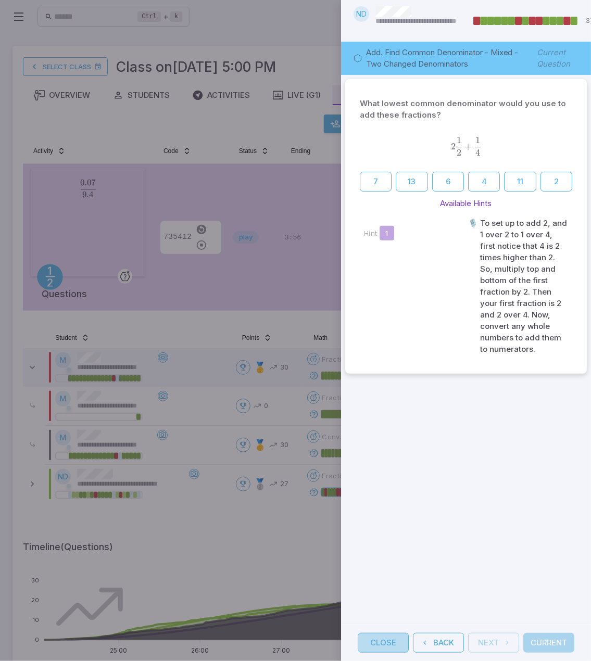
click at [398, 638] on button "Close" at bounding box center [383, 643] width 51 height 20
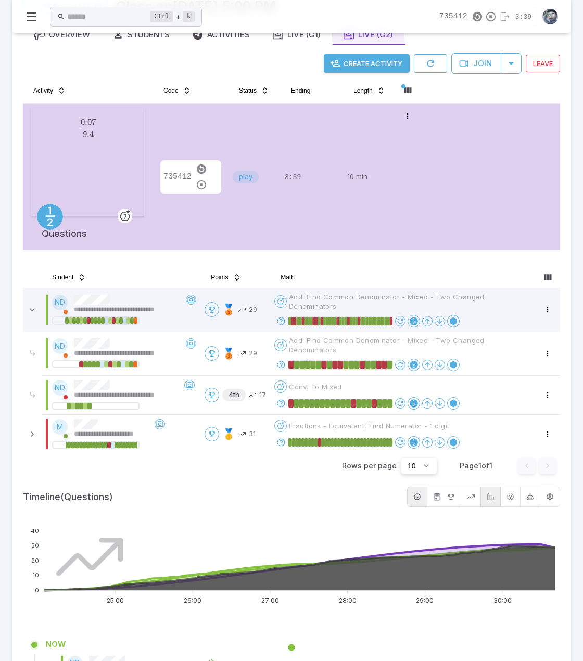
scroll to position [52, 0]
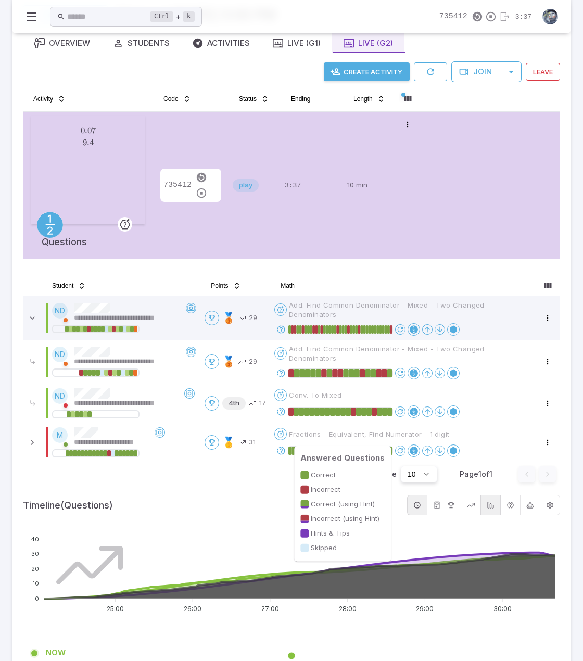
click at [353, 447] on rect at bounding box center [351, 451] width 3 height 8
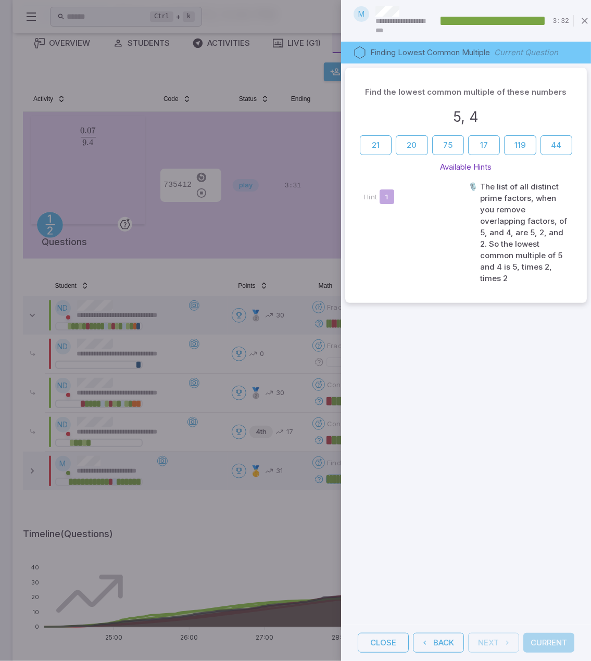
drag, startPoint x: 379, startPoint y: 636, endPoint x: 376, endPoint y: 630, distance: 6.3
click at [379, 636] on button "Close" at bounding box center [383, 643] width 51 height 20
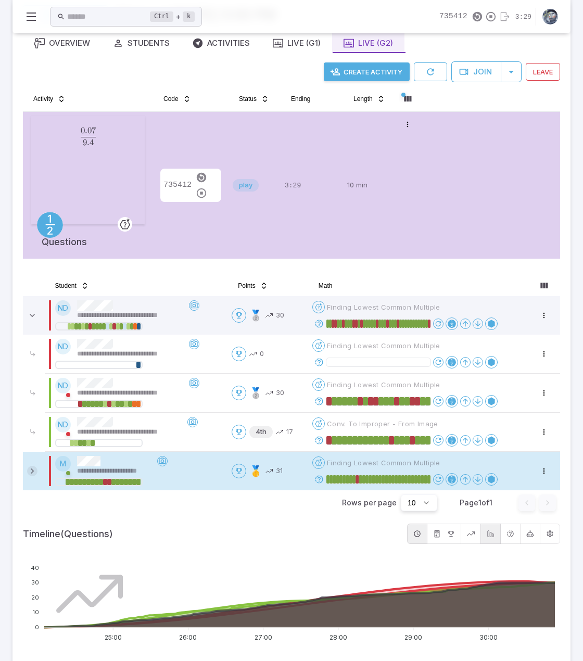
click at [36, 471] on icon at bounding box center [32, 471] width 10 height 10
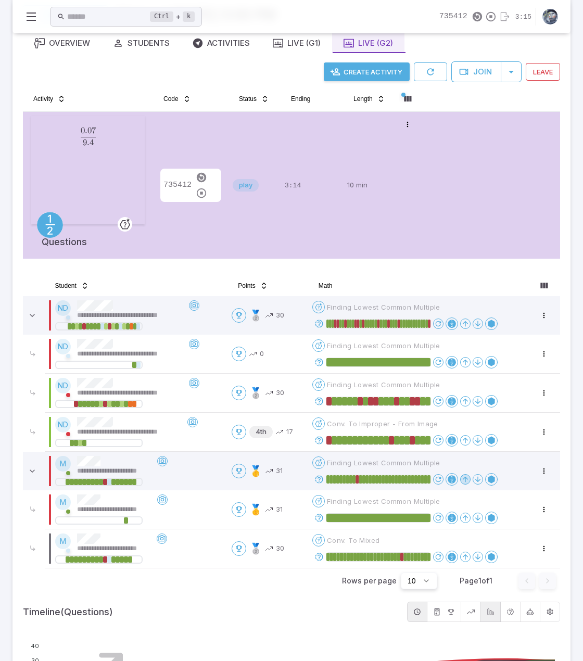
click at [467, 478] on icon at bounding box center [465, 479] width 8 height 8
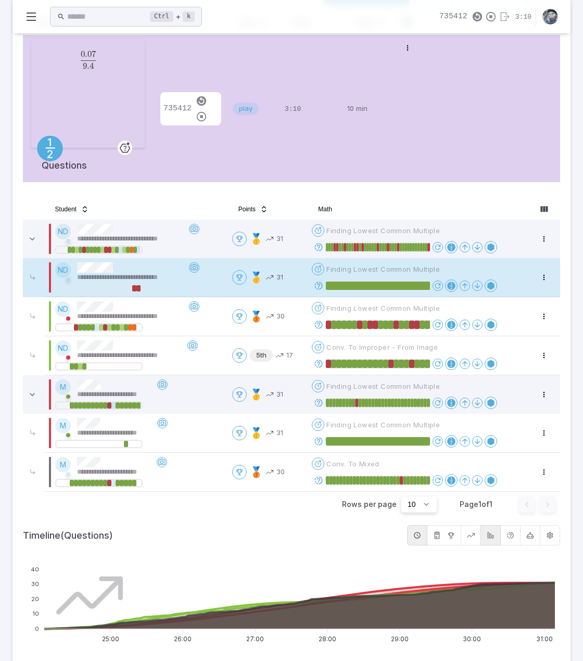
scroll to position [104, 0]
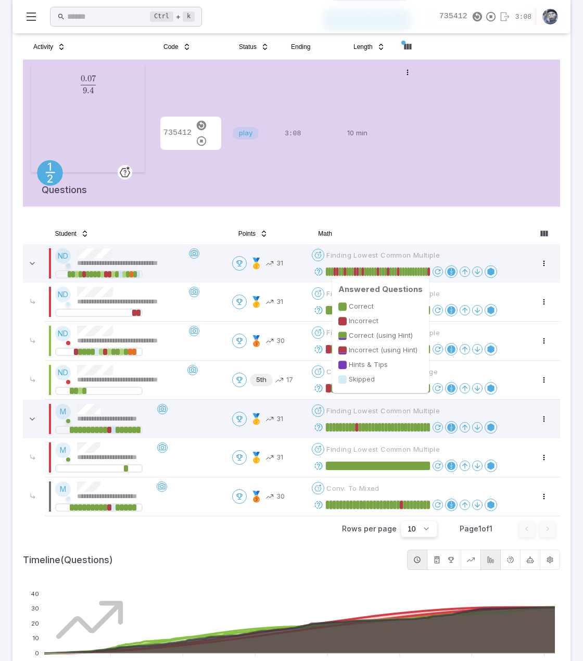
click at [412, 271] on rect at bounding box center [413, 272] width 3 height 8
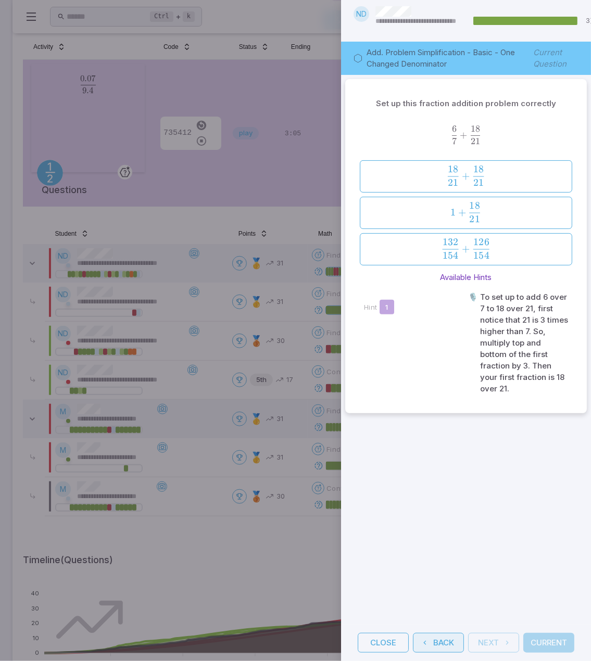
click at [445, 633] on button "Back" at bounding box center [438, 643] width 51 height 20
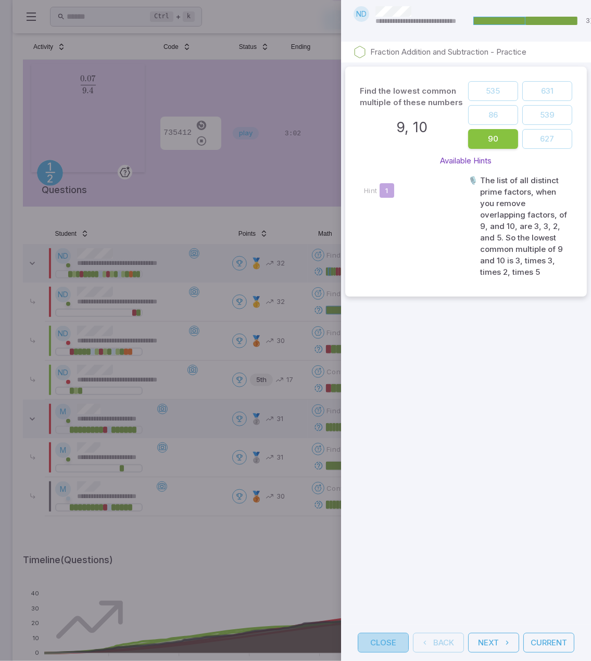
click at [378, 633] on button "Close" at bounding box center [383, 643] width 51 height 20
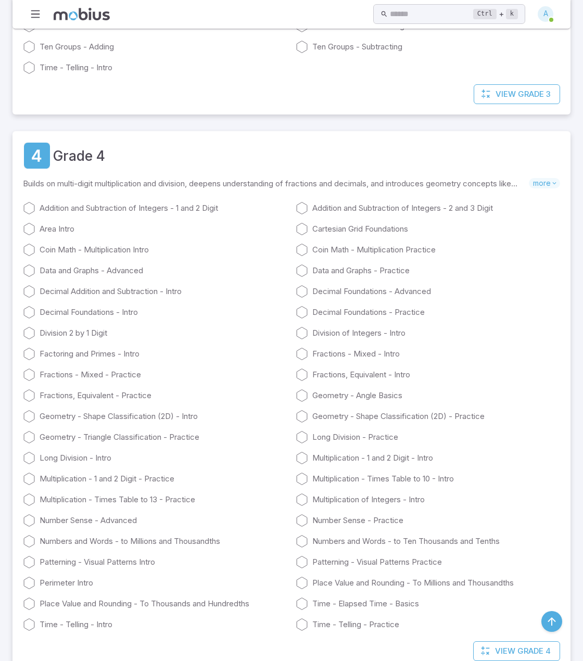
scroll to position [1301, 0]
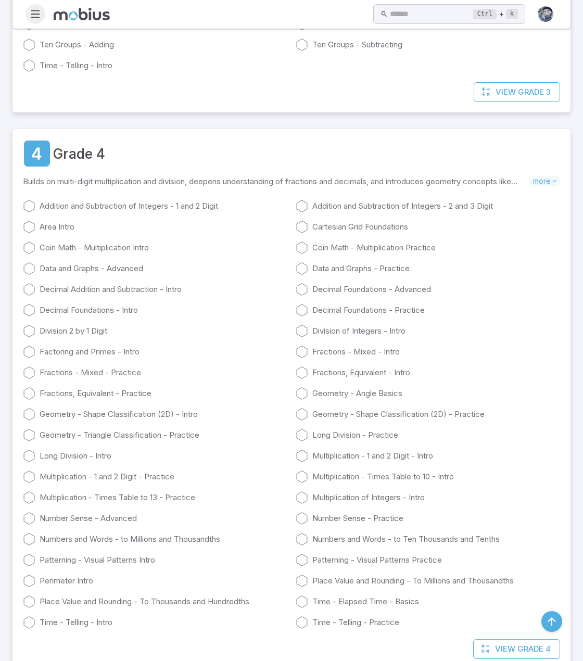
click at [35, 14] on icon "button" at bounding box center [35, 13] width 11 height 11
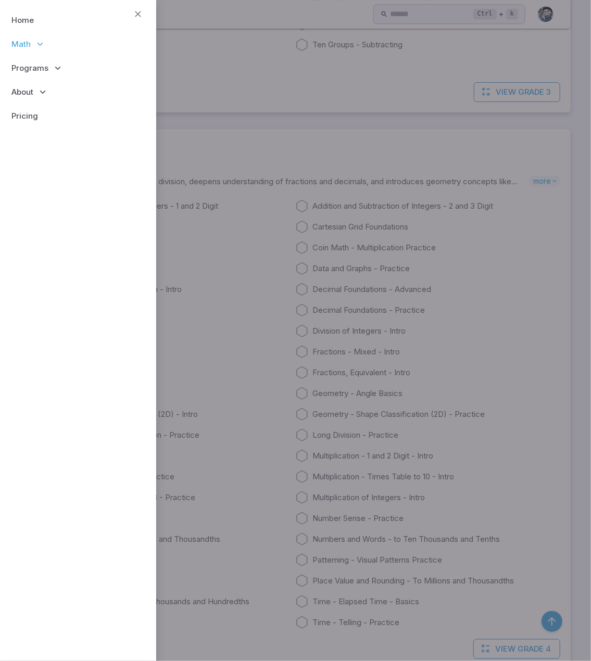
click at [32, 43] on p "Math" at bounding box center [77, 44] width 139 height 24
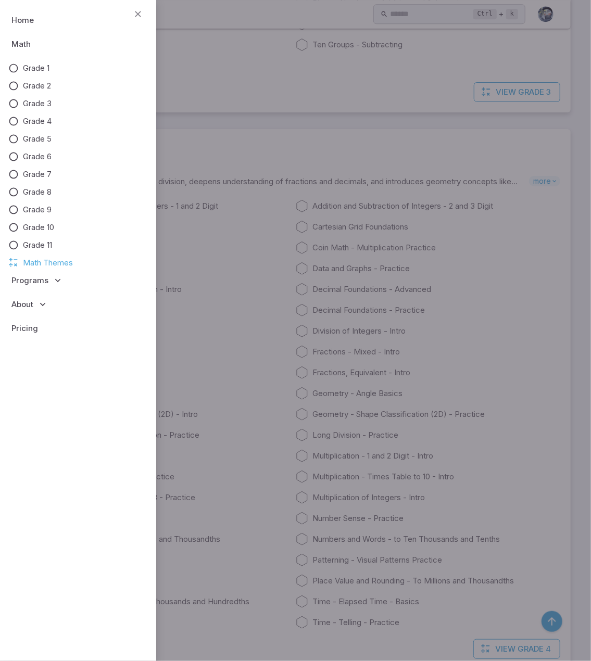
click at [45, 260] on span "Math Themes" at bounding box center [48, 262] width 50 height 11
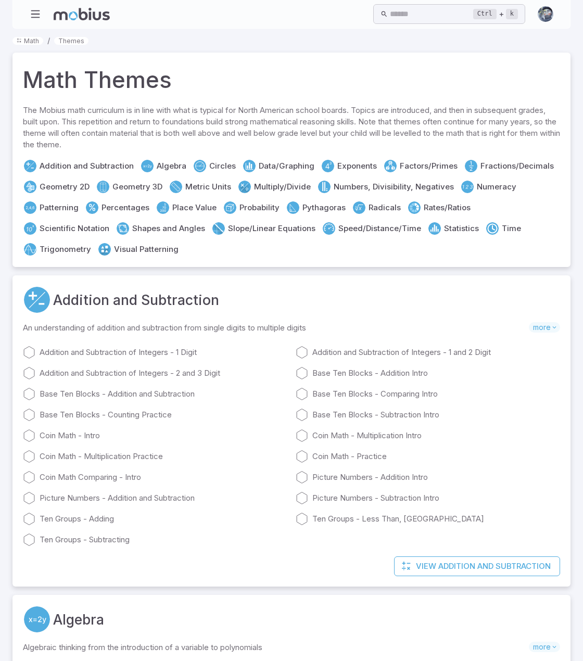
click at [501, 166] on link "Fractions/Decimals" at bounding box center [516, 165] width 73 height 11
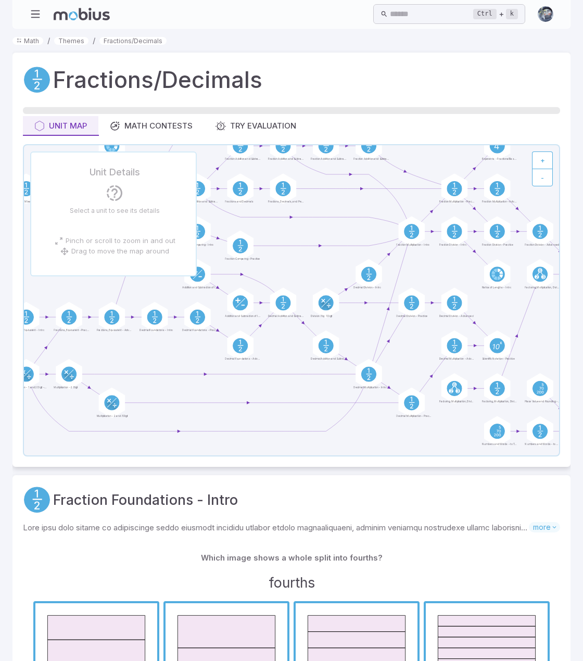
drag, startPoint x: 366, startPoint y: 310, endPoint x: 326, endPoint y: 268, distance: 57.8
click at [326, 268] on icon at bounding box center [291, 300] width 535 height 310
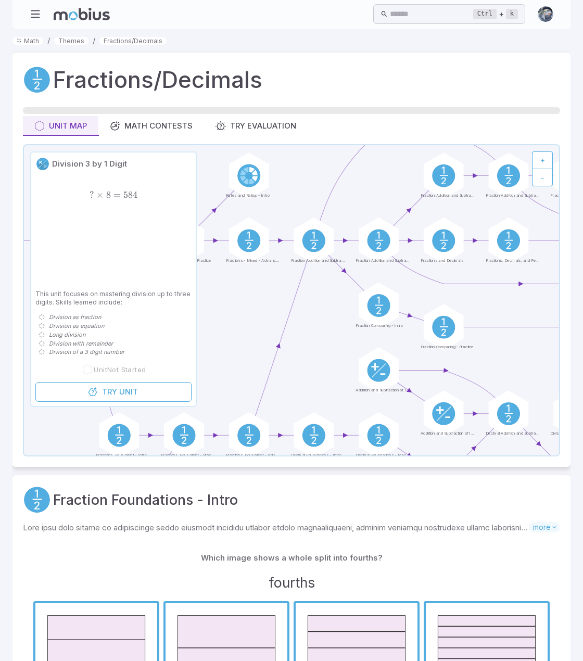
drag, startPoint x: 310, startPoint y: 271, endPoint x: 528, endPoint y: 331, distance: 226.0
click at [528, 331] on icon at bounding box center [291, 300] width 535 height 310
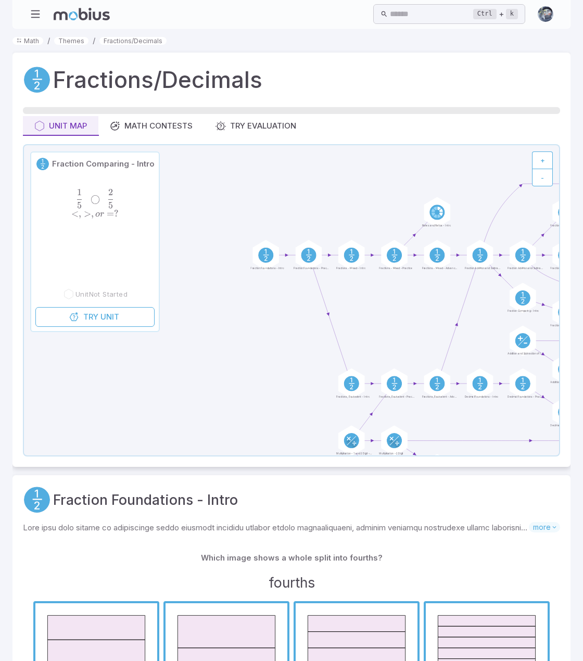
drag, startPoint x: 227, startPoint y: 344, endPoint x: 373, endPoint y: 338, distance: 145.4
click at [373, 338] on icon at bounding box center [291, 300] width 535 height 310
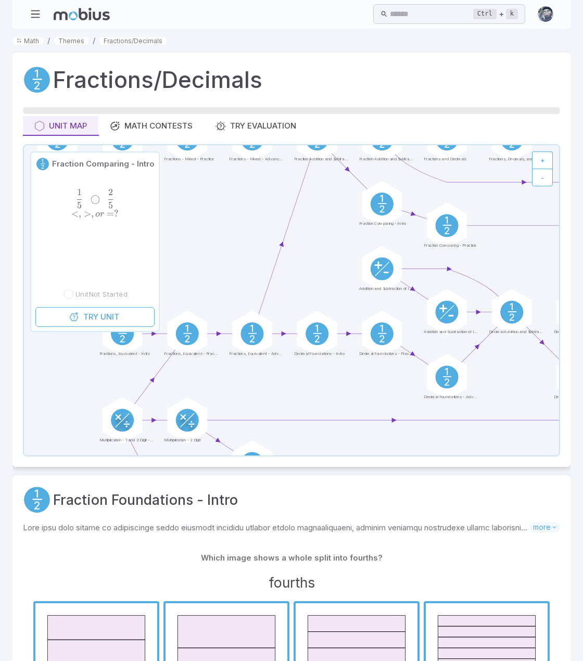
drag, startPoint x: 420, startPoint y: 340, endPoint x: 165, endPoint y: 244, distance: 272.1
click at [166, 244] on icon at bounding box center [291, 300] width 535 height 310
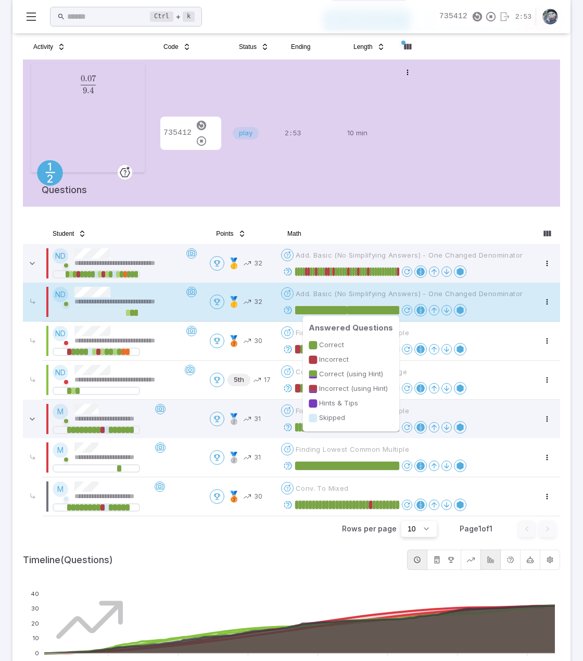
click at [395, 307] on rect at bounding box center [373, 310] width 52 height 8
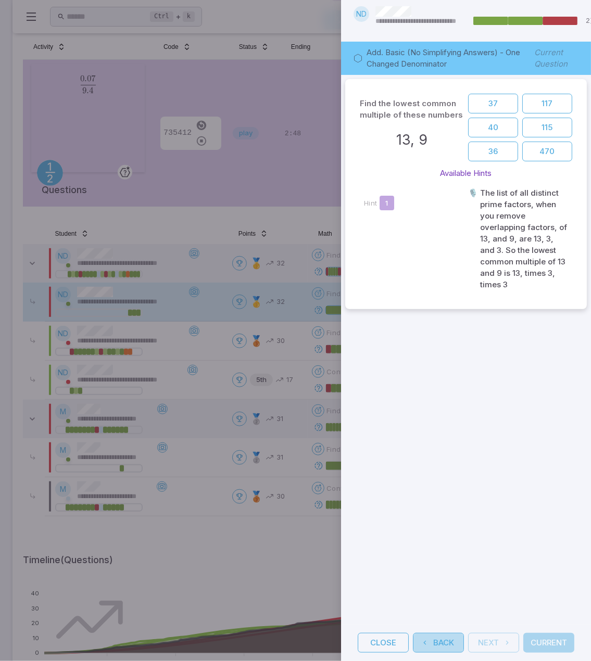
click at [431, 637] on button "Back" at bounding box center [438, 643] width 51 height 20
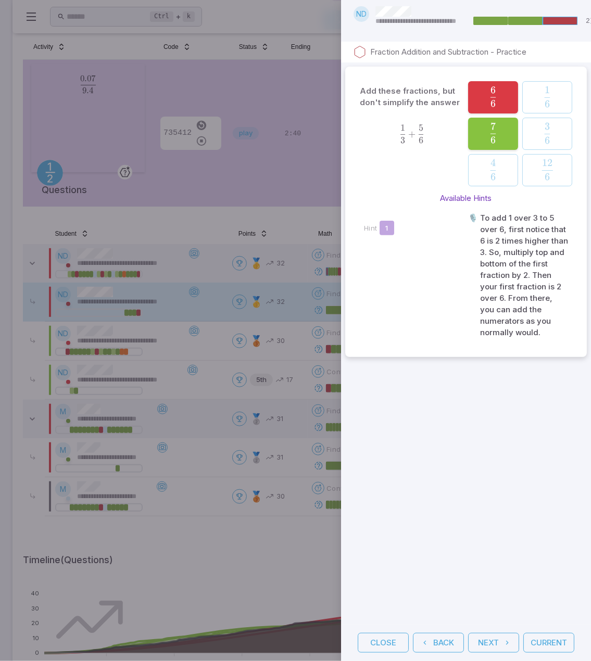
click at [469, 578] on div "Add these fractions, but don't simplify the answer 1 3 + 5 6 \frac{1}{3} + \fra…" at bounding box center [466, 343] width 250 height 562
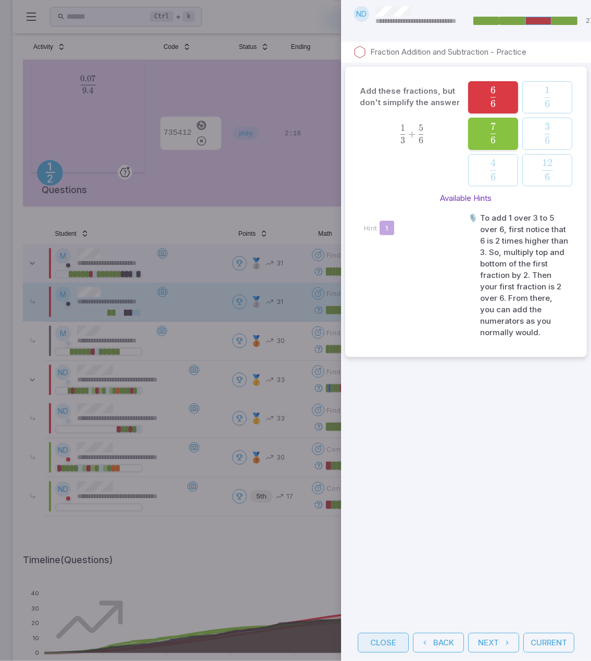
click at [397, 636] on button "Close" at bounding box center [383, 643] width 51 height 20
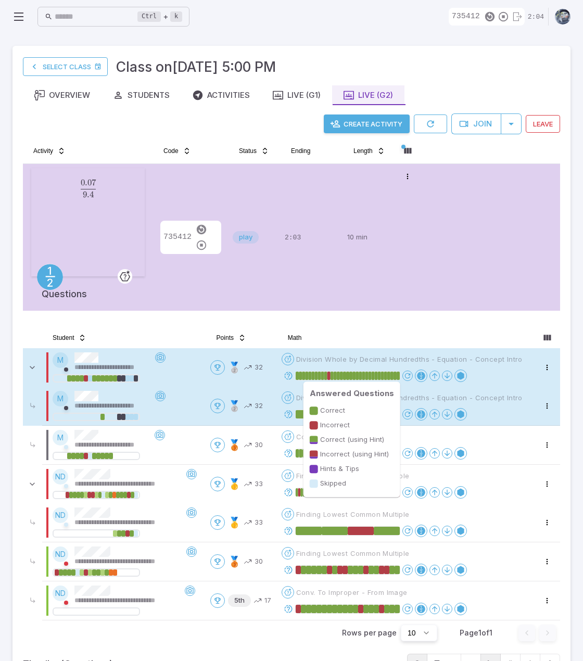
click at [396, 373] on rect at bounding box center [395, 376] width 3 height 8
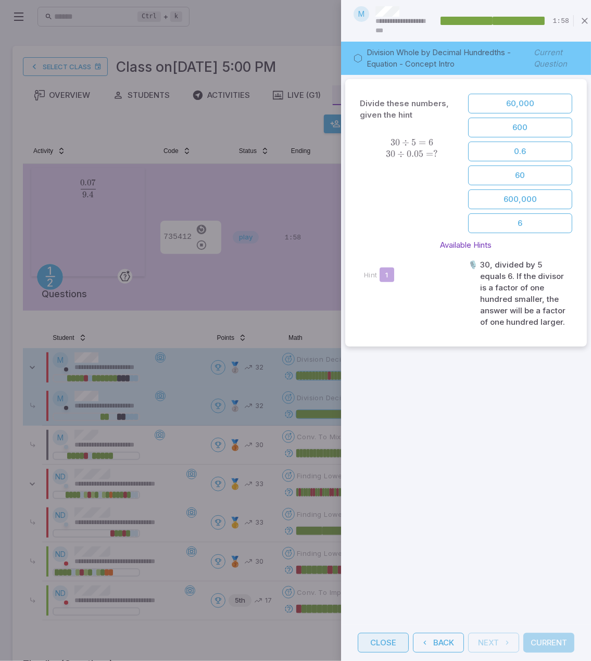
click at [394, 639] on button "Close" at bounding box center [383, 643] width 51 height 20
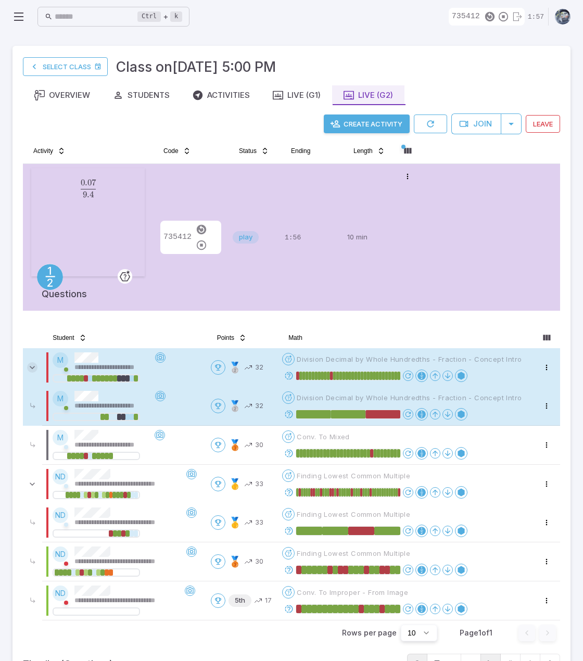
click at [35, 364] on icon at bounding box center [32, 367] width 10 height 10
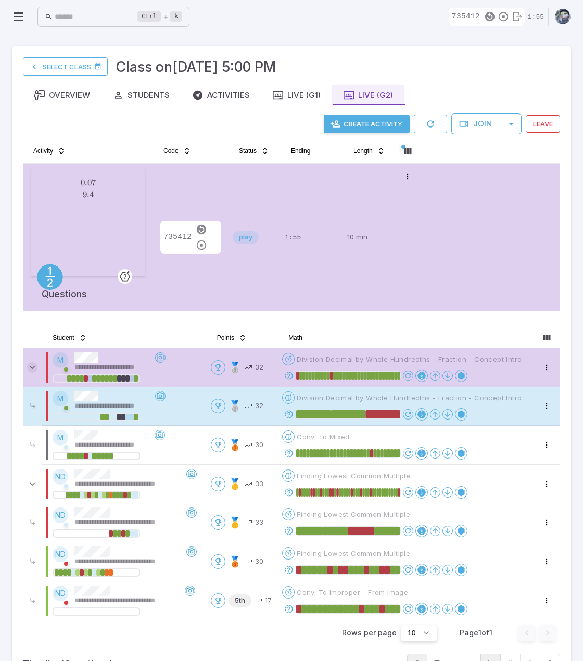
click at [30, 364] on icon at bounding box center [32, 367] width 10 height 10
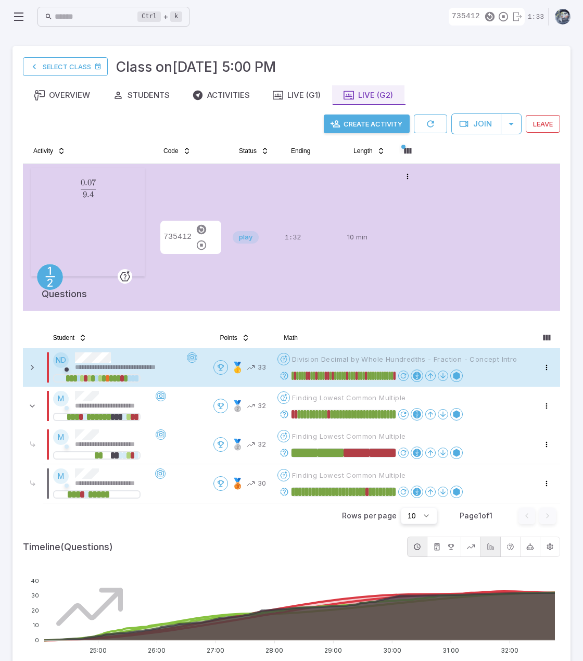
click at [138, 358] on div "**********" at bounding box center [131, 362] width 112 height 20
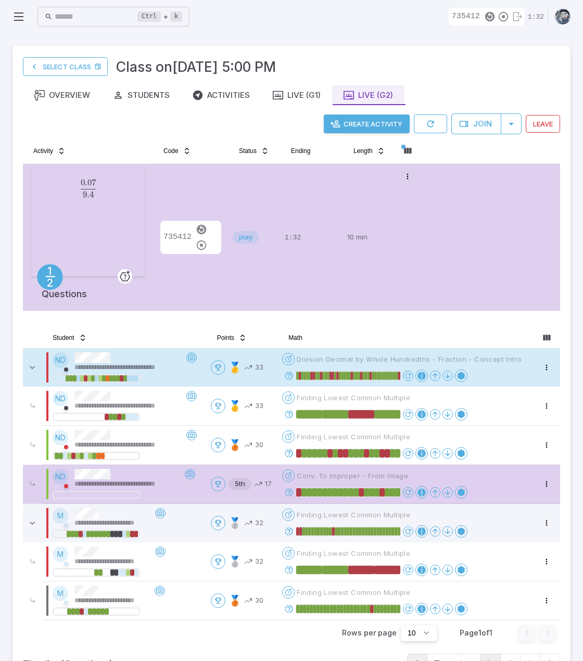
click at [138, 358] on div "**********" at bounding box center [130, 362] width 112 height 20
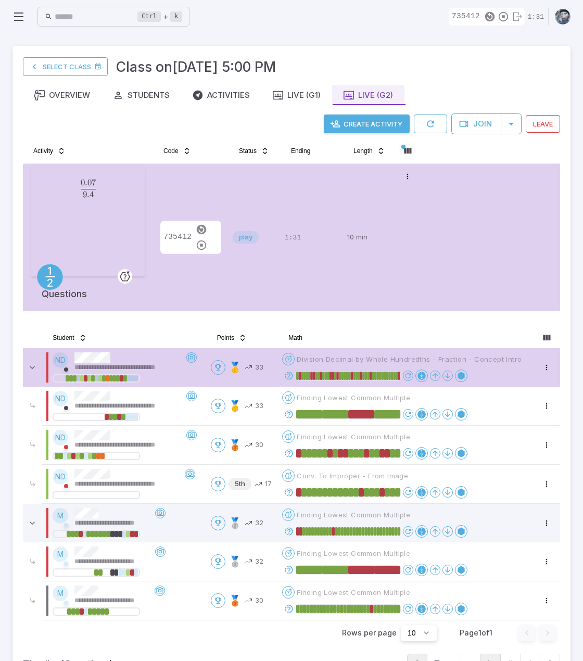
click at [138, 358] on div "**********" at bounding box center [130, 362] width 112 height 20
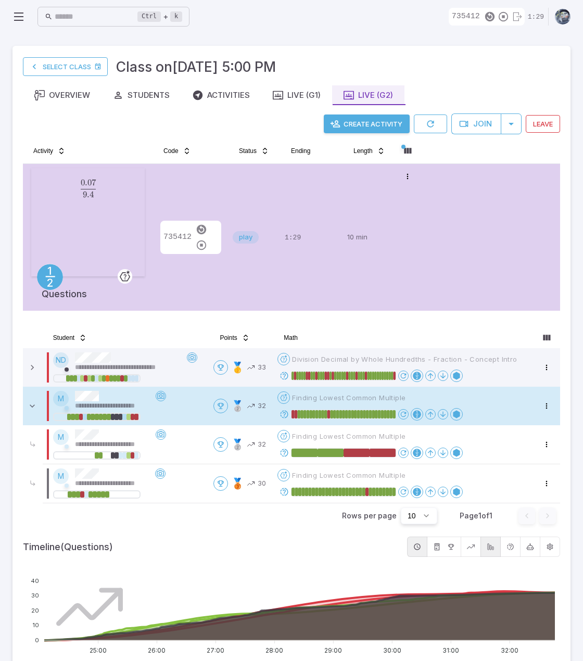
click at [184, 401] on div "**********" at bounding box center [129, 401] width 153 height 20
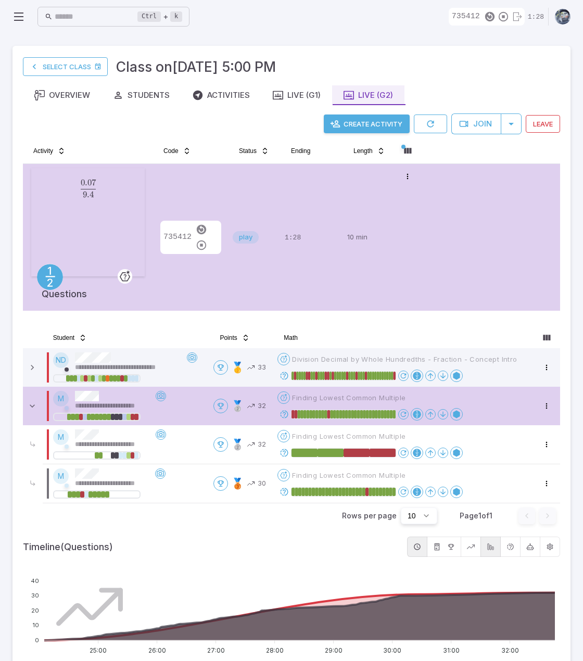
click at [186, 399] on div "**********" at bounding box center [129, 401] width 153 height 20
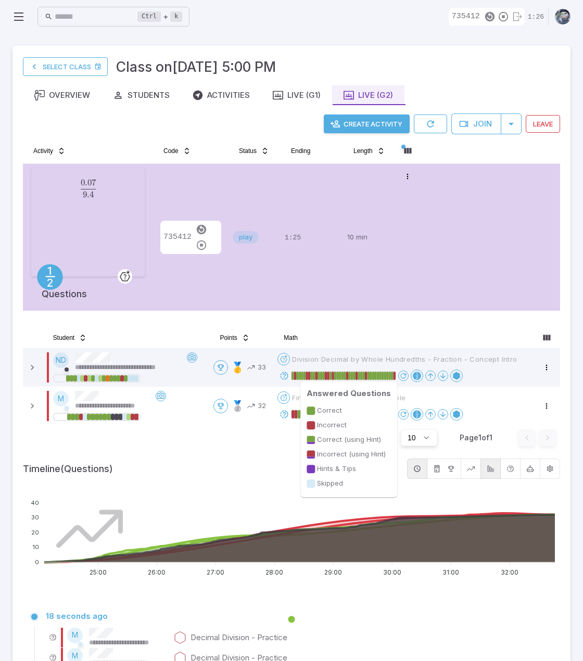
click at [382, 374] on rect at bounding box center [380, 376] width 3 height 8
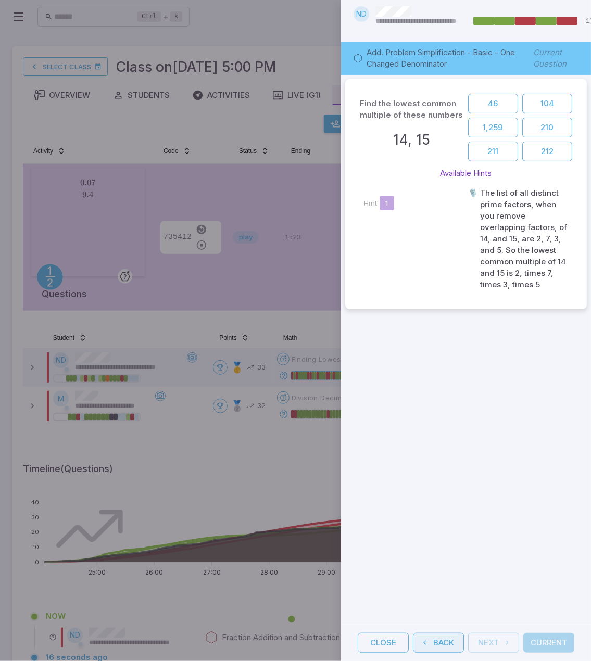
click at [446, 633] on button "Back" at bounding box center [438, 643] width 51 height 20
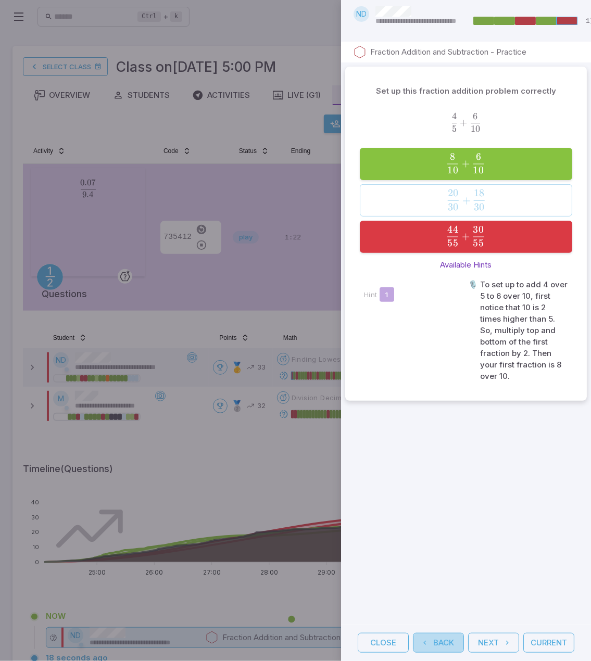
click at [447, 633] on button "Back" at bounding box center [438, 643] width 51 height 20
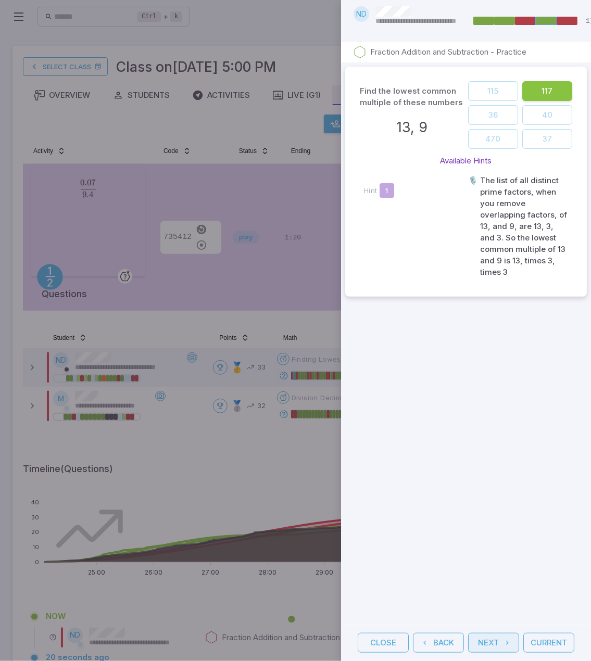
click at [489, 635] on button "Next" at bounding box center [493, 643] width 51 height 20
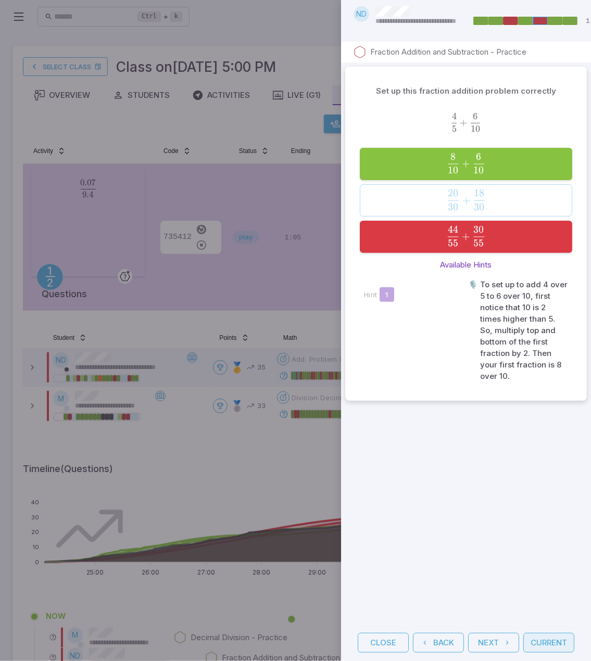
click at [555, 640] on button "Current" at bounding box center [548, 643] width 51 height 20
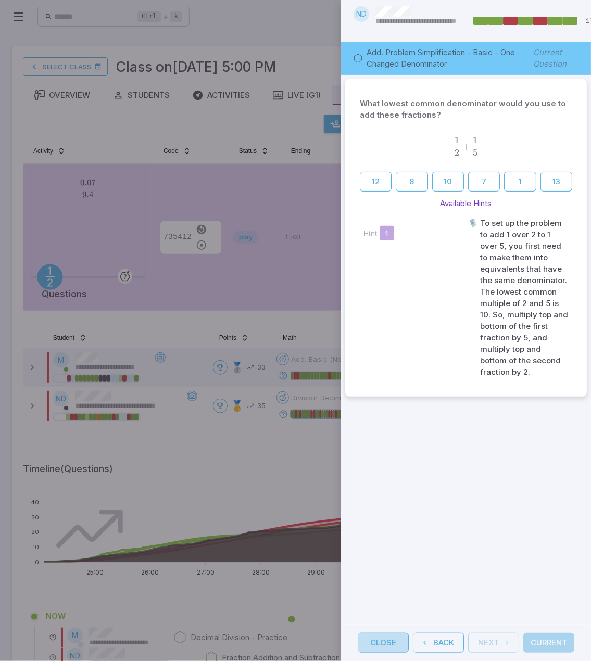
drag, startPoint x: 388, startPoint y: 635, endPoint x: 391, endPoint y: 626, distance: 8.9
click at [390, 633] on button "Close" at bounding box center [383, 643] width 51 height 20
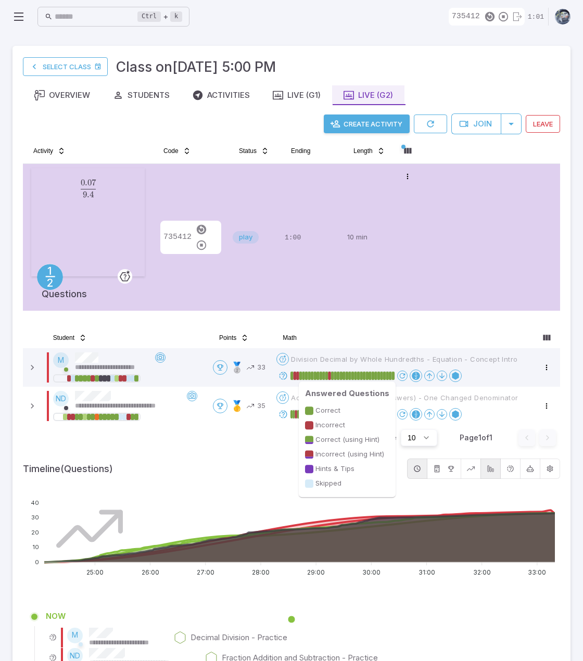
click at [392, 376] on rect at bounding box center [393, 376] width 3 height 8
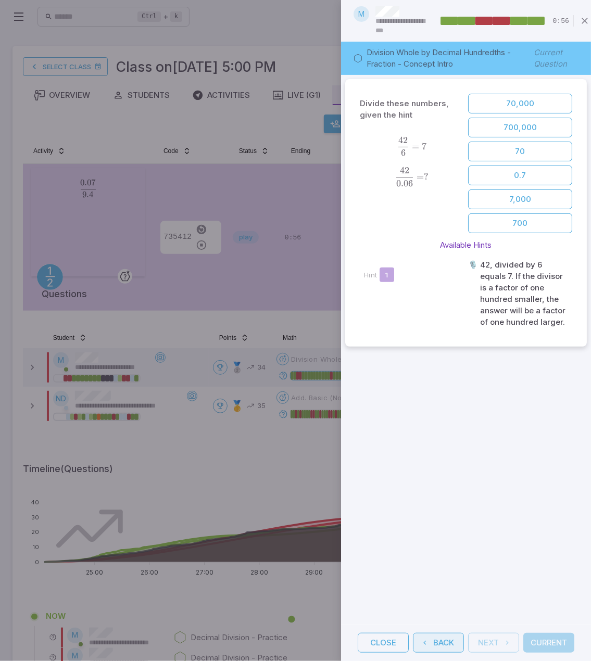
click at [439, 634] on button "Back" at bounding box center [438, 643] width 51 height 20
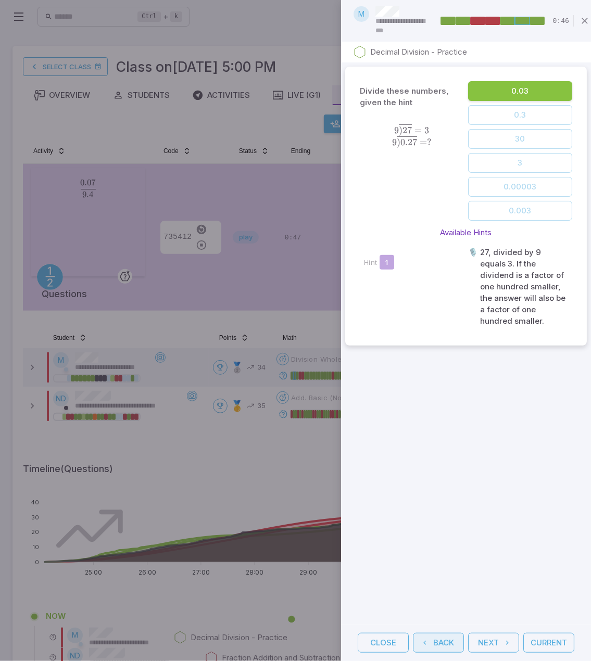
click at [442, 635] on button "Back" at bounding box center [438, 643] width 51 height 20
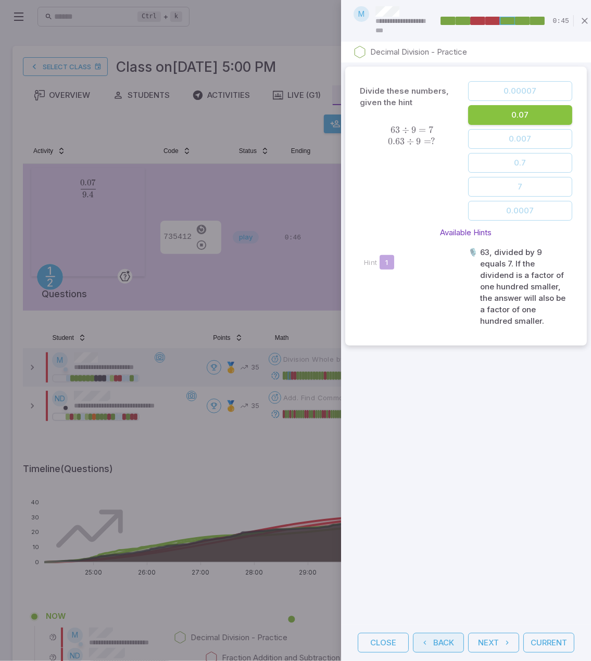
click at [443, 634] on button "Back" at bounding box center [438, 643] width 51 height 20
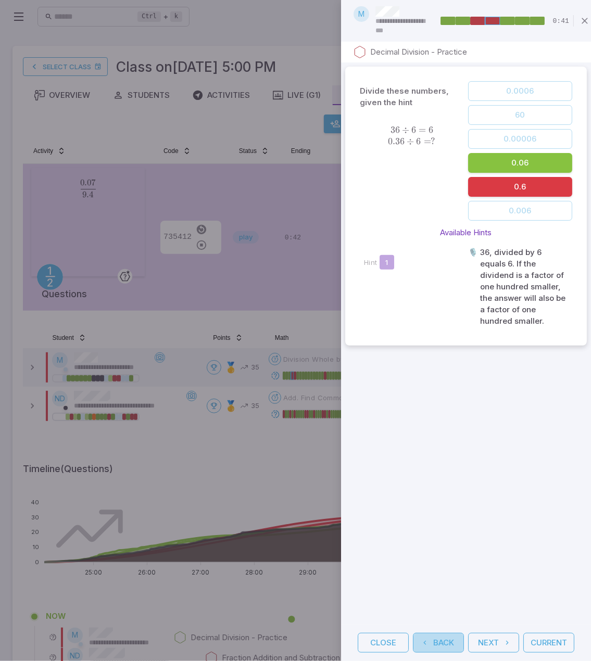
click at [443, 634] on button "Back" at bounding box center [438, 643] width 51 height 20
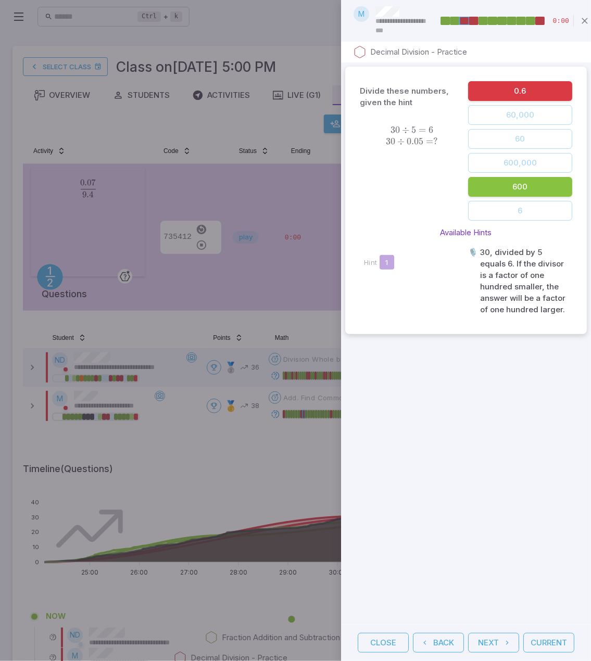
click at [400, 464] on div "Divide these numbers, given the hint 30 ÷ 5 = 6 30 ÷ 0.05 = ? 30 \div 5 = 6\\ \…" at bounding box center [466, 343] width 250 height 562
click at [377, 637] on button "Close" at bounding box center [383, 643] width 51 height 20
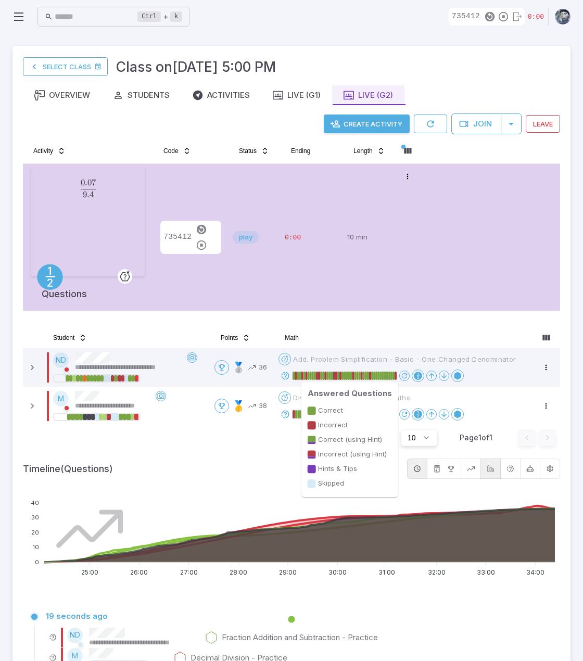
click at [392, 372] on rect at bounding box center [391, 376] width 2 height 8
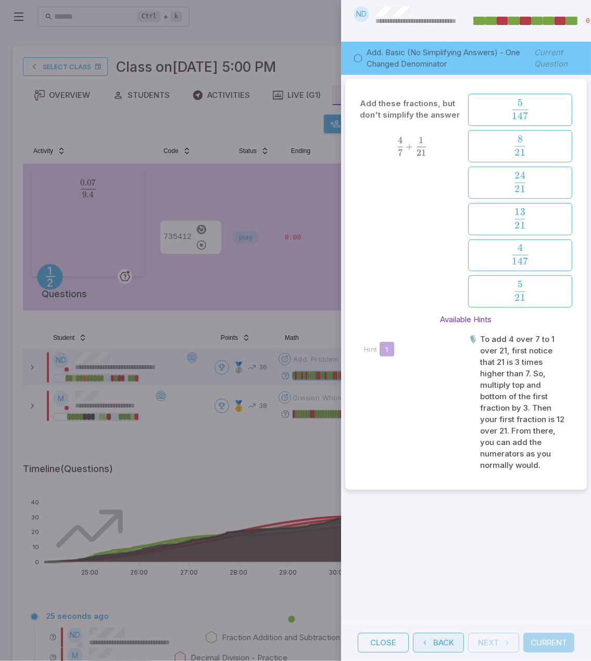
click at [440, 639] on button "Back" at bounding box center [438, 643] width 51 height 20
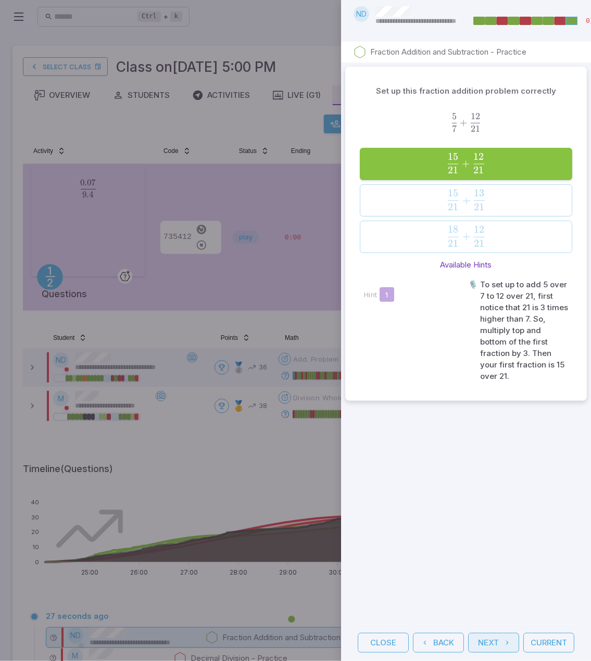
click at [502, 636] on button "Next" at bounding box center [493, 643] width 51 height 20
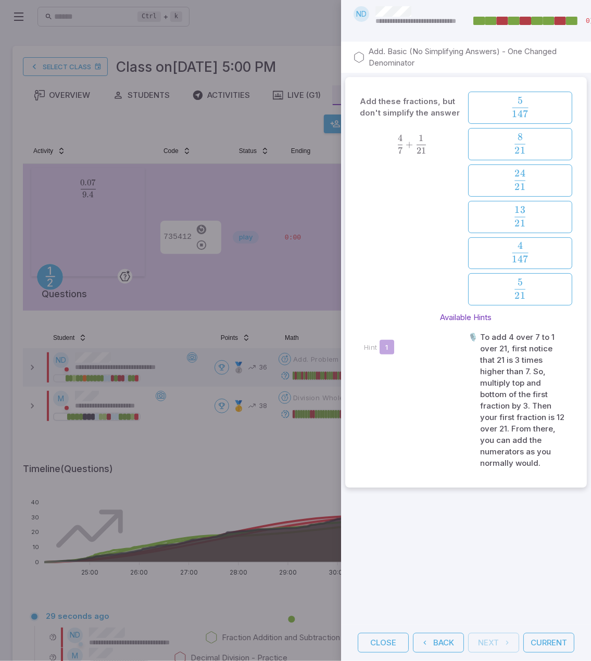
click at [505, 633] on div "Close Back Next Current" at bounding box center [466, 643] width 250 height 36
click at [447, 636] on button "Back" at bounding box center [438, 643] width 51 height 20
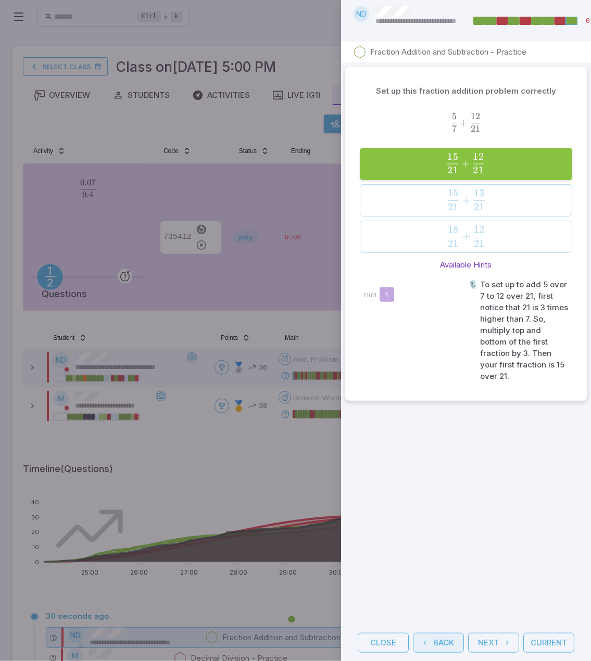
click at [447, 636] on button "Back" at bounding box center [438, 643] width 51 height 20
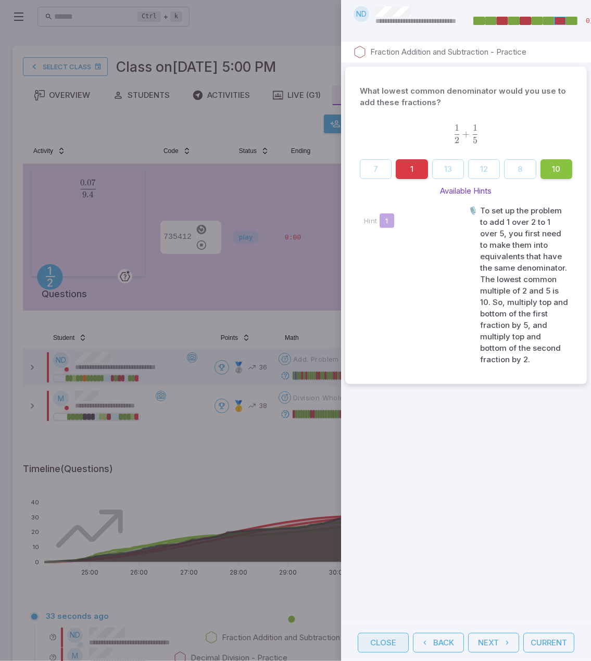
click at [373, 635] on button "Close" at bounding box center [383, 643] width 51 height 20
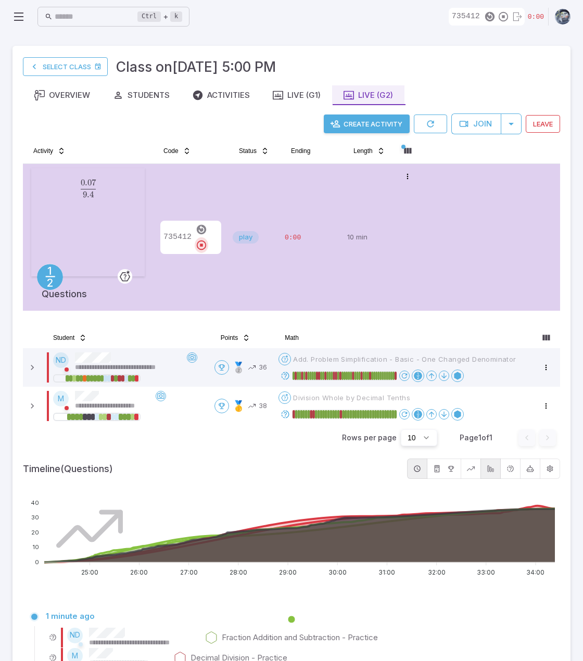
click at [207, 239] on icon "button" at bounding box center [201, 244] width 11 height 11
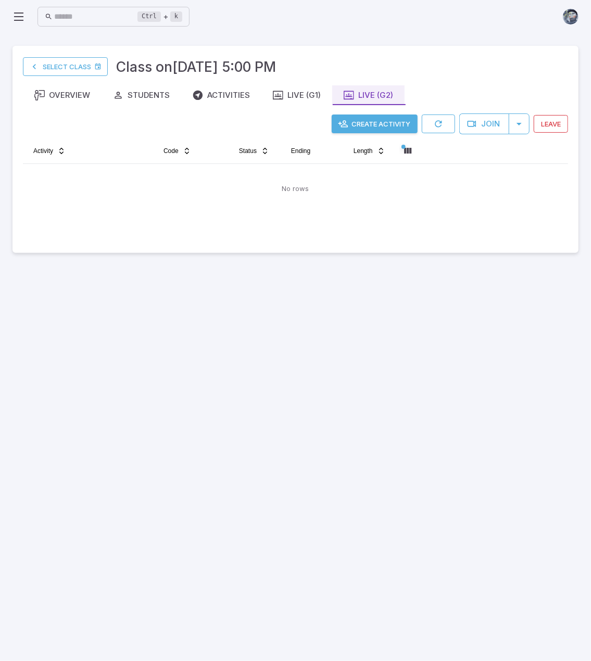
click at [522, 342] on main "Select Class Class on Oct 1 @ 5:00 PM Overview Students Activities Live (G1) Li…" at bounding box center [295, 347] width 591 height 628
click at [388, 122] on button "Create Activity" at bounding box center [375, 124] width 86 height 19
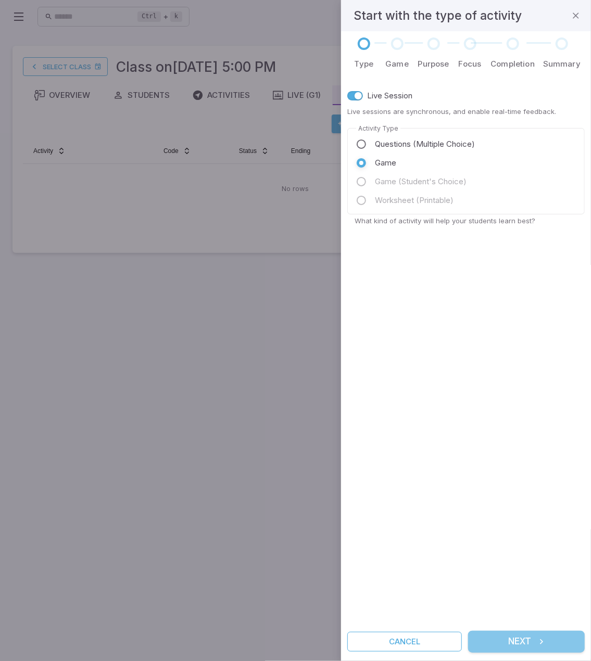
click at [530, 639] on button "Next" at bounding box center [526, 642] width 117 height 22
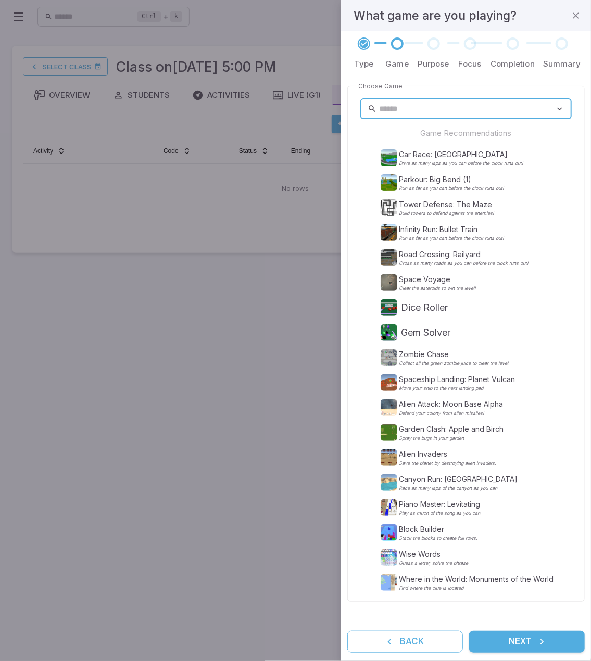
click at [540, 645] on icon "submit" at bounding box center [542, 642] width 10 height 10
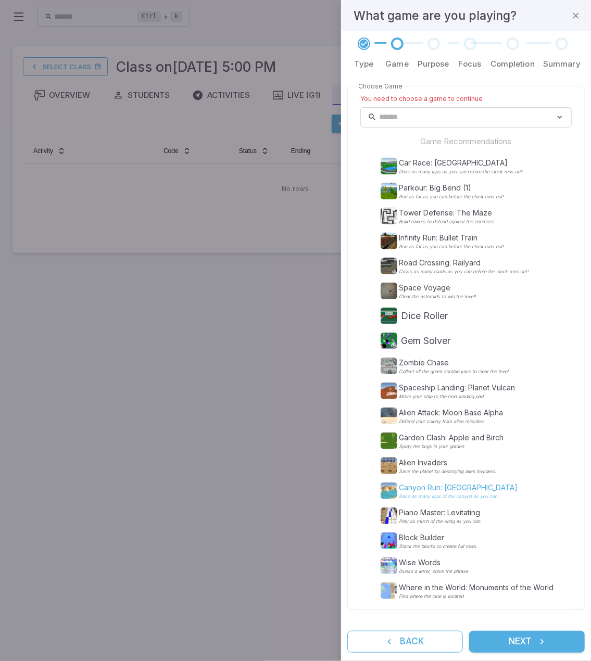
click at [457, 490] on p "Canyon Run: Red Rock Canyon" at bounding box center [458, 488] width 119 height 10
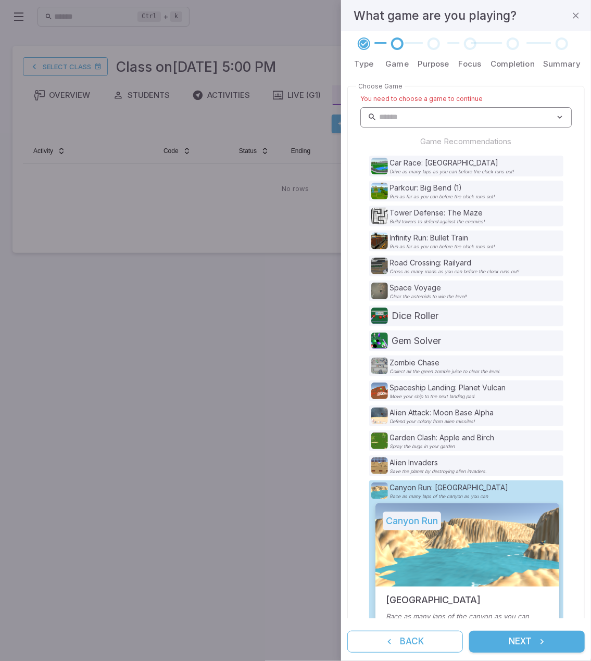
click at [469, 109] on input "text" at bounding box center [467, 117] width 176 height 20
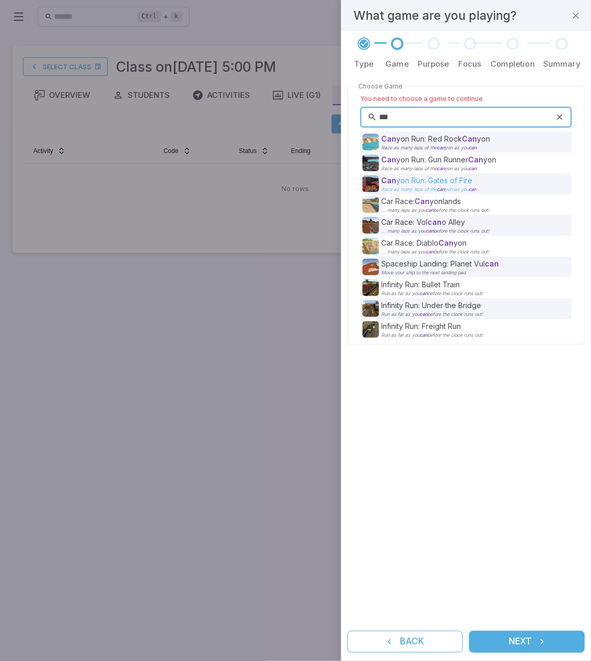
type input "***"
click at [430, 182] on p "Can yon Run: Gates of Fire" at bounding box center [428, 180] width 95 height 10
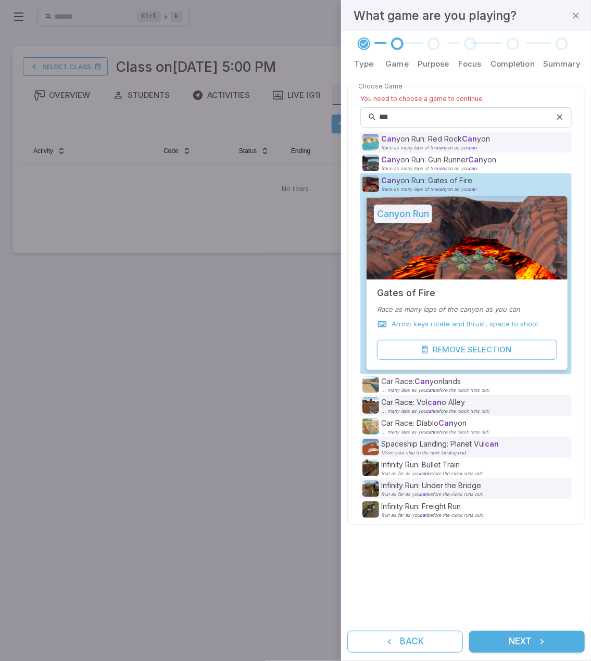
click at [534, 641] on button "Next" at bounding box center [527, 642] width 116 height 22
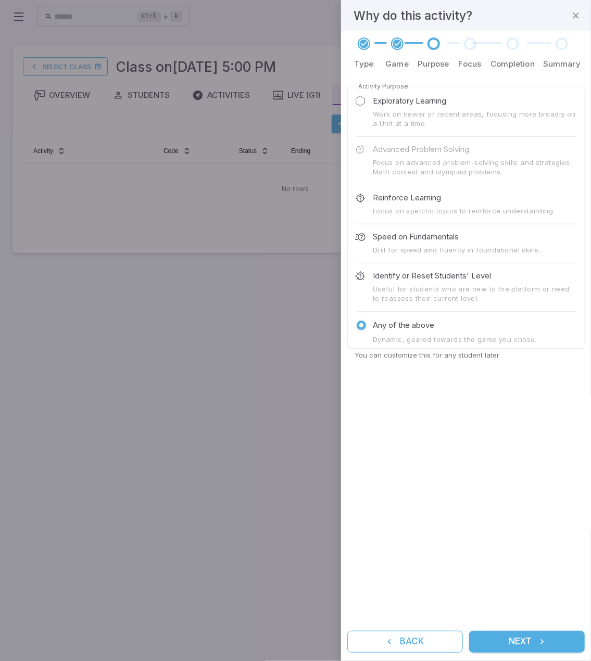
click at [538, 641] on icon "submit" at bounding box center [542, 642] width 10 height 10
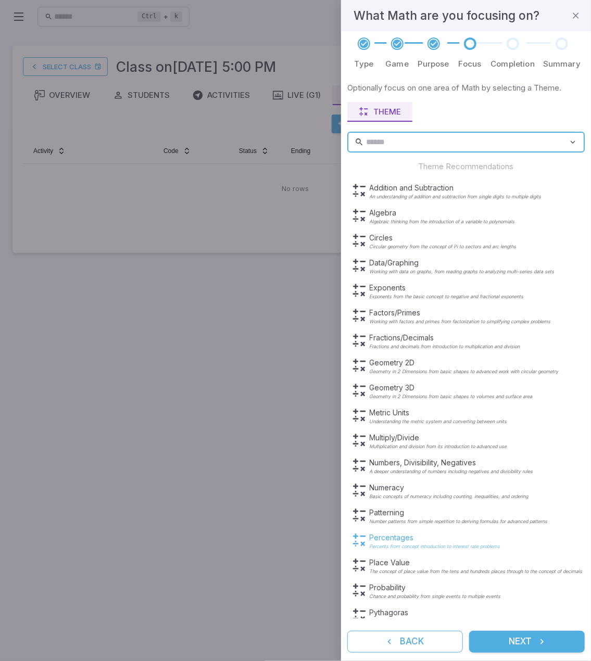
click at [445, 544] on p "Percents from concept introduction to interest rate problems" at bounding box center [435, 546] width 131 height 5
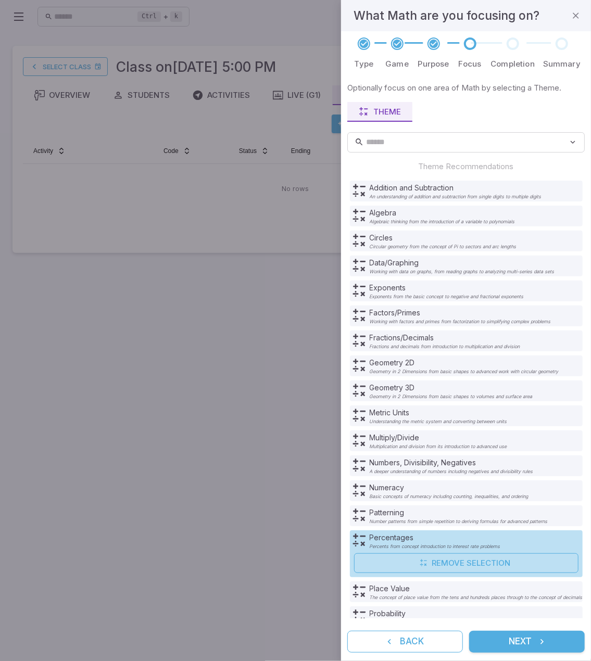
click at [507, 640] on button "Next" at bounding box center [527, 642] width 116 height 22
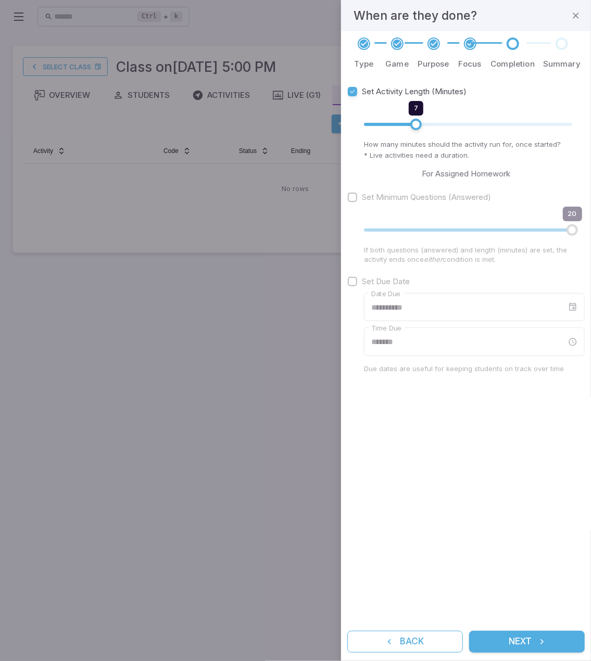
type input "**"
click at [458, 123] on span at bounding box center [468, 124] width 208 height 3
click at [510, 640] on button "Next" at bounding box center [527, 642] width 116 height 22
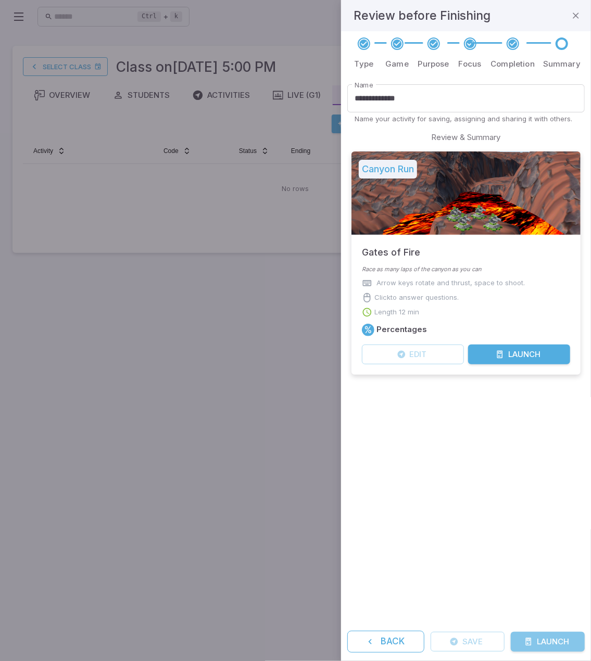
click at [538, 639] on button "Launch" at bounding box center [548, 642] width 74 height 20
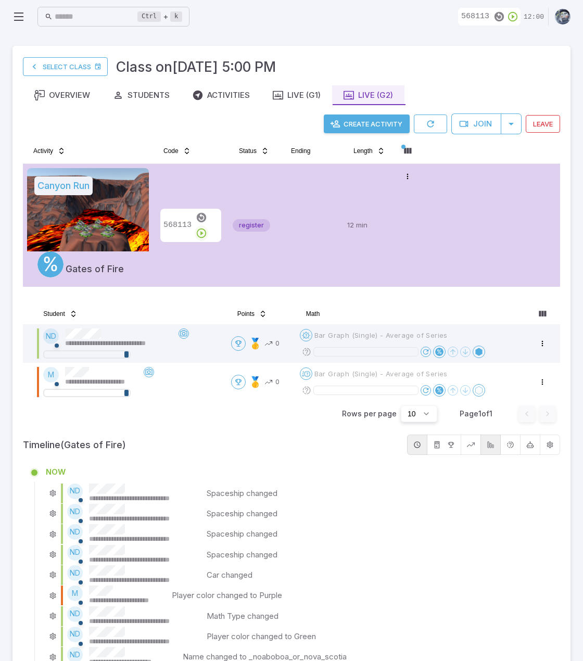
click at [207, 227] on icon "button" at bounding box center [201, 232] width 11 height 11
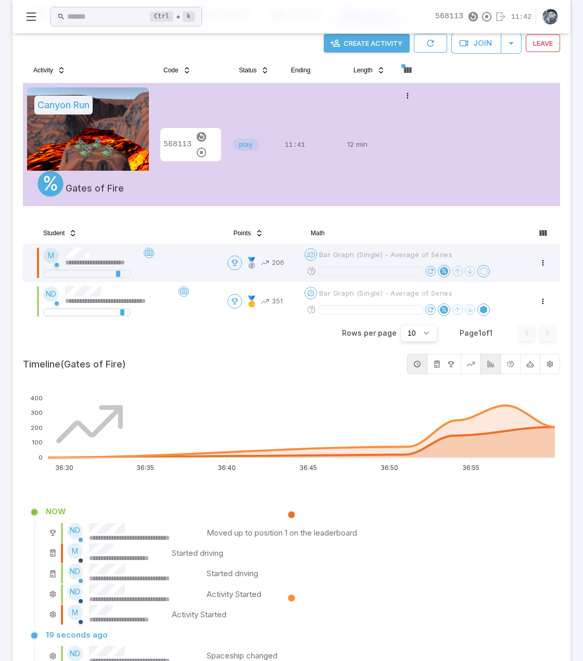
scroll to position [64, 0]
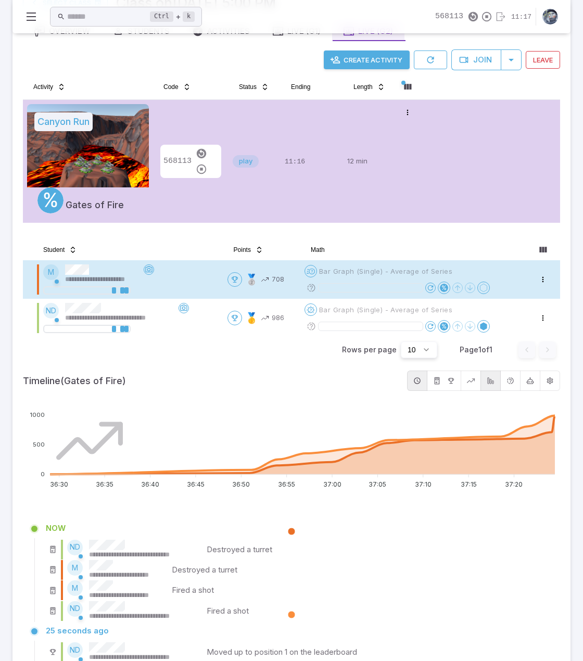
click at [197, 281] on div "**********" at bounding box center [131, 274] width 176 height 20
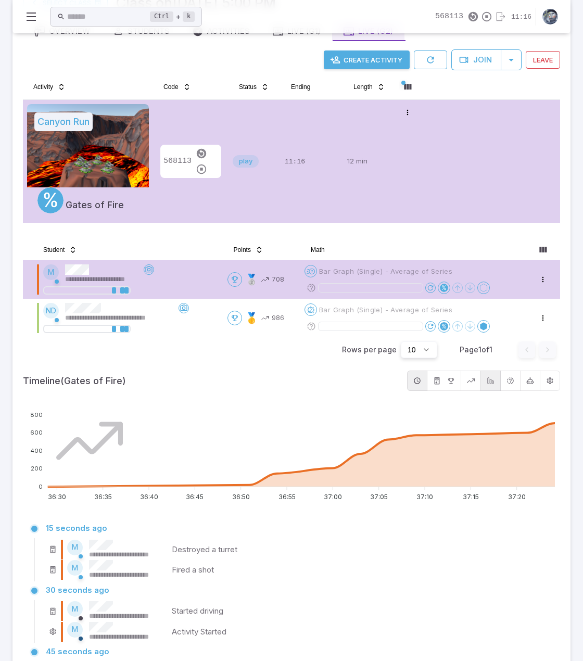
click at [197, 281] on div "**********" at bounding box center [131, 274] width 176 height 20
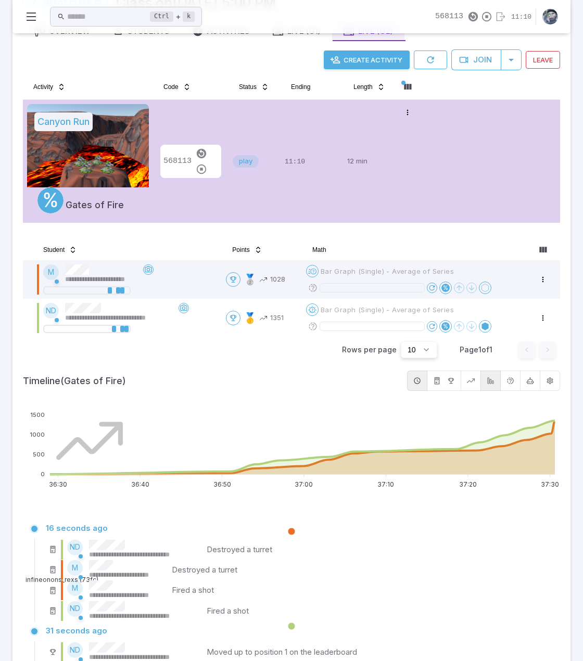
click at [468, 383] on button "button" at bounding box center [471, 381] width 20 height 20
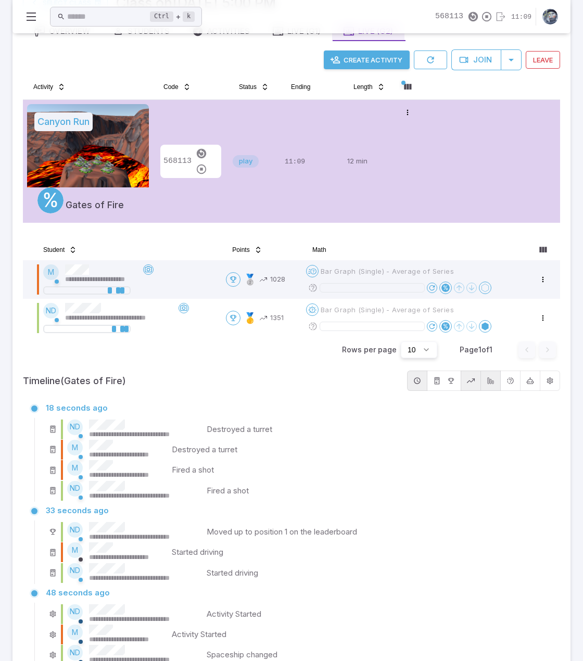
click at [472, 381] on icon "button" at bounding box center [471, 381] width 8 height 8
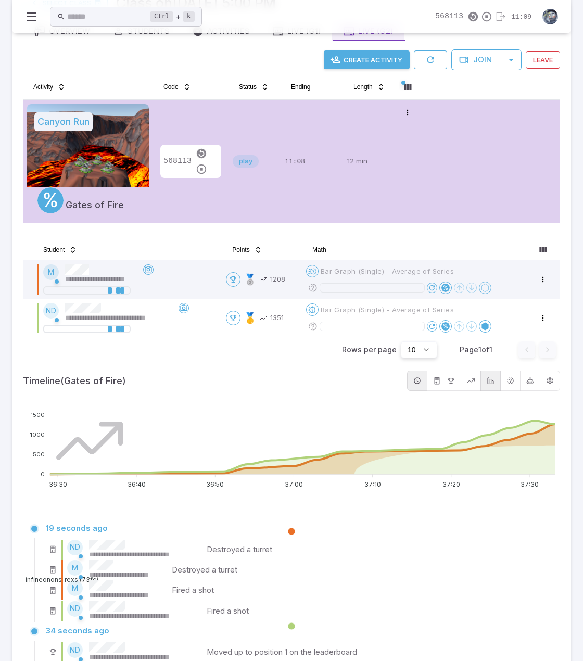
click at [489, 382] on icon "button" at bounding box center [491, 381] width 8 height 8
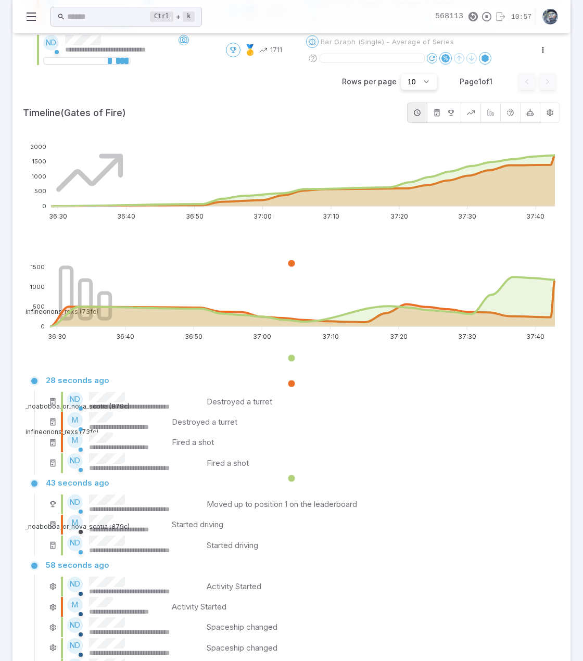
scroll to position [428, 0]
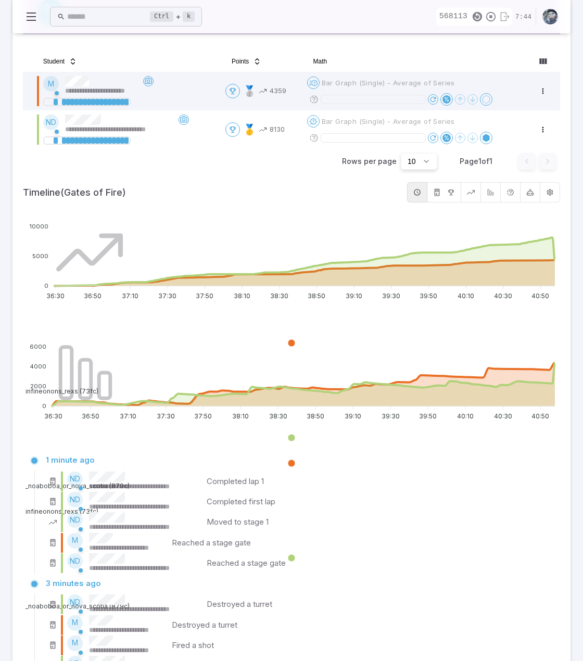
scroll to position [349, 0]
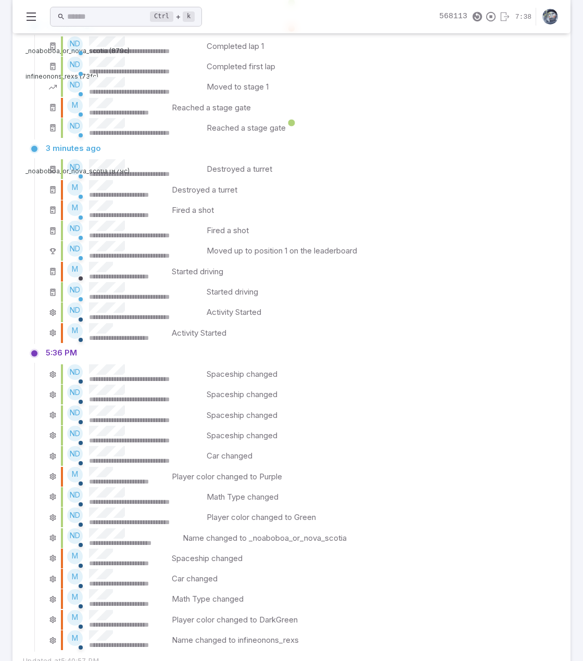
scroll to position [722, 0]
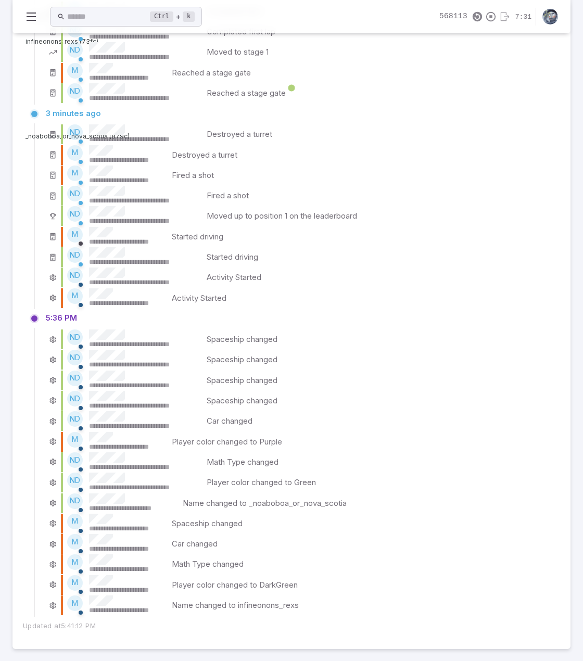
click at [429, 332] on div "**********" at bounding box center [299, 339] width 506 height 20
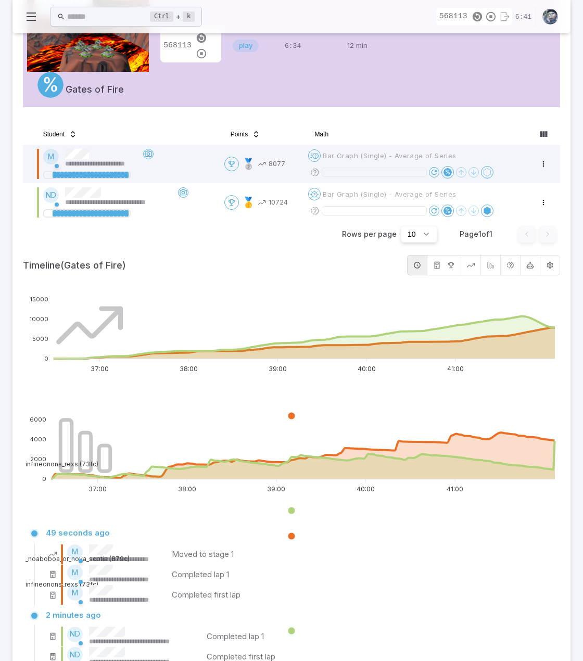
scroll to position [180, 0]
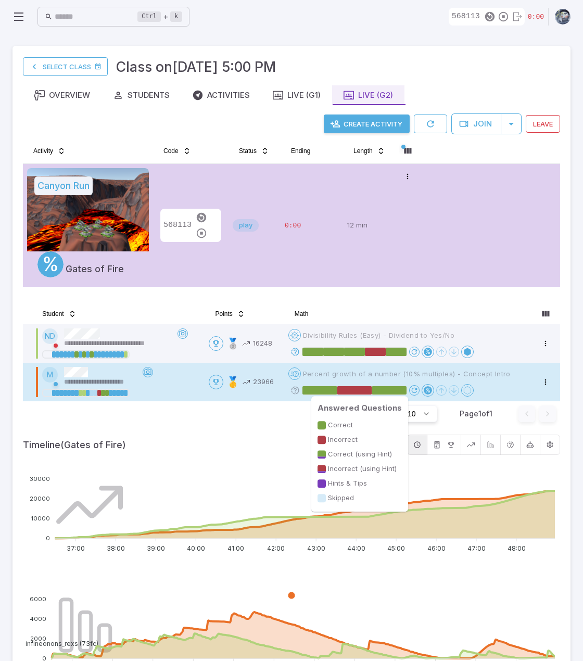
click at [362, 388] on rect at bounding box center [354, 390] width 35 height 8
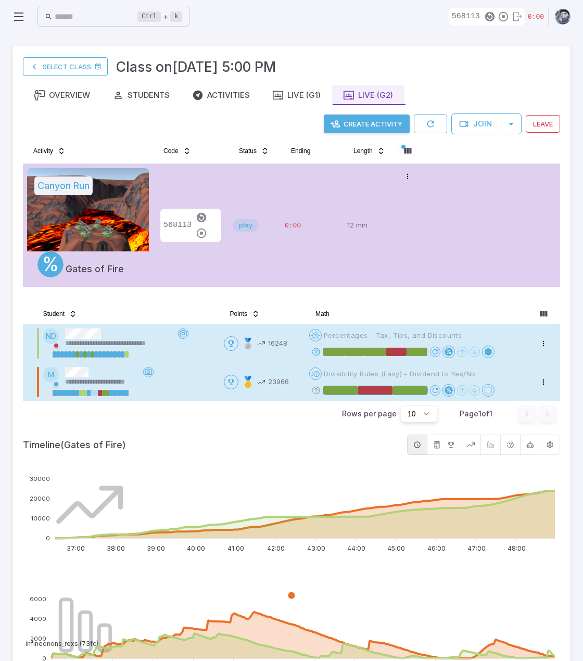
click at [318, 352] on icon at bounding box center [315, 351] width 9 height 9
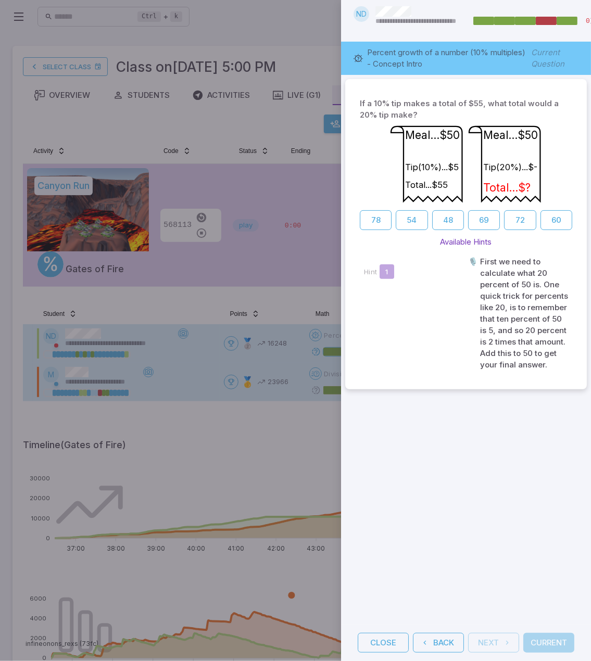
click at [445, 521] on div "If a 10% tip makes a total of $55, what total would a 20% tip make? Meal...$50 …" at bounding box center [466, 350] width 250 height 550
click at [382, 638] on button "Close" at bounding box center [383, 643] width 51 height 20
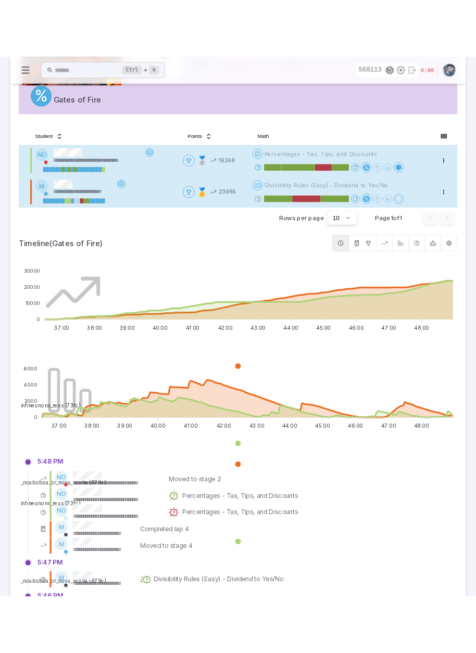
scroll to position [156, 0]
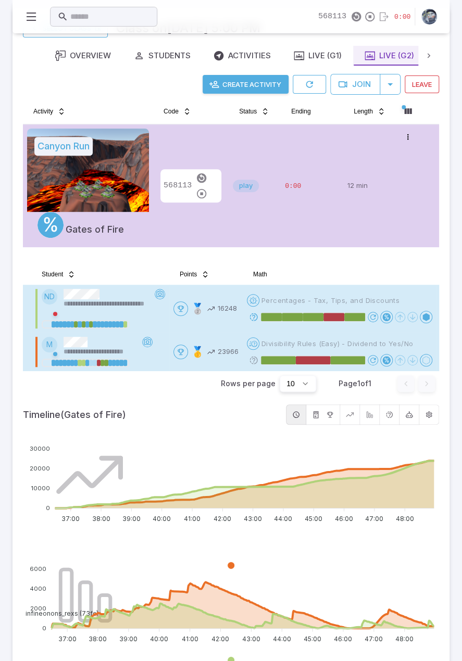
scroll to position [52, 0]
